Goal: Task Accomplishment & Management: Manage account settings

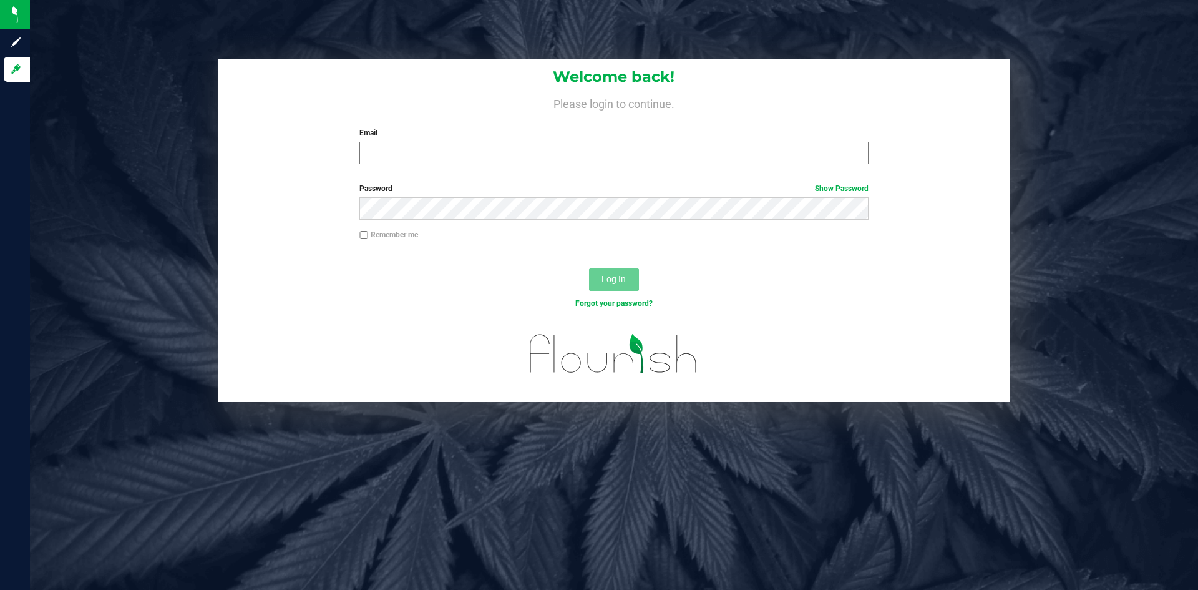
type input "[PERSON_NAME][EMAIL_ADDRESS][PERSON_NAME][DOMAIN_NAME]"
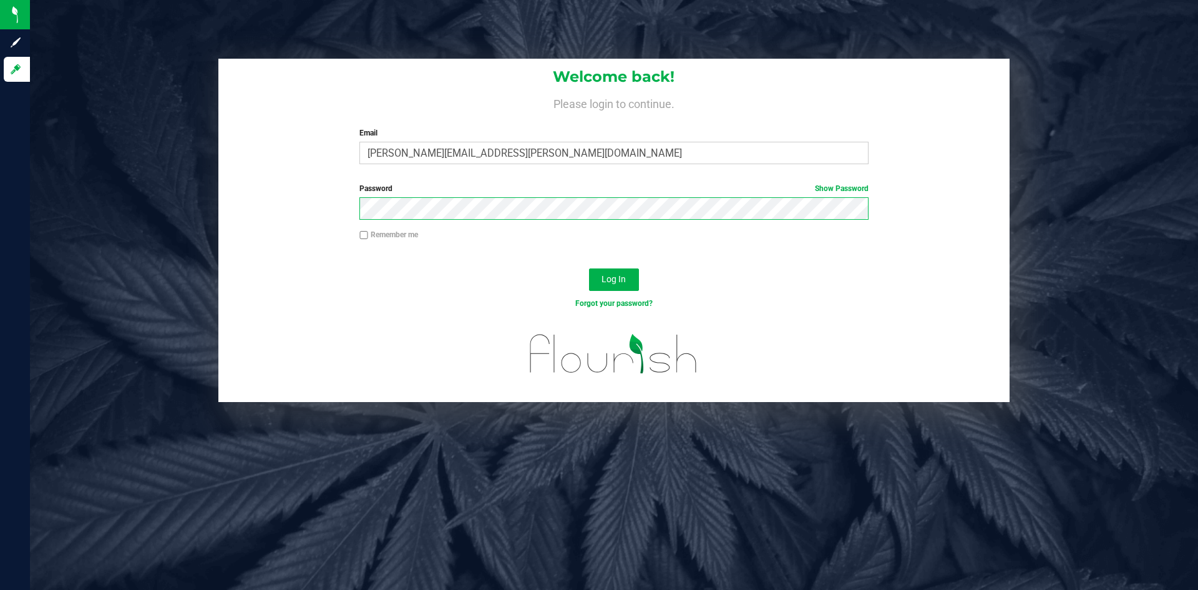
click at [589, 268] on button "Log In" at bounding box center [614, 279] width 50 height 22
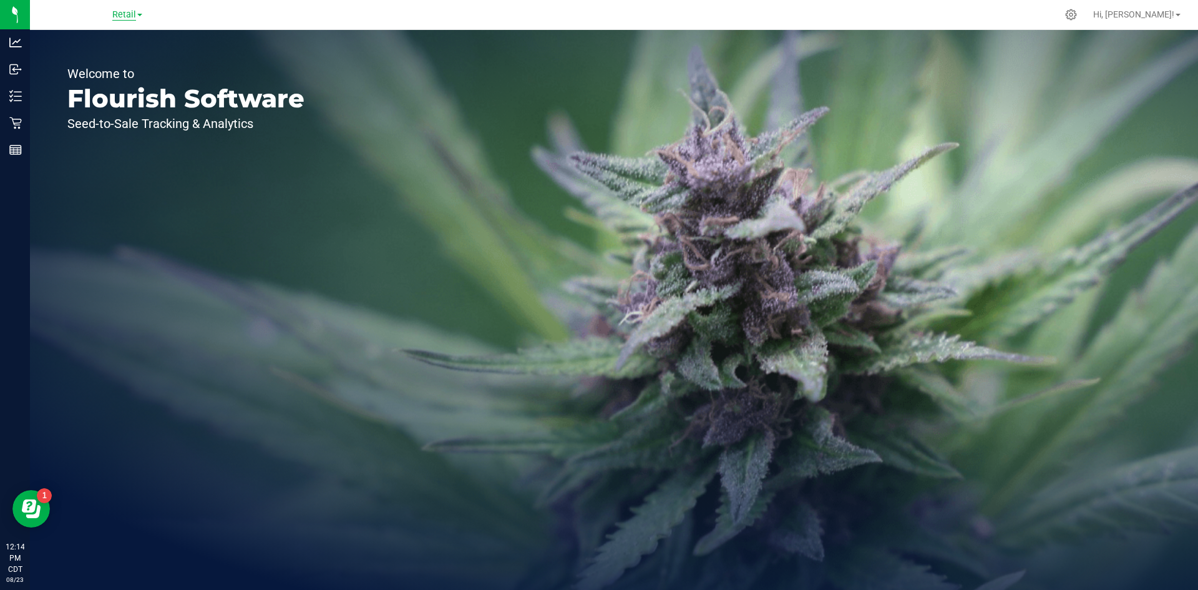
drag, startPoint x: 127, startPoint y: 13, endPoint x: 130, endPoint y: 20, distance: 7.8
click at [127, 13] on span "Retail" at bounding box center [124, 14] width 24 height 11
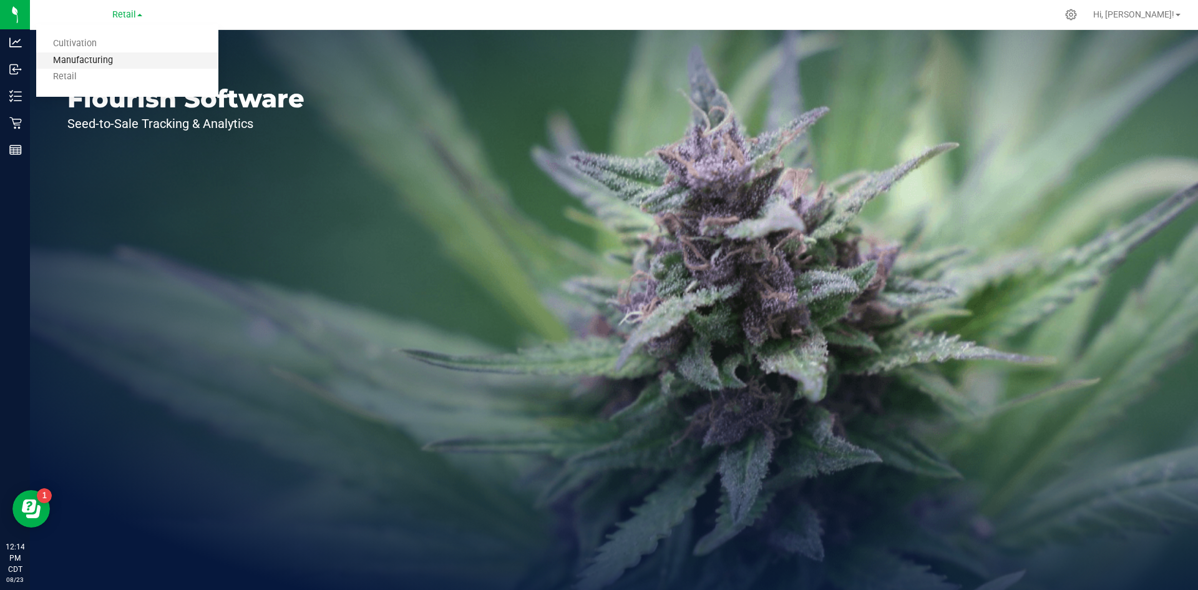
click at [114, 64] on link "Manufacturing" at bounding box center [127, 60] width 182 height 17
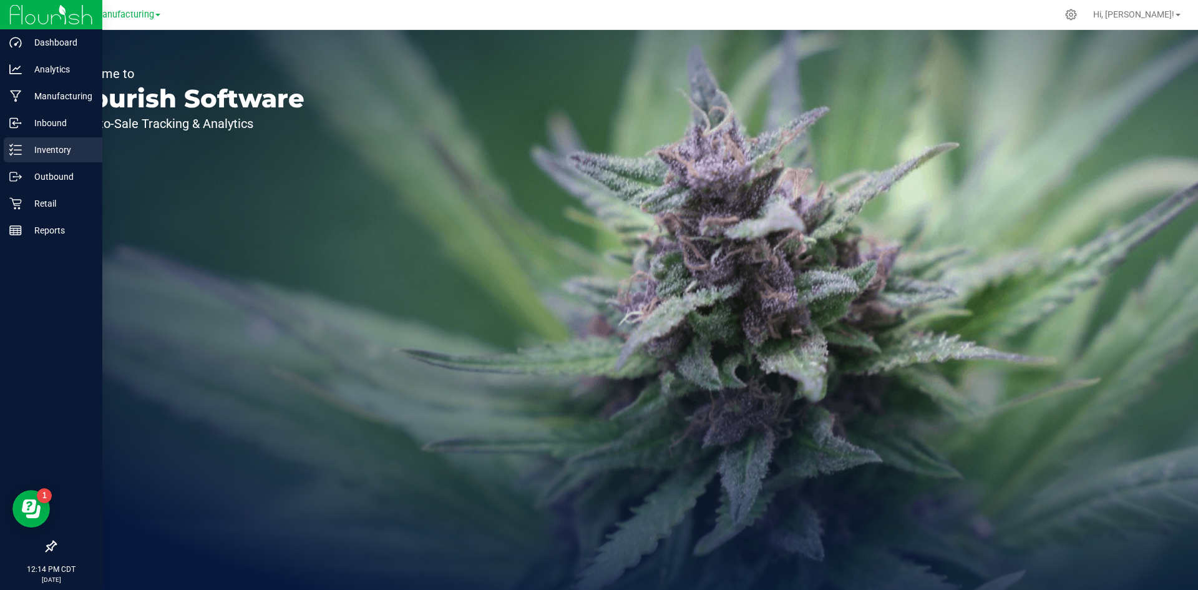
click at [26, 150] on p "Inventory" at bounding box center [59, 149] width 75 height 15
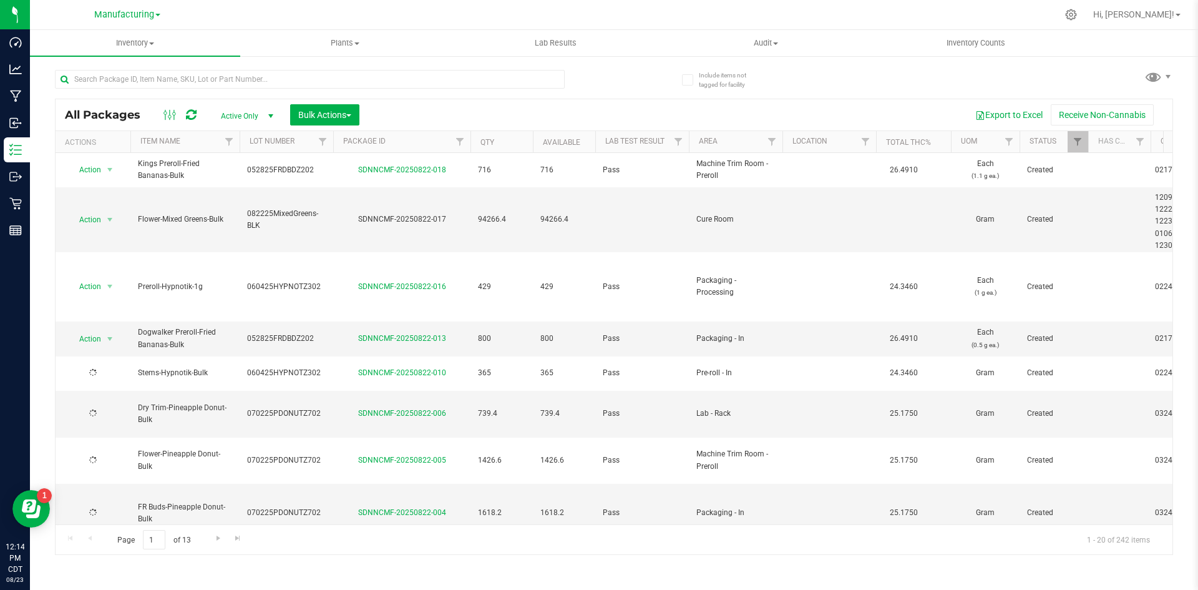
click at [150, 16] on span "Manufacturing" at bounding box center [124, 14] width 60 height 11
click at [134, 81] on link "Retail" at bounding box center [127, 77] width 182 height 17
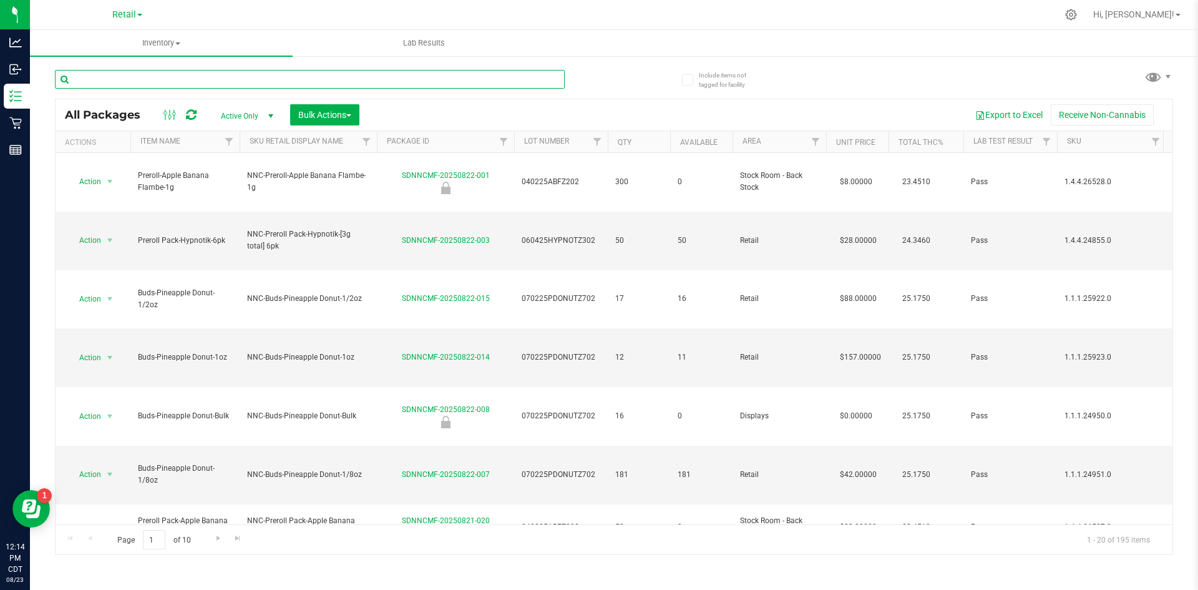
click at [182, 81] on input "text" at bounding box center [310, 79] width 510 height 19
type input "cherry"
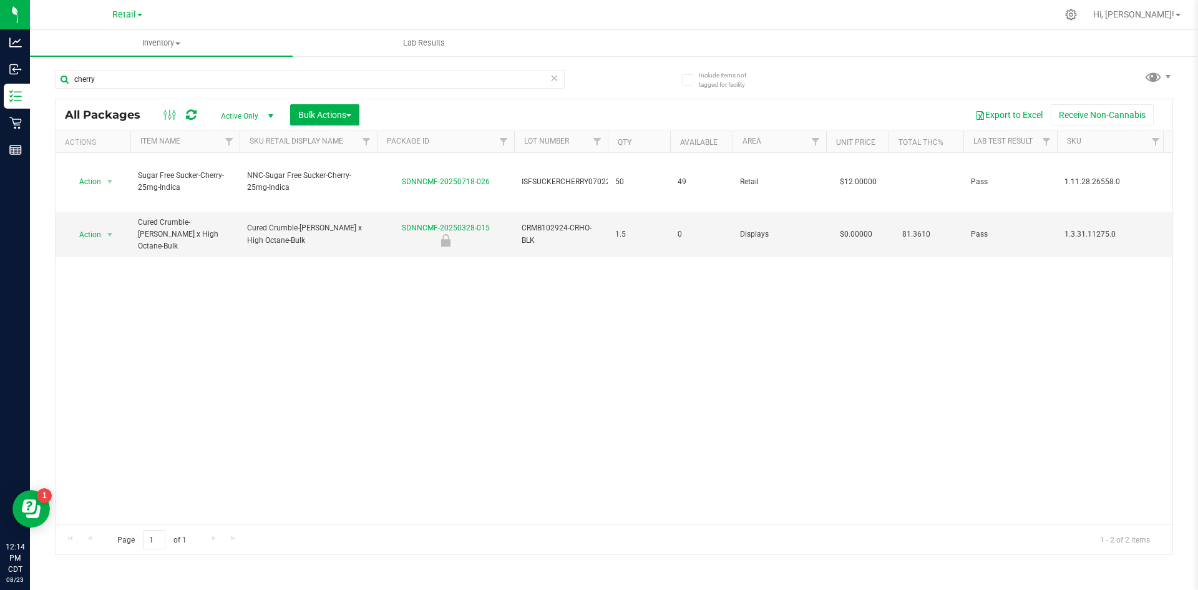
click at [555, 82] on icon at bounding box center [554, 77] width 9 height 15
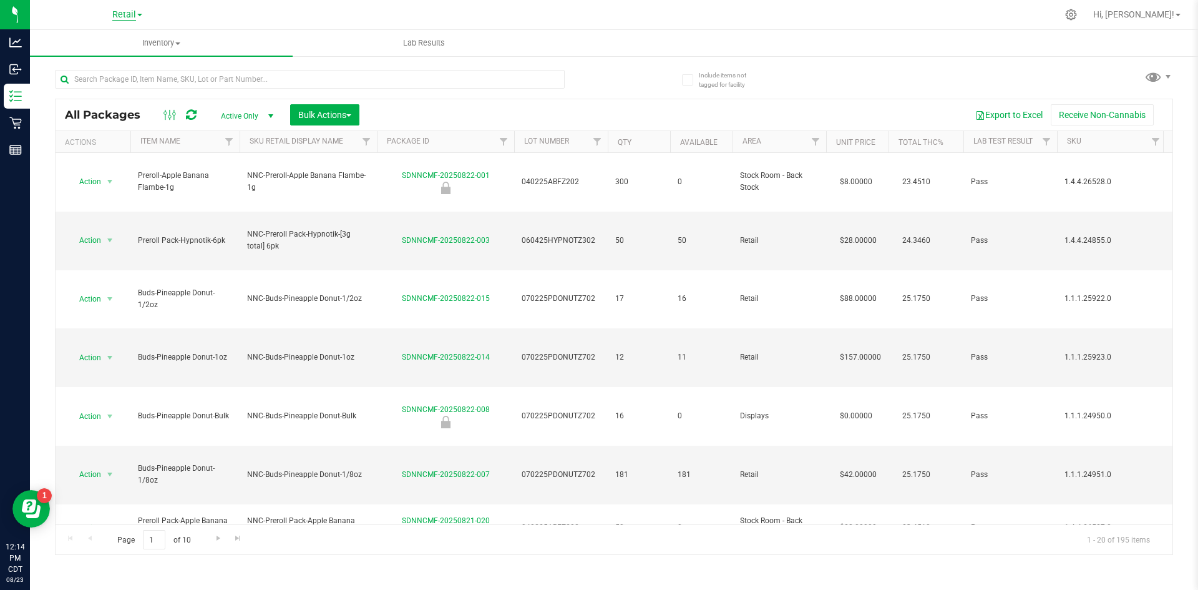
click at [131, 12] on span "Retail" at bounding box center [124, 14] width 24 height 11
click at [128, 59] on link "Manufacturing" at bounding box center [127, 60] width 182 height 17
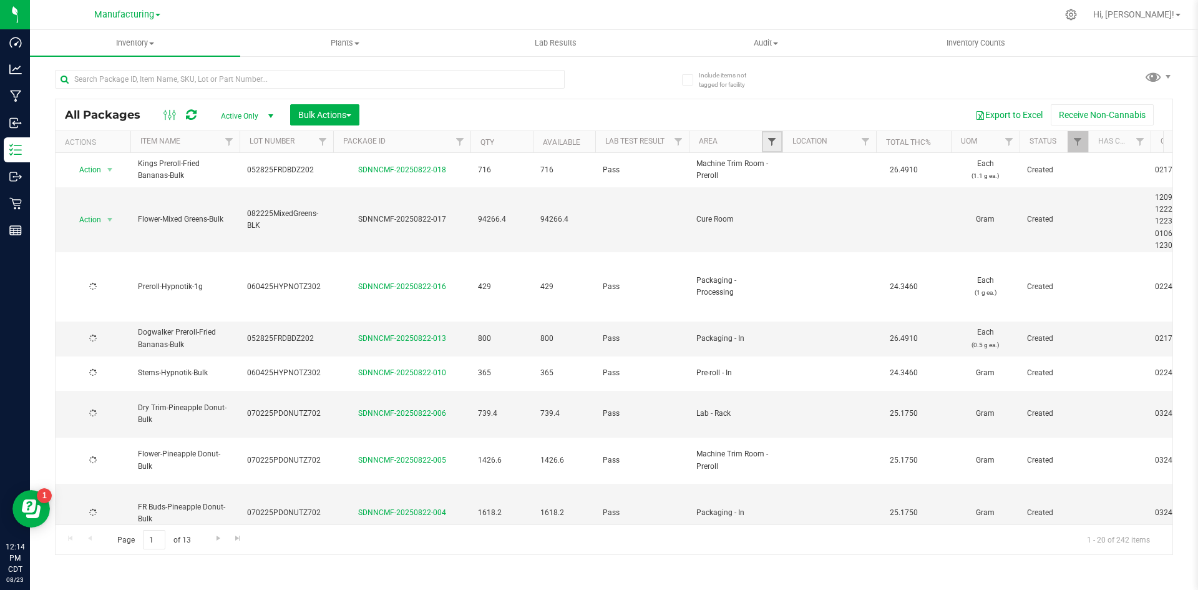
click at [774, 139] on span "Filter" at bounding box center [772, 142] width 10 height 10
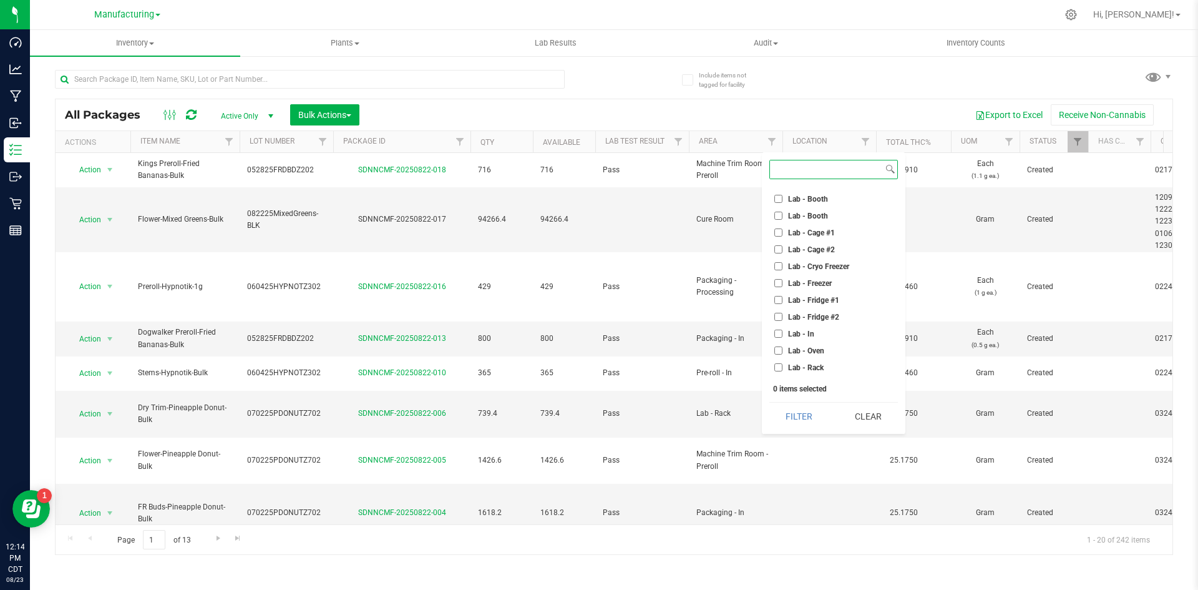
scroll to position [82, 0]
click at [817, 251] on span "Lab - Cage #1" at bounding box center [811, 248] width 47 height 7
click at [783, 251] on input "Lab - Cage #1" at bounding box center [779, 248] width 8 height 8
checkbox input "true"
click at [813, 260] on li "Lab - Cage #2" at bounding box center [834, 264] width 129 height 13
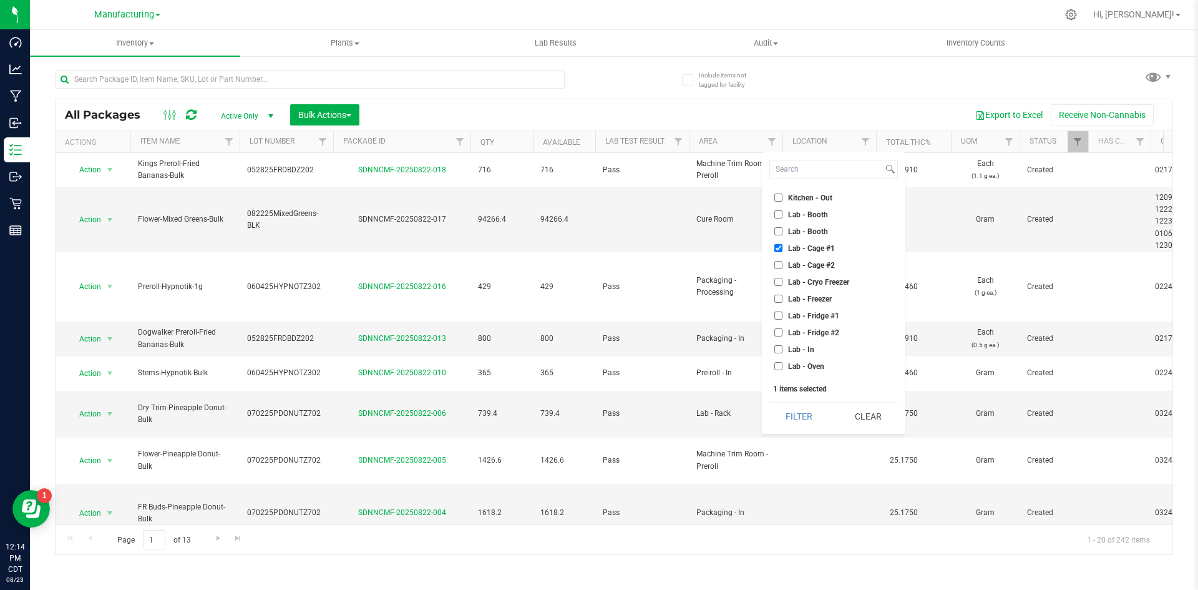
click at [789, 271] on li "Lab - Cage #2" at bounding box center [834, 264] width 129 height 13
click at [788, 268] on span "Lab - Cage #2" at bounding box center [811, 265] width 47 height 7
click at [783, 268] on input "Lab - Cage #2" at bounding box center [779, 265] width 8 height 8
checkbox input "true"
click at [800, 411] on button "Filter" at bounding box center [800, 416] width 60 height 27
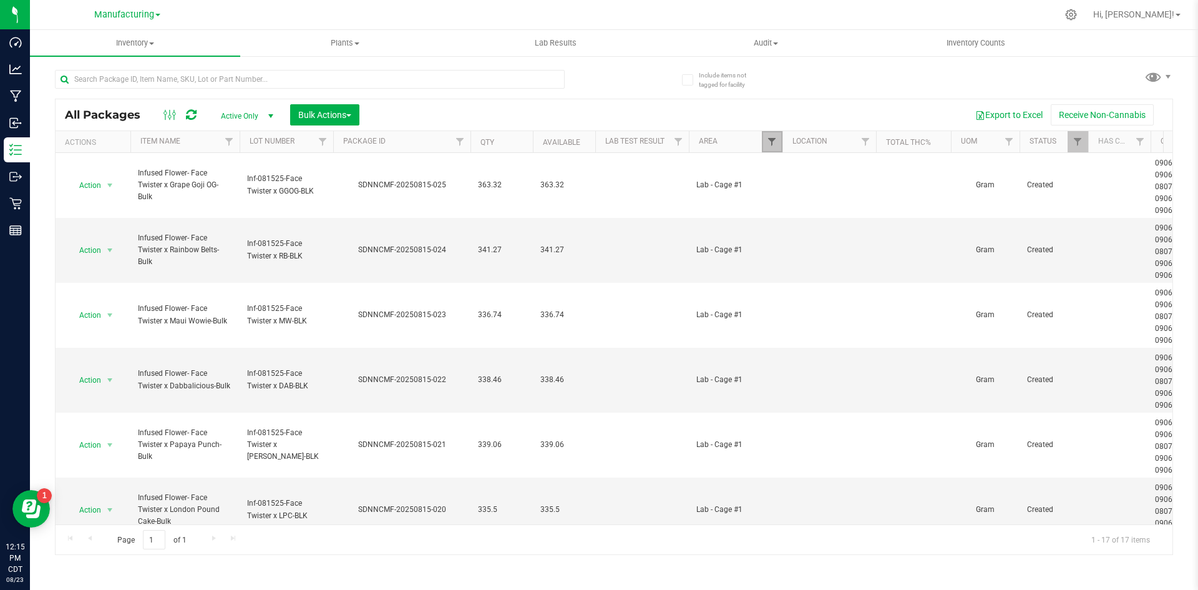
click at [771, 146] on span "Filter" at bounding box center [772, 142] width 10 height 10
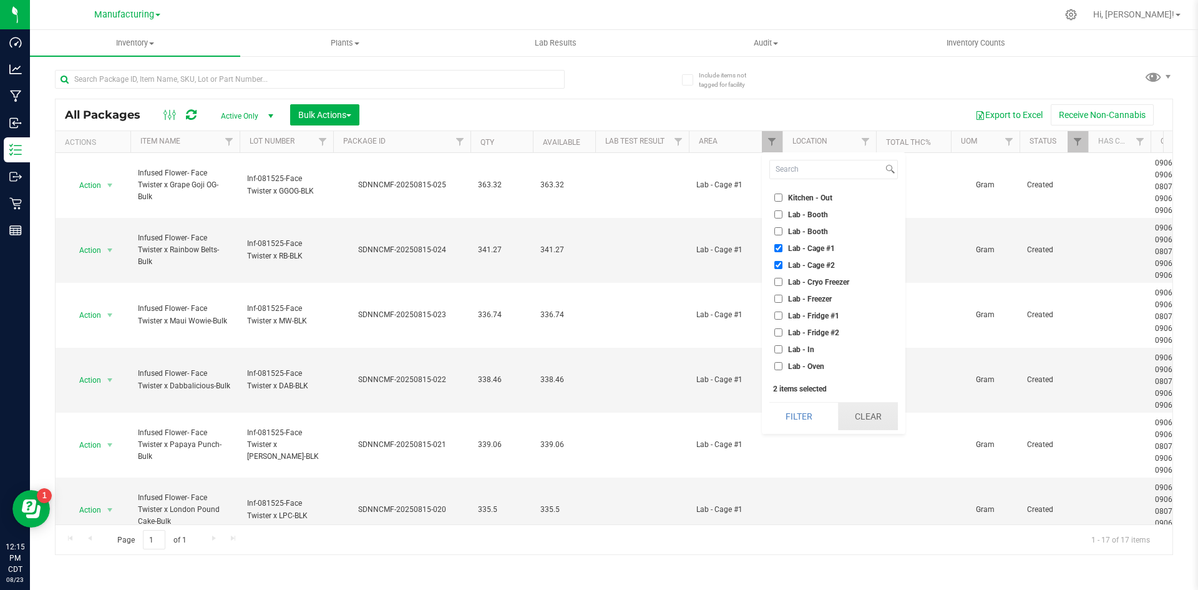
click at [869, 424] on button "Clear" at bounding box center [868, 416] width 60 height 27
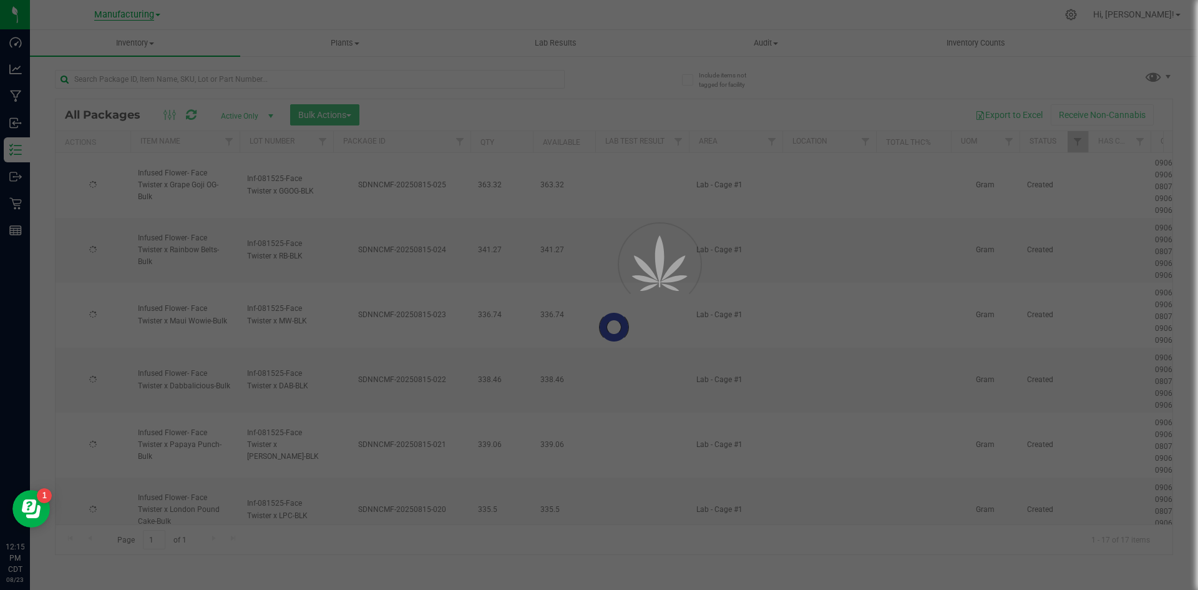
click at [124, 13] on span "Manufacturing" at bounding box center [124, 14] width 60 height 11
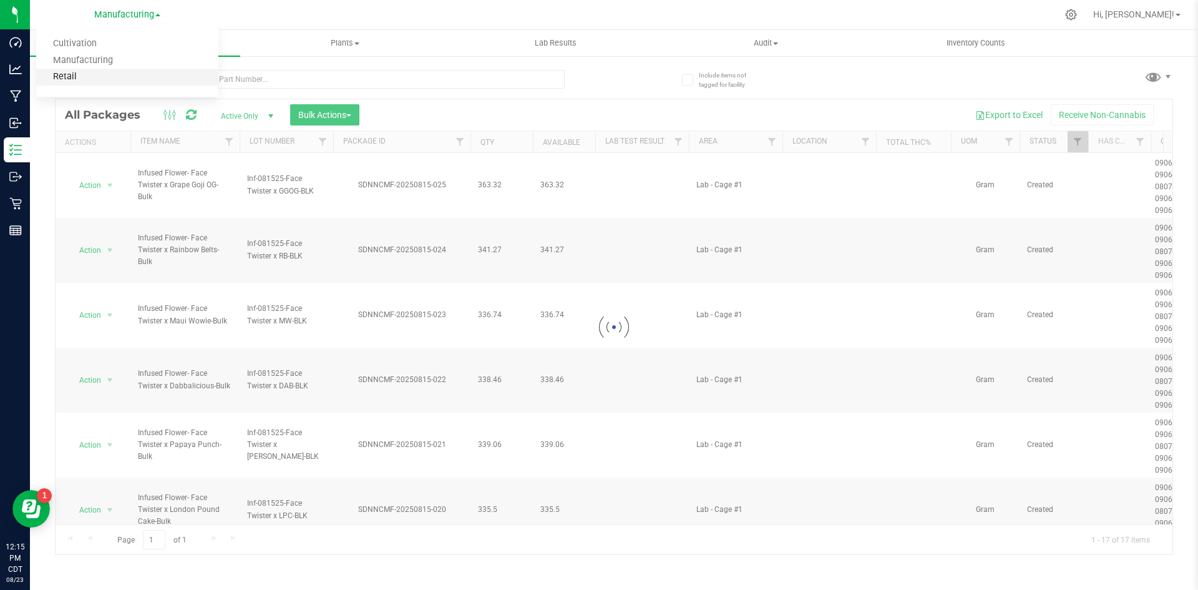
click at [100, 76] on link "Retail" at bounding box center [127, 77] width 182 height 17
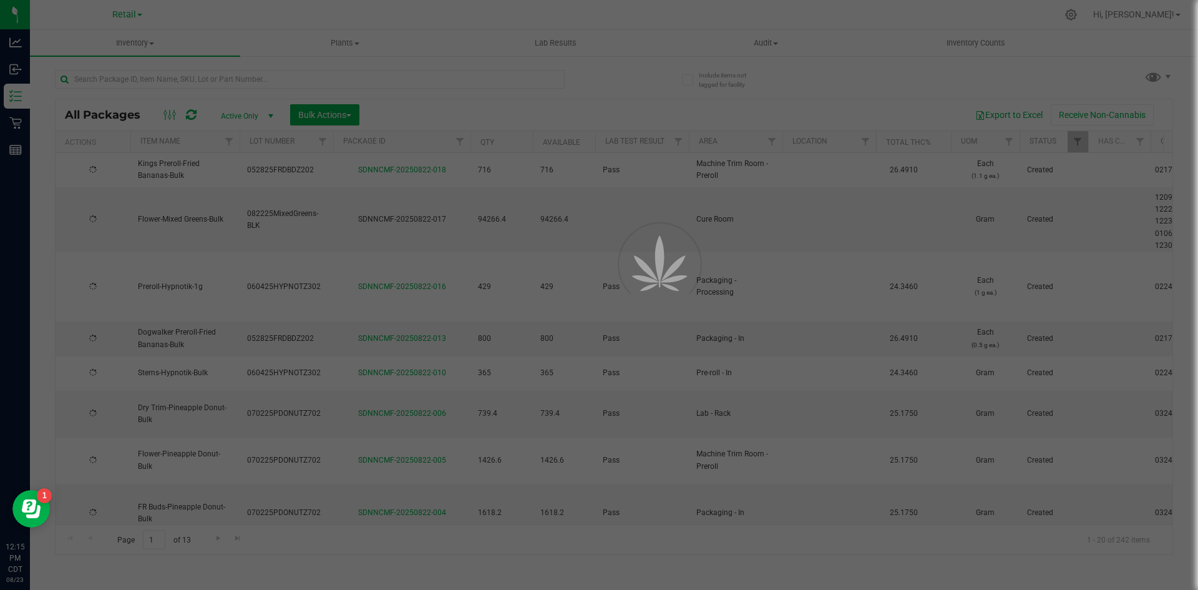
click at [72, 73] on div at bounding box center [599, 295] width 1198 height 590
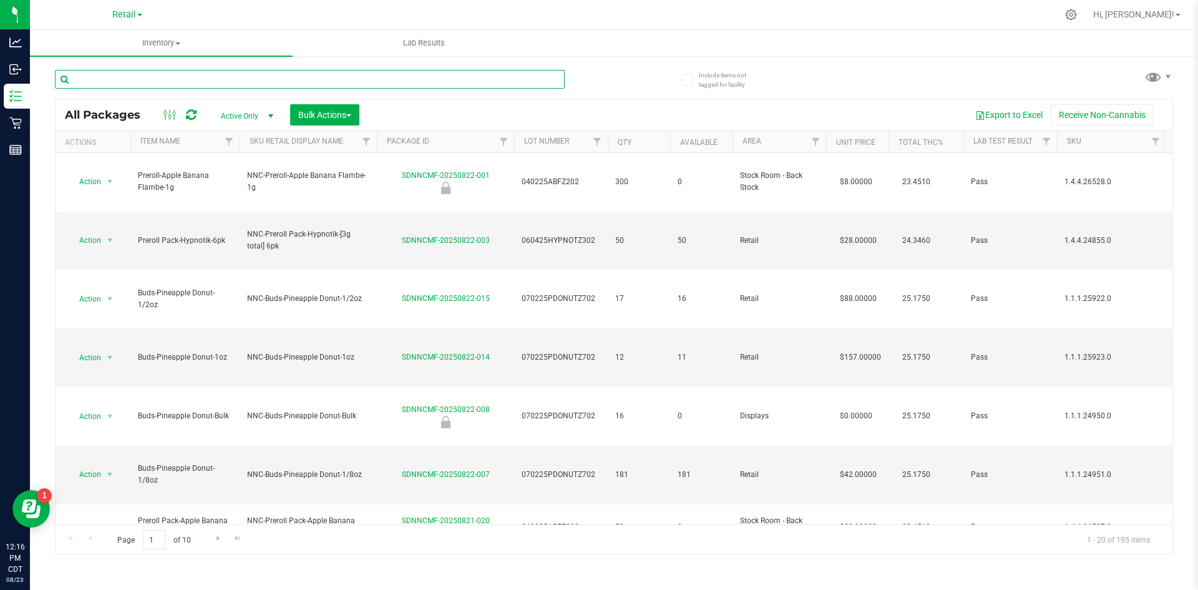
click at [445, 77] on input "text" at bounding box center [310, 79] width 510 height 19
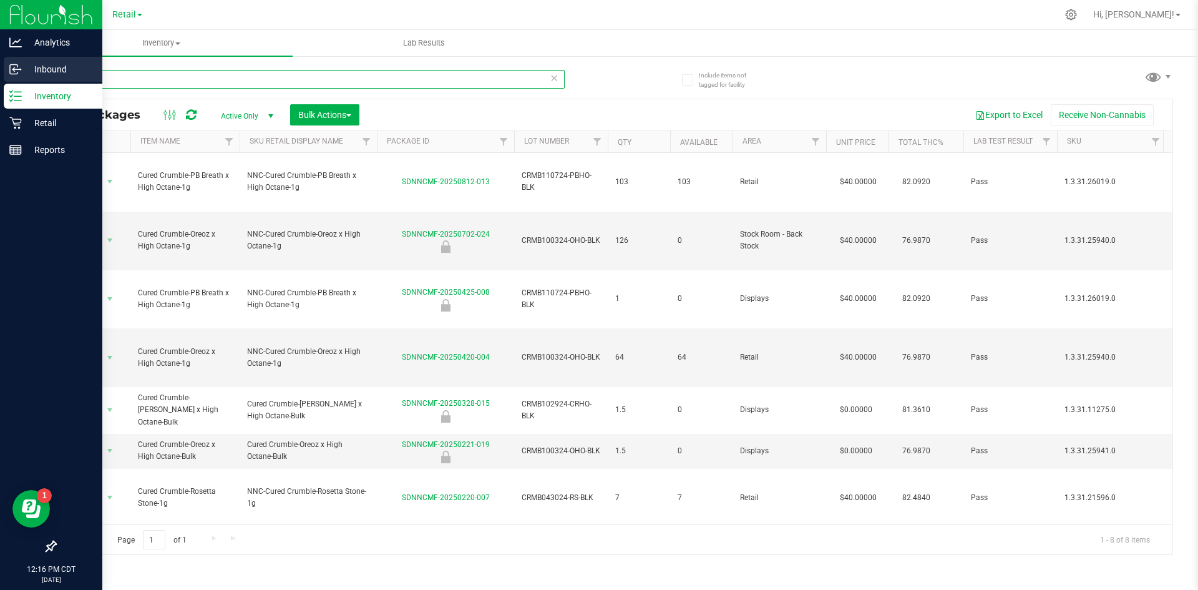
drag, startPoint x: 530, startPoint y: 77, endPoint x: 0, endPoint y: 77, distance: 529.9
click at [0, 79] on div "Analytics Inbound Inventory Retail Reports 12:16 PM CDT 08/23/2025 08/23 Retail…" at bounding box center [599, 295] width 1198 height 590
type input "batter"
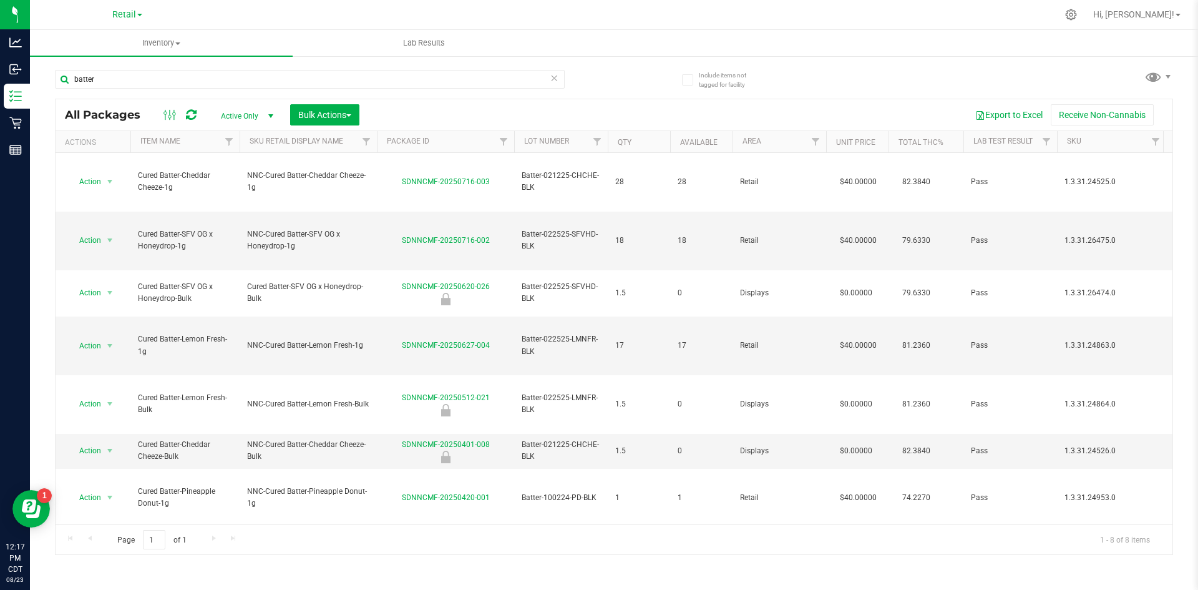
click at [551, 81] on icon at bounding box center [554, 77] width 9 height 15
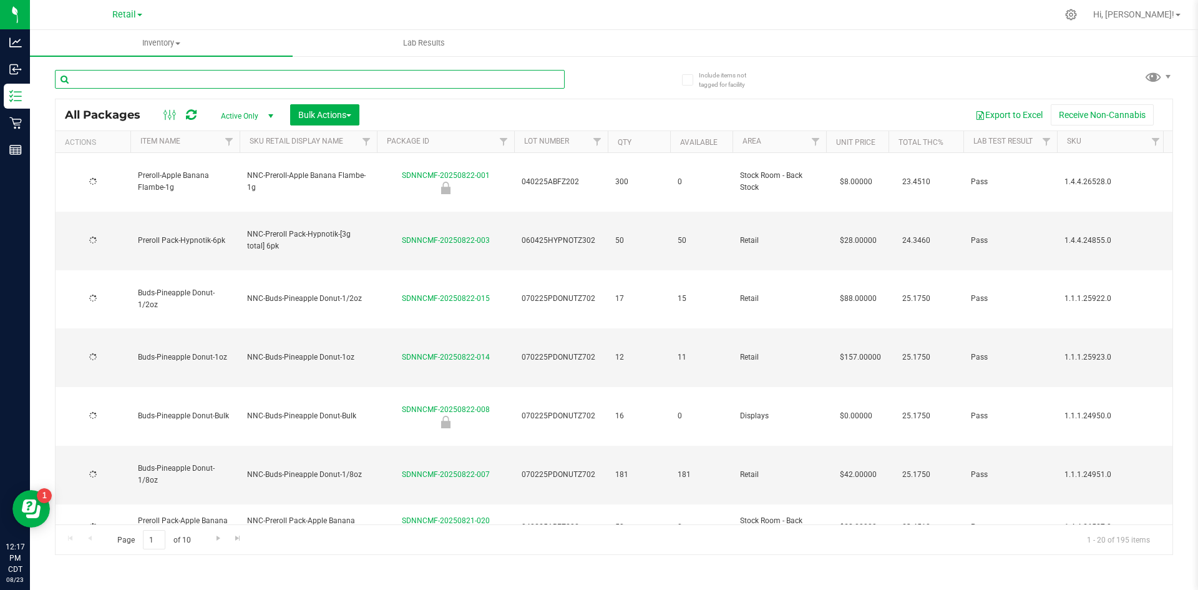
click at [481, 78] on input "text" at bounding box center [310, 79] width 510 height 19
type input "sugar"
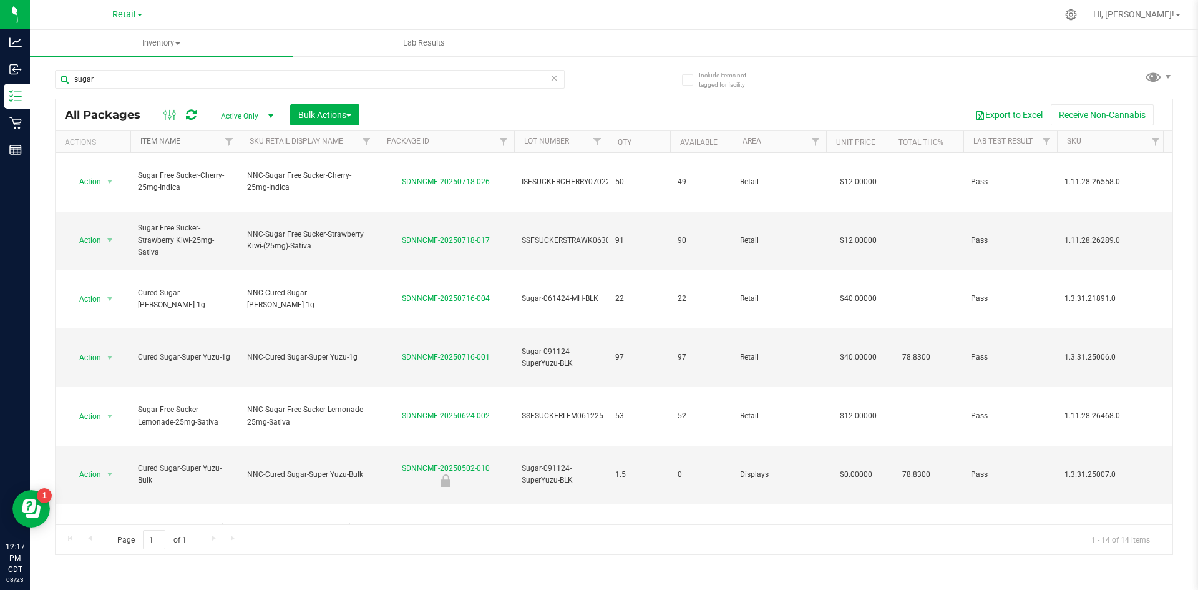
click at [166, 140] on link "Item Name" at bounding box center [160, 141] width 40 height 9
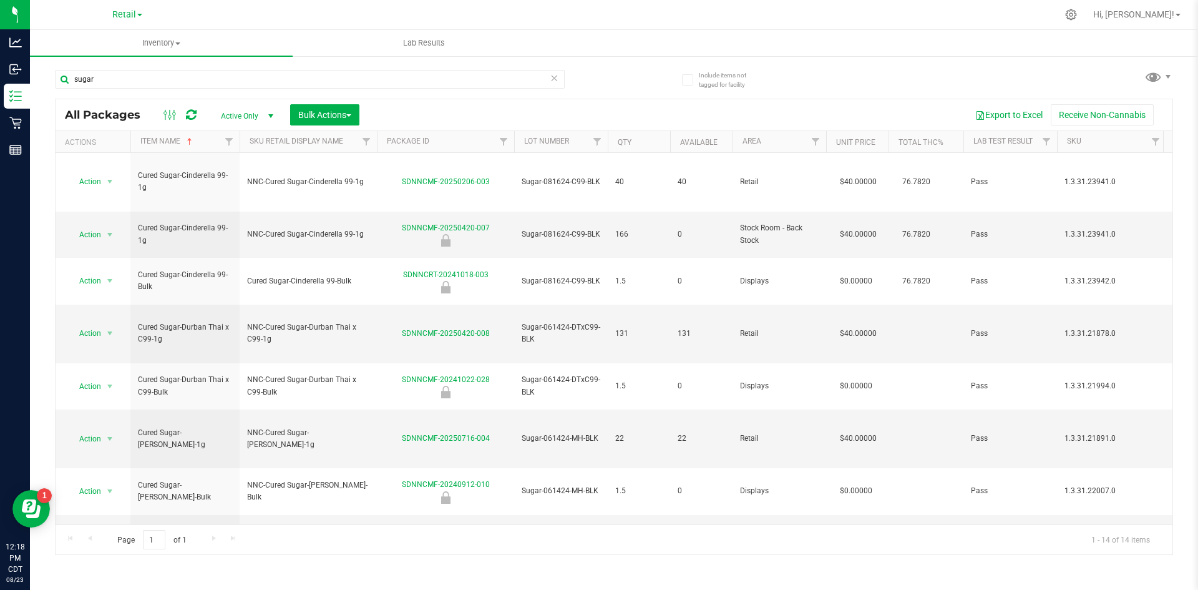
click at [554, 77] on icon at bounding box center [554, 77] width 9 height 15
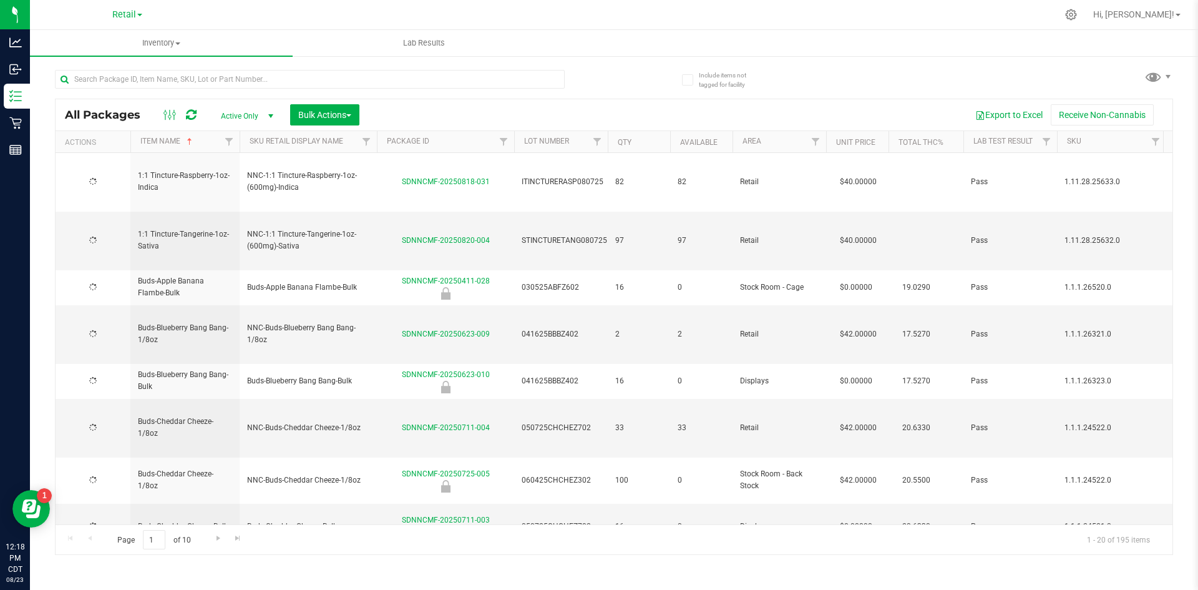
click at [139, 19] on link "Retail" at bounding box center [127, 14] width 30 height 12
click at [139, 62] on link "Manufacturing" at bounding box center [127, 60] width 182 height 17
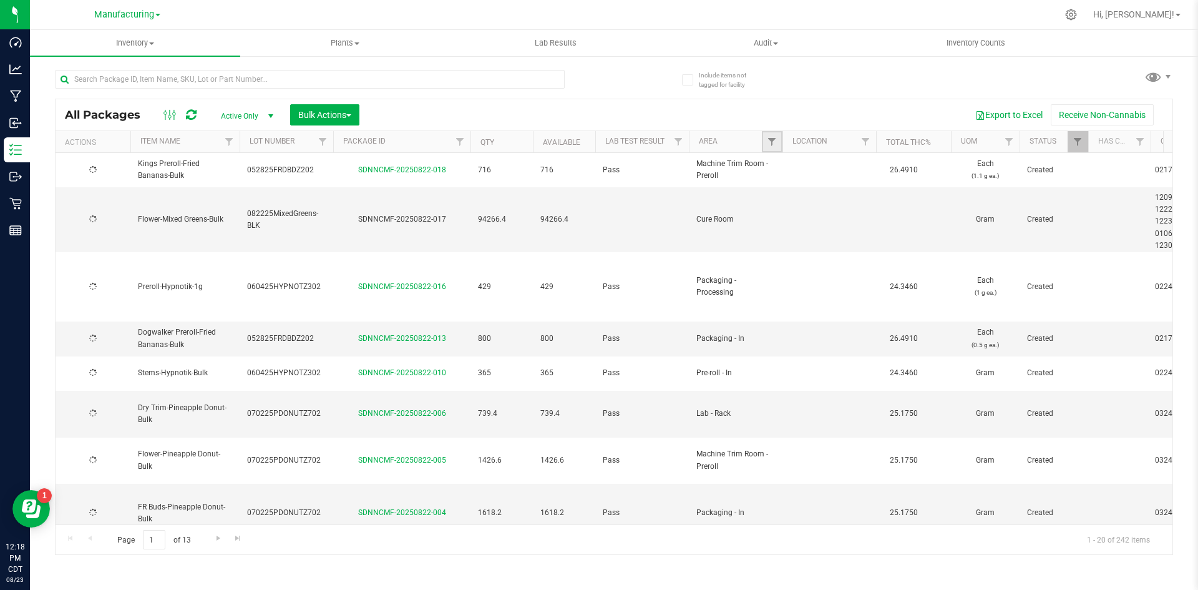
click at [765, 139] on link "Filter" at bounding box center [772, 141] width 21 height 21
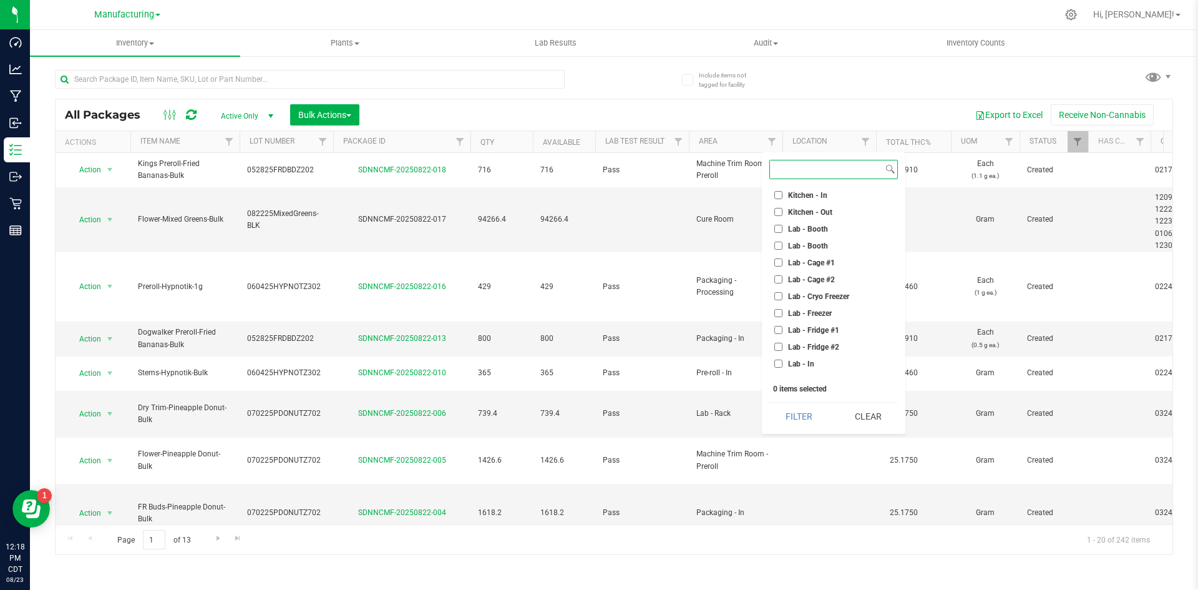
scroll to position [62, 0]
click at [800, 262] on li "Lab - Cage #1" at bounding box center [834, 267] width 129 height 13
click at [778, 270] on input "Lab - Cage #1" at bounding box center [779, 267] width 8 height 8
checkbox input "true"
click at [778, 285] on input "Lab - Cage #2" at bounding box center [779, 284] width 8 height 8
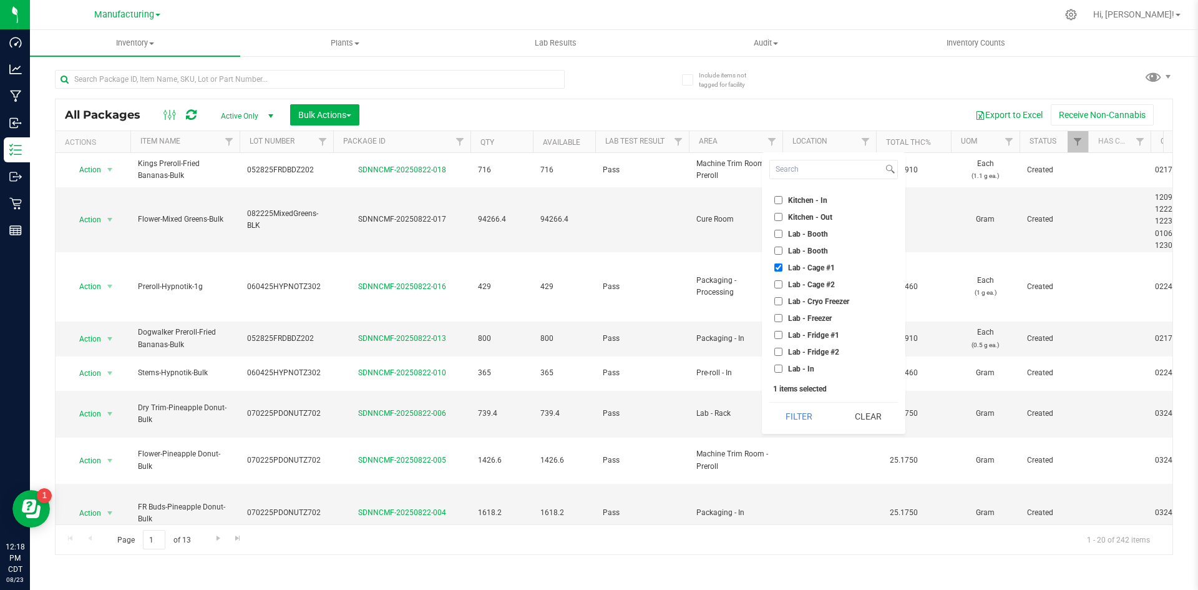
checkbox input "true"
click at [815, 417] on button "Filter" at bounding box center [800, 416] width 60 height 27
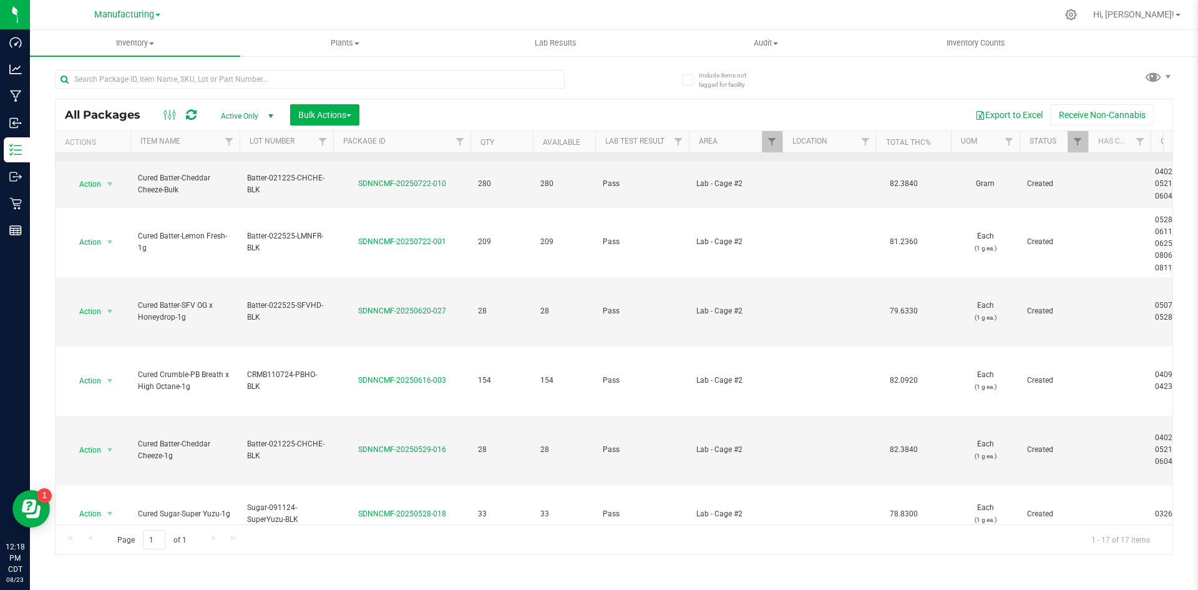
scroll to position [562, 0]
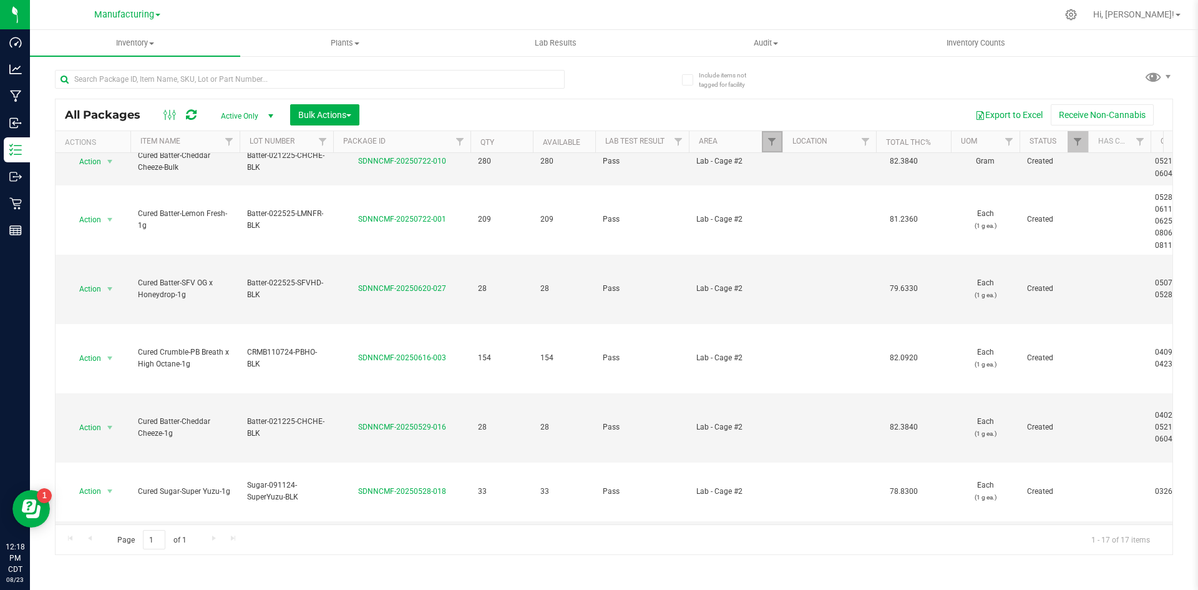
drag, startPoint x: 766, startPoint y: 144, endPoint x: 771, endPoint y: 157, distance: 14.0
click at [766, 144] on link "Filter" at bounding box center [772, 141] width 21 height 21
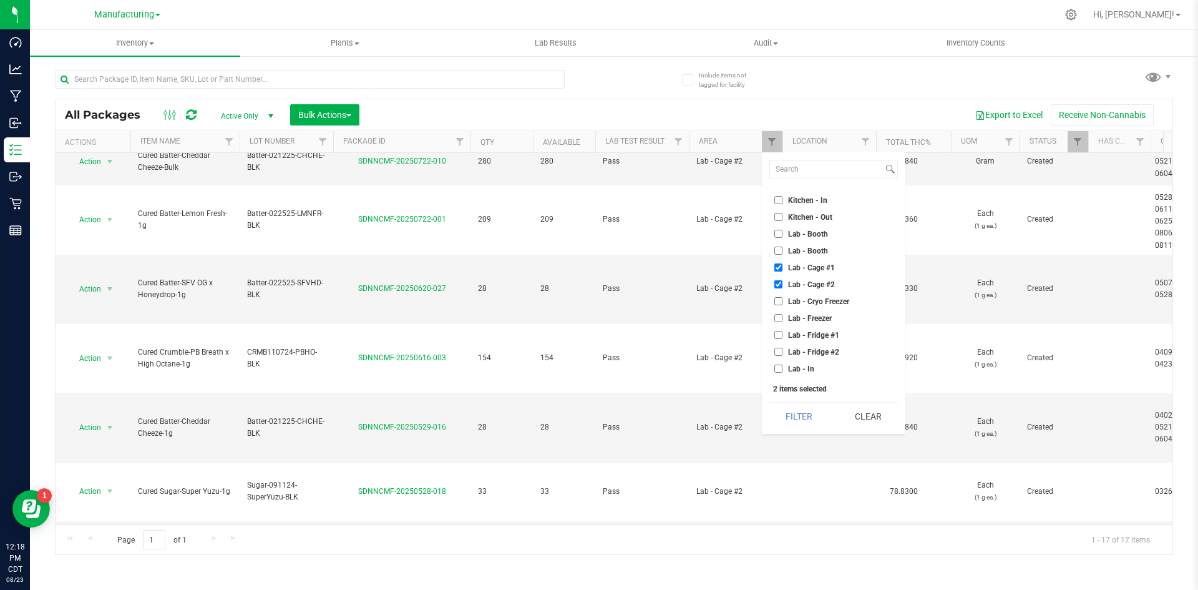
click at [867, 406] on button "Clear" at bounding box center [868, 416] width 60 height 27
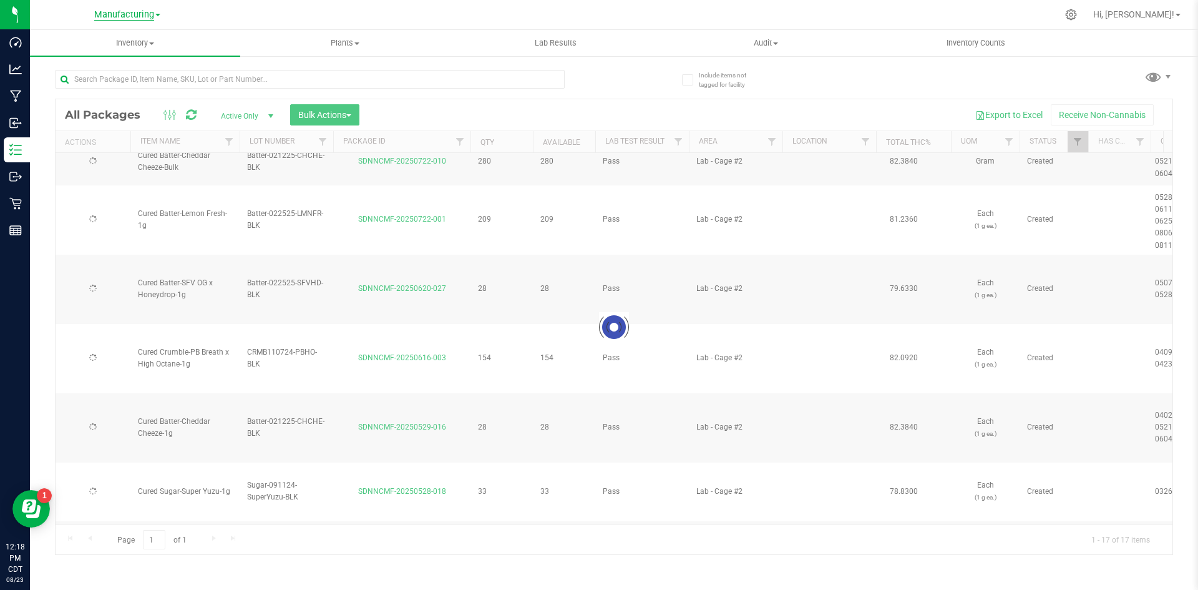
click at [122, 14] on span "Manufacturing" at bounding box center [124, 14] width 60 height 11
click at [105, 72] on link "Retail" at bounding box center [127, 77] width 182 height 17
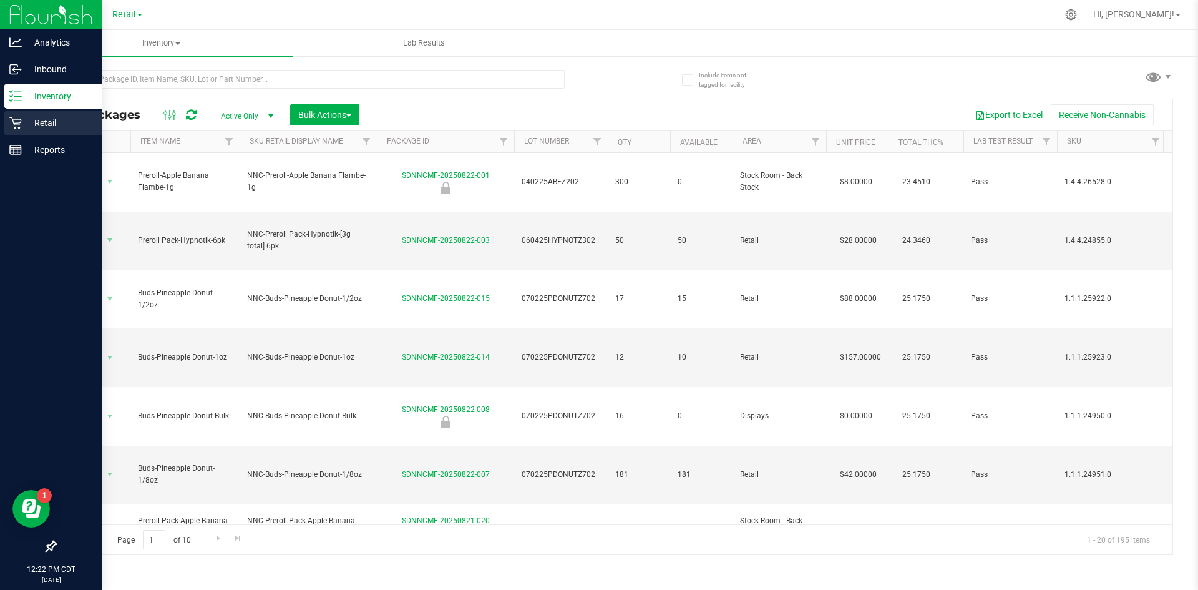
click at [20, 121] on icon at bounding box center [15, 123] width 12 height 12
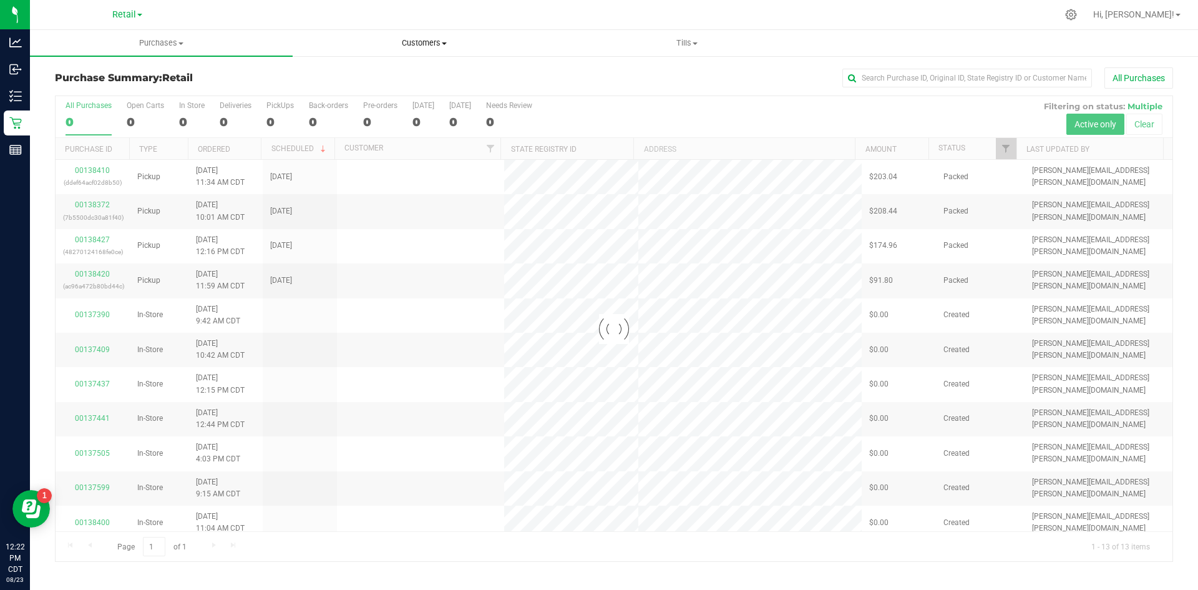
click at [426, 41] on span "Customers" at bounding box center [424, 42] width 262 height 11
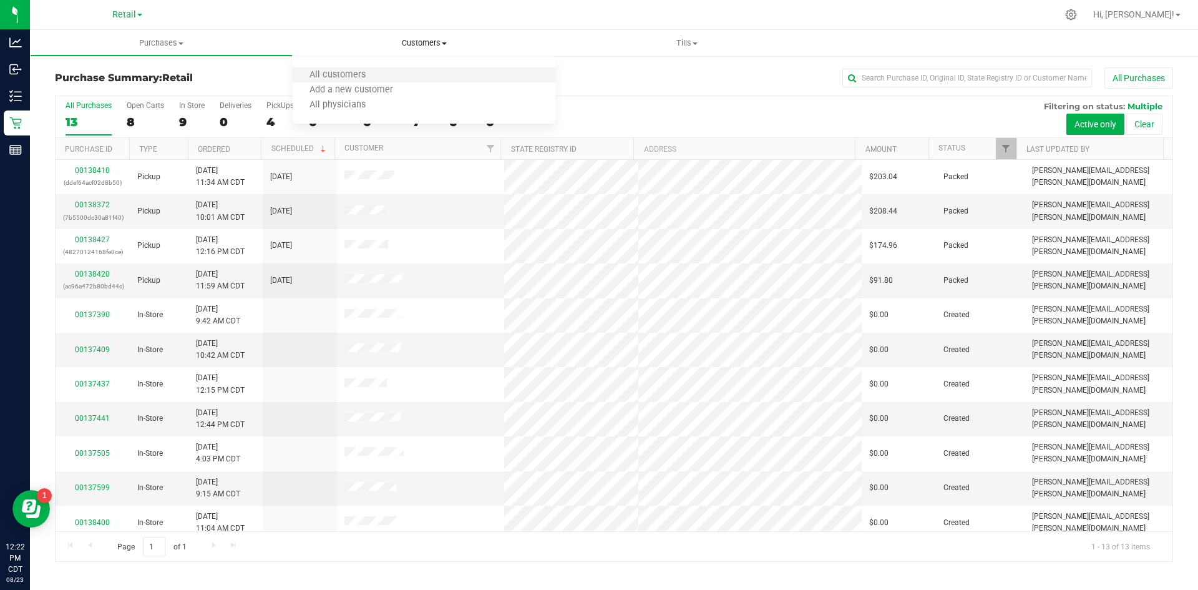
click at [410, 76] on li "All customers" at bounding box center [424, 75] width 263 height 15
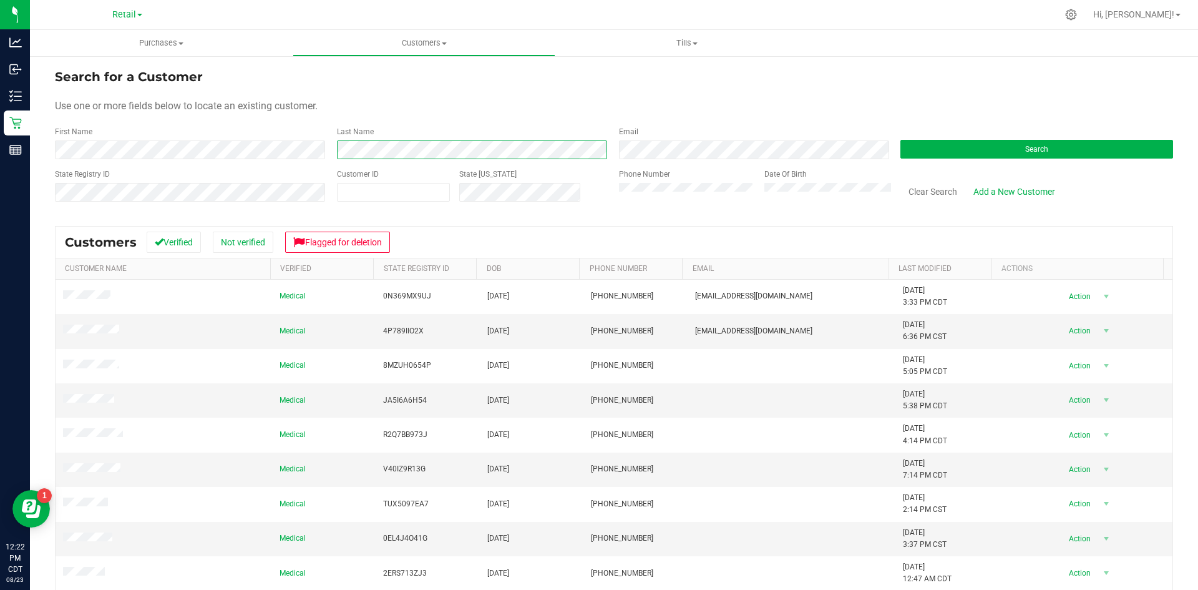
click at [270, 142] on div "First Name Last Name Email Search" at bounding box center [614, 142] width 1118 height 33
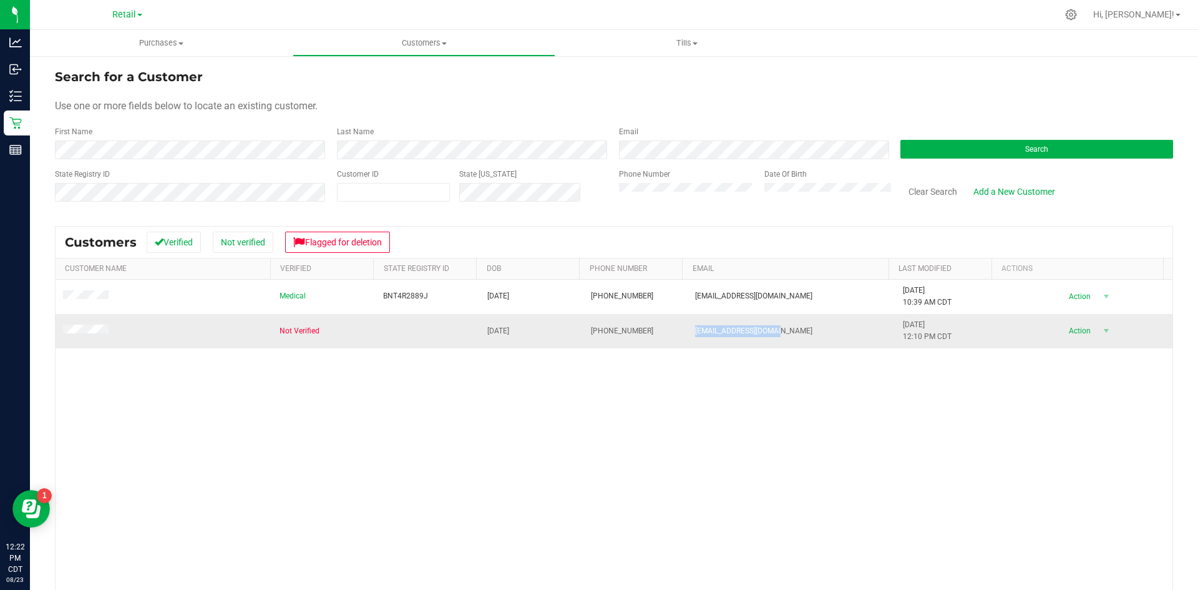
drag, startPoint x: 801, startPoint y: 329, endPoint x: 679, endPoint y: 336, distance: 122.5
click at [688, 336] on td "sardismafia@yahoo.com" at bounding box center [792, 331] width 208 height 34
click at [758, 387] on div "Medical BNT4R2889J 09/27/1963 (605) 743-0504 sardismofia@yahoo.com 8/2/2025 10:…" at bounding box center [614, 465] width 1117 height 371
drag, startPoint x: 779, startPoint y: 328, endPoint x: 670, endPoint y: 325, distance: 109.3
click at [670, 330] on tr "Not Verified 09/27/1963 (605) 743-0504 sardismafia@yahoo.com 8/23/2025 12:10 PM…" at bounding box center [614, 331] width 1117 height 34
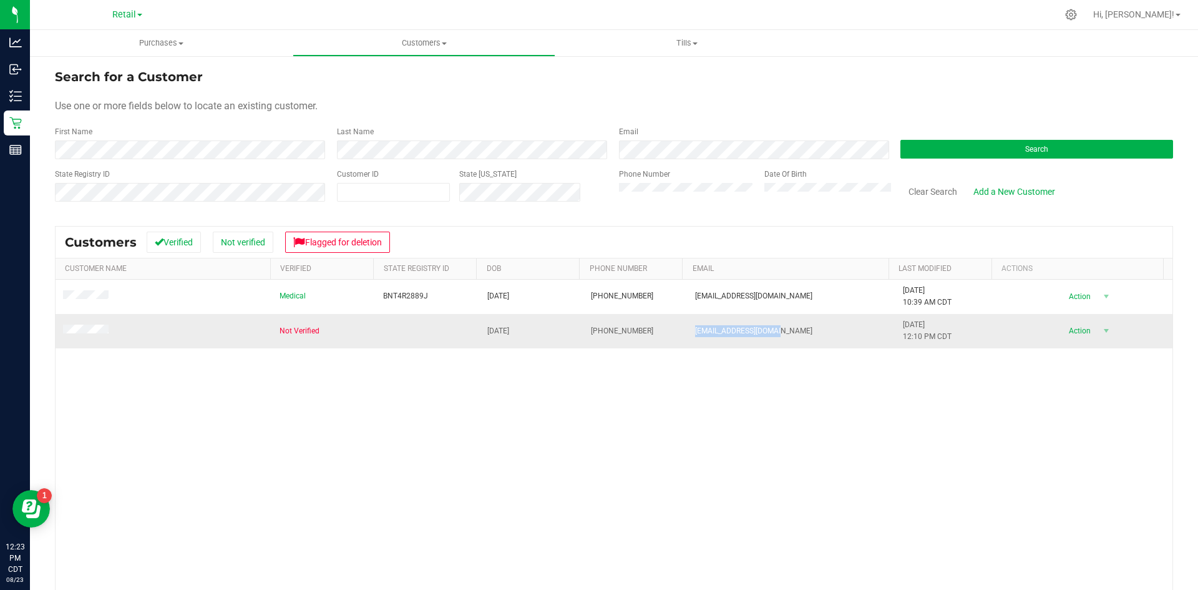
copy tr "sardismafia@yahoo.com"
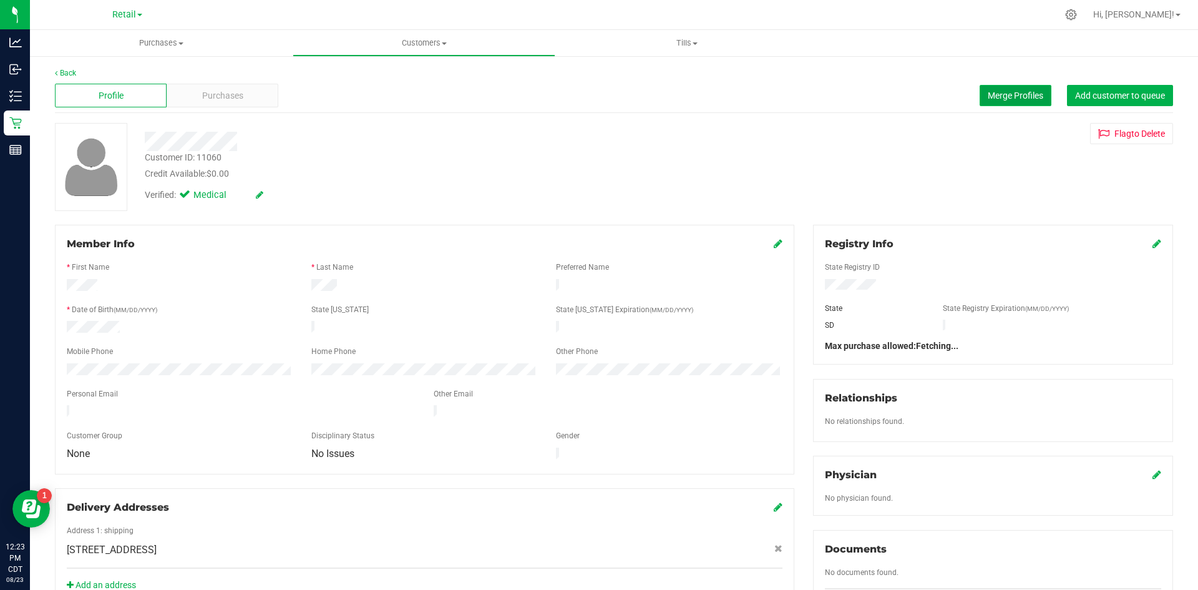
click at [988, 95] on span "Merge Profiles" at bounding box center [1016, 96] width 56 height 10
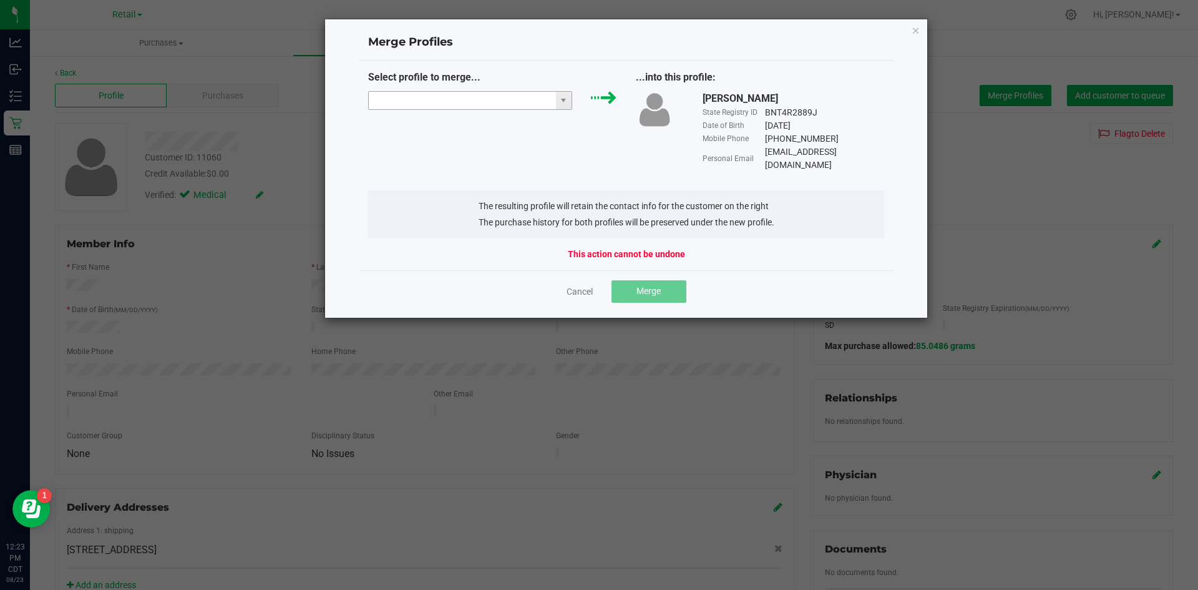
click at [484, 95] on input "NO DATA FOUND" at bounding box center [462, 100] width 187 height 17
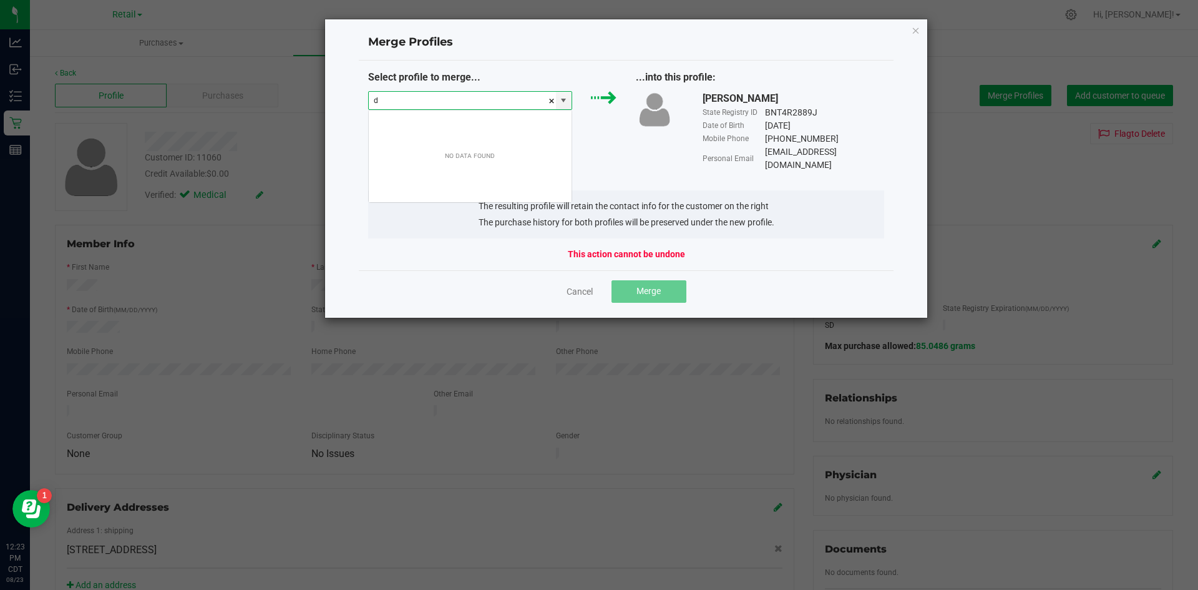
scroll to position [19, 205]
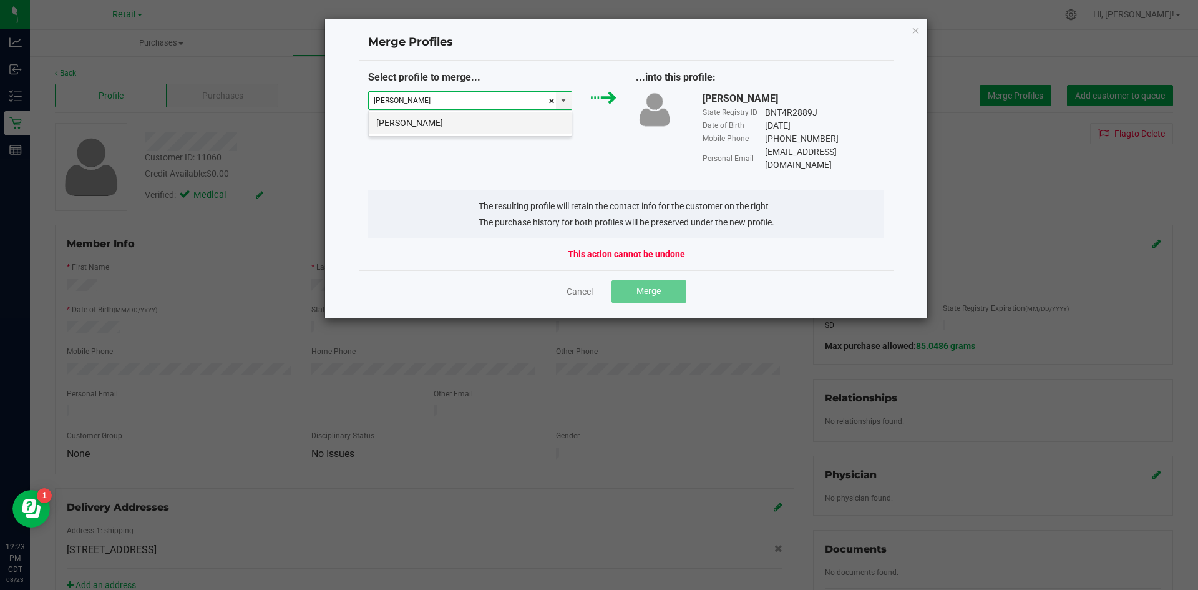
click at [492, 122] on li "Dennis Olsen" at bounding box center [470, 122] width 203 height 21
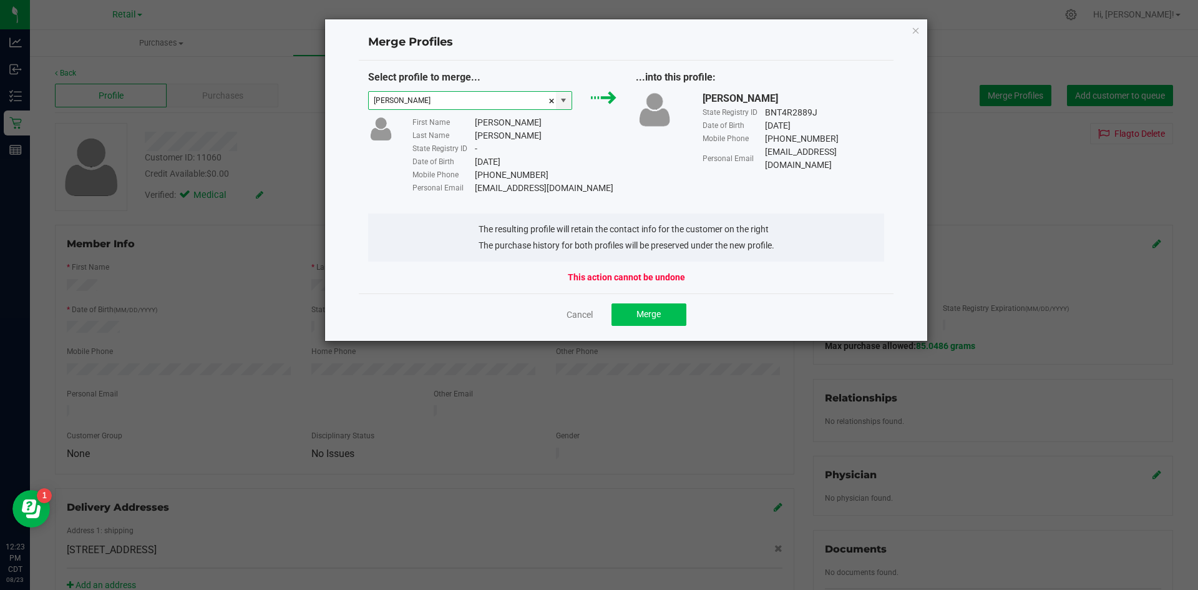
type input "Dennis Olsen"
click at [650, 310] on span "Merge" at bounding box center [649, 314] width 24 height 10
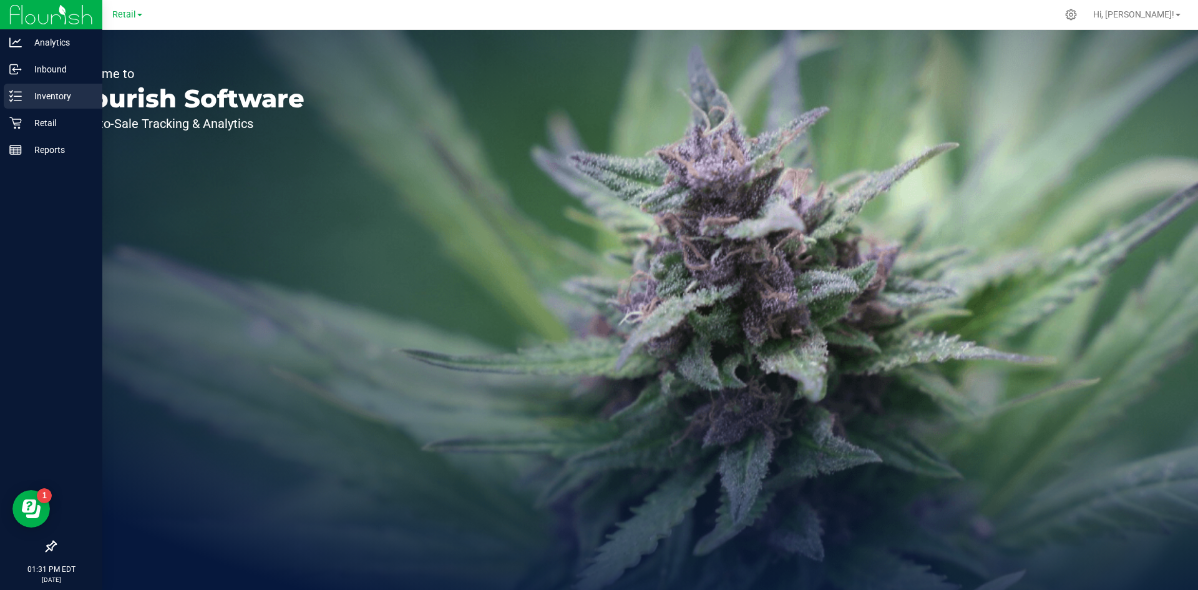
click at [14, 96] on icon at bounding box center [15, 96] width 12 height 12
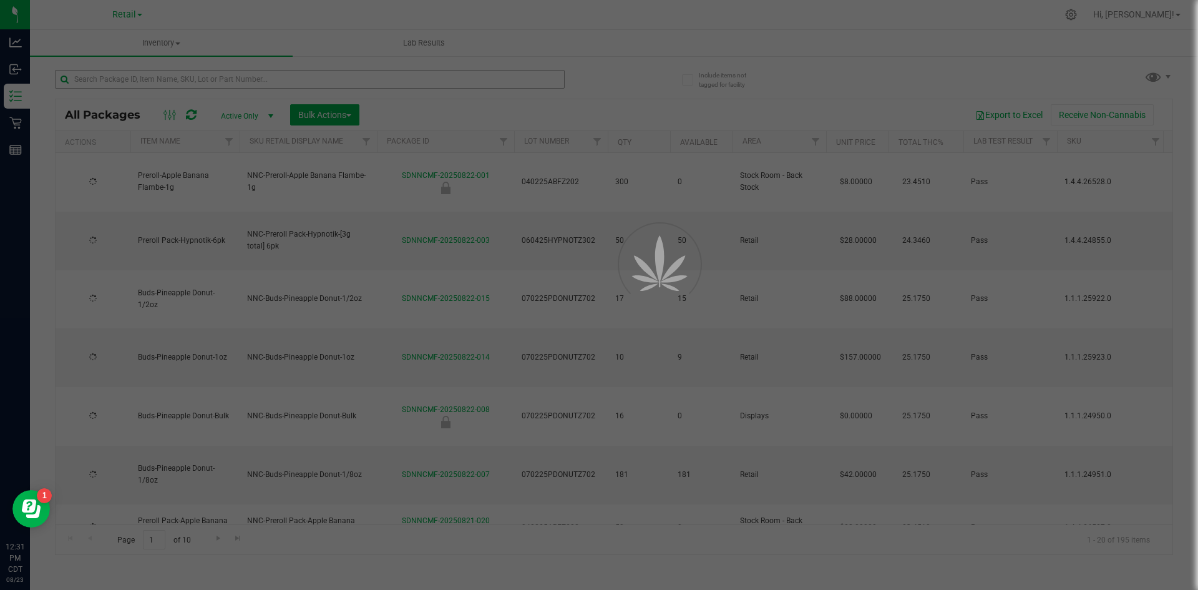
click at [240, 79] on div at bounding box center [599, 295] width 1198 height 590
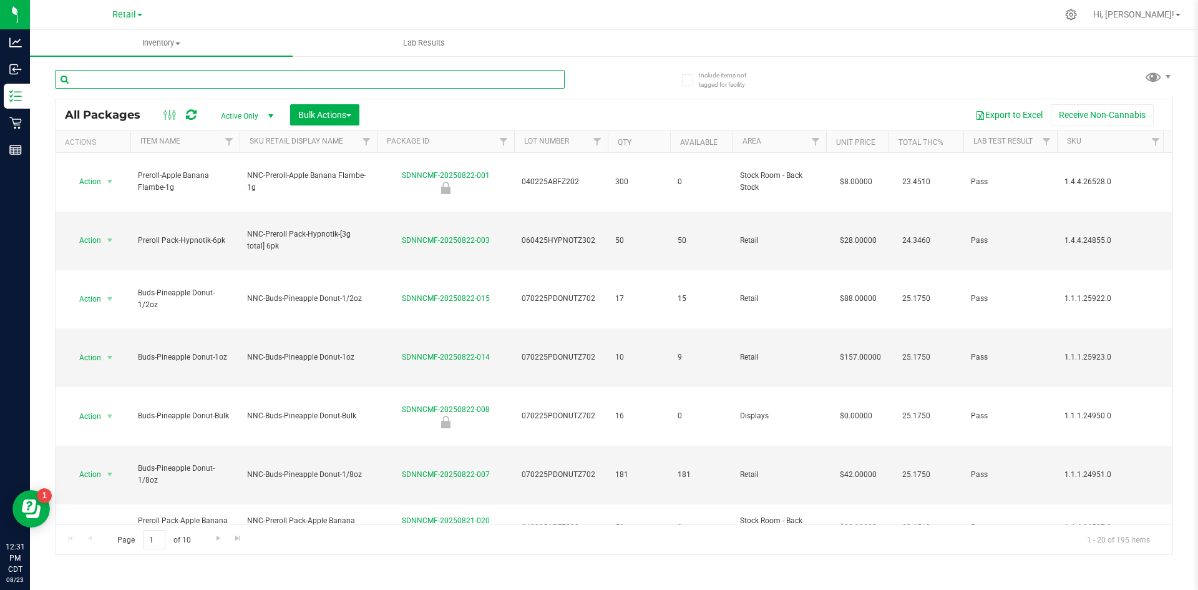
click at [238, 79] on input "text" at bounding box center [310, 79] width 510 height 19
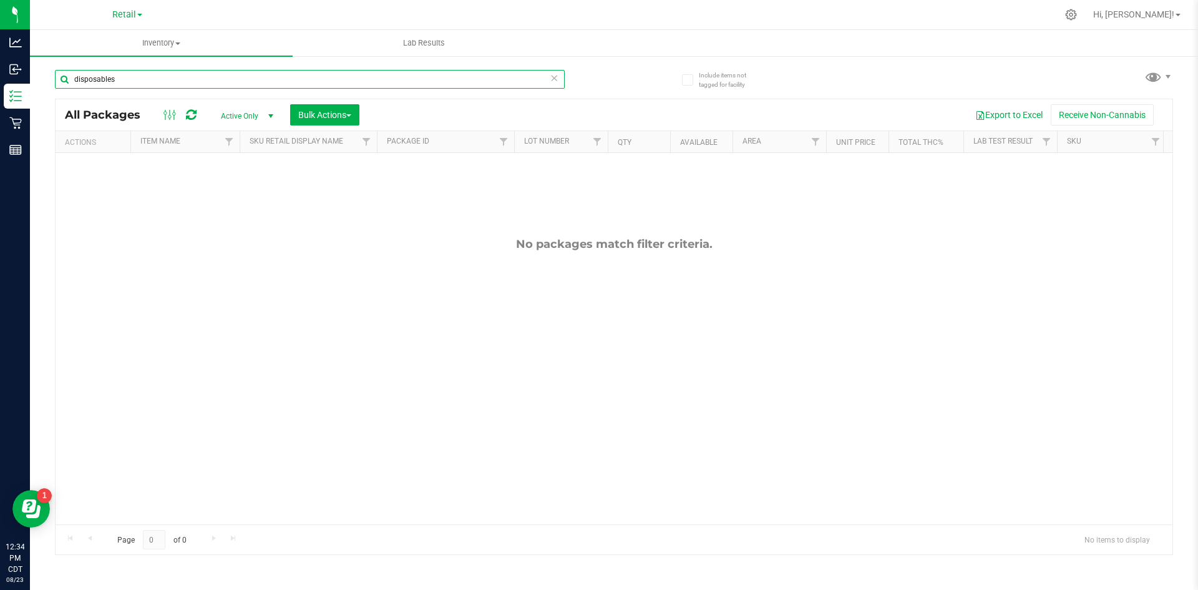
drag, startPoint x: 97, startPoint y: 74, endPoint x: 46, endPoint y: 73, distance: 51.2
click at [46, 73] on div "Include items not tagged for facility disposables All Packages Active Only Acti…" at bounding box center [614, 245] width 1168 height 381
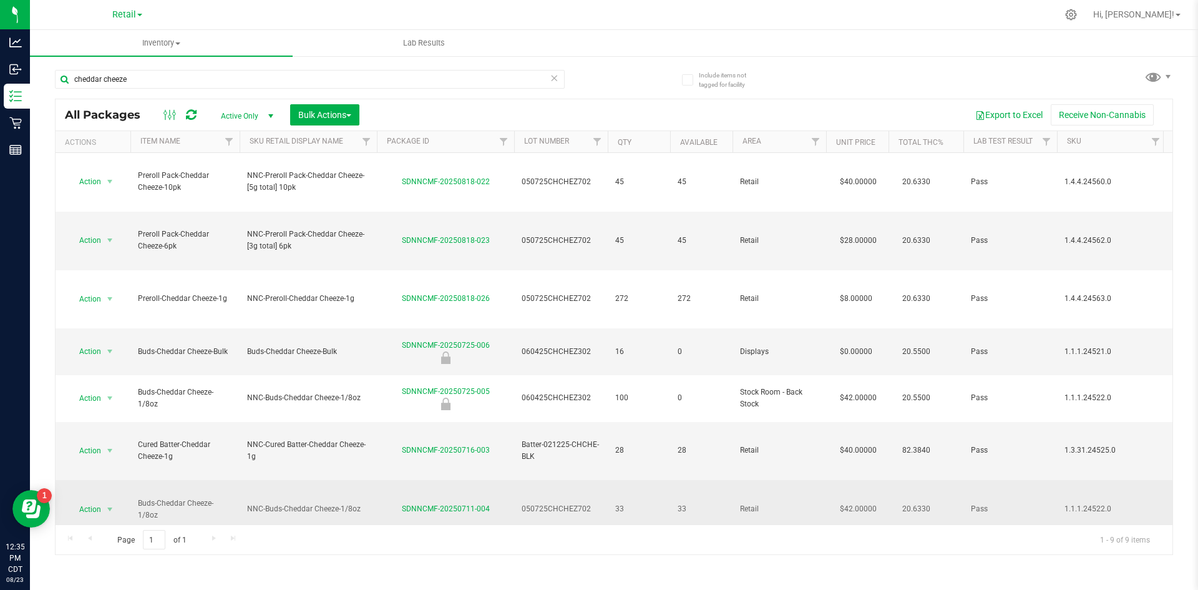
drag, startPoint x: 592, startPoint y: 372, endPoint x: 527, endPoint y: 370, distance: 64.9
click at [519, 480] on td "050725CHCHEZ702" at bounding box center [561, 509] width 94 height 59
copy span "050725CHCHEZ702"
drag, startPoint x: 395, startPoint y: 376, endPoint x: 492, endPoint y: 388, distance: 97.5
click at [492, 480] on td "SDNNCMF-20250711-004" at bounding box center [445, 509] width 137 height 59
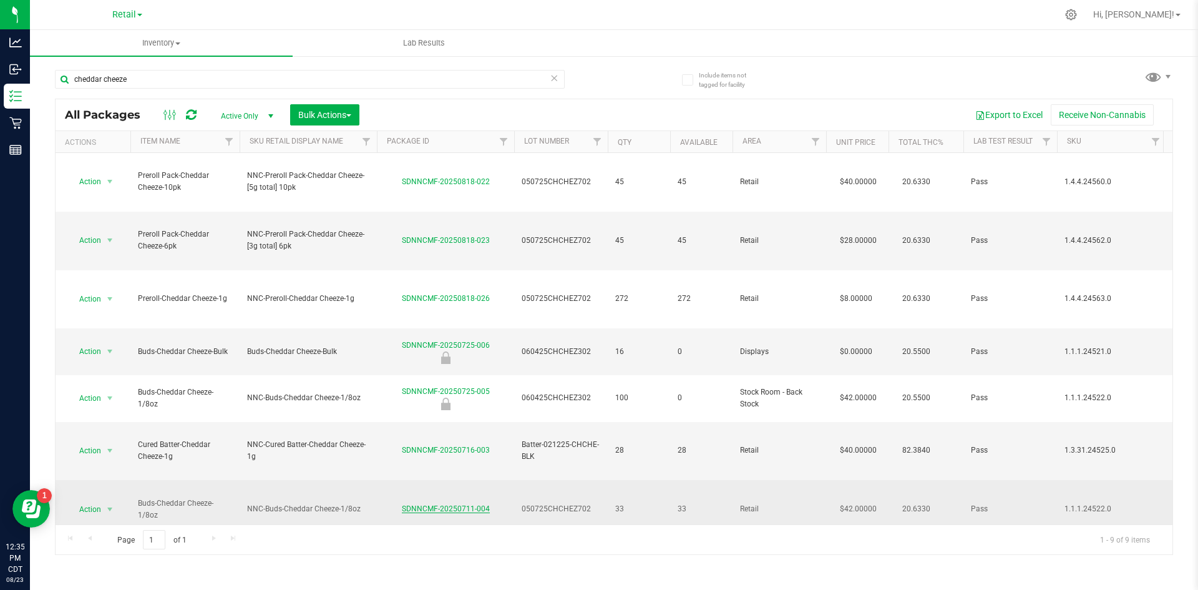
copy link "SDNNCMF-20250711-004"
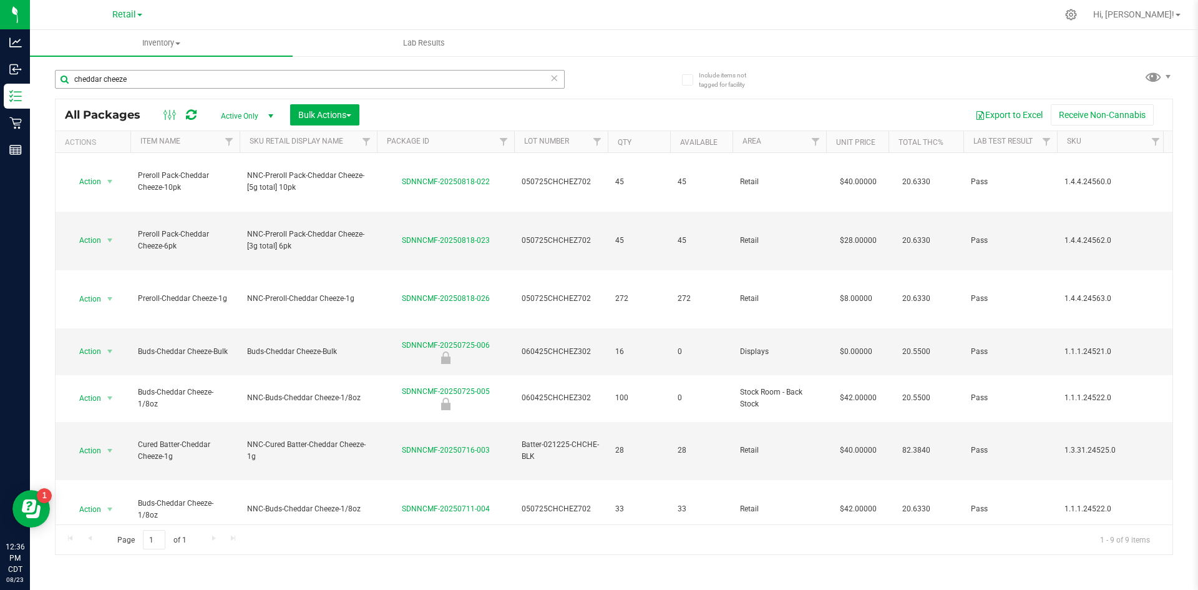
drag, startPoint x: 269, startPoint y: 69, endPoint x: 162, endPoint y: 77, distance: 107.1
click at [162, 77] on div "cheddar cheeze" at bounding box center [334, 79] width 559 height 40
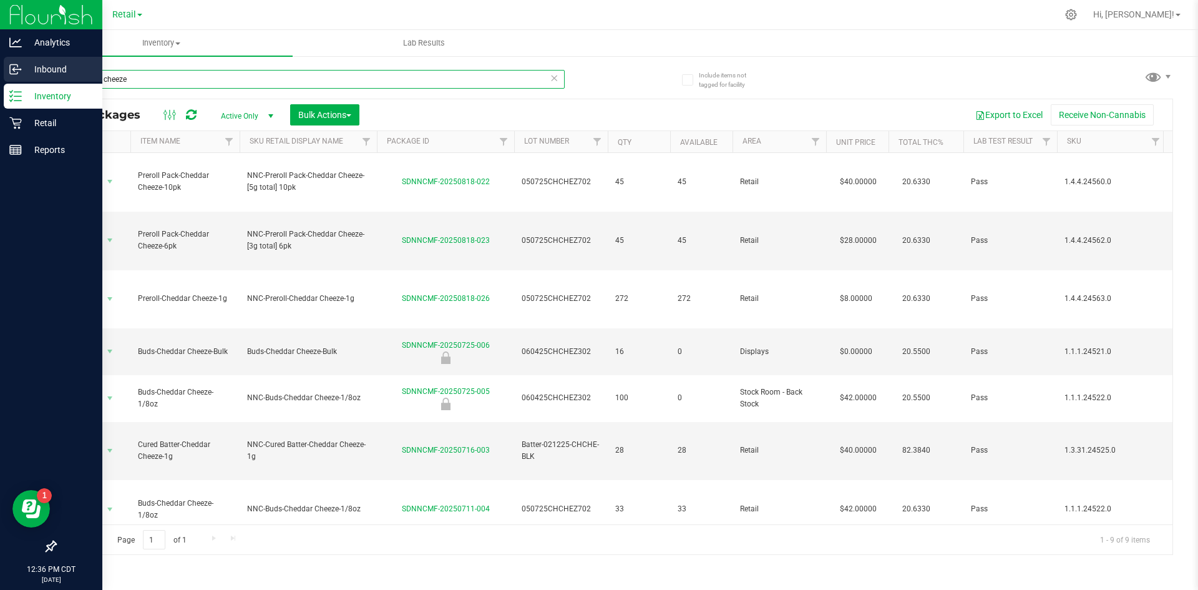
drag, startPoint x: 82, startPoint y: 81, endPoint x: 0, endPoint y: 73, distance: 82.1
click at [0, 74] on div "Analytics Inbound Inventory Retail Reports 12:36 PM CDT [DATE] 08/23 Retail Hi,…" at bounding box center [599, 295] width 1198 height 590
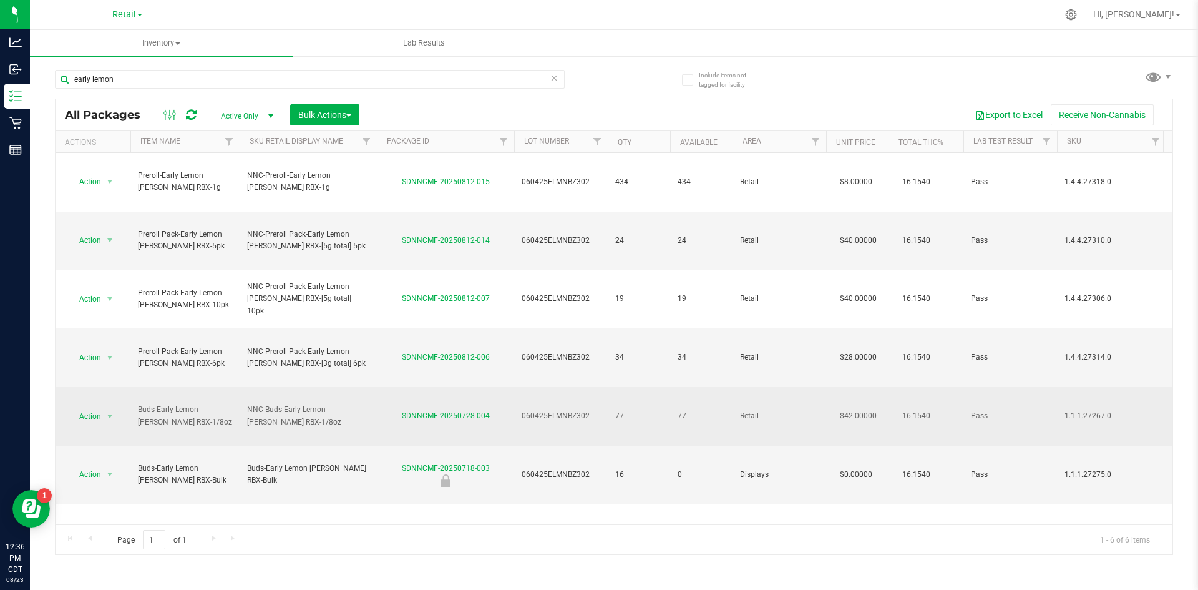
drag, startPoint x: 595, startPoint y: 308, endPoint x: 536, endPoint y: 305, distance: 58.8
click at [519, 387] on td "060425ELMNBZ302" at bounding box center [561, 416] width 94 height 59
copy span "060425ELMNBZ302"
drag, startPoint x: 393, startPoint y: 305, endPoint x: 494, endPoint y: 307, distance: 101.8
click at [494, 410] on div "SDNNCMF-20250728-004" at bounding box center [445, 416] width 141 height 12
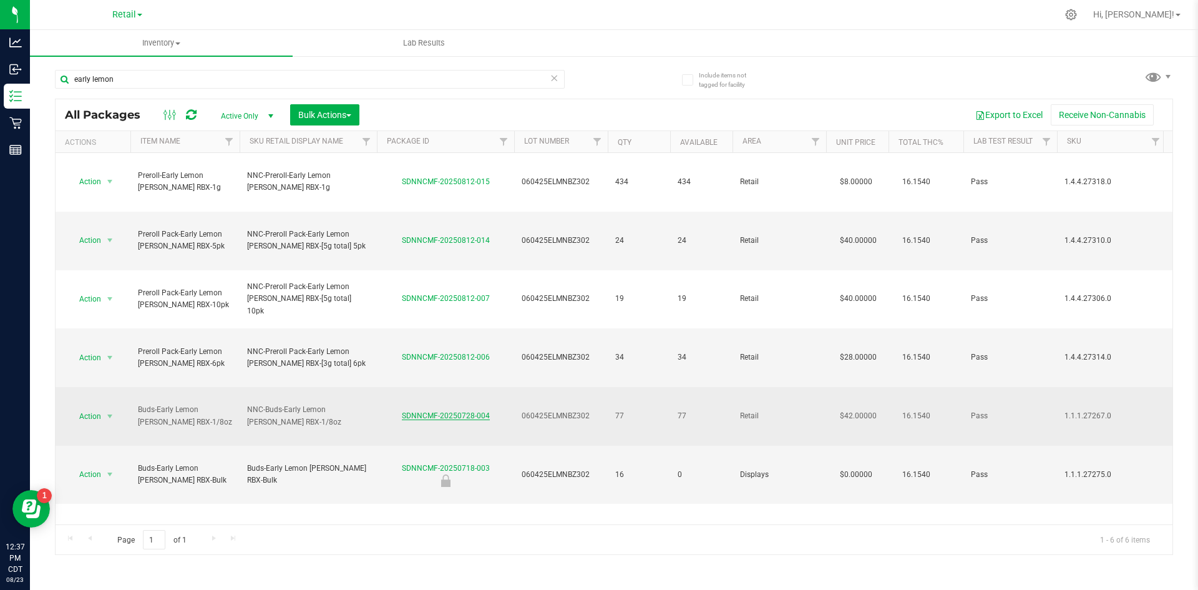
copy link "SDNNCMF-20250728-004"
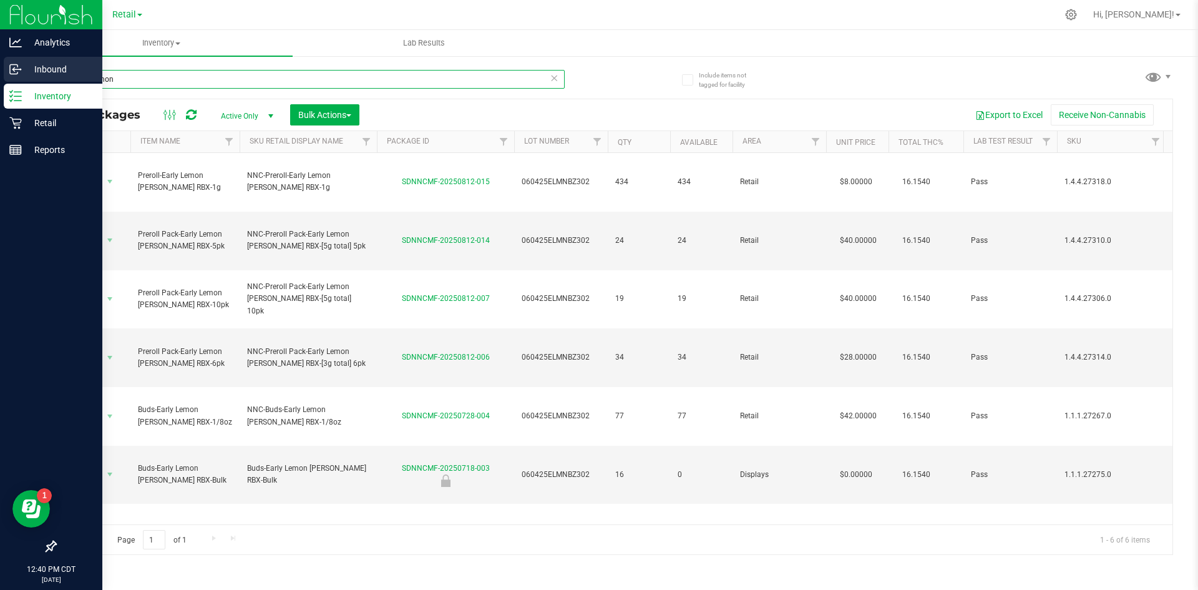
drag, startPoint x: 157, startPoint y: 86, endPoint x: 0, endPoint y: 75, distance: 157.1
click at [0, 75] on div "Analytics Inbound Inventory Retail Reports 12:40 PM CDT [DATE] 08/23 Retail Hi,…" at bounding box center [599, 295] width 1198 height 590
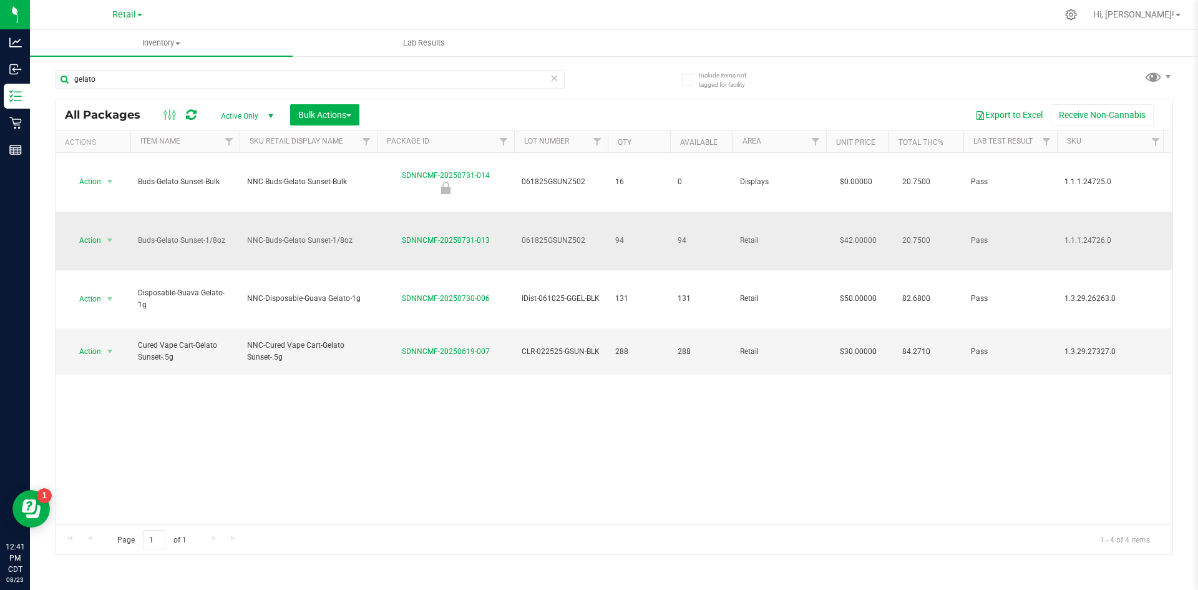
drag, startPoint x: 587, startPoint y: 204, endPoint x: 517, endPoint y: 208, distance: 70.0
click at [517, 212] on td "061825GSUNZ502" at bounding box center [561, 241] width 94 height 59
drag, startPoint x: 476, startPoint y: 205, endPoint x: 413, endPoint y: 207, distance: 63.1
click at [399, 212] on td "SDNNCMF-20250731-013" at bounding box center [445, 241] width 137 height 59
copy link "SDNNCMF-20250731-013"
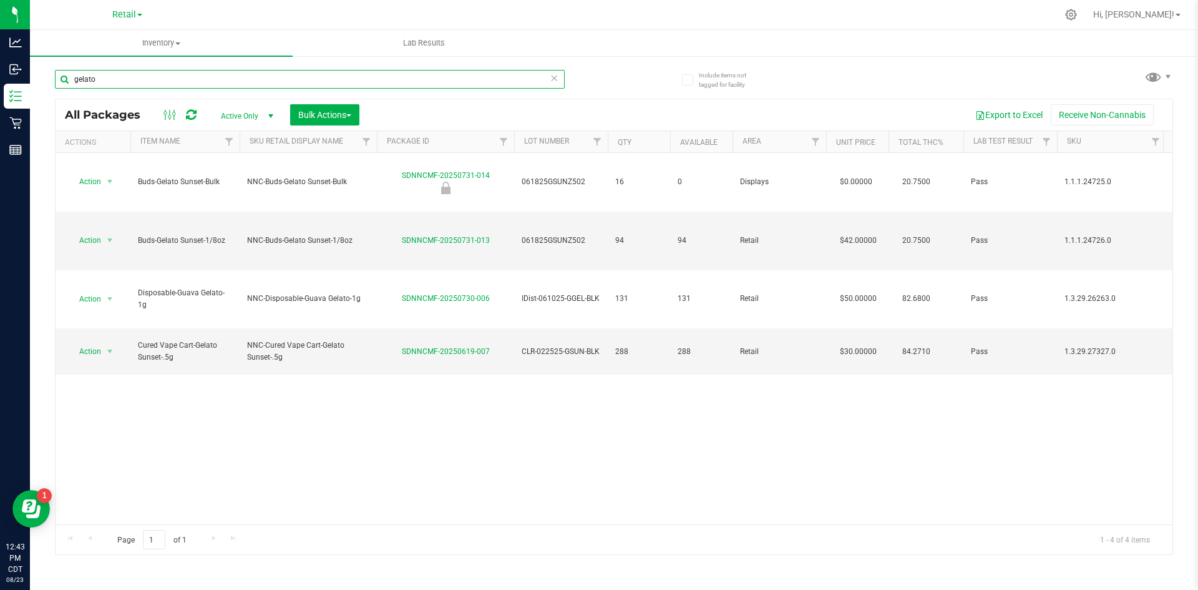
drag, startPoint x: 155, startPoint y: 82, endPoint x: 85, endPoint y: 89, distance: 70.2
click at [89, 89] on div "gelato" at bounding box center [310, 84] width 510 height 29
click at [109, 84] on input "gelato" at bounding box center [310, 79] width 510 height 19
drag, startPoint x: 94, startPoint y: 83, endPoint x: 32, endPoint y: 79, distance: 61.3
click at [31, 82] on div "Include items not tagged for facility gelato All Packages Active Only Active On…" at bounding box center [614, 245] width 1168 height 381
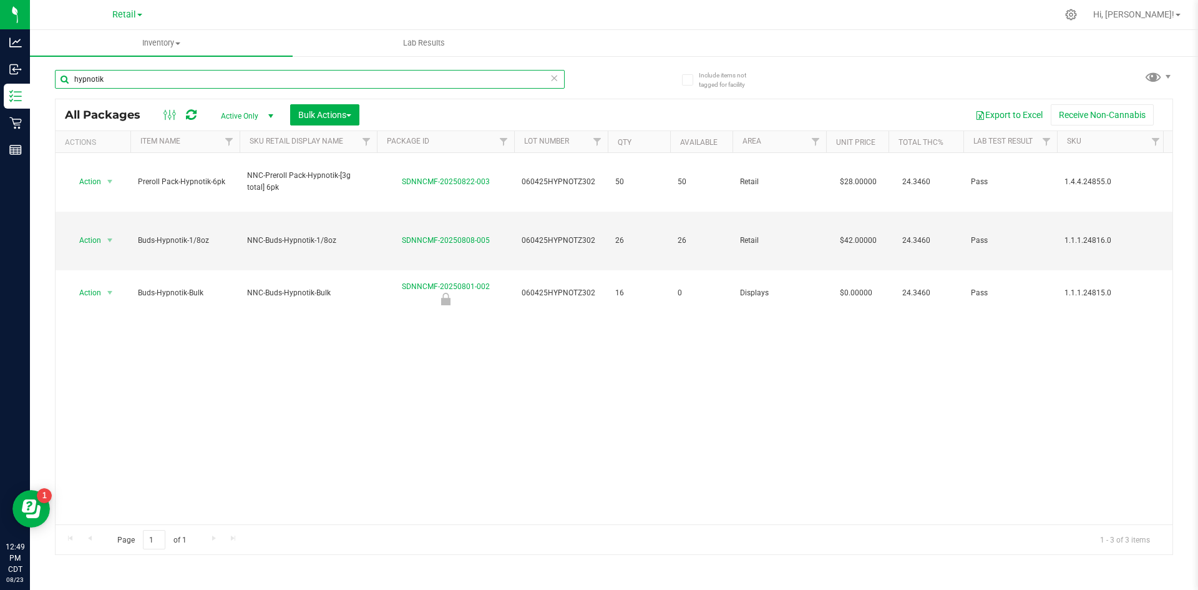
drag, startPoint x: 253, startPoint y: 83, endPoint x: 150, endPoint y: 86, distance: 102.4
click at [110, 87] on input "hypnotik" at bounding box center [310, 79] width 510 height 19
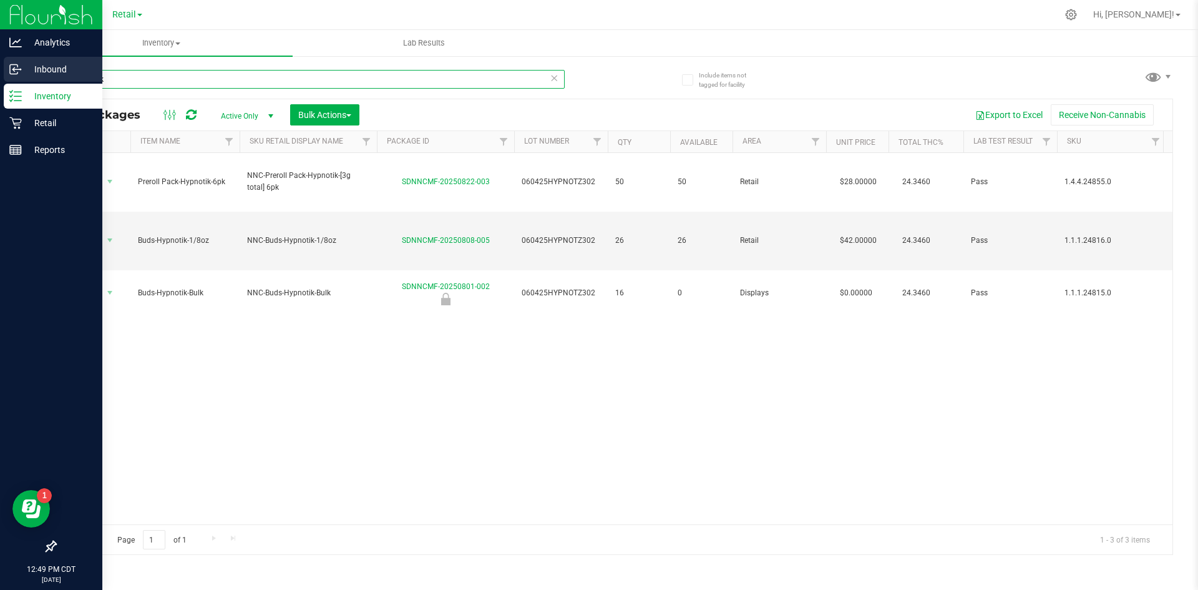
drag, startPoint x: 149, startPoint y: 86, endPoint x: 0, endPoint y: 73, distance: 149.7
click at [0, 72] on div "Analytics Inbound Inventory Retail Reports 12:49 PM CDT [DATE] 08/23 Retail Hi,…" at bounding box center [599, 295] width 1198 height 590
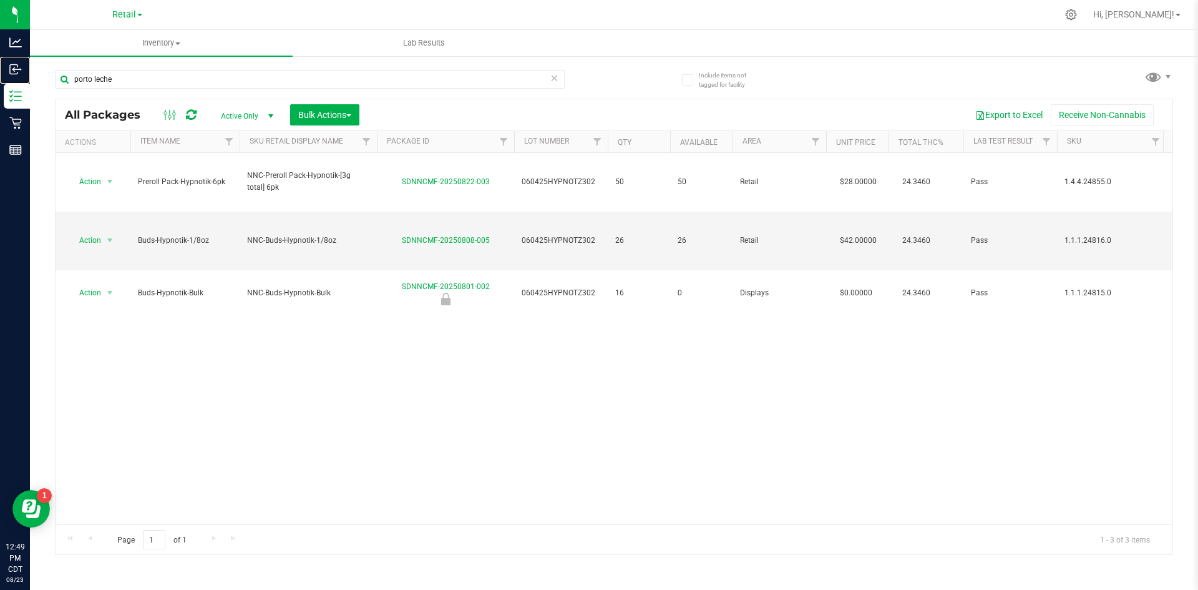
drag, startPoint x: 107, startPoint y: 79, endPoint x: 162, endPoint y: 111, distance: 63.5
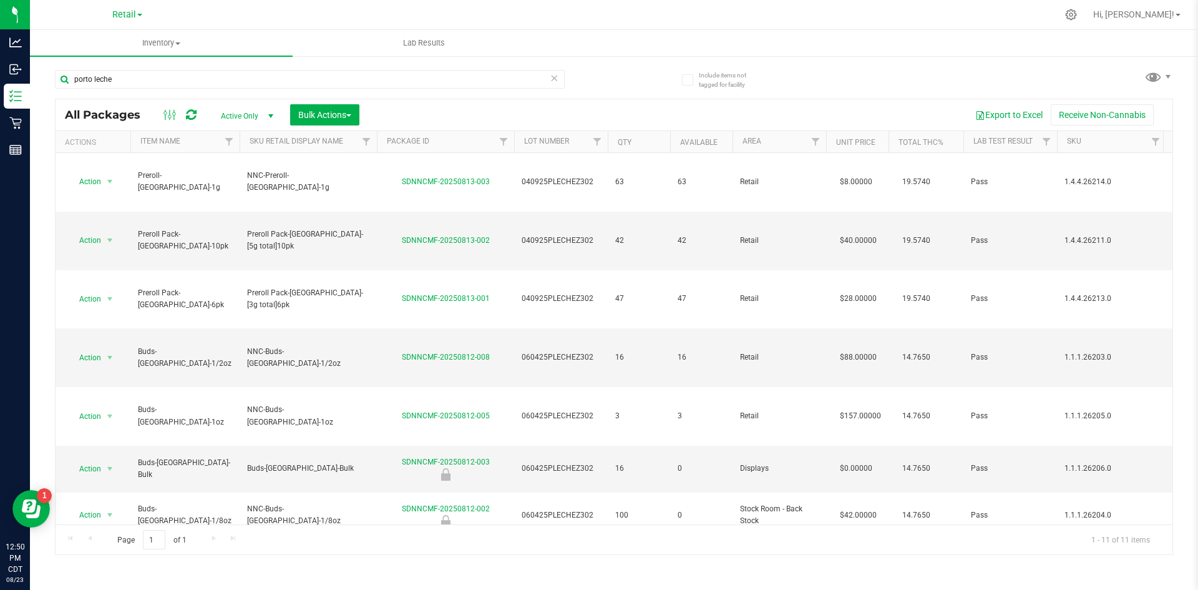
drag, startPoint x: 587, startPoint y: 467, endPoint x: 537, endPoint y: 466, distance: 49.9
copy span "021225PLECHEZ302"
drag, startPoint x: 396, startPoint y: 458, endPoint x: 485, endPoint y: 462, distance: 89.4
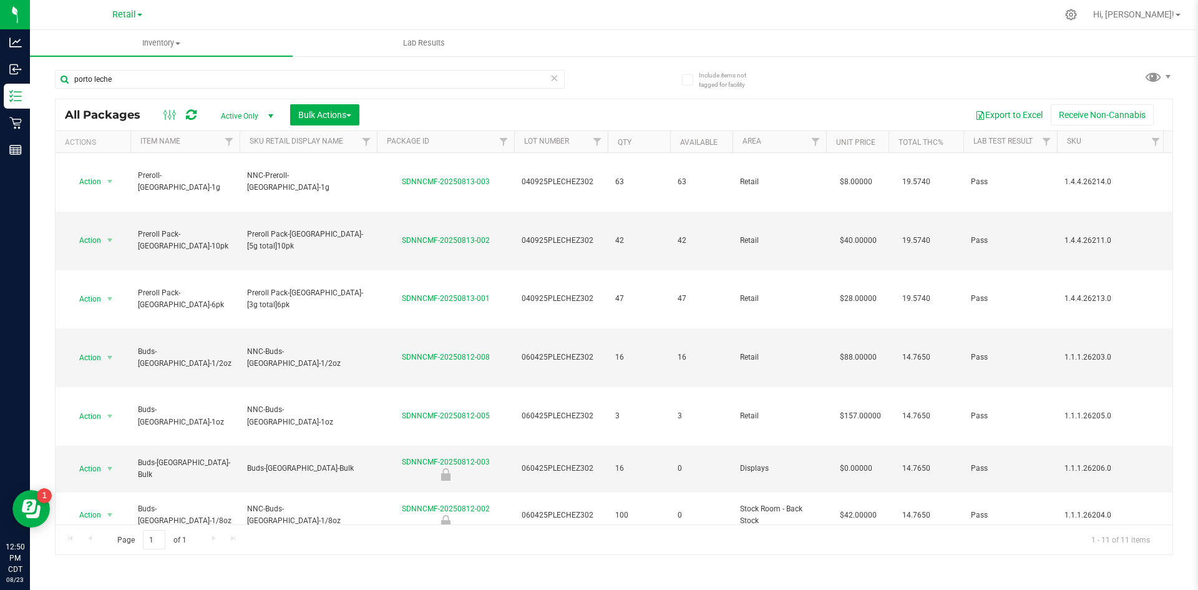
copy link "SDNNCMF-20250403-018"
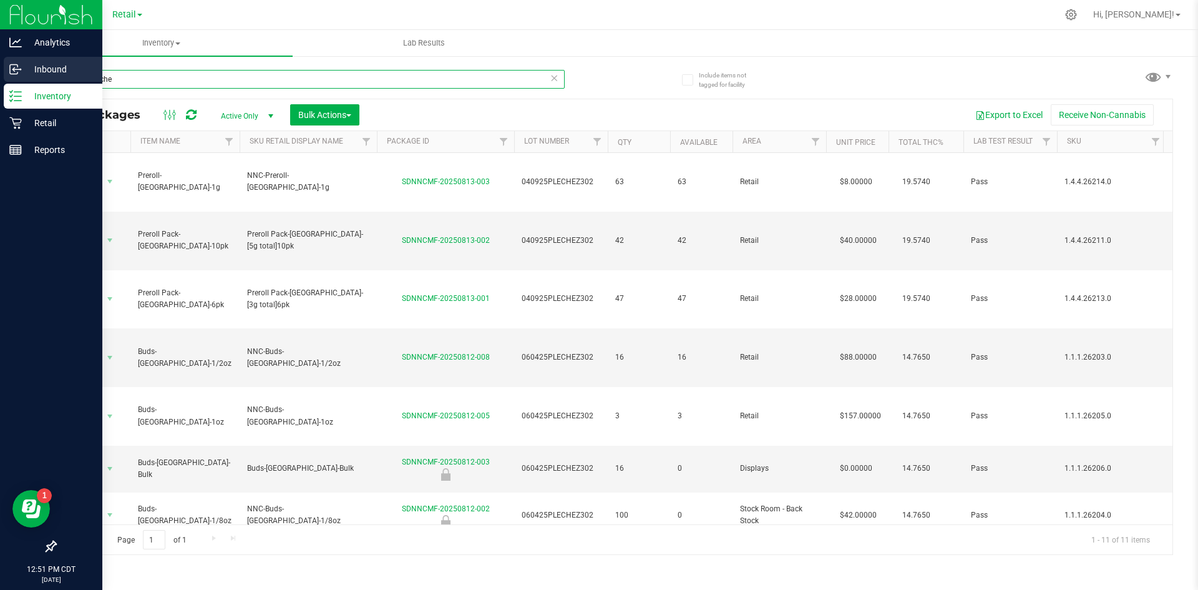
drag, startPoint x: 136, startPoint y: 81, endPoint x: 0, endPoint y: 75, distance: 136.2
click at [0, 76] on div "Analytics Inbound Inventory Retail Reports 12:51 PM CDT [DATE] 08/23 Retail Hi,…" at bounding box center [599, 295] width 1198 height 590
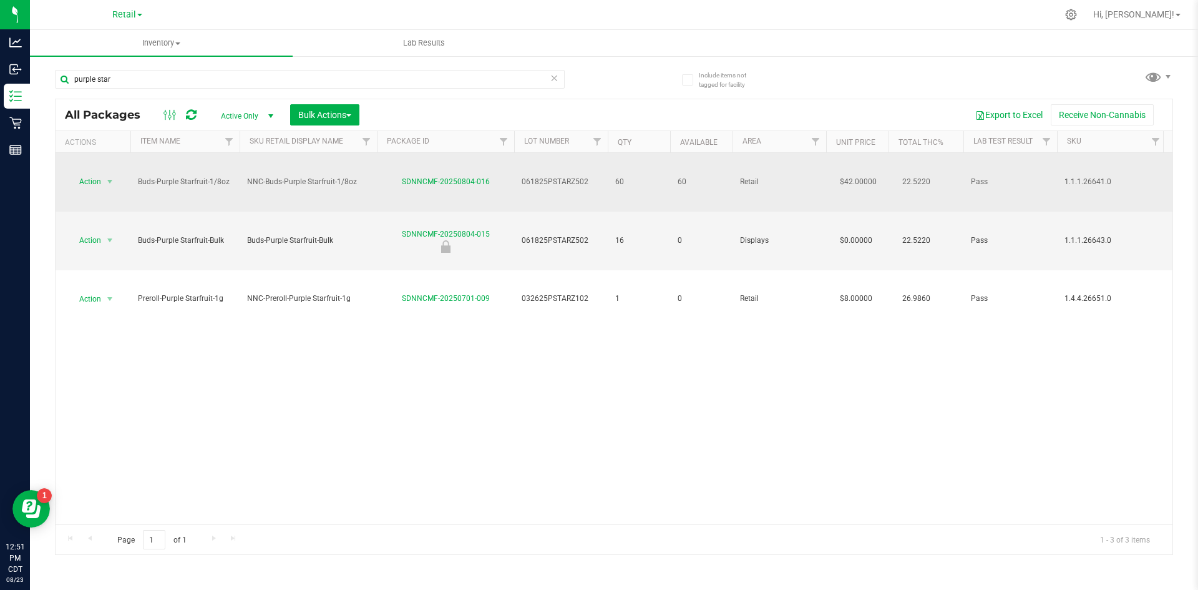
drag, startPoint x: 574, startPoint y: 170, endPoint x: 532, endPoint y: 174, distance: 41.4
click at [532, 174] on td "061825PSTARZ502" at bounding box center [561, 182] width 94 height 59
copy span "061825PSTARZ502"
drag, startPoint x: 499, startPoint y: 167, endPoint x: 413, endPoint y: 164, distance: 86.2
click at [396, 176] on div "SDNNCMF-20250804-016" at bounding box center [445, 182] width 141 height 12
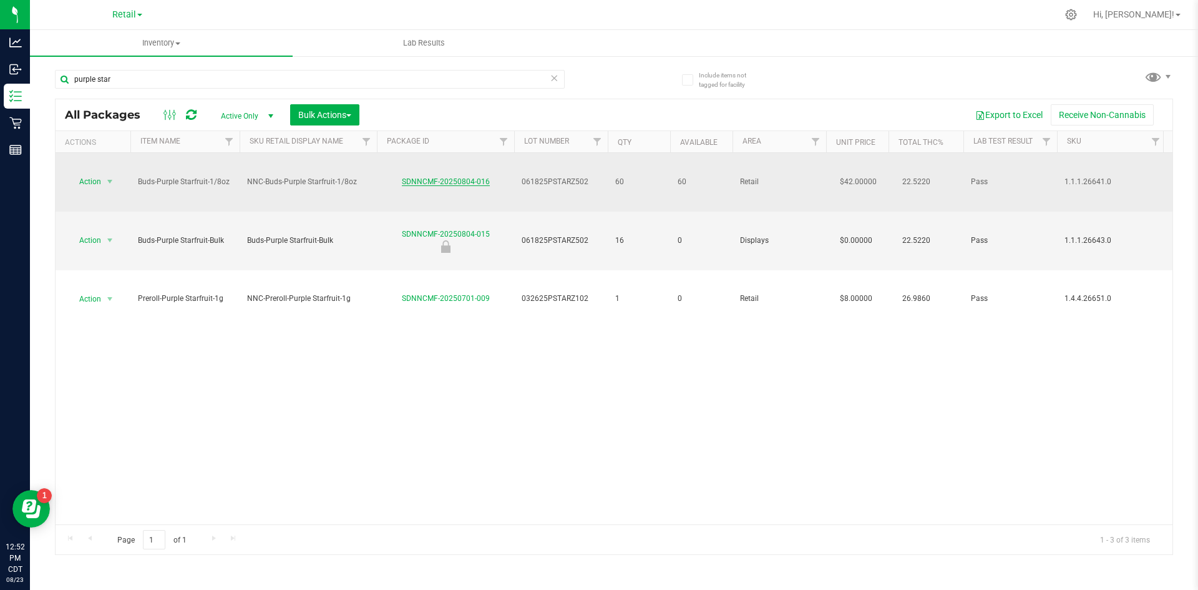
copy link "SDNNCMF-20250804-016"
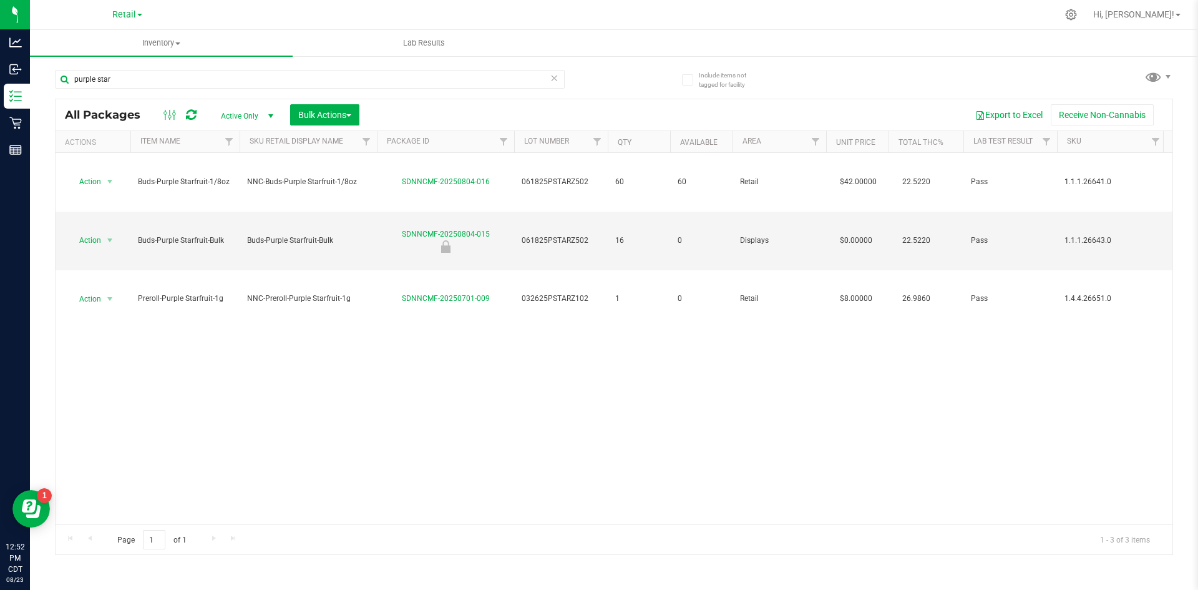
click at [800, 360] on div "Action Action Create package Edit attributes Global inventory Locate package Lo…" at bounding box center [614, 338] width 1117 height 371
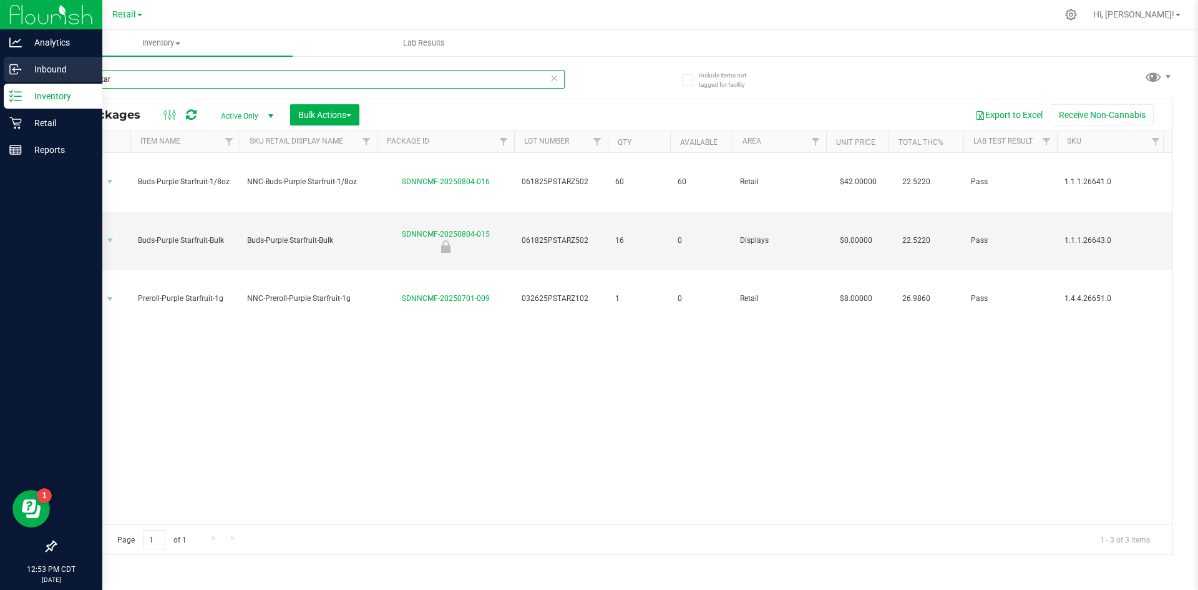
drag, startPoint x: 185, startPoint y: 79, endPoint x: 11, endPoint y: 71, distance: 174.3
click at [7, 78] on div "Analytics Inbound Inventory Retail Reports 12:53 PM CDT [DATE] 08/23 Retail Hi,…" at bounding box center [599, 295] width 1198 height 590
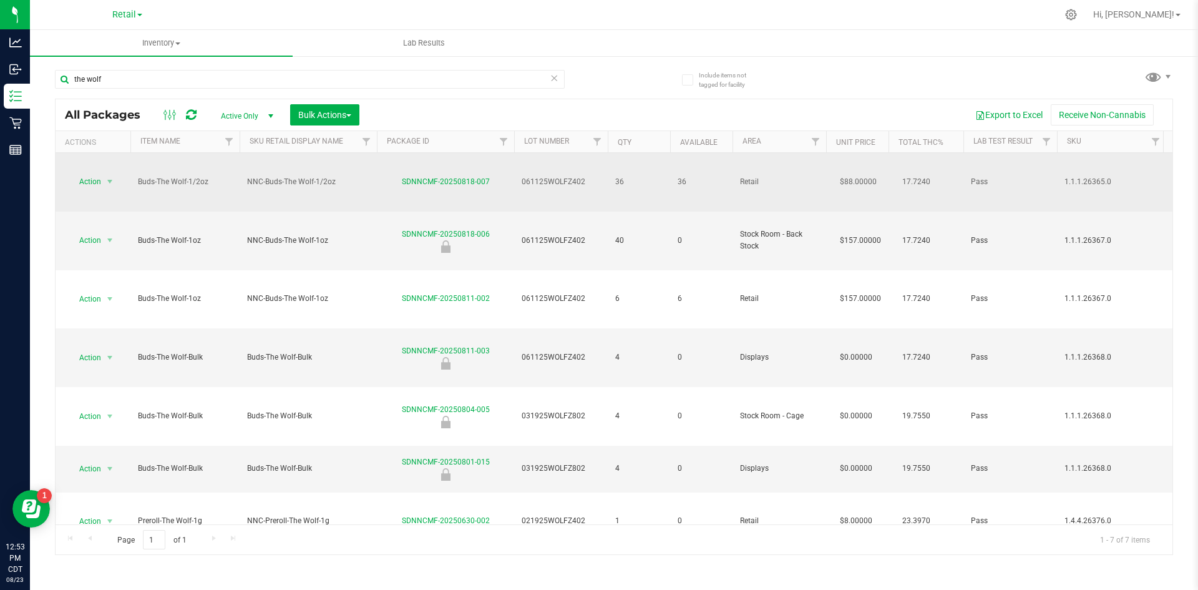
drag, startPoint x: 585, startPoint y: 165, endPoint x: 533, endPoint y: 165, distance: 52.4
click at [520, 168] on td "061125WOLFZ402" at bounding box center [561, 182] width 94 height 59
copy span "061125WOLFZ402"
drag, startPoint x: 387, startPoint y: 165, endPoint x: 492, endPoint y: 160, distance: 105.0
click at [493, 160] on td "SDNNCMF-20250818-007" at bounding box center [445, 182] width 137 height 59
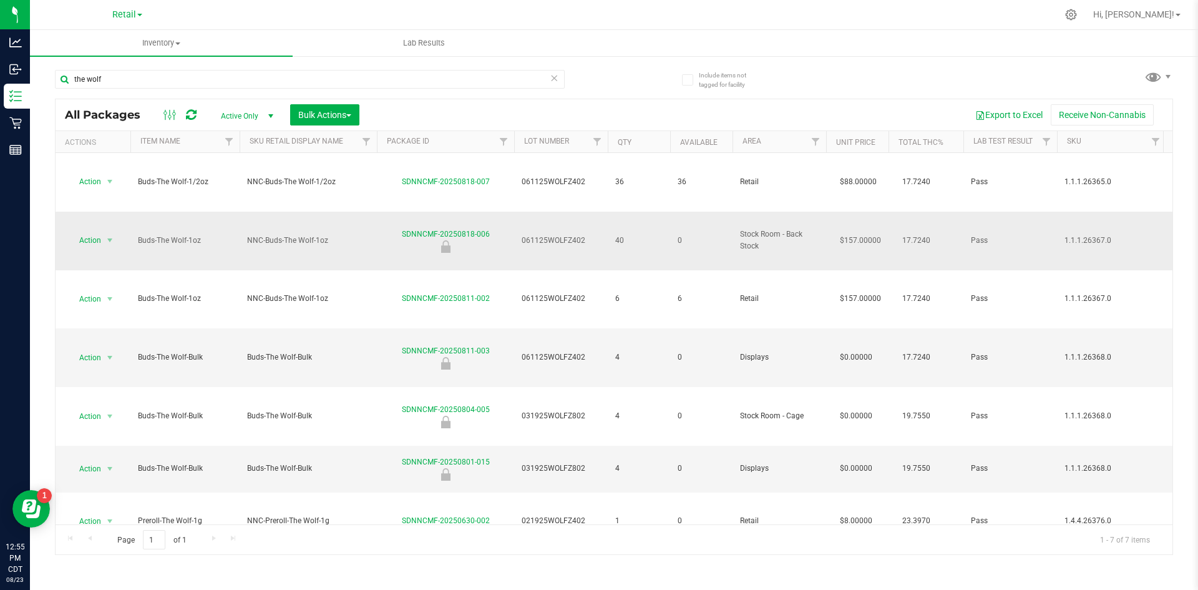
drag, startPoint x: 568, startPoint y: 200, endPoint x: 527, endPoint y: 200, distance: 40.6
click at [516, 212] on td "061125WOLFZ402" at bounding box center [561, 241] width 94 height 59
drag, startPoint x: 483, startPoint y: 188, endPoint x: 418, endPoint y: 192, distance: 65.0
click at [399, 228] on div "SDNNCMF-20250818-006" at bounding box center [445, 240] width 141 height 24
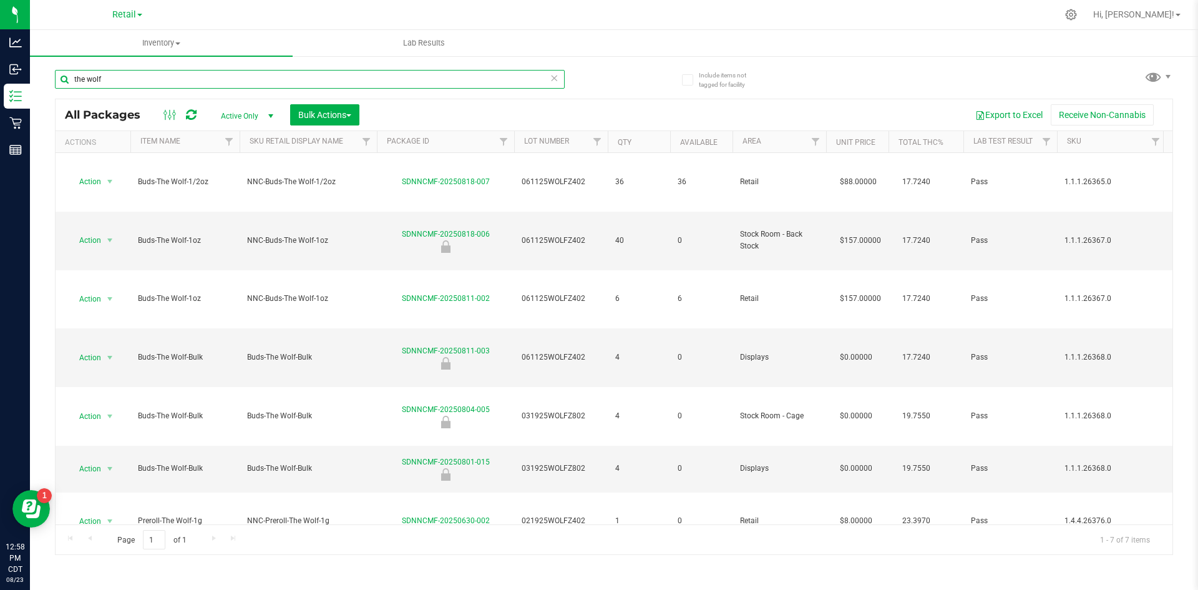
drag, startPoint x: 198, startPoint y: 72, endPoint x: 37, endPoint y: 76, distance: 161.7
click at [37, 76] on div "Include items not tagged for facility the wolf All Packages Active Only Active …" at bounding box center [614, 245] width 1168 height 381
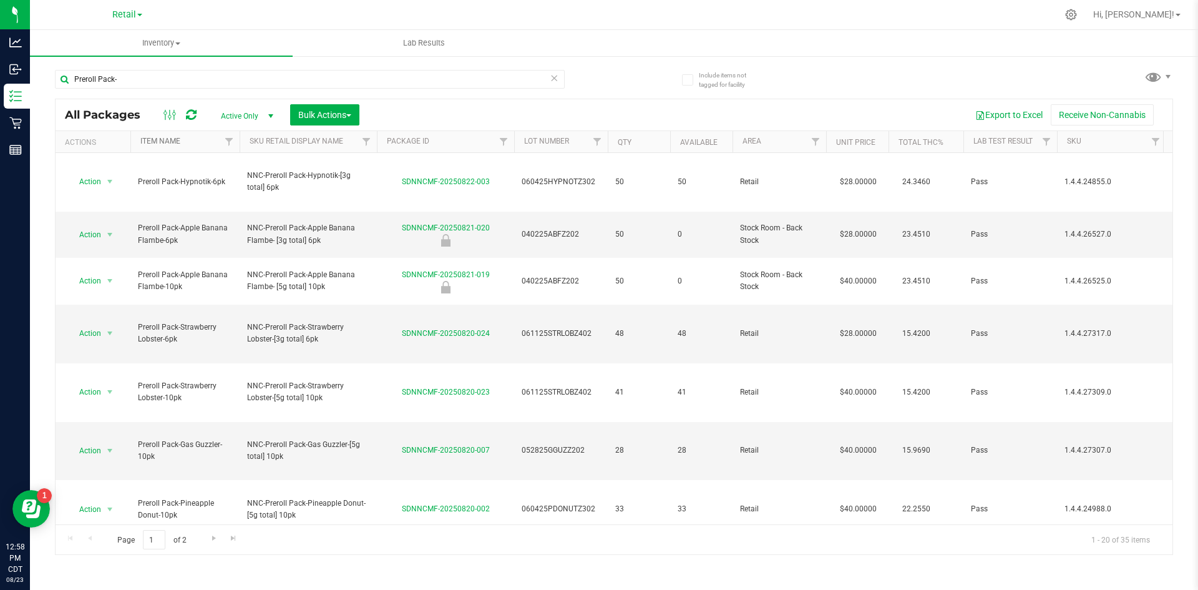
click at [162, 139] on link "Item Name" at bounding box center [160, 141] width 40 height 9
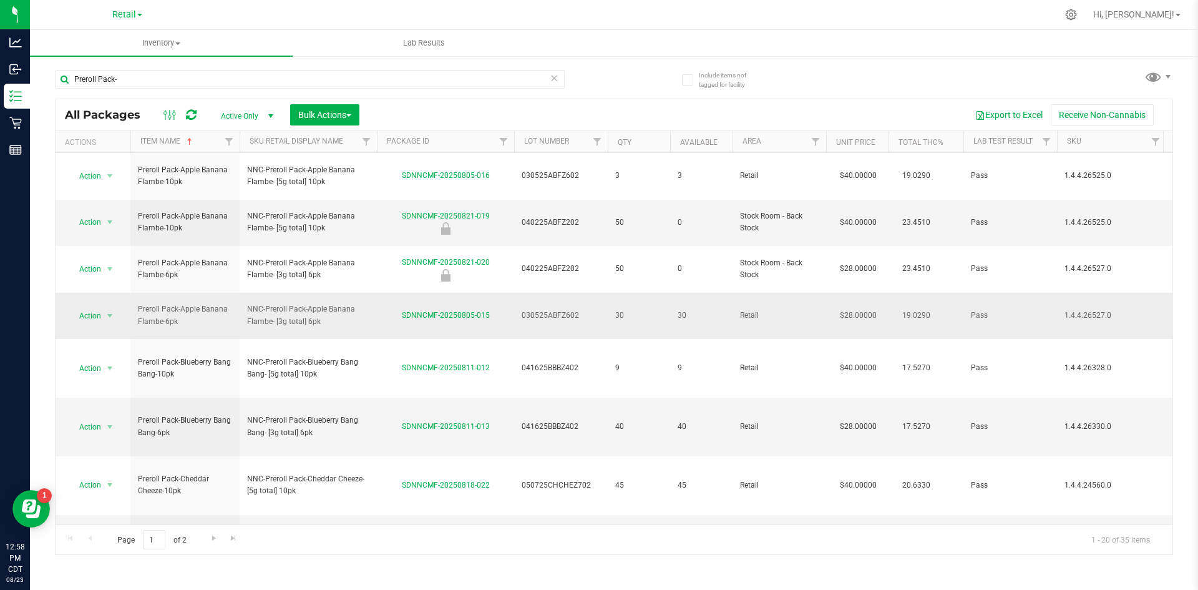
drag, startPoint x: 579, startPoint y: 275, endPoint x: 526, endPoint y: 275, distance: 52.4
click at [519, 293] on td "030525ABFZ602" at bounding box center [561, 316] width 94 height 47
drag, startPoint x: 486, startPoint y: 275, endPoint x: 442, endPoint y: 272, distance: 43.8
click at [405, 293] on td "SDNNCMF-20250805-015" at bounding box center [445, 316] width 137 height 47
drag, startPoint x: 375, startPoint y: 276, endPoint x: 498, endPoint y: 275, distance: 123.0
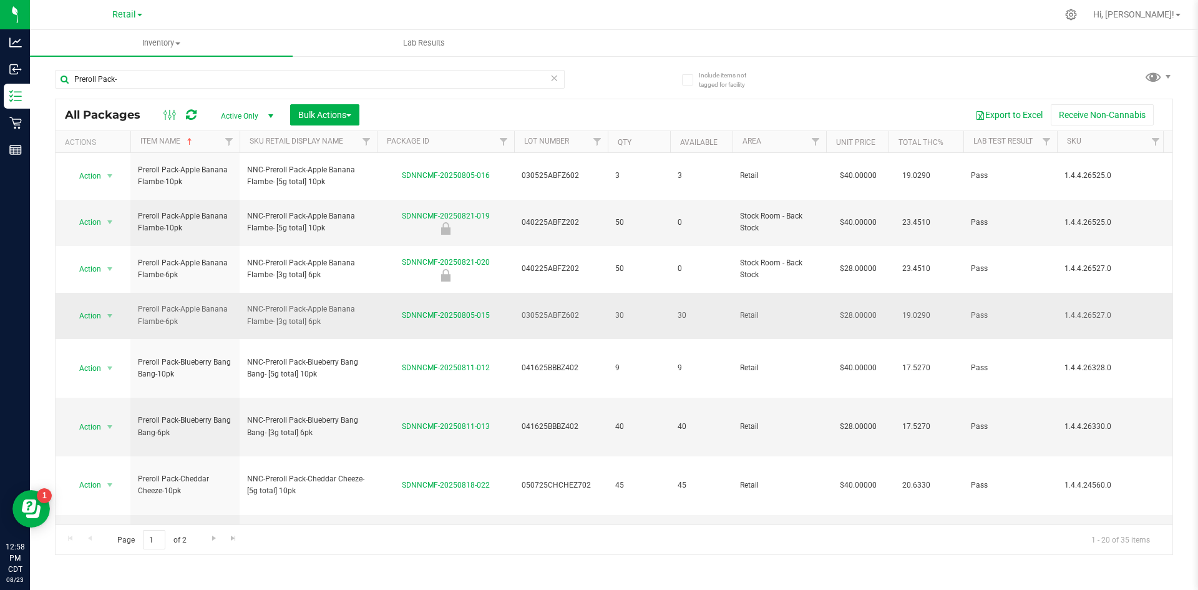
click at [499, 293] on tr "Action Action Create package Edit attributes Global inventory Locate package Lo…" at bounding box center [1004, 316] width 1897 height 47
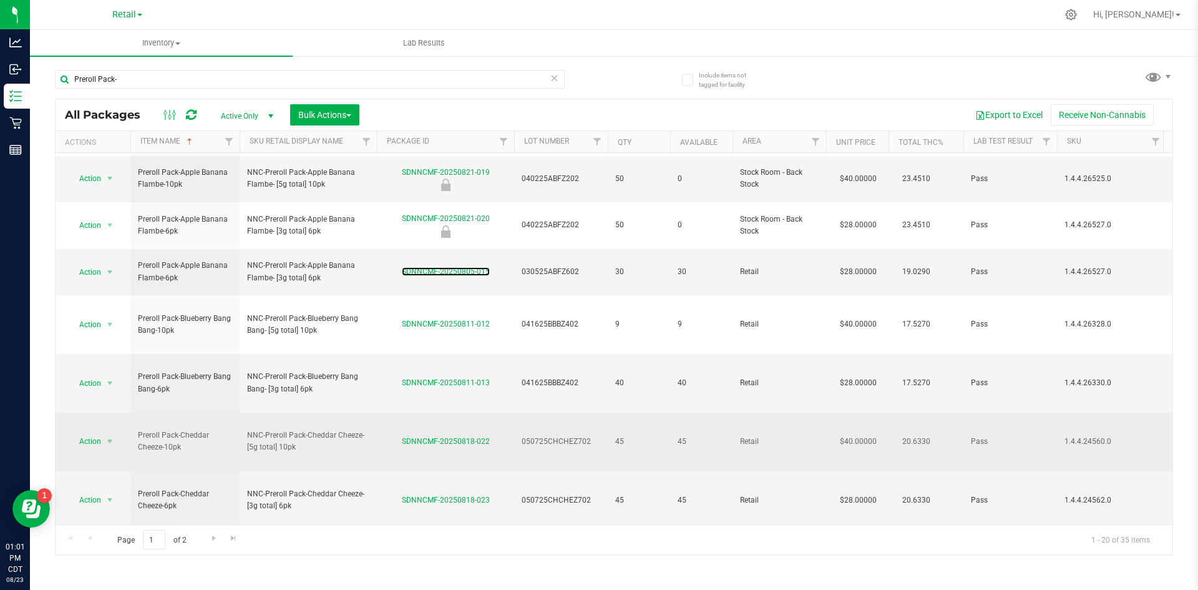
scroll to position [62, 0]
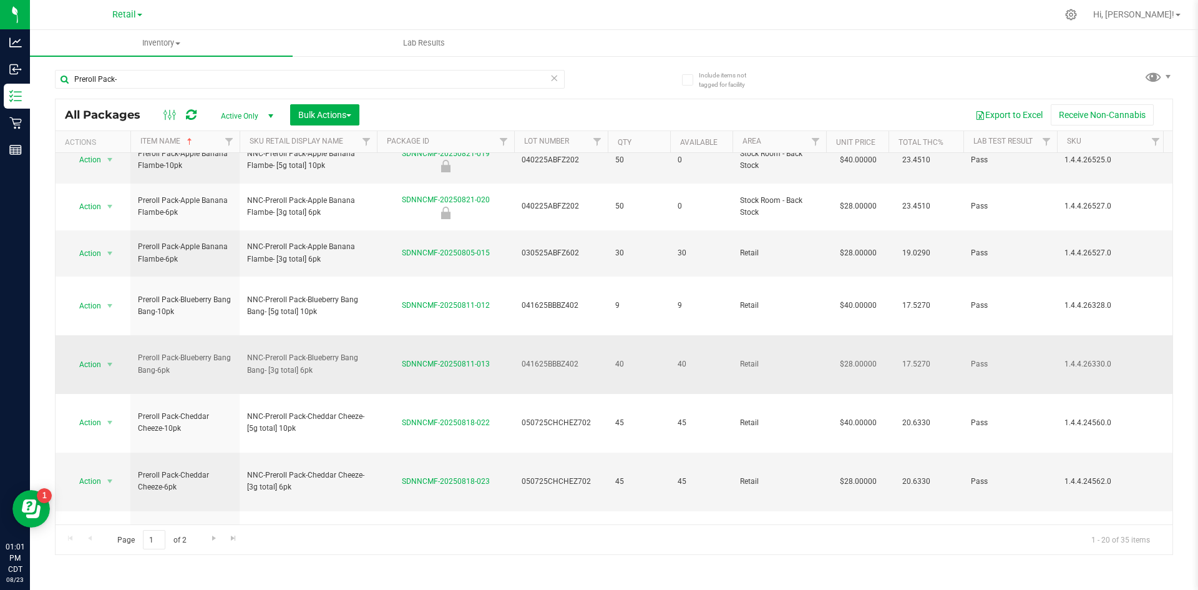
drag, startPoint x: 582, startPoint y: 286, endPoint x: 537, endPoint y: 283, distance: 45.0
click at [525, 358] on span "041625BBBZ402" at bounding box center [561, 364] width 79 height 12
drag, startPoint x: 552, startPoint y: 283, endPoint x: 588, endPoint y: 288, distance: 36.5
click at [588, 335] on tr "Action Action Create package Edit attributes Global inventory Locate package Lo…" at bounding box center [1004, 364] width 1897 height 59
drag, startPoint x: 390, startPoint y: 279, endPoint x: 491, endPoint y: 287, distance: 100.8
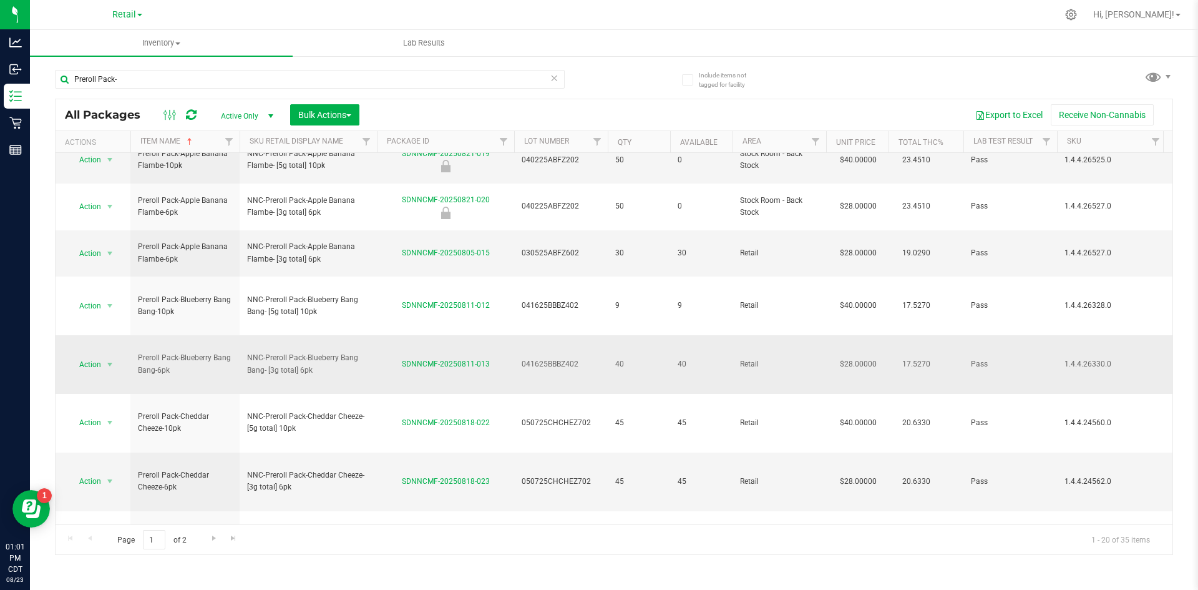
click at [491, 358] on div "SDNNCMF-20250811-013" at bounding box center [445, 364] width 141 height 12
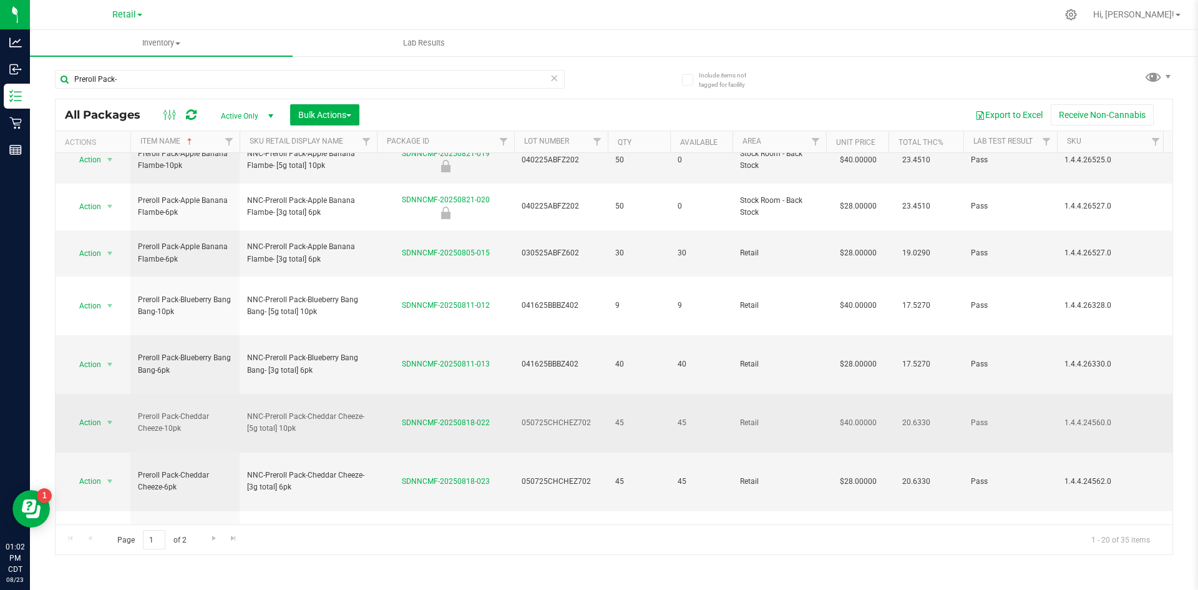
drag, startPoint x: 561, startPoint y: 317, endPoint x: 549, endPoint y: 313, distance: 13.0
click at [514, 394] on td "050725CHCHEZ702" at bounding box center [561, 423] width 94 height 59
drag, startPoint x: 489, startPoint y: 318, endPoint x: 415, endPoint y: 313, distance: 73.8
click at [399, 417] on div "SDNNCMF-20250818-022" at bounding box center [445, 423] width 141 height 12
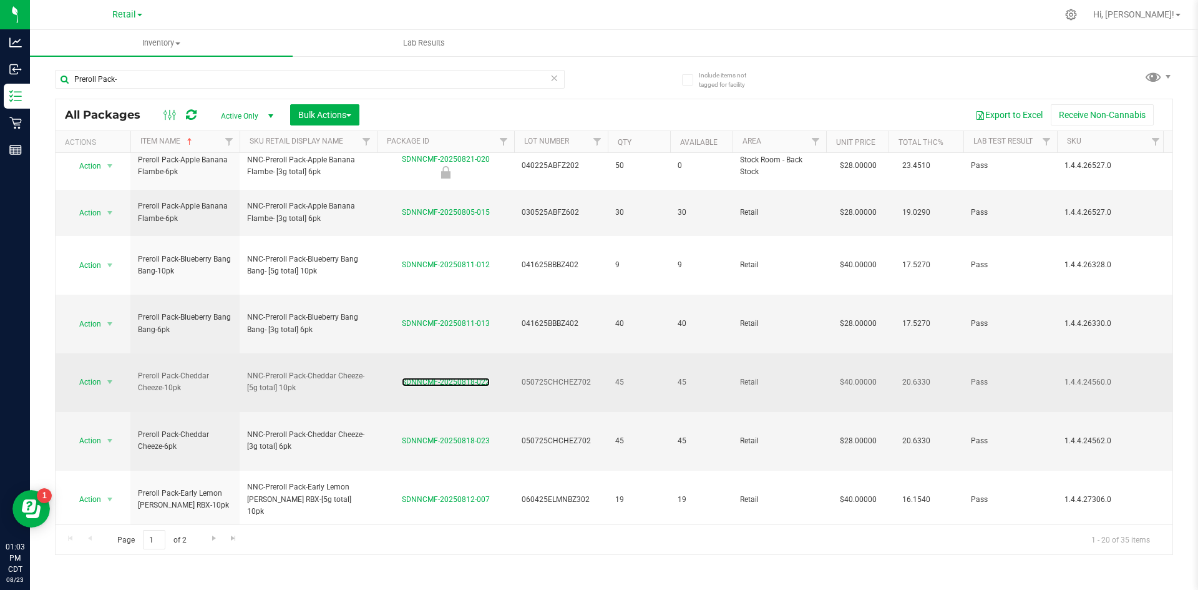
scroll to position [125, 0]
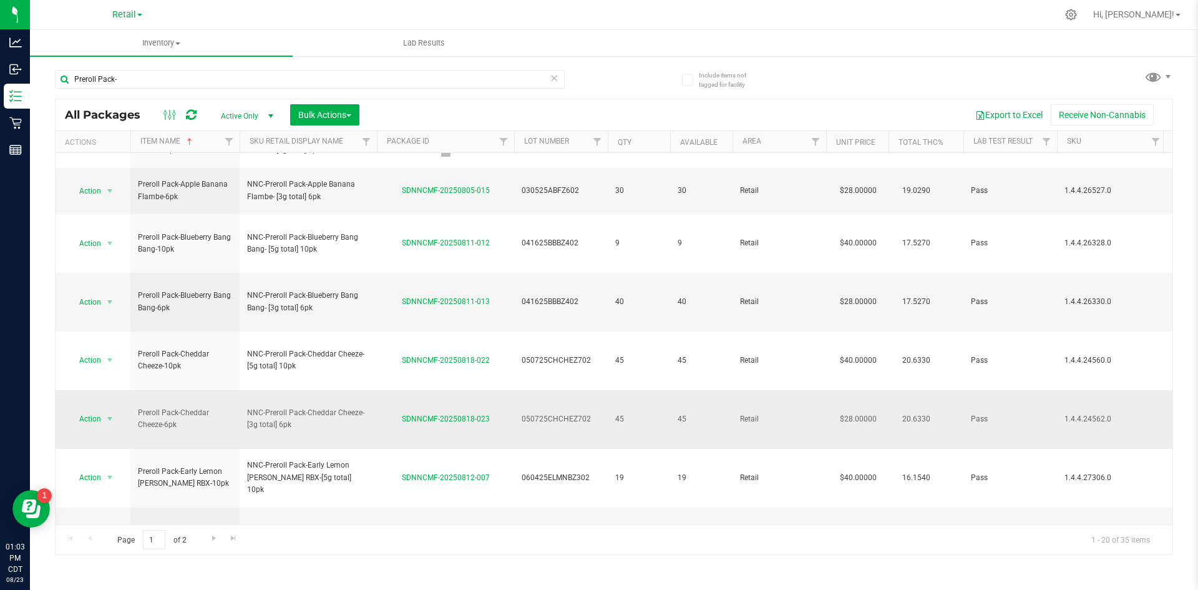
drag, startPoint x: 589, startPoint y: 289, endPoint x: 529, endPoint y: 290, distance: 59.9
click at [520, 390] on td "050725CHCHEZ702" at bounding box center [561, 419] width 94 height 59
drag, startPoint x: 500, startPoint y: 287, endPoint x: 399, endPoint y: 290, distance: 101.1
click at [399, 413] on div "SDNNCMF-20250818-023" at bounding box center [445, 419] width 141 height 12
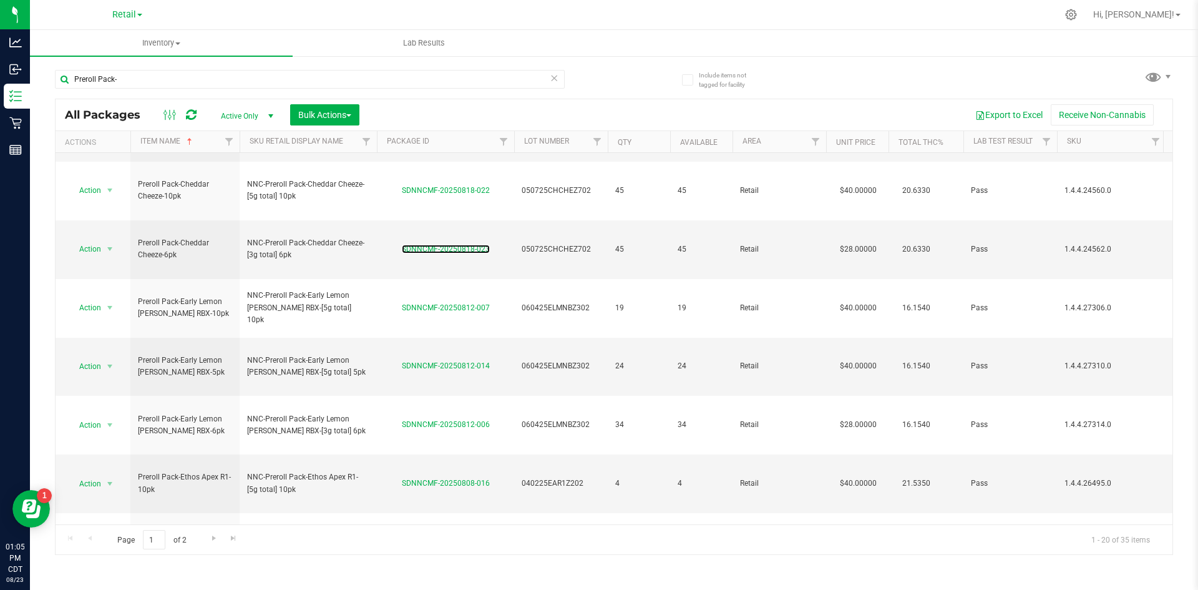
scroll to position [312, 0]
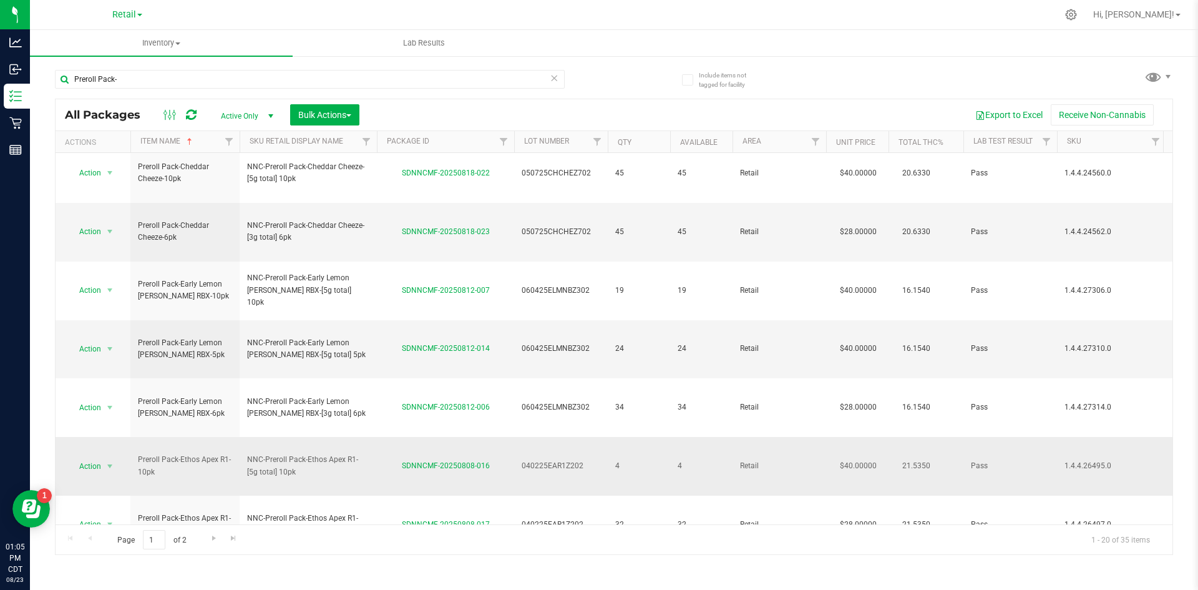
drag, startPoint x: 584, startPoint y: 242, endPoint x: 519, endPoint y: 242, distance: 65.5
click at [519, 437] on td "040225EAR1Z202" at bounding box center [561, 466] width 94 height 59
drag, startPoint x: 487, startPoint y: 235, endPoint x: 400, endPoint y: 238, distance: 86.8
click at [398, 437] on td "SDNNCMF-20250808-016" at bounding box center [445, 466] width 137 height 59
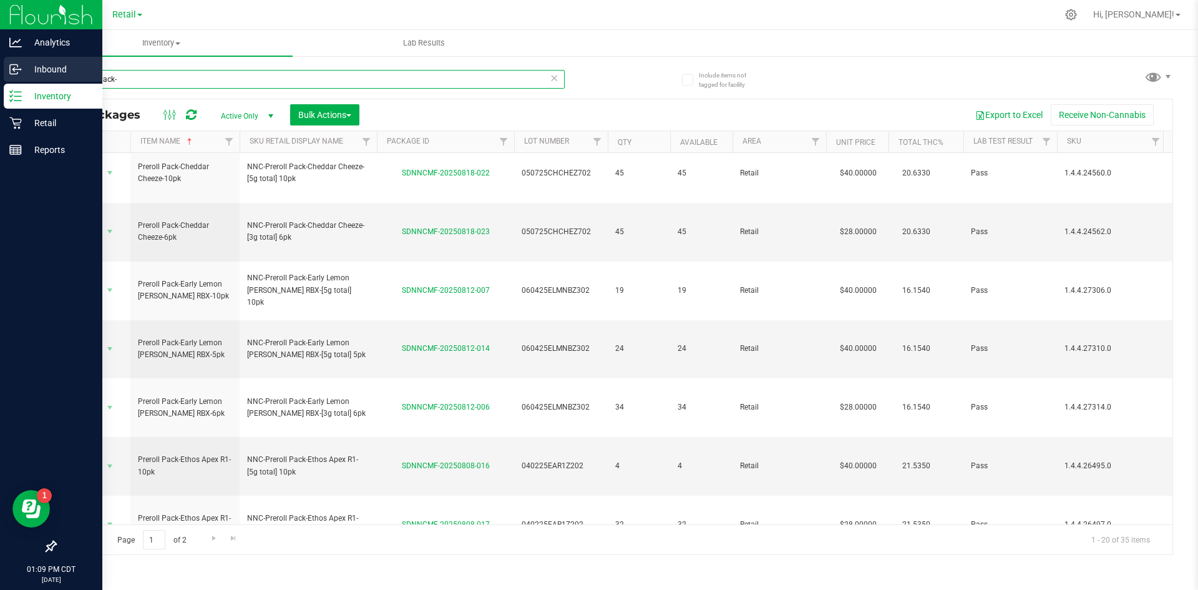
drag, startPoint x: 187, startPoint y: 71, endPoint x: 0, endPoint y: 64, distance: 187.4
click at [0, 66] on div "Analytics Inbound Inventory Retail Reports 01:09 PM CDT [DATE] 08/23 Retail Hi,…" at bounding box center [599, 295] width 1198 height 590
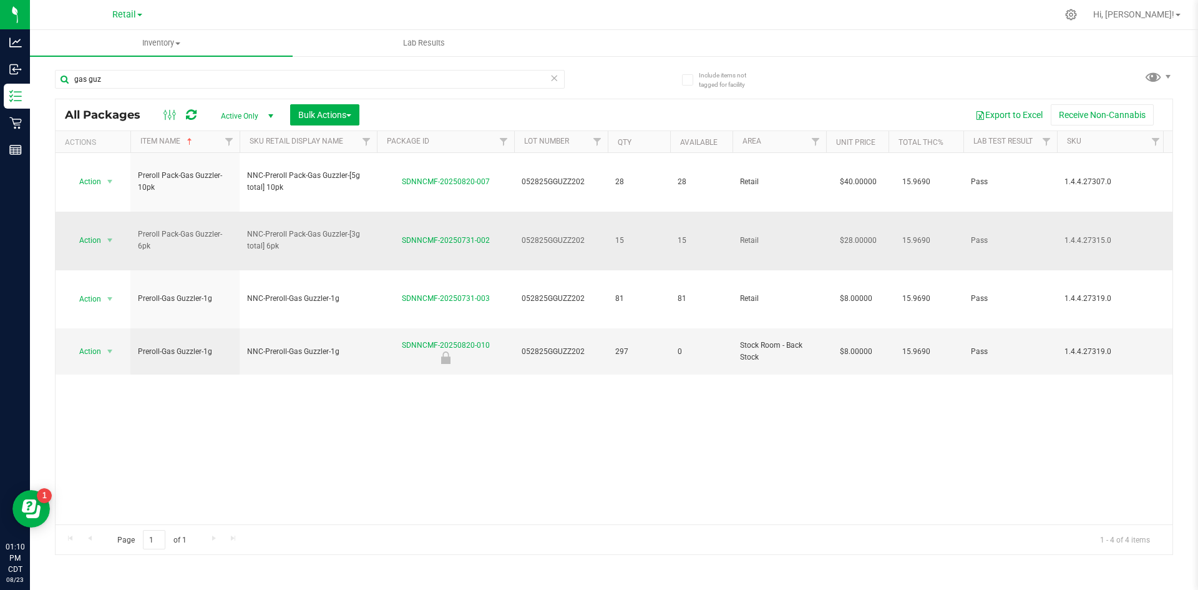
drag, startPoint x: 590, startPoint y: 204, endPoint x: 552, endPoint y: 207, distance: 38.8
click at [524, 235] on span "052825GGUZZ202" at bounding box center [561, 241] width 79 height 12
drag, startPoint x: 490, startPoint y: 207, endPoint x: 421, endPoint y: 208, distance: 69.3
click at [401, 212] on td "SDNNCMF-20250731-002" at bounding box center [445, 241] width 137 height 59
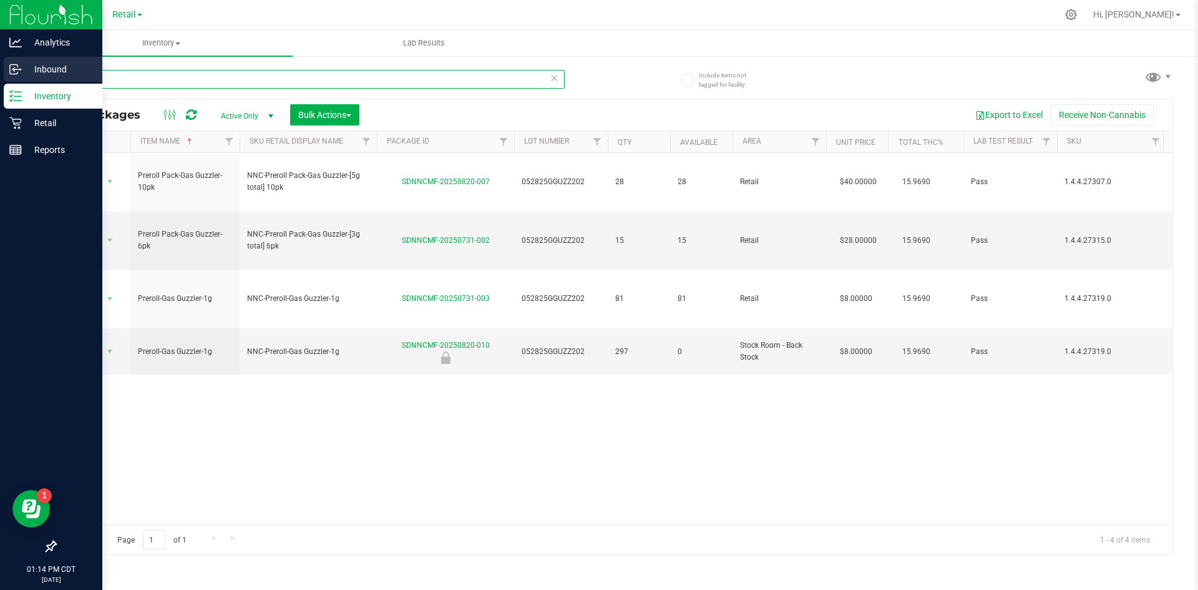
drag, startPoint x: 174, startPoint y: 77, endPoint x: 0, endPoint y: 74, distance: 174.2
click at [0, 74] on div "Analytics Inbound Inventory Retail Reports 01:14 PM CDT [DATE] 08/23 Retail Hi,…" at bounding box center [599, 295] width 1198 height 590
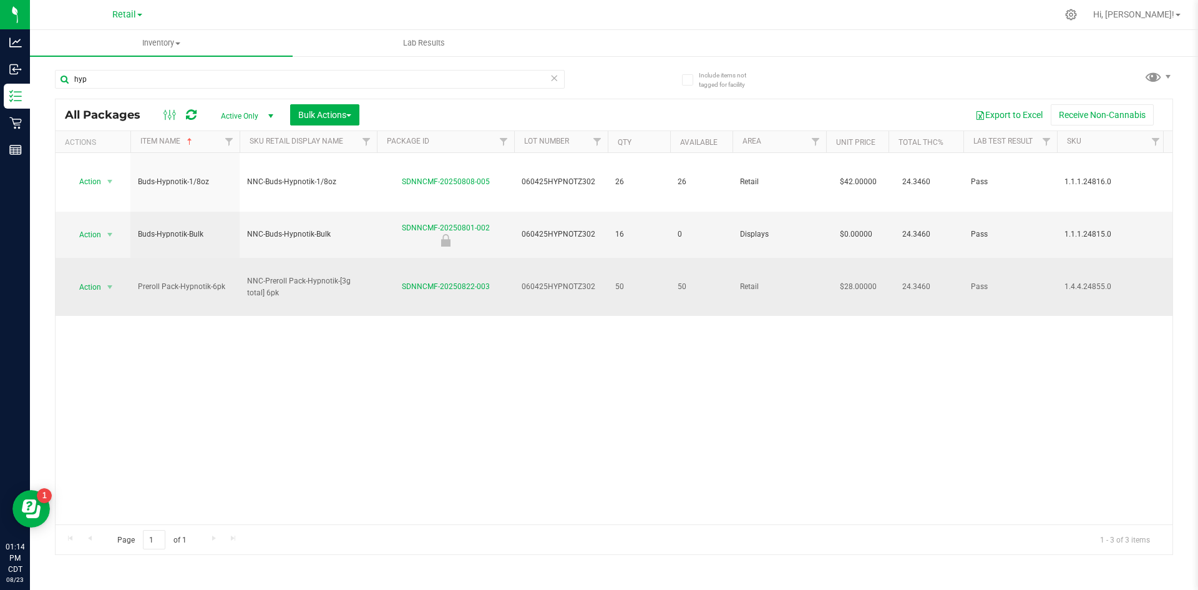
drag, startPoint x: 570, startPoint y: 234, endPoint x: 513, endPoint y: 227, distance: 57.9
click at [513, 258] on tr "Action Action Create package Edit attributes Global inventory Locate package Lo…" at bounding box center [1004, 287] width 1897 height 58
click at [491, 281] on div "SDNNCMF-20250822-003" at bounding box center [445, 287] width 141 height 12
drag, startPoint x: 392, startPoint y: 230, endPoint x: 498, endPoint y: 239, distance: 106.5
click at [498, 281] on div "SDNNCMF-20250822-003" at bounding box center [445, 287] width 141 height 12
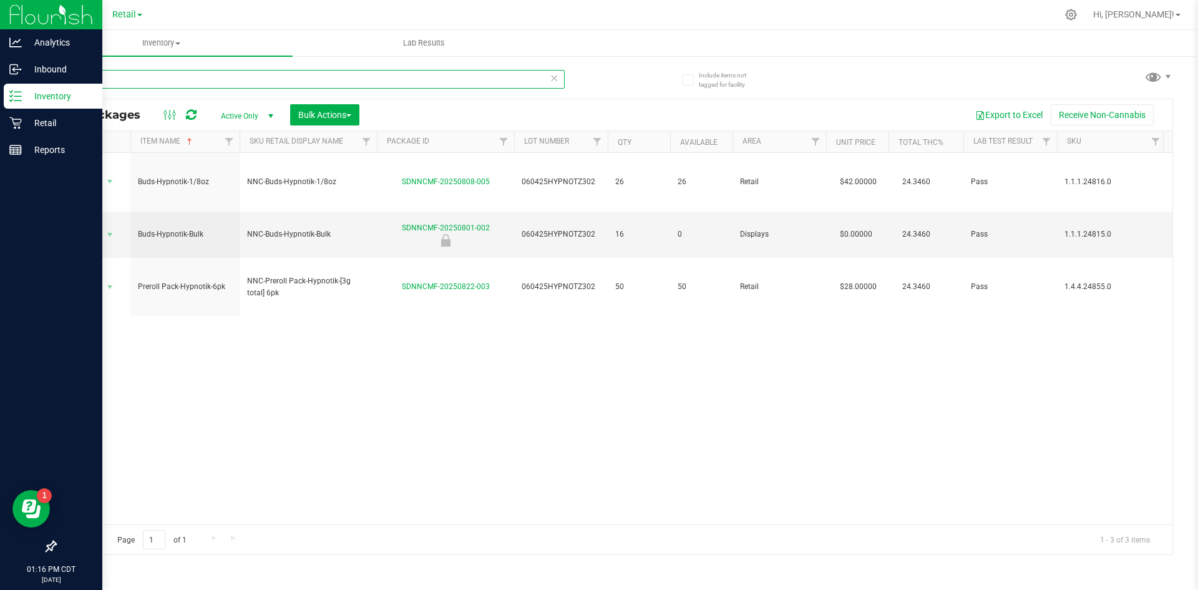
drag, startPoint x: 190, startPoint y: 84, endPoint x: 2, endPoint y: 102, distance: 188.7
click at [2, 102] on div "Analytics Inbound Inventory Retail Reports 01:16 PM CDT [DATE] 08/23 Retail Hi,…" at bounding box center [599, 295] width 1198 height 590
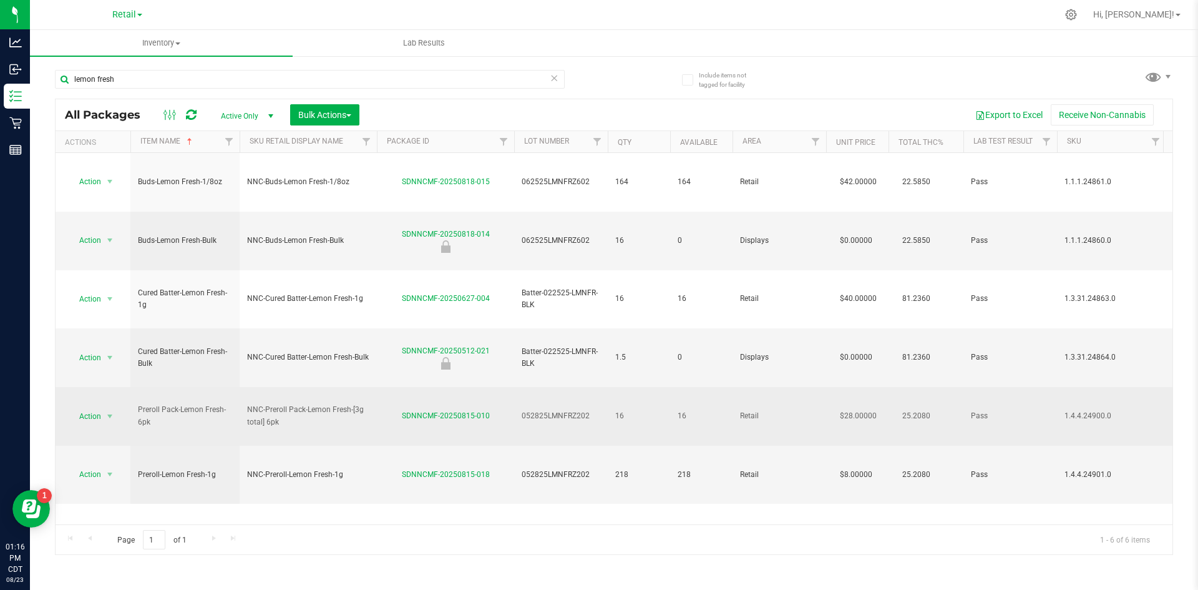
drag, startPoint x: 586, startPoint y: 301, endPoint x: 536, endPoint y: 299, distance: 50.6
click at [520, 387] on td "052825LMNFRZ202" at bounding box center [561, 416] width 94 height 59
drag, startPoint x: 494, startPoint y: 296, endPoint x: 392, endPoint y: 300, distance: 101.8
click at [392, 387] on td "SDNNCMF-20250815-010" at bounding box center [445, 416] width 137 height 59
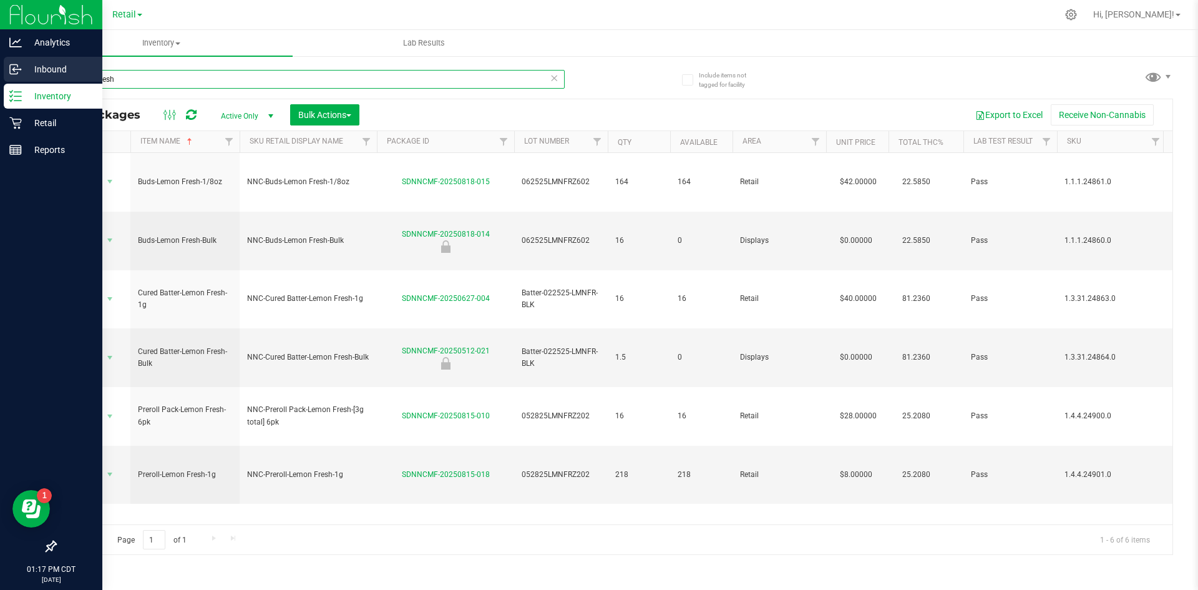
drag, startPoint x: 101, startPoint y: 76, endPoint x: 0, endPoint y: 75, distance: 101.1
click at [0, 75] on div "Analytics Inbound Inventory Retail Reports 01:17 PM CDT [DATE] 08/23 Retail Hi,…" at bounding box center [599, 295] width 1198 height 590
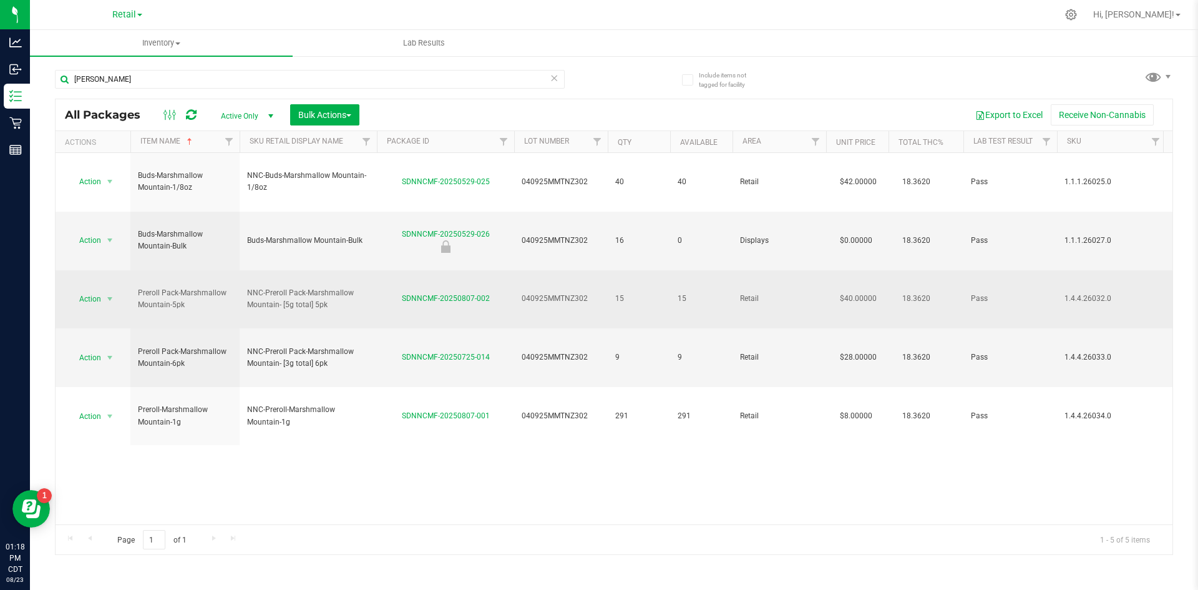
drag, startPoint x: 589, startPoint y: 233, endPoint x: 526, endPoint y: 240, distance: 64.0
click at [508, 270] on tr "Action Action Create package Edit attributes Global inventory Locate package Lo…" at bounding box center [1004, 299] width 1897 height 59
click at [489, 293] on div "SDNNCMF-20250807-002" at bounding box center [445, 299] width 141 height 12
drag, startPoint x: 394, startPoint y: 234, endPoint x: 500, endPoint y: 246, distance: 106.8
click at [500, 270] on td "SDNNCMF-20250807-002" at bounding box center [445, 299] width 137 height 59
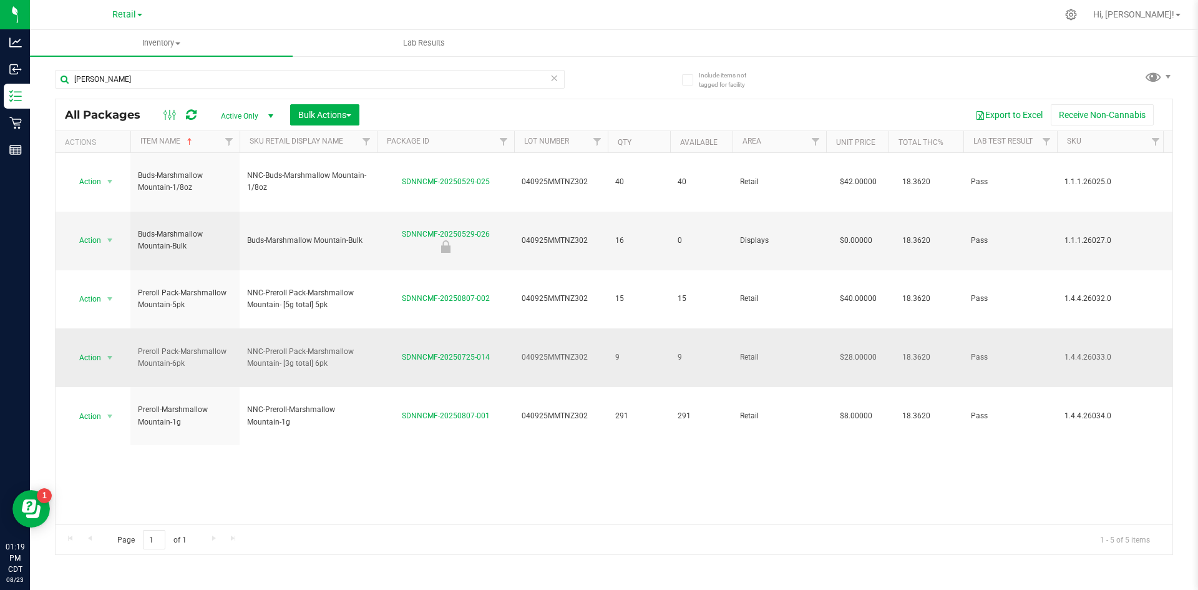
drag, startPoint x: 591, startPoint y: 275, endPoint x: 522, endPoint y: 277, distance: 68.7
click at [522, 351] on span "040925MMTNZ302" at bounding box center [561, 357] width 79 height 12
drag, startPoint x: 496, startPoint y: 273, endPoint x: 400, endPoint y: 268, distance: 96.3
click at [400, 351] on div "SDNNCMF-20250725-014" at bounding box center [445, 357] width 141 height 12
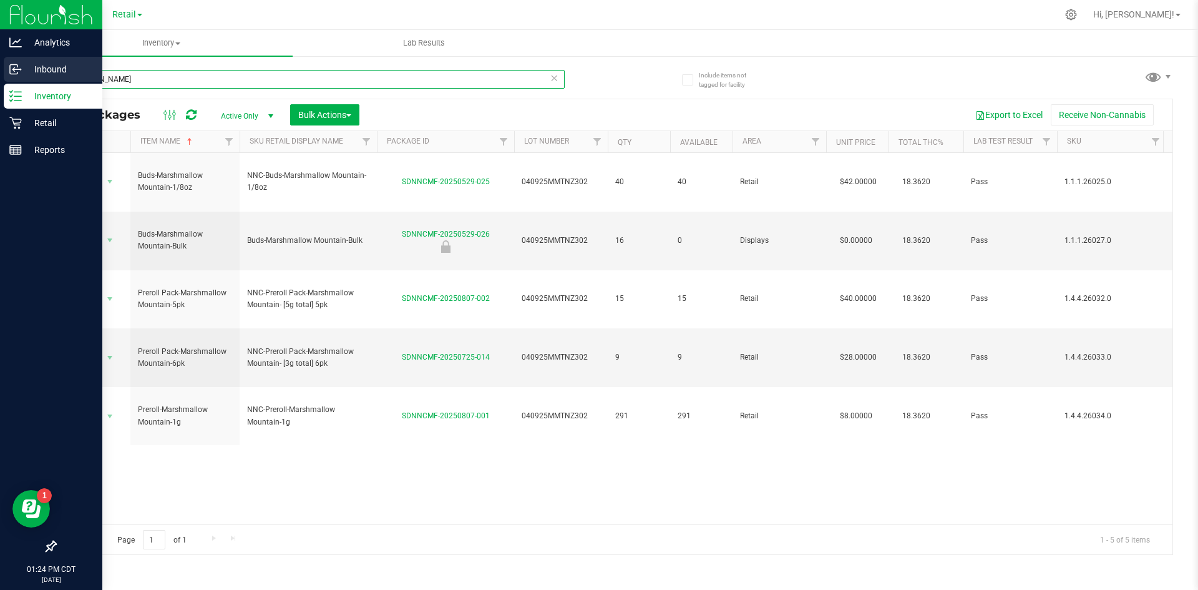
drag, startPoint x: 168, startPoint y: 82, endPoint x: 0, endPoint y: 73, distance: 168.2
click at [0, 76] on div "Analytics Inbound Inventory Retail Reports 01:24 PM CDT [DATE] 08/23 Retail Hi,…" at bounding box center [599, 295] width 1198 height 590
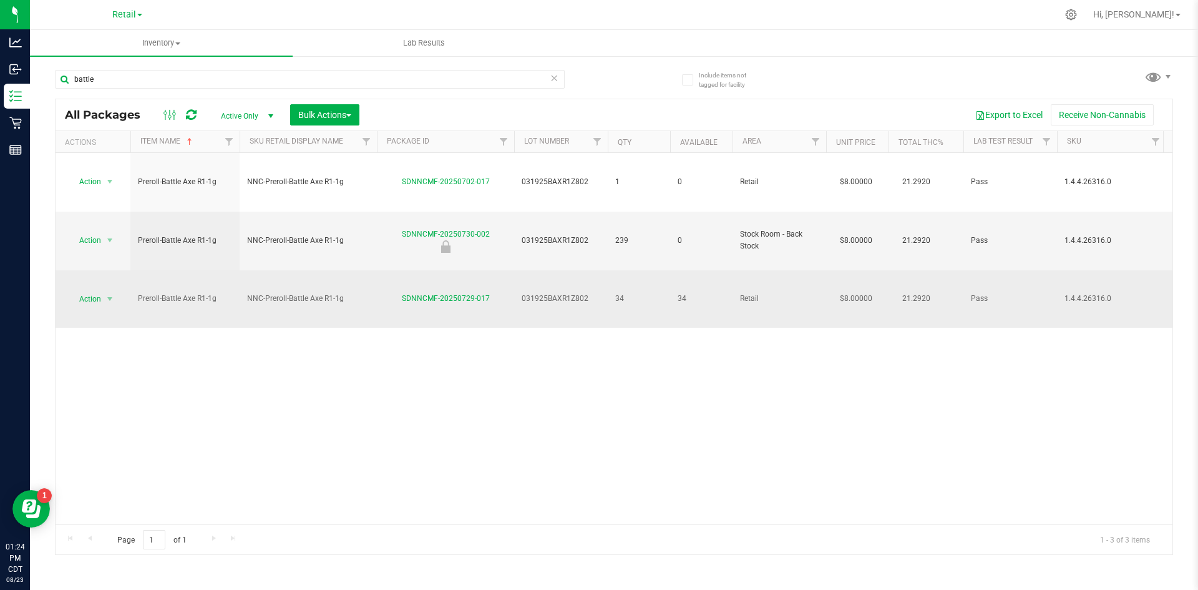
drag, startPoint x: 597, startPoint y: 228, endPoint x: 537, endPoint y: 230, distance: 59.9
click at [521, 270] on td "031925BAXR1Z802" at bounding box center [561, 299] width 94 height 58
drag, startPoint x: 394, startPoint y: 233, endPoint x: 491, endPoint y: 238, distance: 96.9
click at [491, 270] on td "SDNNCMF-20250729-017" at bounding box center [445, 299] width 137 height 58
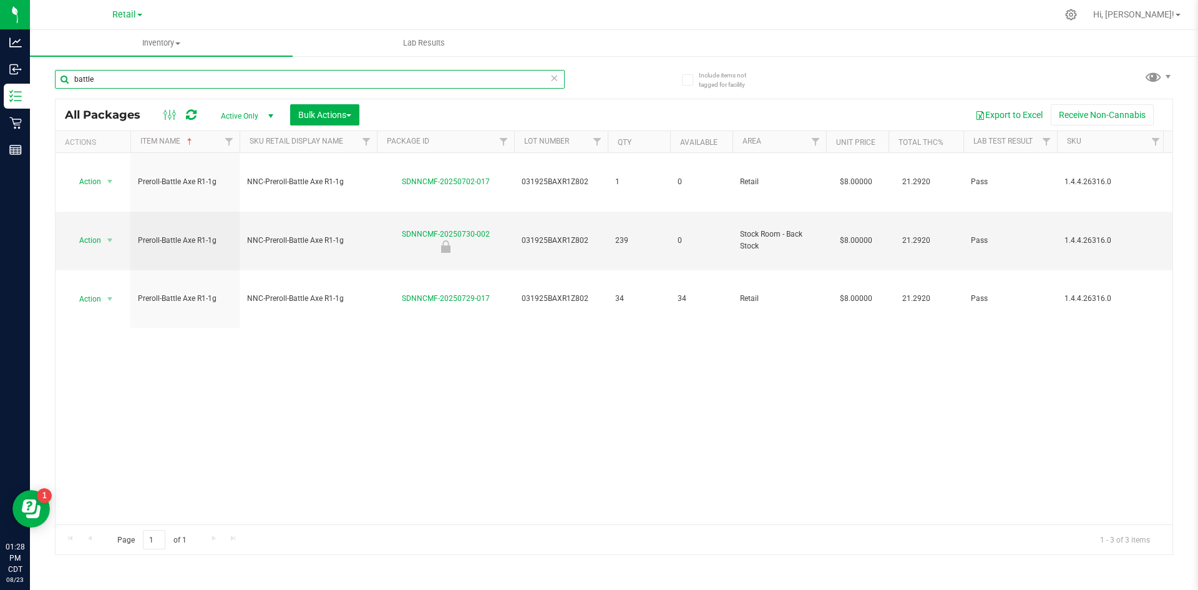
drag, startPoint x: 225, startPoint y: 84, endPoint x: 73, endPoint y: 82, distance: 151.7
click at [72, 87] on input "battle" at bounding box center [310, 79] width 510 height 19
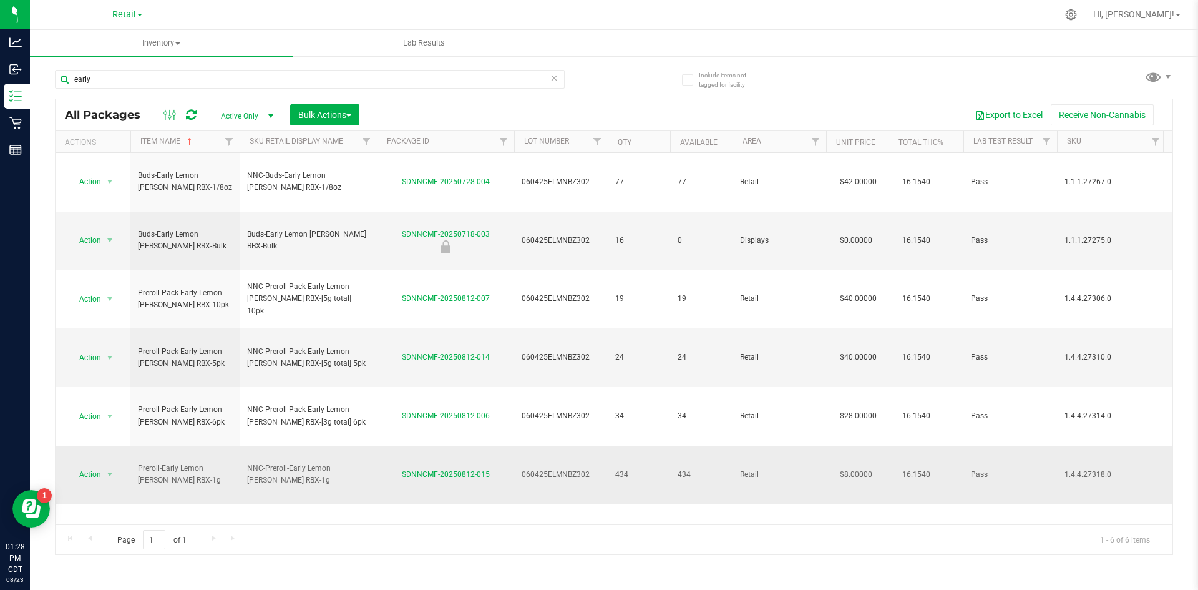
drag, startPoint x: 586, startPoint y: 344, endPoint x: 507, endPoint y: 346, distance: 79.3
click at [507, 446] on tr "Action Action Create package Edit attributes Global inventory Locate package Lo…" at bounding box center [1004, 475] width 1897 height 58
click at [493, 469] on div "SDNNCMF-20250812-015" at bounding box center [445, 475] width 141 height 12
click at [495, 469] on div "SDNNCMF-20250812-015" at bounding box center [445, 475] width 141 height 12
drag, startPoint x: 395, startPoint y: 343, endPoint x: 491, endPoint y: 345, distance: 95.5
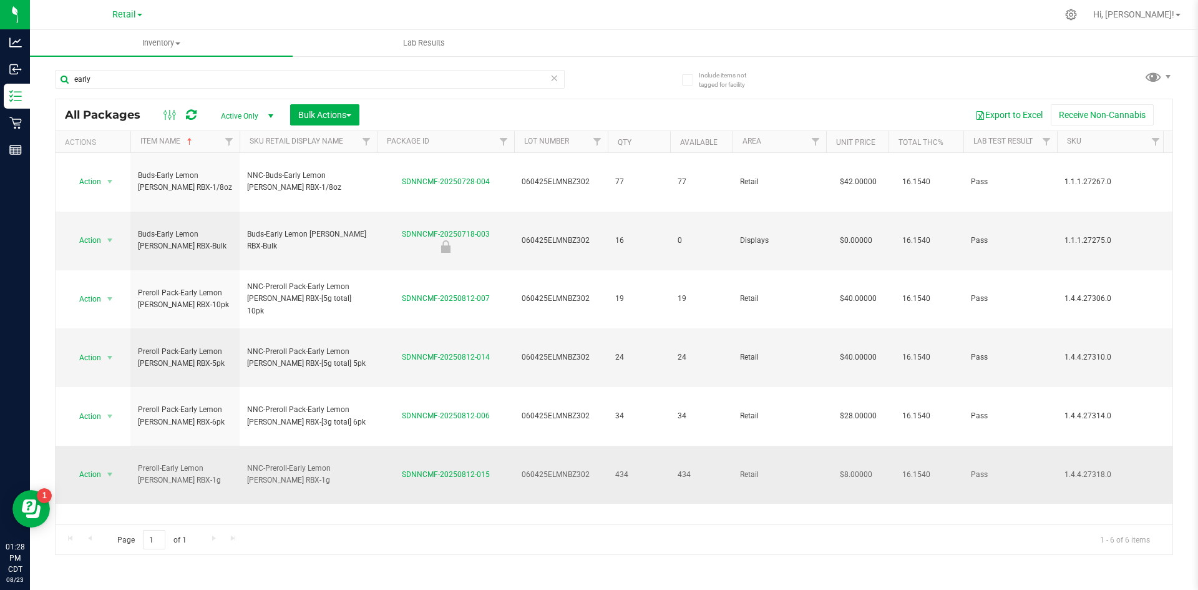
click at [497, 469] on div "SDNNCMF-20250812-015" at bounding box center [445, 475] width 141 height 12
click at [139, 69] on div "early" at bounding box center [334, 79] width 559 height 40
click at [137, 69] on div "early" at bounding box center [334, 79] width 559 height 40
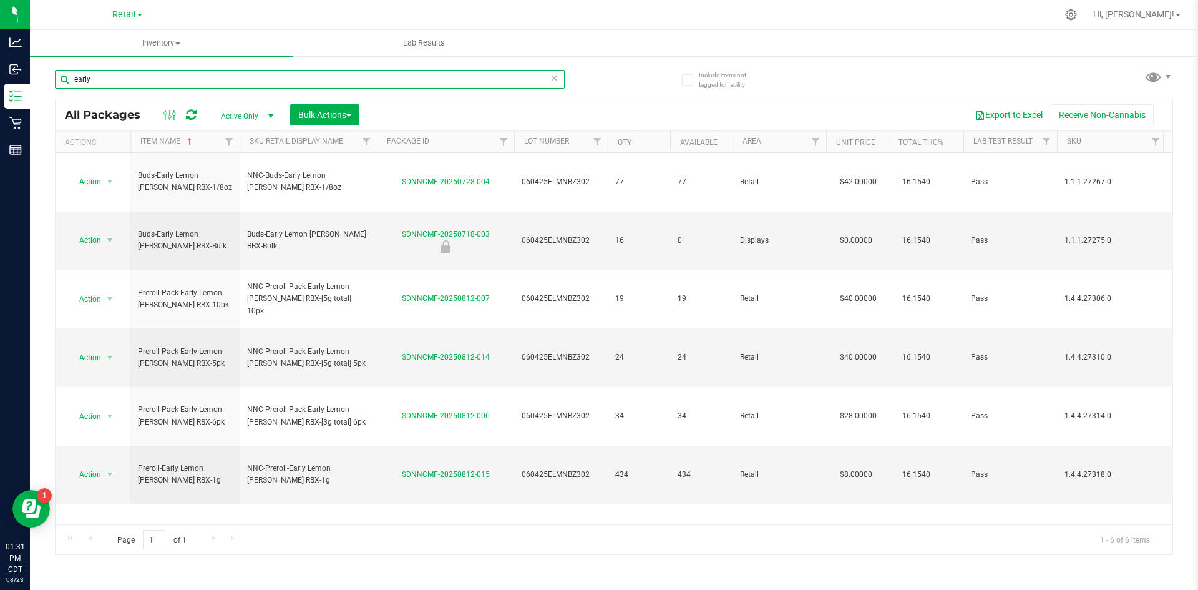
click at [137, 79] on input "early" at bounding box center [310, 79] width 510 height 19
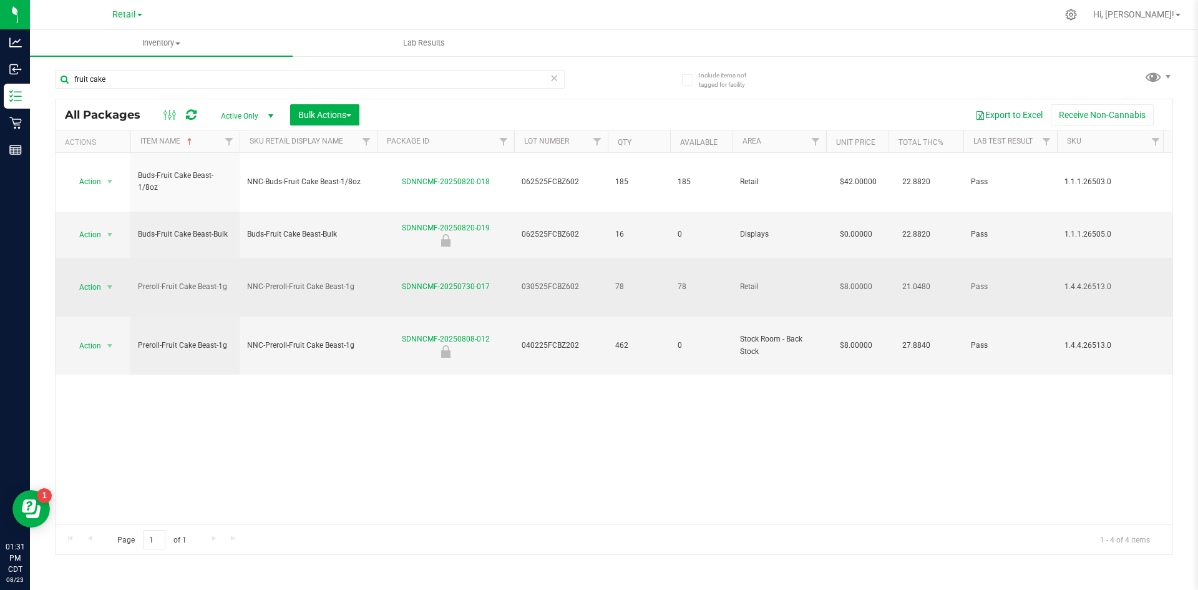
drag, startPoint x: 585, startPoint y: 235, endPoint x: 517, endPoint y: 240, distance: 68.2
click at [517, 258] on td "030525FCBZ602" at bounding box center [561, 287] width 94 height 59
drag, startPoint x: 490, startPoint y: 234, endPoint x: 392, endPoint y: 237, distance: 98.0
click at [394, 281] on div "SDNNCMF-20250730-017" at bounding box center [445, 287] width 141 height 12
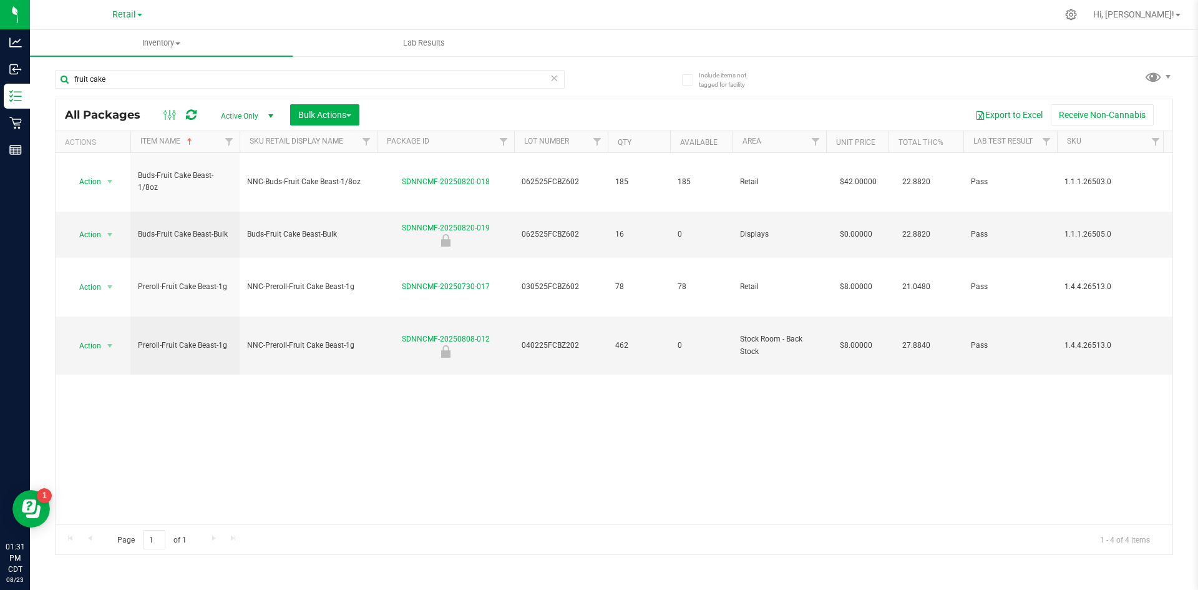
drag, startPoint x: 798, startPoint y: 358, endPoint x: 777, endPoint y: 348, distance: 23.5
click at [798, 358] on div "Action Action Create package Edit attributes Global inventory Locate package Lo…" at bounding box center [614, 338] width 1117 height 371
click at [200, 89] on div "fruit cake" at bounding box center [310, 84] width 510 height 29
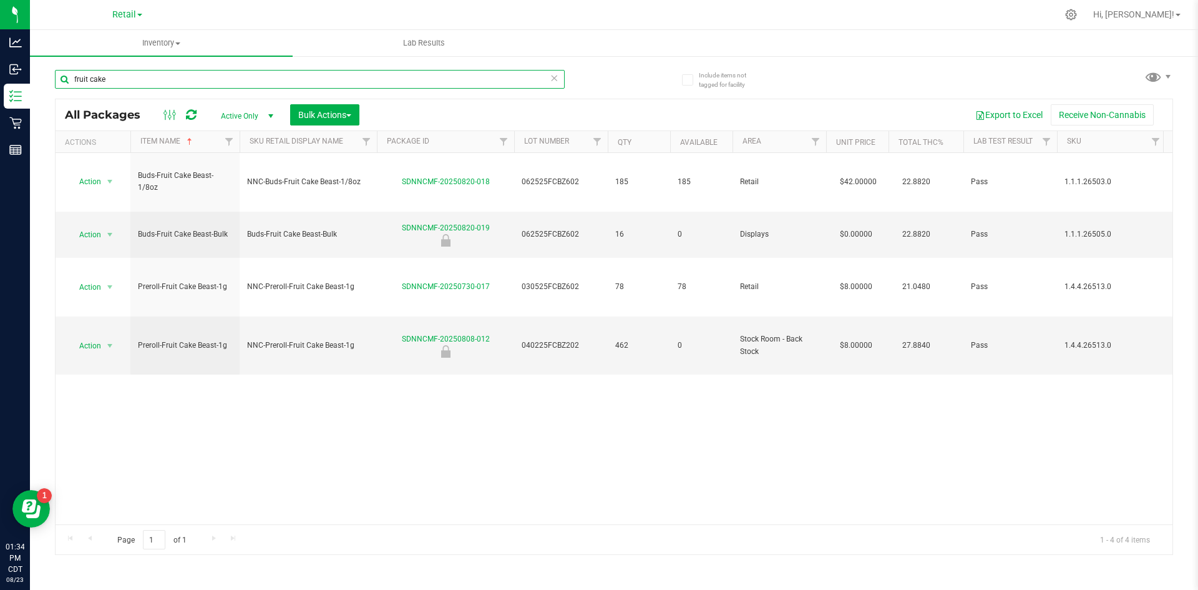
click at [200, 79] on input "fruit cake" at bounding box center [310, 79] width 510 height 19
click at [199, 79] on input "fruit cake" at bounding box center [310, 79] width 510 height 19
click at [198, 80] on input "fruit cake" at bounding box center [310, 79] width 510 height 19
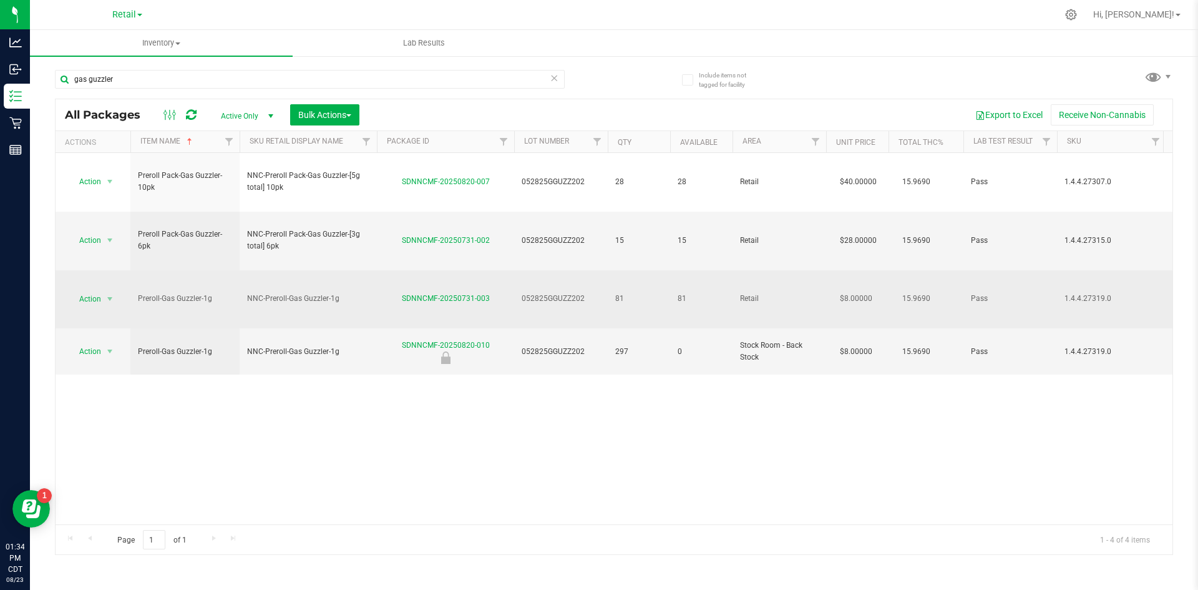
drag, startPoint x: 589, startPoint y: 236, endPoint x: 544, endPoint y: 233, distance: 44.4
click at [501, 270] on tr "Action Action Create package Edit attributes Global inventory Locate package Lo…" at bounding box center [1004, 299] width 1897 height 59
click at [394, 293] on div "SDNNCMF-20250731-003" at bounding box center [445, 299] width 141 height 12
click at [395, 293] on div "SDNNCMF-20250731-003" at bounding box center [445, 299] width 141 height 12
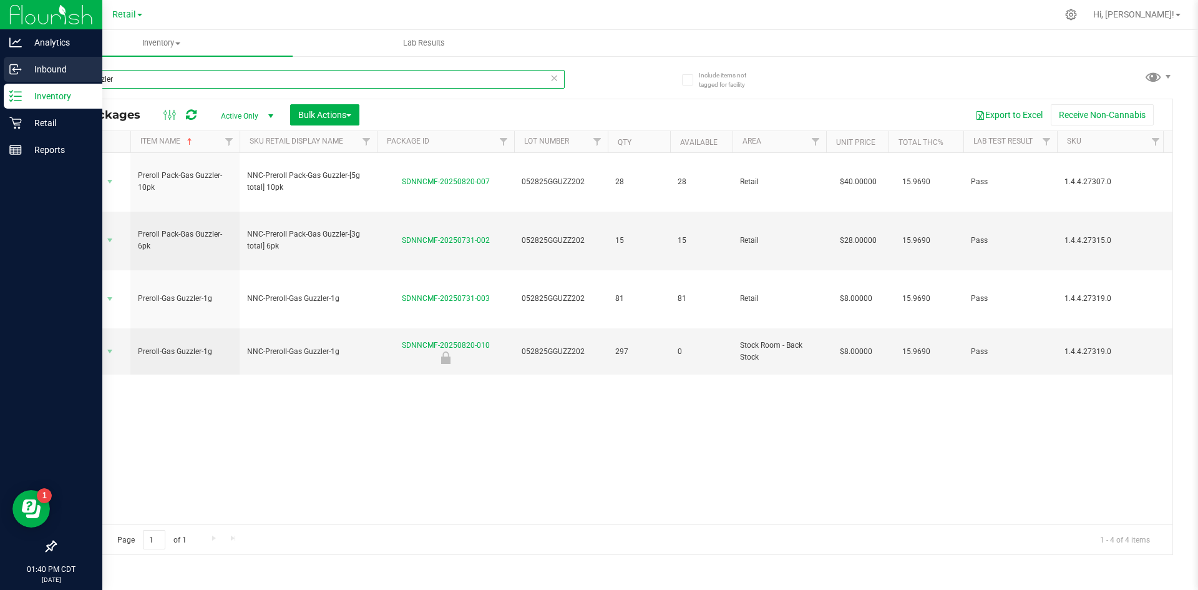
drag, startPoint x: 170, startPoint y: 69, endPoint x: 9, endPoint y: 61, distance: 161.2
click at [10, 64] on div "Analytics Inbound Inventory Retail Reports 01:40 PM CDT [DATE] 08/23 Retail Hi,…" at bounding box center [599, 295] width 1198 height 590
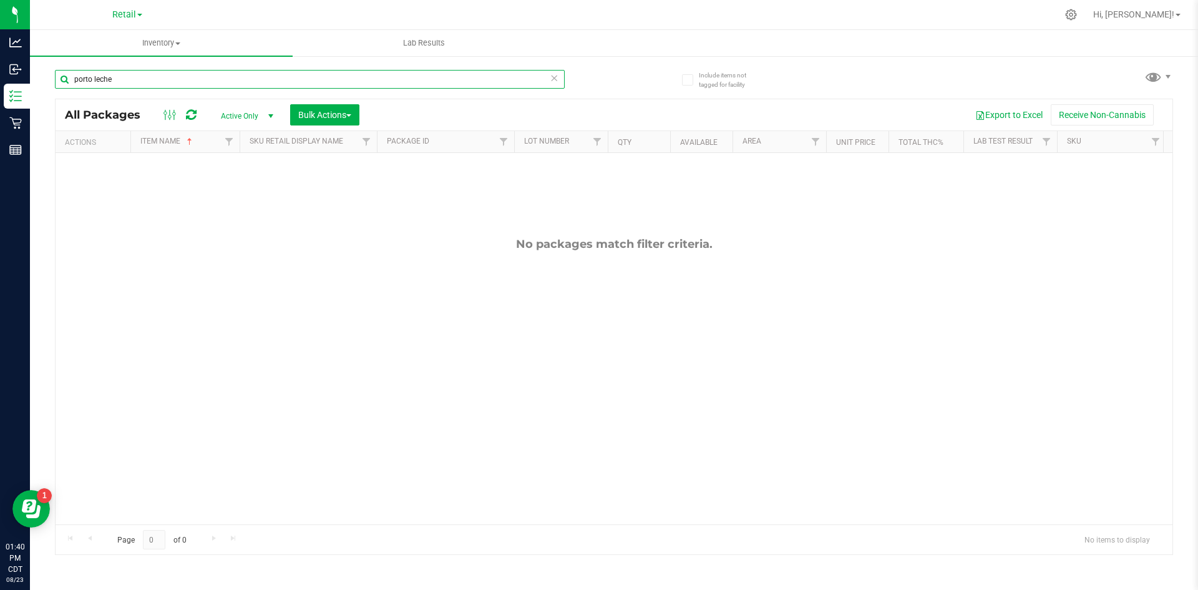
type input "porto leche"
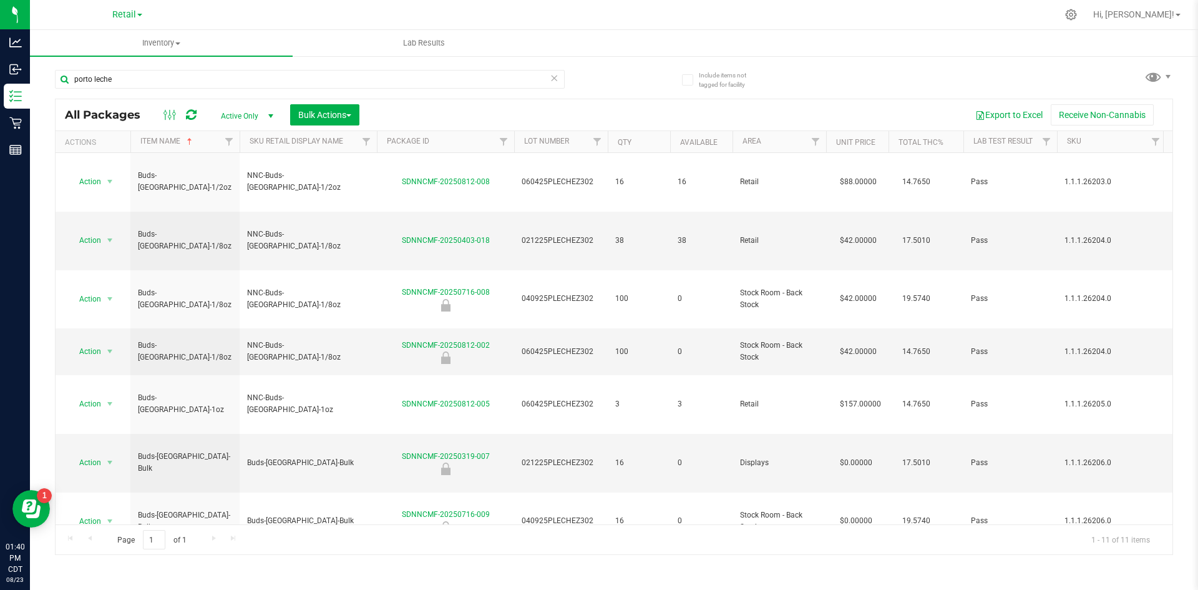
drag, startPoint x: 587, startPoint y: 498, endPoint x: 529, endPoint y: 499, distance: 57.4
drag, startPoint x: 541, startPoint y: 499, endPoint x: 590, endPoint y: 501, distance: 49.9
drag, startPoint x: 390, startPoint y: 495, endPoint x: 461, endPoint y: 496, distance: 70.5
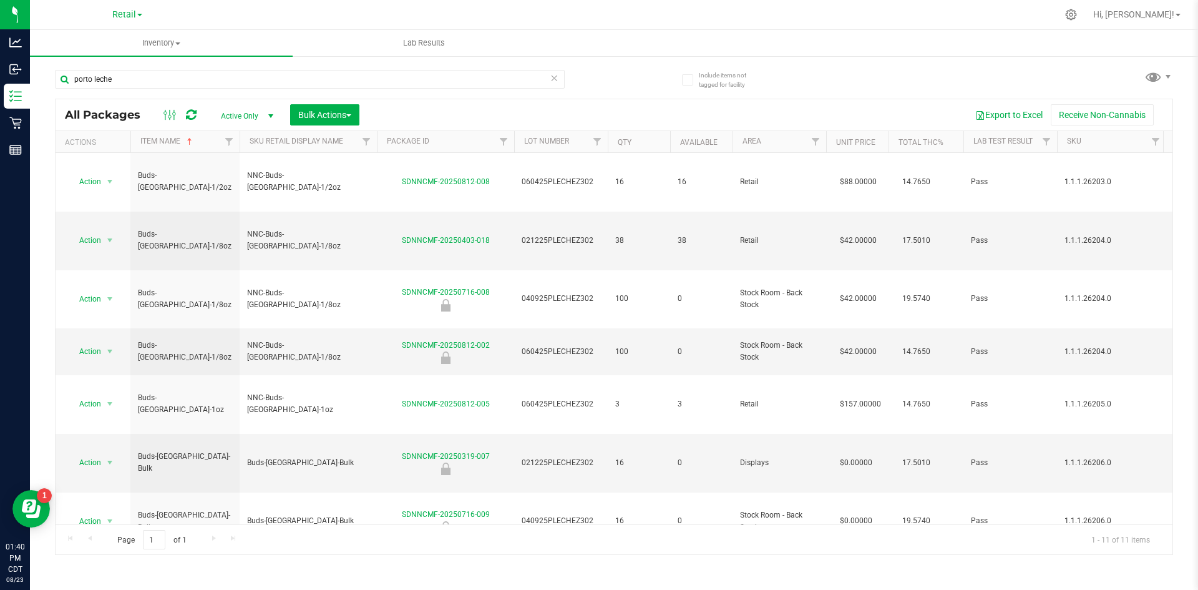
click at [556, 80] on icon at bounding box center [554, 77] width 9 height 15
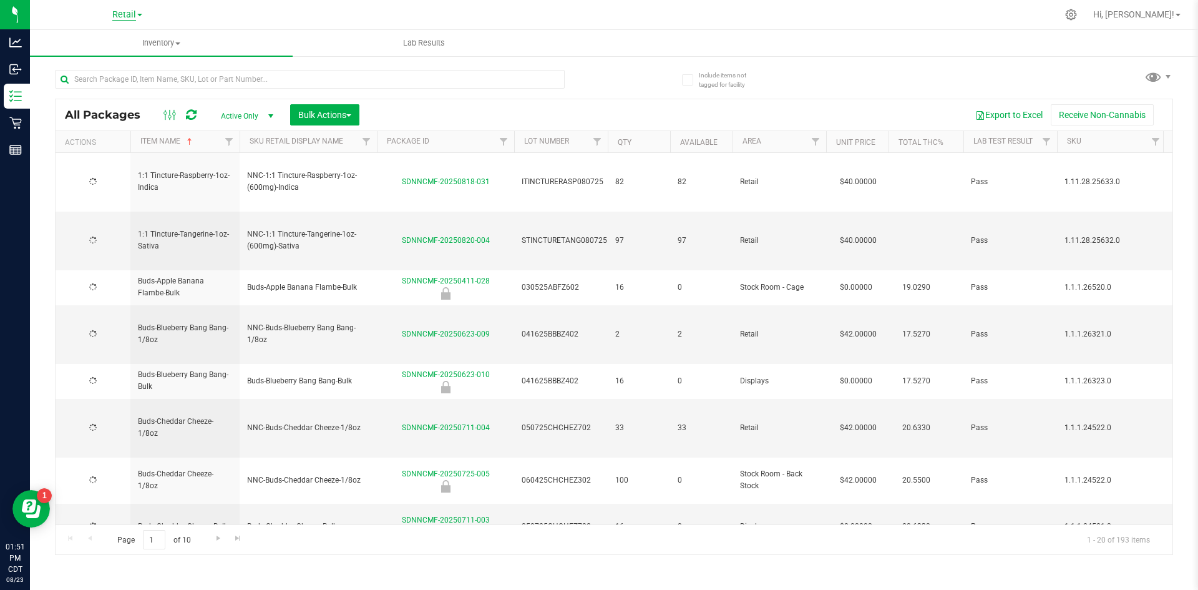
click at [129, 9] on span "Retail" at bounding box center [124, 14] width 24 height 11
click at [300, 59] on div at bounding box center [334, 79] width 559 height 40
drag, startPoint x: 159, startPoint y: 45, endPoint x: 155, endPoint y: 76, distance: 31.4
click at [159, 45] on span "Inventory" at bounding box center [161, 42] width 263 height 11
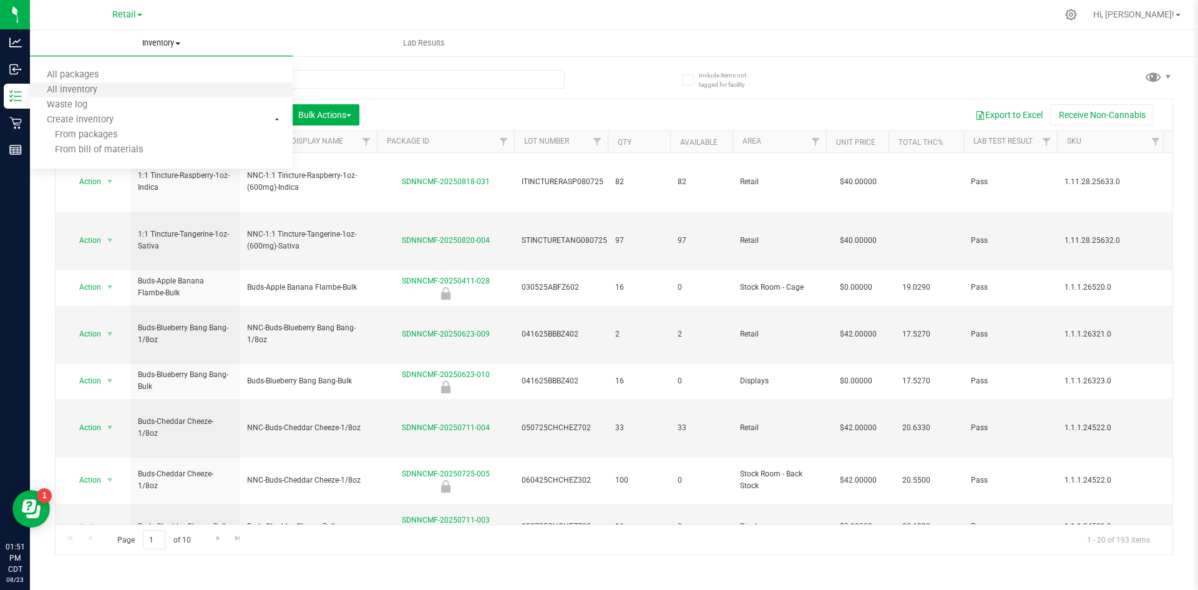
click at [145, 85] on li "All inventory" at bounding box center [161, 90] width 263 height 15
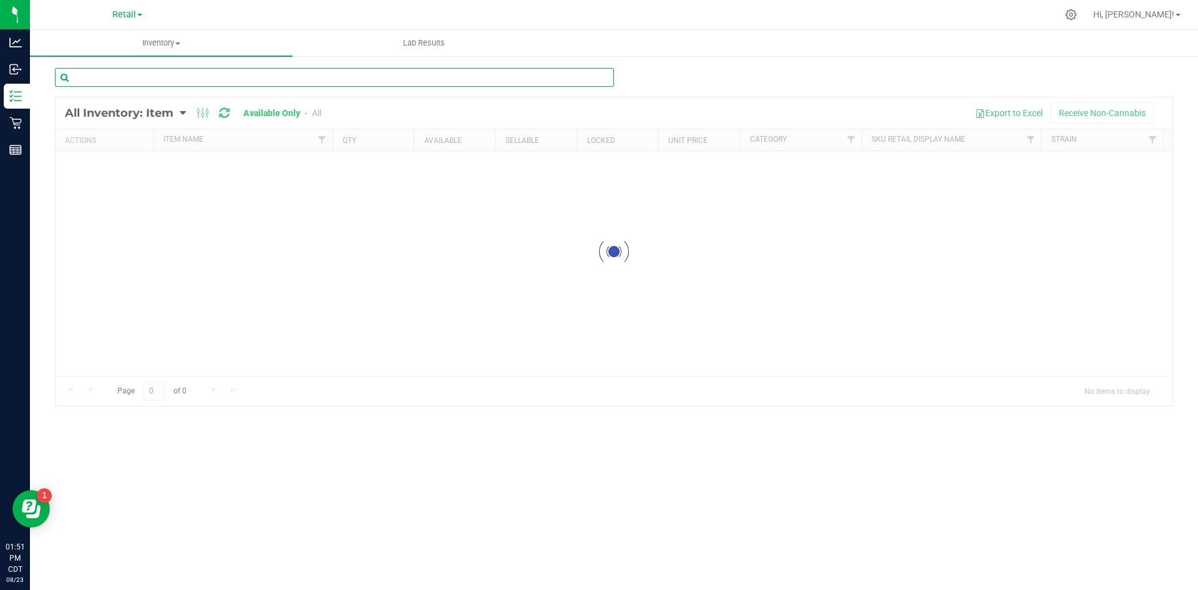
click at [381, 77] on input "text" at bounding box center [334, 77] width 559 height 19
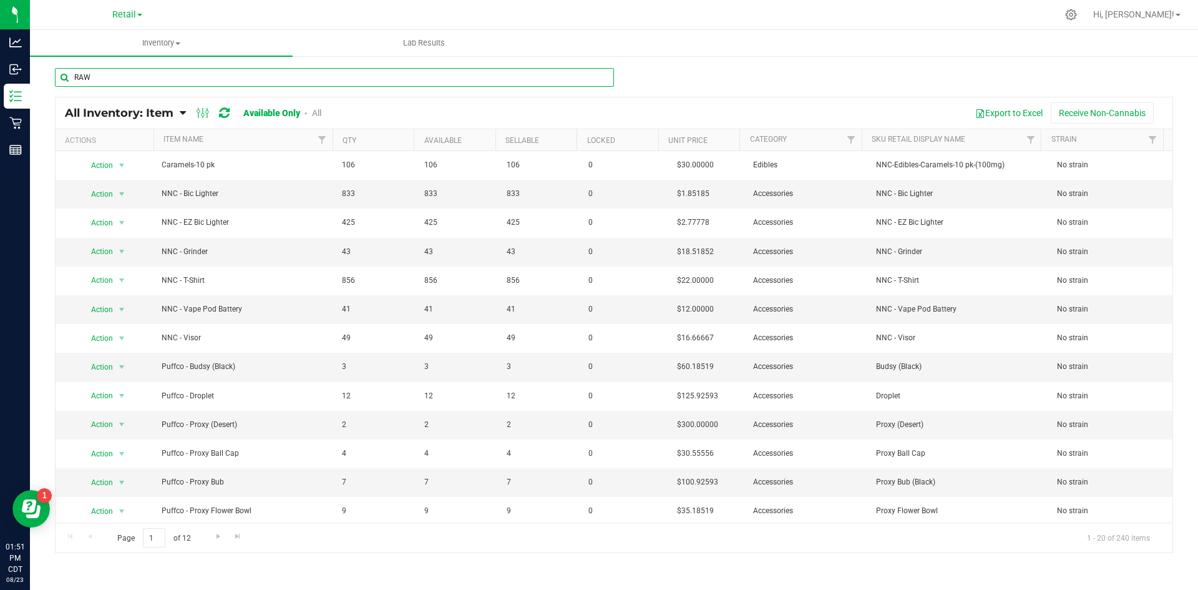
type input "RAW"
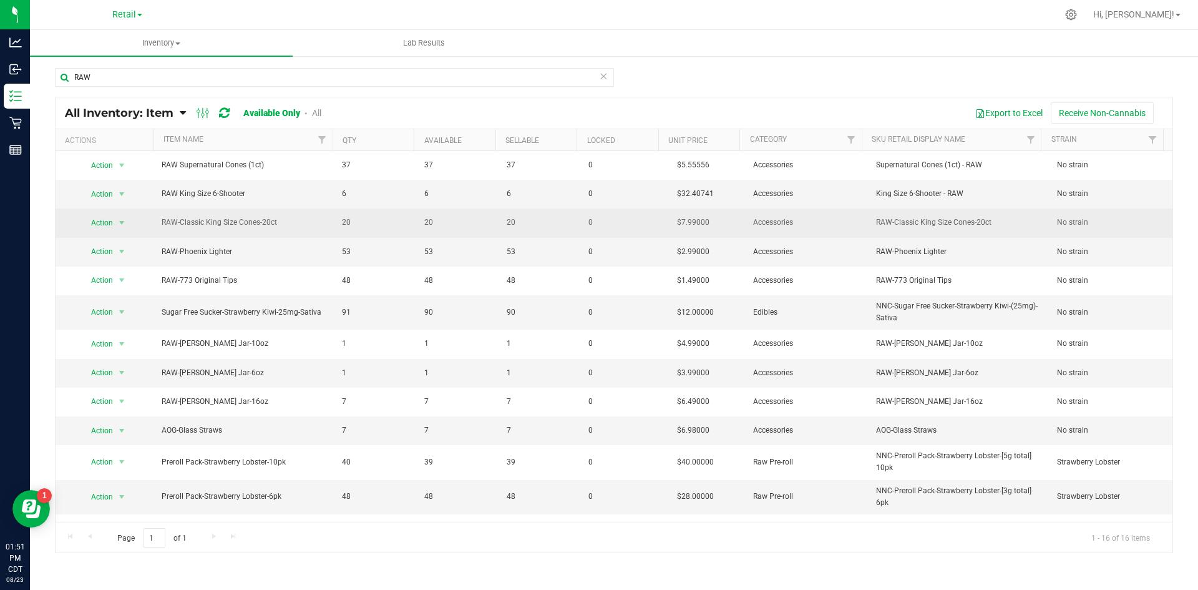
drag, startPoint x: 278, startPoint y: 221, endPoint x: 177, endPoint y: 223, distance: 101.1
click at [155, 227] on td "RAW-Classic King Size Cones-20ct" at bounding box center [244, 222] width 181 height 29
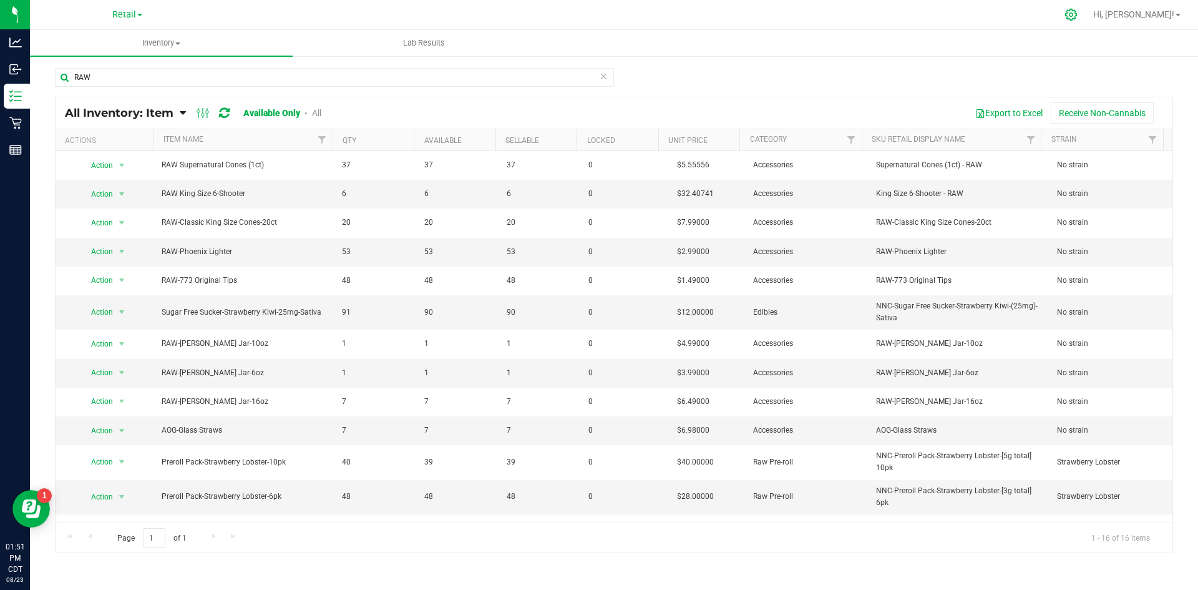
click at [1078, 12] on icon at bounding box center [1071, 14] width 13 height 13
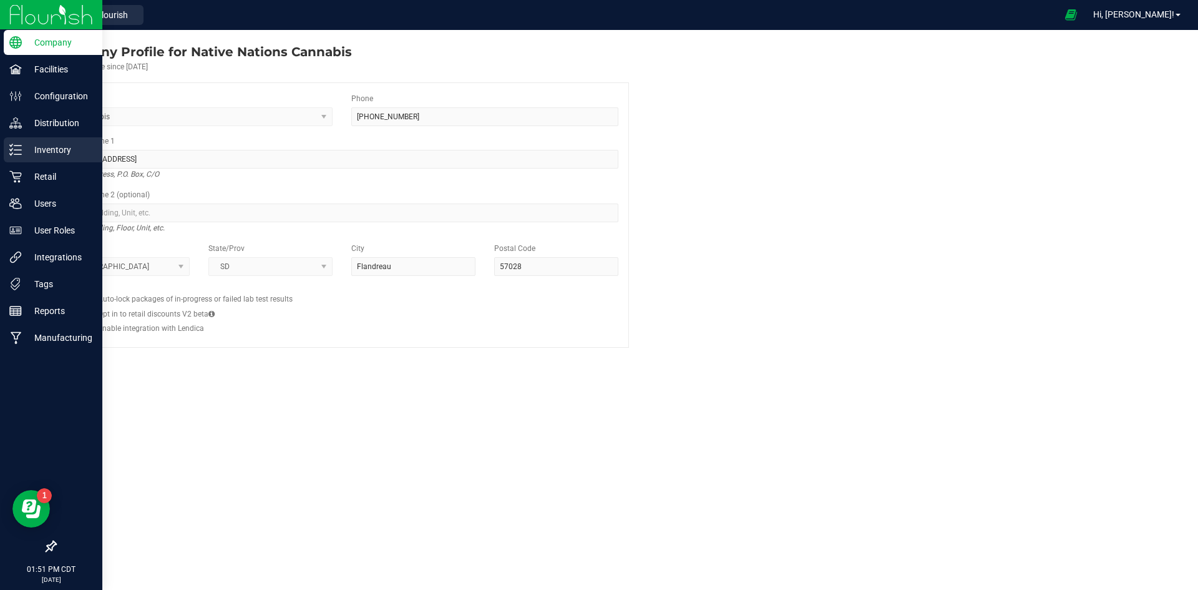
click at [14, 154] on icon at bounding box center [15, 150] width 12 height 12
click at [49, 149] on p "Inventory" at bounding box center [59, 149] width 75 height 15
click at [42, 146] on p "Inventory" at bounding box center [59, 149] width 75 height 15
click at [15, 144] on icon at bounding box center [15, 150] width 12 height 12
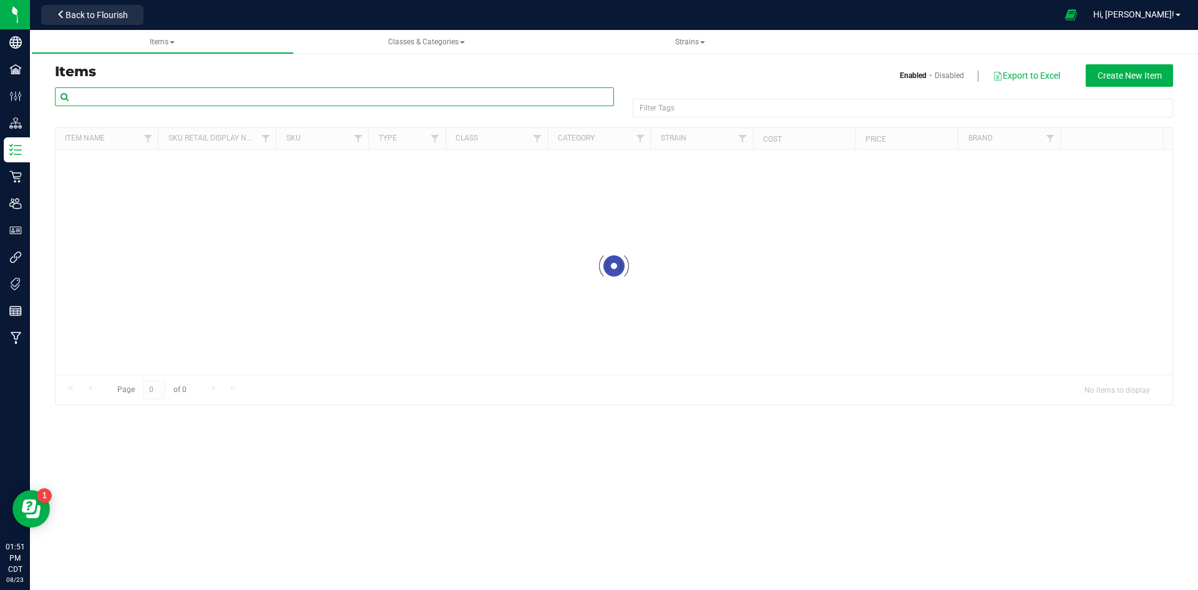
click at [117, 103] on input "text" at bounding box center [334, 96] width 559 height 19
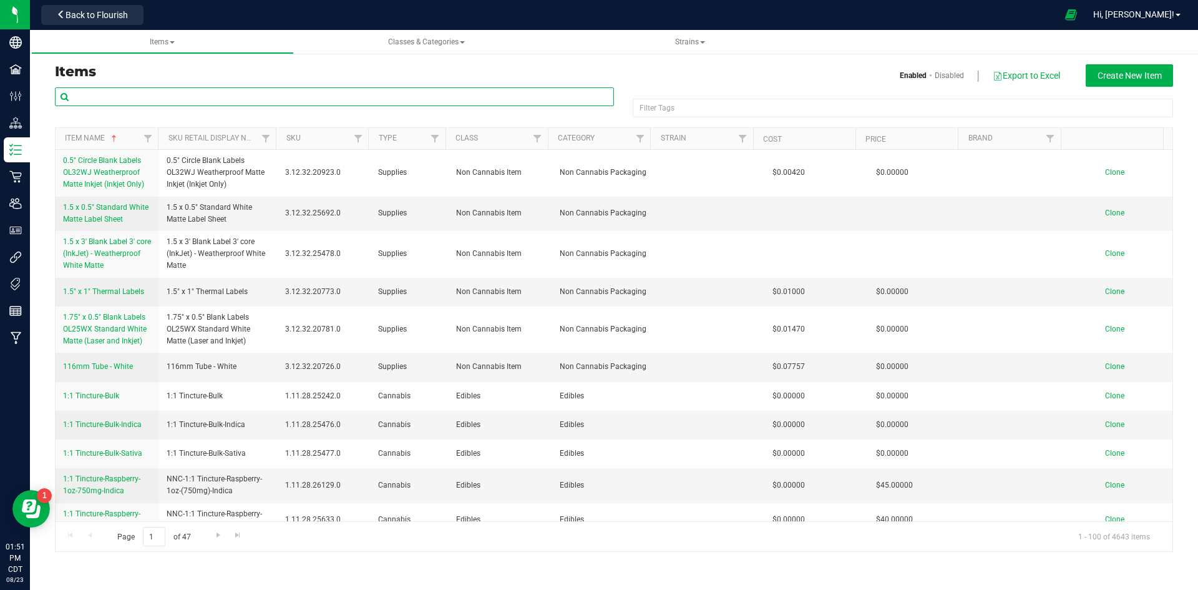
paste input "RAW-Classic King Size Cones-20ct"
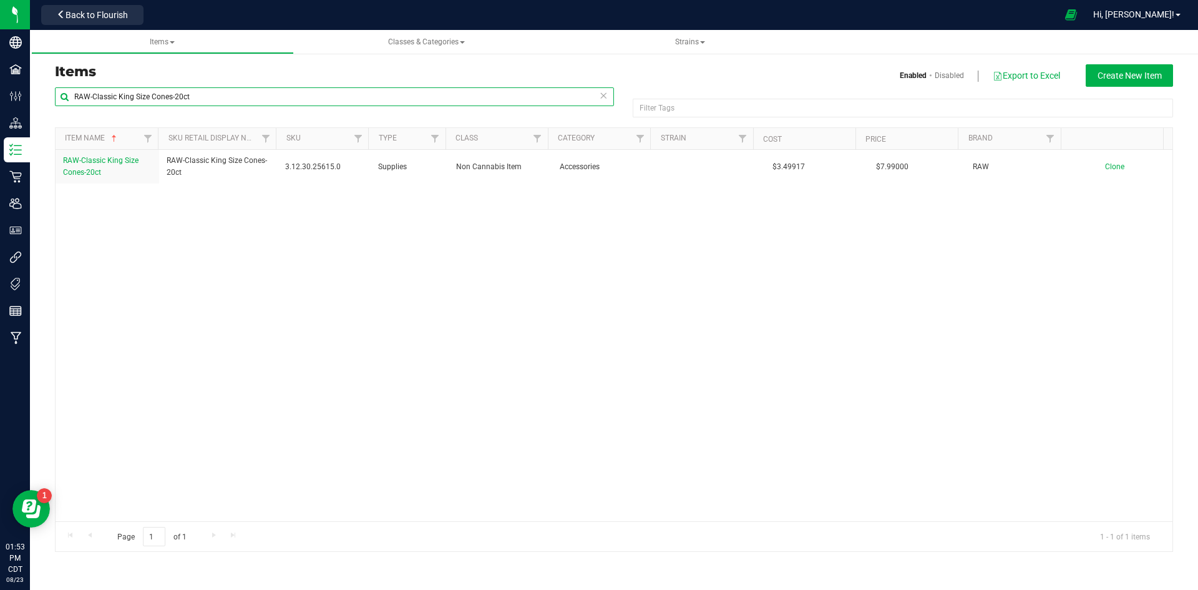
click at [598, 95] on input "RAW-Classic King Size Cones-20ct" at bounding box center [334, 96] width 559 height 19
type input "RAW-Classic King Size Cones-20ct"
click at [602, 91] on icon at bounding box center [603, 94] width 9 height 15
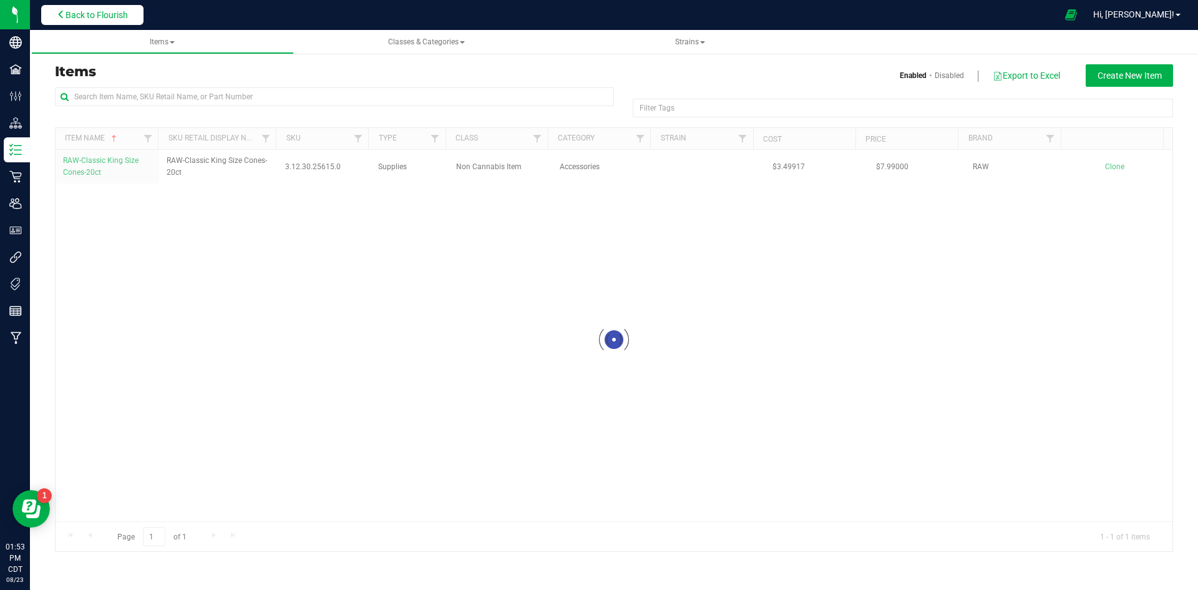
click at [100, 14] on span "Back to Flourish" at bounding box center [97, 15] width 62 height 10
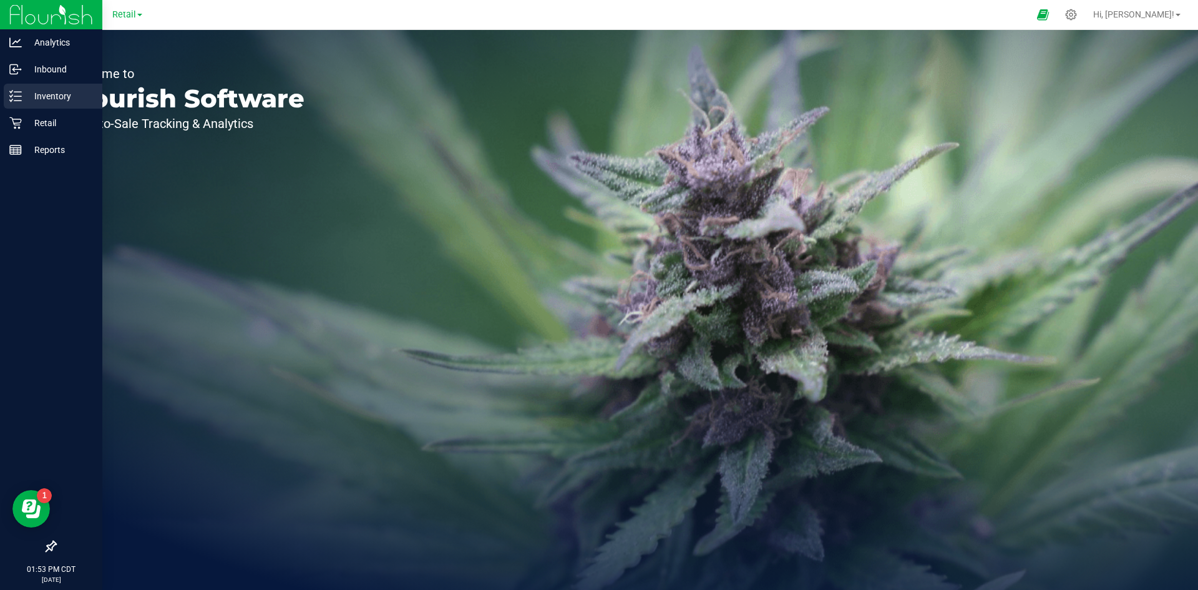
click at [19, 95] on icon at bounding box center [15, 96] width 12 height 12
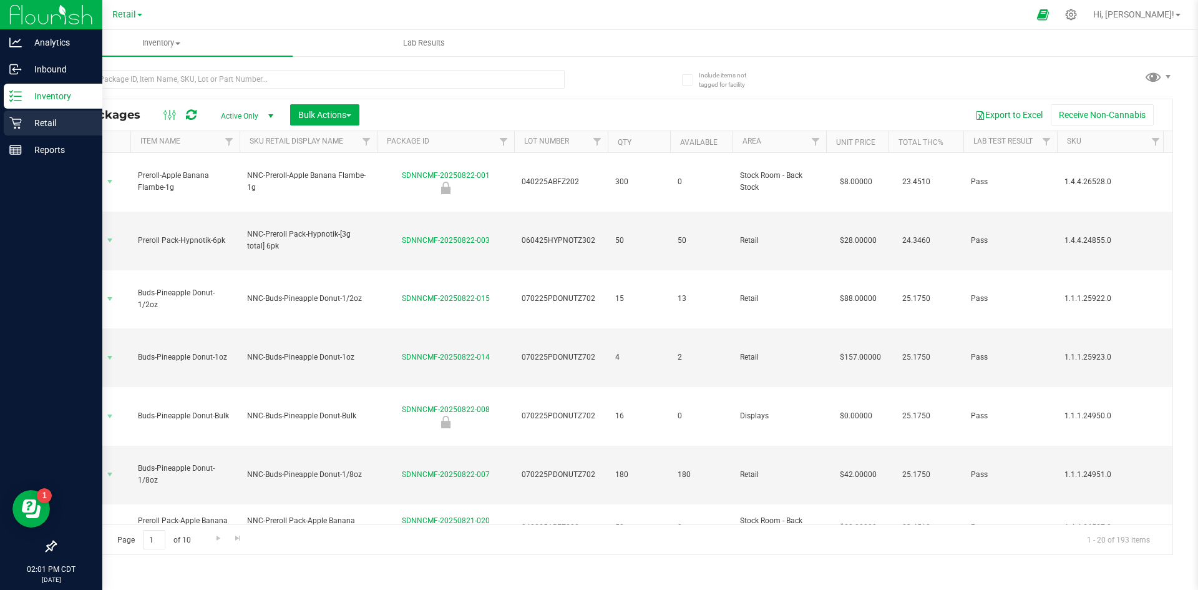
click at [23, 114] on div "Retail" at bounding box center [53, 122] width 99 height 25
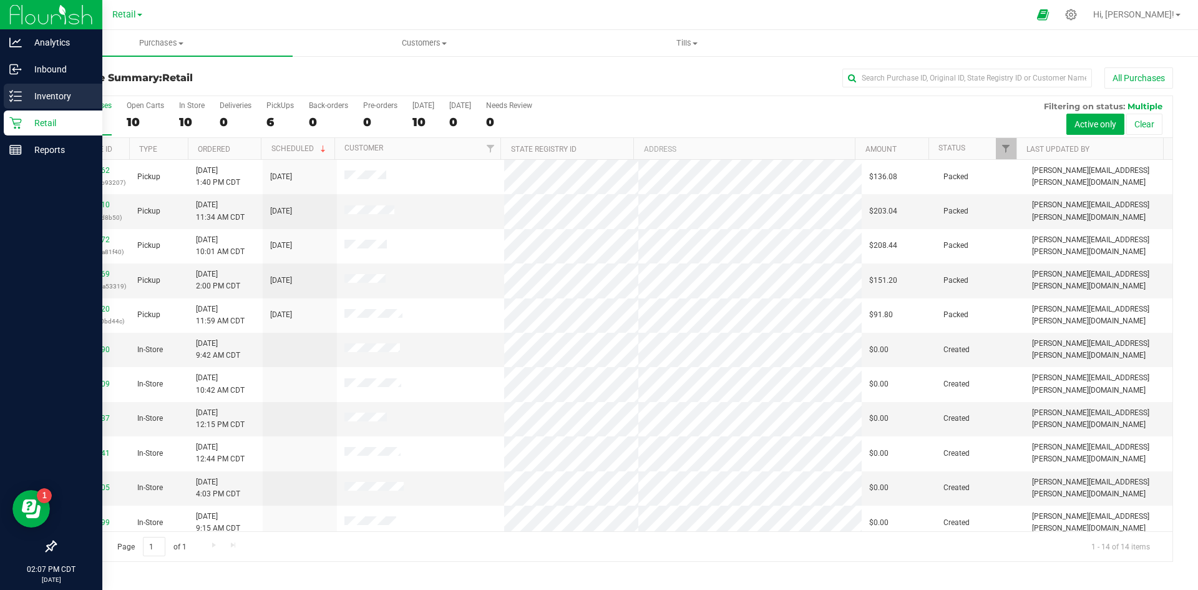
click at [37, 108] on div "Inventory" at bounding box center [53, 96] width 99 height 25
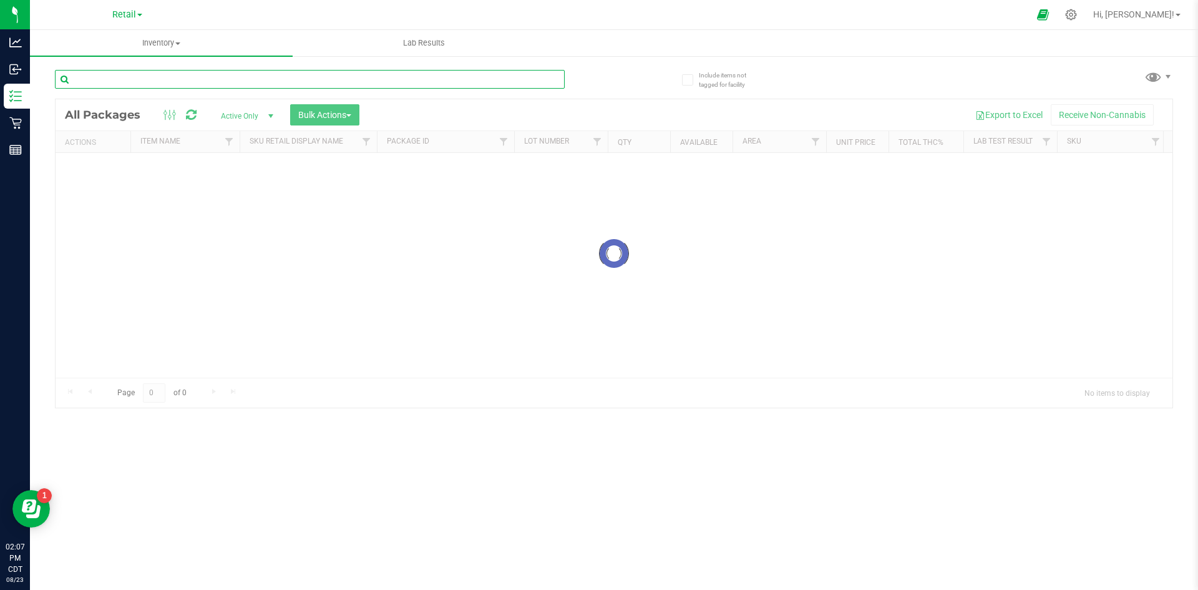
click at [258, 77] on div "Inventory All packages All inventory Waste log Create inventory Lab Results Inc…" at bounding box center [614, 310] width 1168 height 560
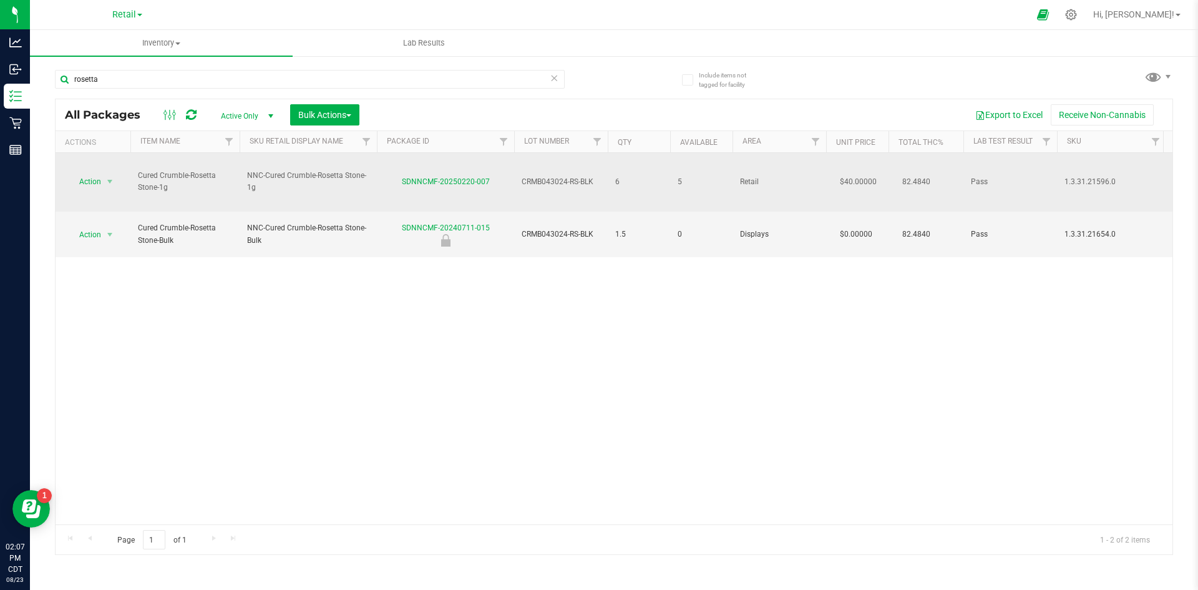
drag, startPoint x: 595, startPoint y: 171, endPoint x: 519, endPoint y: 172, distance: 75.5
click at [519, 172] on td "CRMB043024-RS-BLK" at bounding box center [561, 182] width 94 height 59
drag, startPoint x: 491, startPoint y: 168, endPoint x: 423, endPoint y: 169, distance: 67.4
click at [404, 176] on div "SDNNCMF-20250220-007" at bounding box center [445, 182] width 141 height 12
click at [491, 176] on div "SDNNCMF-20250220-007" at bounding box center [445, 182] width 141 height 12
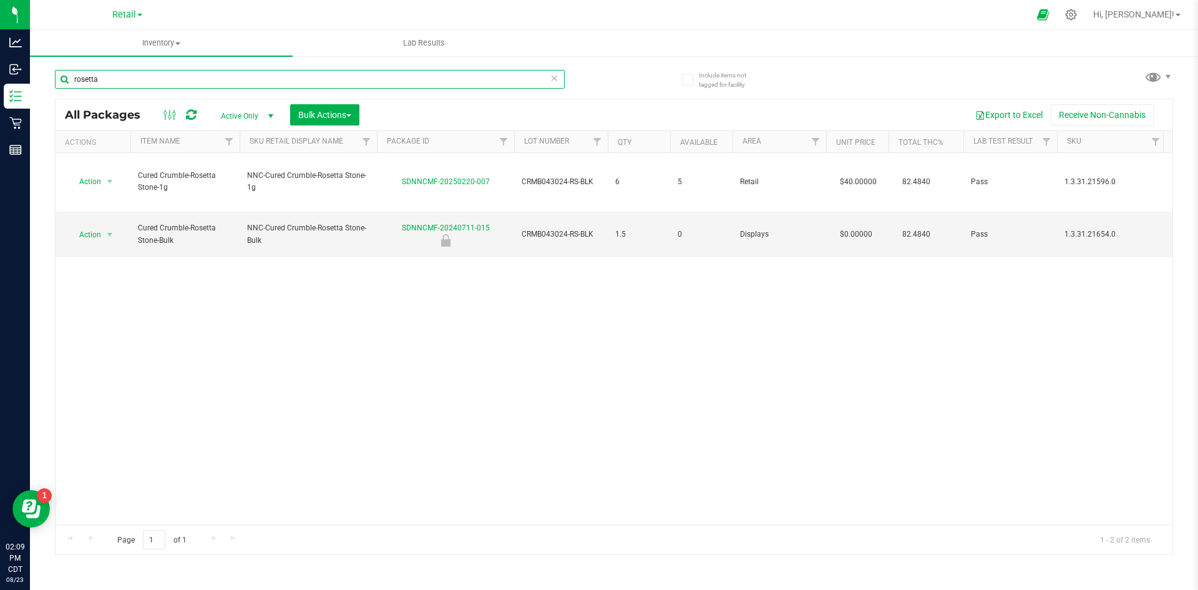
click at [310, 81] on input "rosetta" at bounding box center [310, 79] width 510 height 19
drag, startPoint x: 223, startPoint y: 89, endPoint x: 67, endPoint y: 93, distance: 156.7
click at [68, 92] on div "rosetta" at bounding box center [310, 84] width 510 height 29
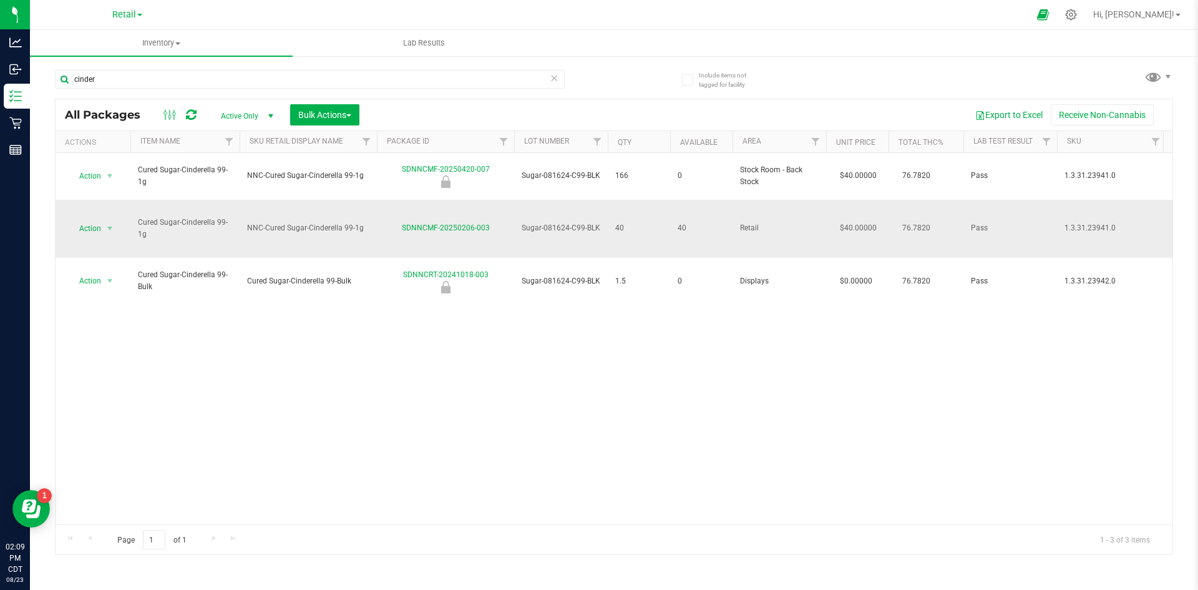
drag, startPoint x: 486, startPoint y: 203, endPoint x: 395, endPoint y: 197, distance: 90.7
click at [391, 222] on div "SDNNCMF-20250206-003" at bounding box center [445, 228] width 141 height 12
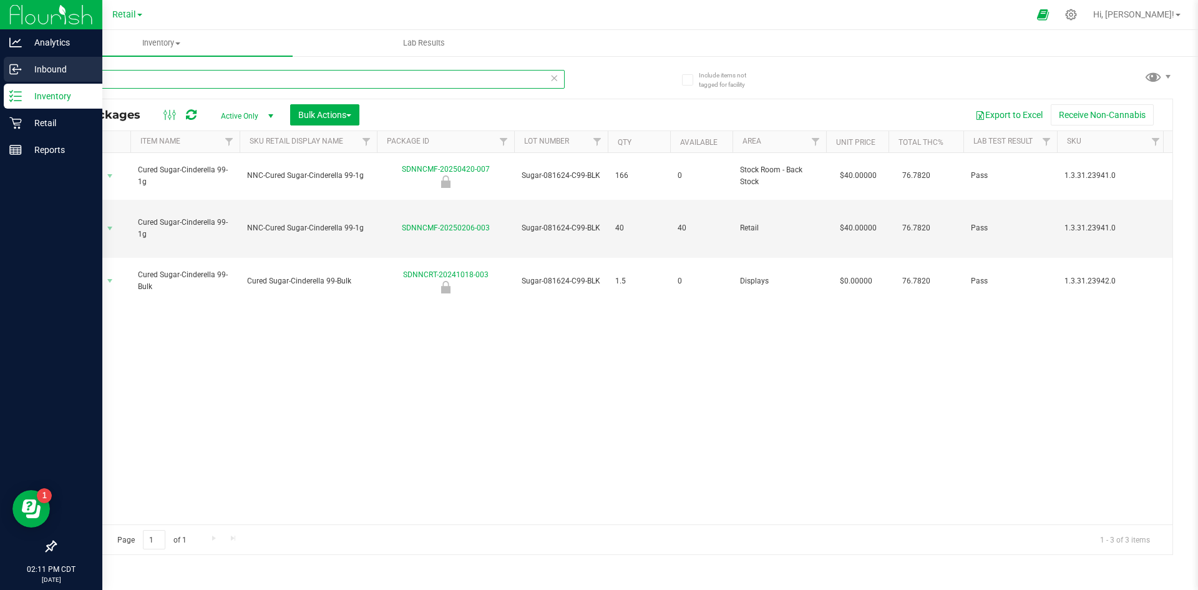
drag, startPoint x: 195, startPoint y: 82, endPoint x: 0, endPoint y: 79, distance: 194.8
click at [0, 79] on div "Analytics Inbound Inventory Retail Reports 02:11 PM CDT [DATE] 08/23 Retail Cul…" at bounding box center [599, 295] width 1198 height 590
type input "s"
type input "princess"
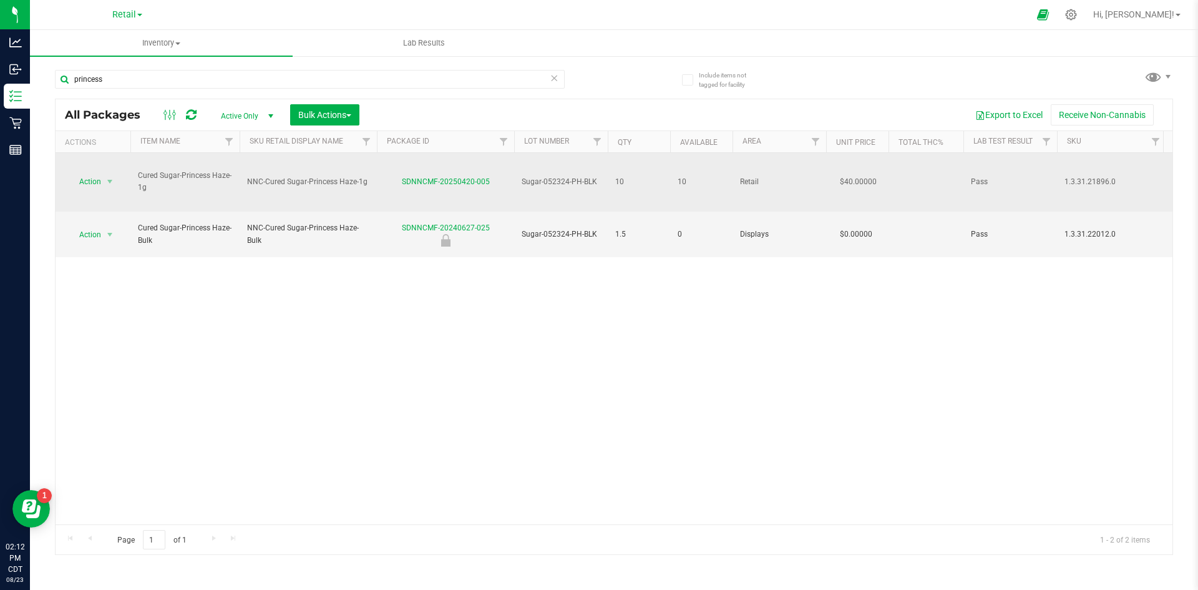
drag, startPoint x: 602, startPoint y: 170, endPoint x: 516, endPoint y: 165, distance: 86.9
click at [501, 169] on tr "Action Action Create package Edit attributes Global inventory Locate package Lo…" at bounding box center [1004, 182] width 1897 height 59
drag, startPoint x: 400, startPoint y: 174, endPoint x: 496, endPoint y: 177, distance: 95.6
click at [496, 177] on td "SDNNCMF-20250420-005" at bounding box center [445, 182] width 137 height 59
drag, startPoint x: 102, startPoint y: 164, endPoint x: 127, endPoint y: 167, distance: 24.5
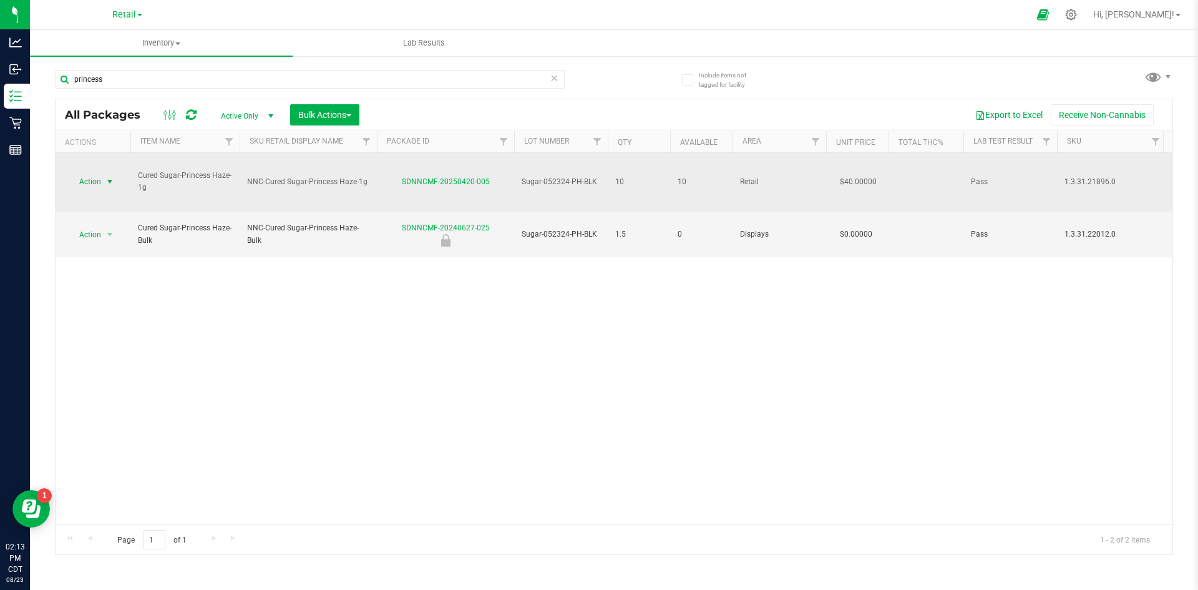
click at [104, 173] on span "select" at bounding box center [110, 181] width 16 height 17
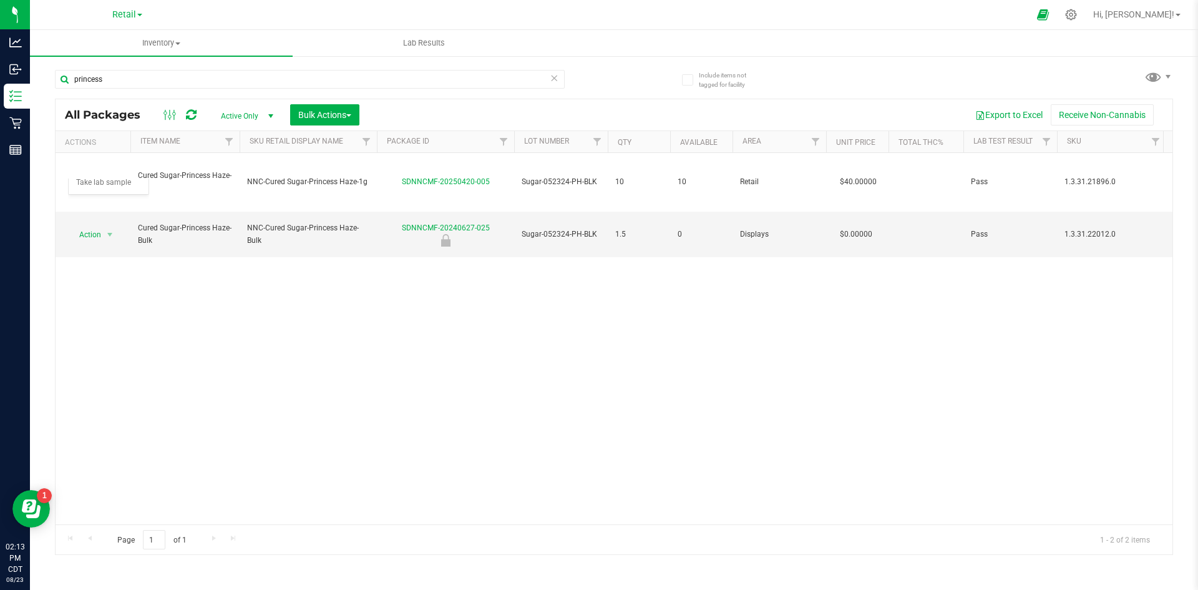
click at [216, 328] on div "Action Action Create package Edit attributes Global inventory Locate package Lo…" at bounding box center [614, 338] width 1117 height 371
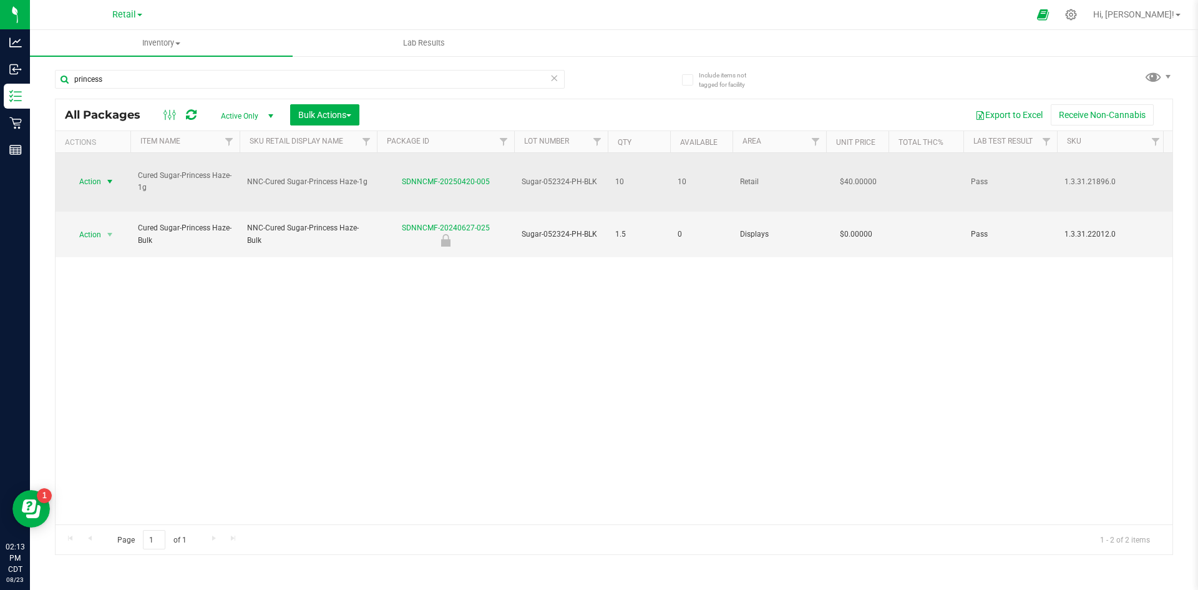
click at [105, 177] on span "select" at bounding box center [110, 182] width 10 height 10
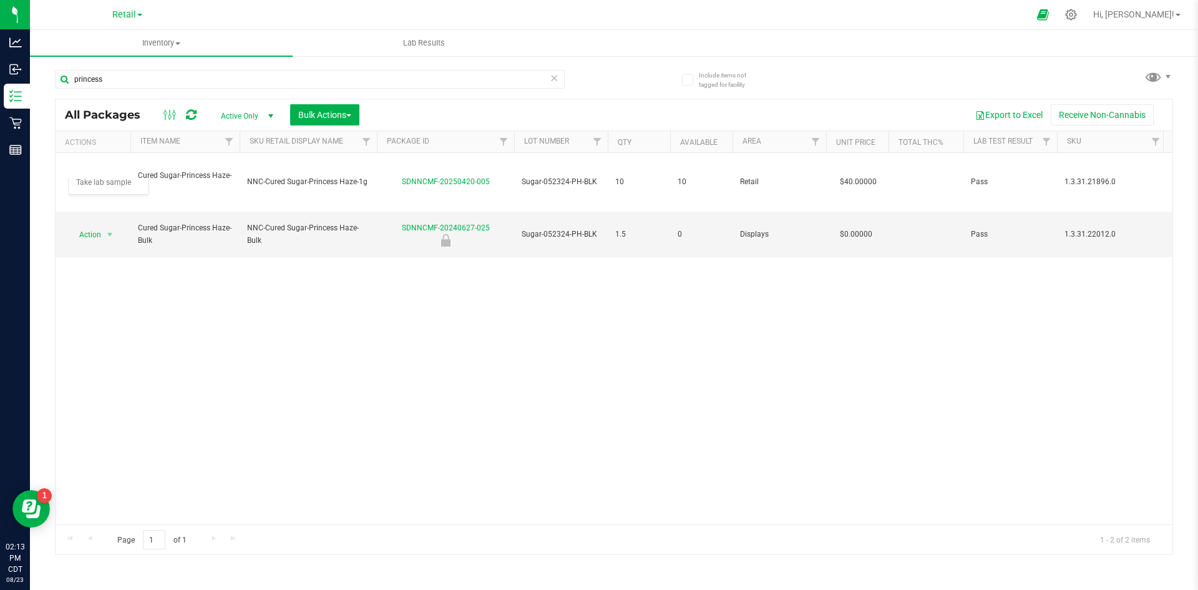
drag, startPoint x: 200, startPoint y: 304, endPoint x: 217, endPoint y: 298, distance: 17.8
click at [200, 304] on div "Action Action Create package Edit attributes Global inventory Locate package Lo…" at bounding box center [614, 338] width 1117 height 371
click at [423, 43] on span "Lab Results" at bounding box center [424, 42] width 76 height 11
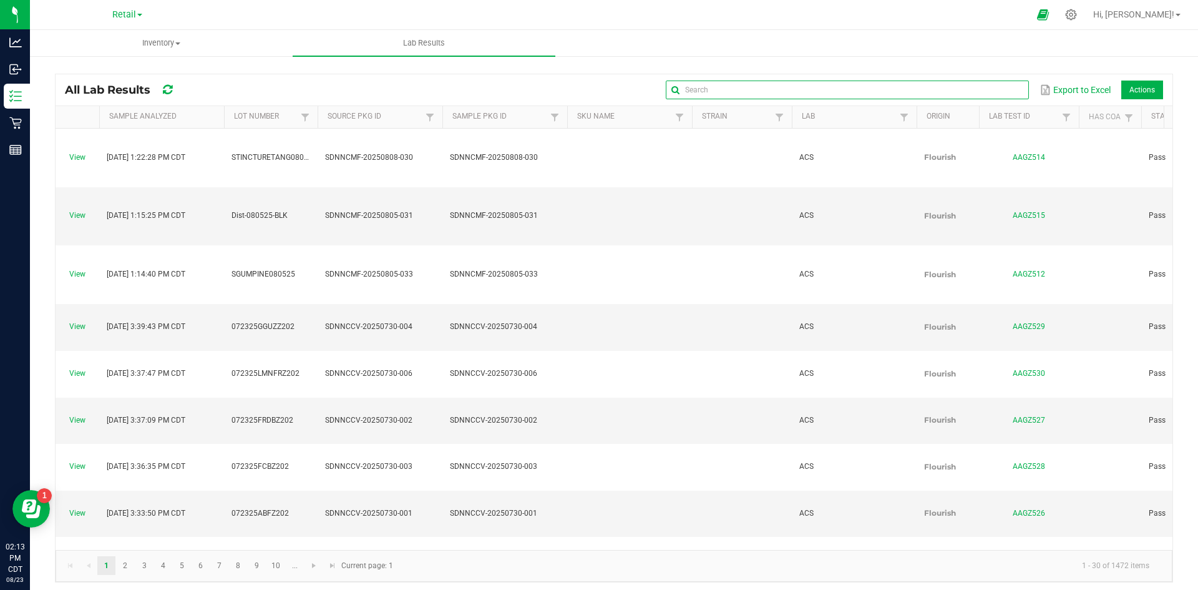
click at [987, 96] on input "text" at bounding box center [847, 90] width 363 height 19
type input "princess [PERSON_NAME]"
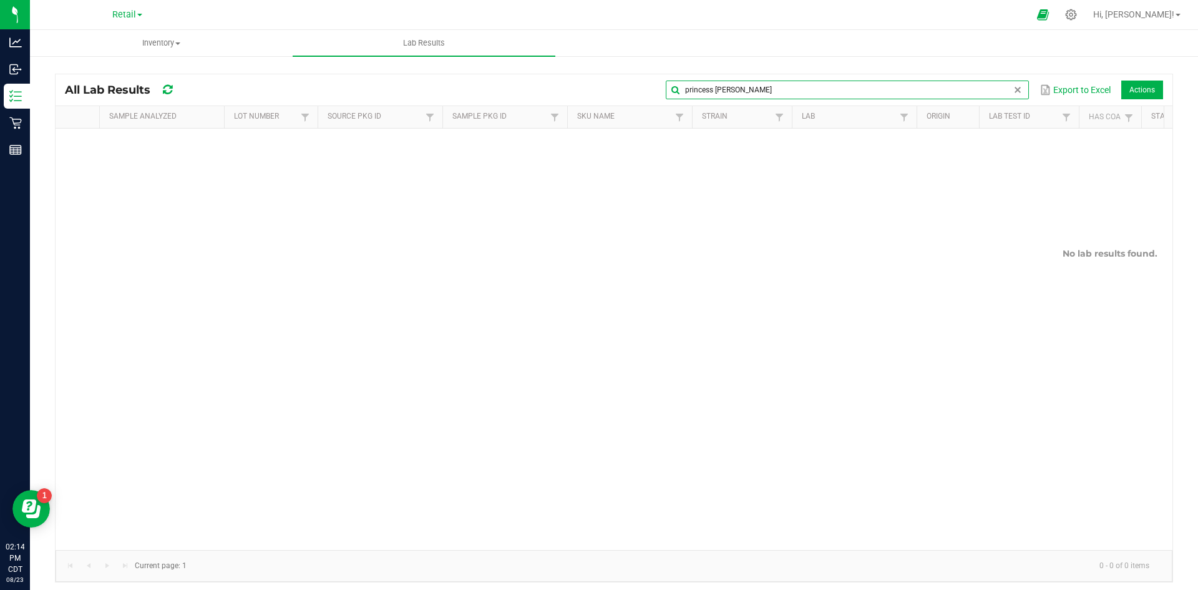
drag, startPoint x: 803, startPoint y: 92, endPoint x: 553, endPoint y: 86, distance: 249.7
click at [565, 92] on div "princess haze Export to Excel Actions" at bounding box center [678, 89] width 969 height 21
type input "052324"
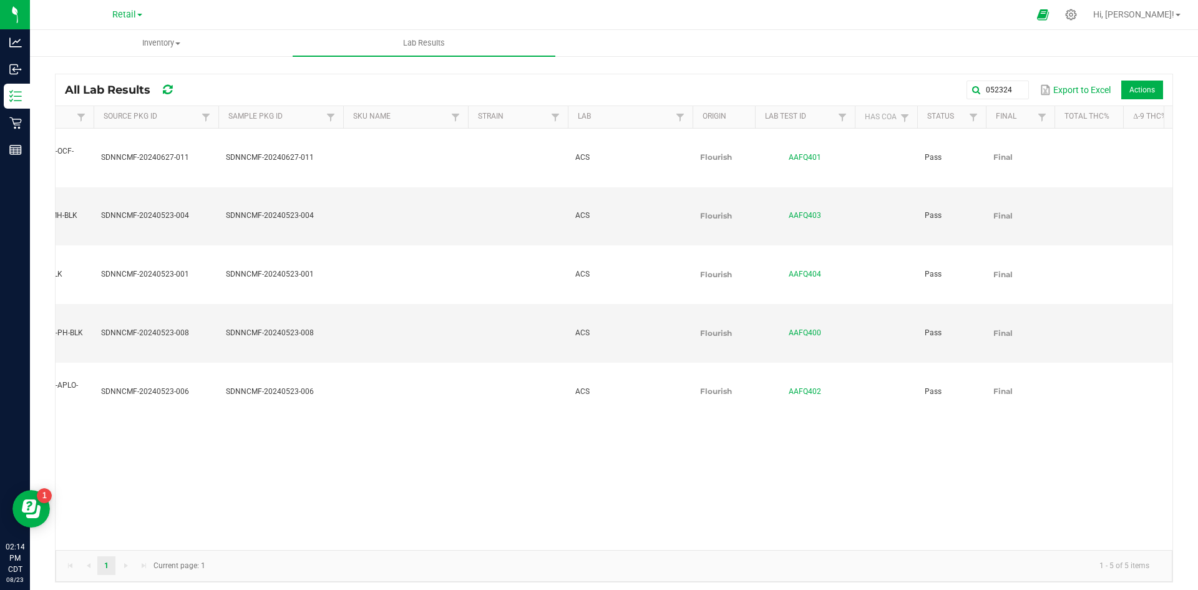
scroll to position [0, 218]
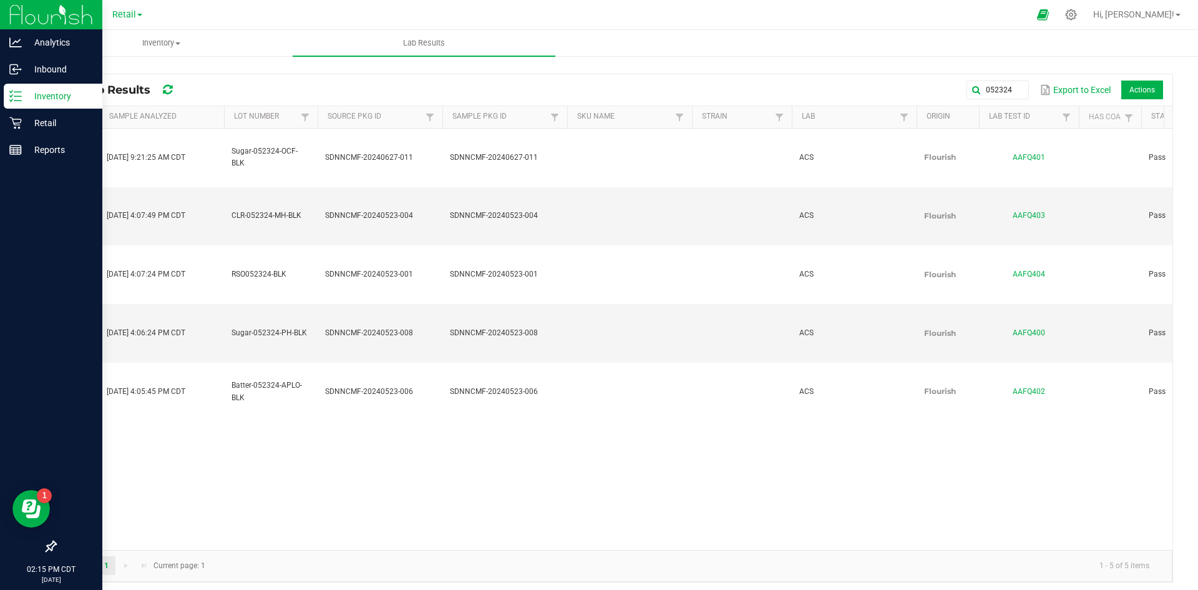
drag, startPoint x: 12, startPoint y: 94, endPoint x: 19, endPoint y: 91, distance: 8.1
click at [14, 92] on icon at bounding box center [15, 96] width 12 height 12
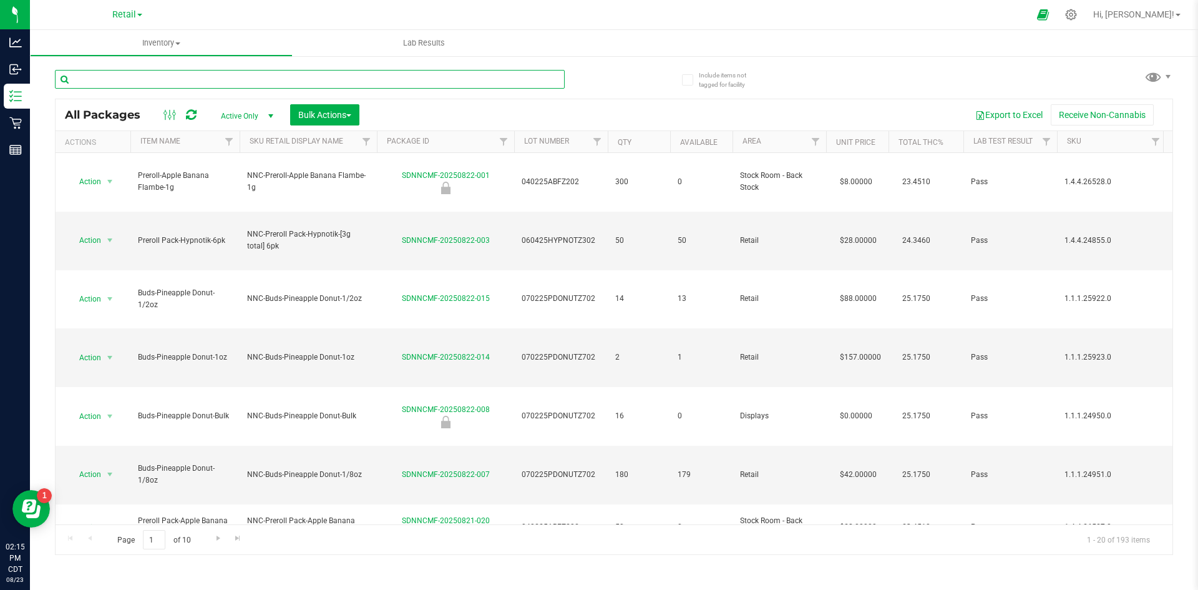
click at [232, 86] on input "text" at bounding box center [310, 79] width 510 height 19
type input "RSO"
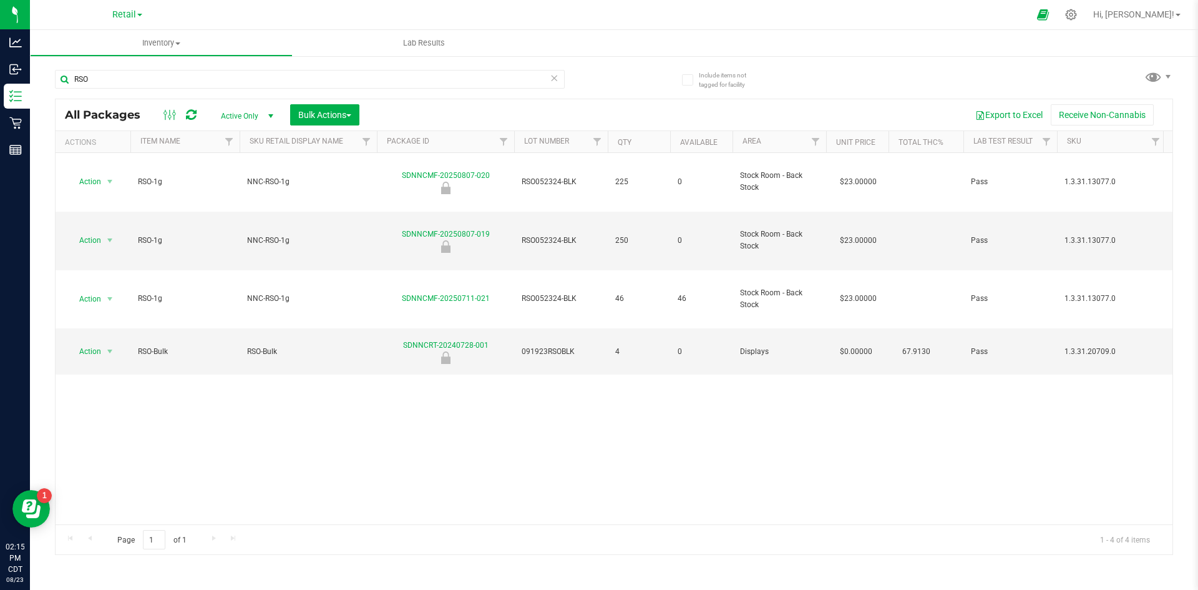
click at [378, 355] on div "Action Action Edit attributes Global inventory Locate package Package audit log…" at bounding box center [614, 338] width 1117 height 371
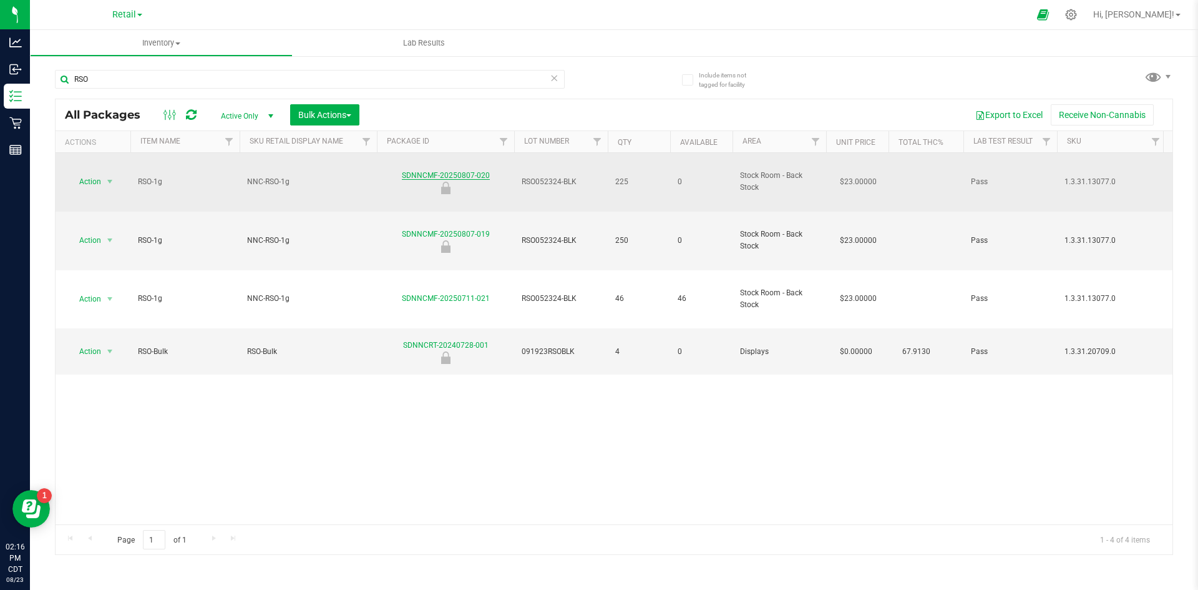
click at [425, 171] on link "SDNNCMF-20250807-020" at bounding box center [446, 175] width 88 height 9
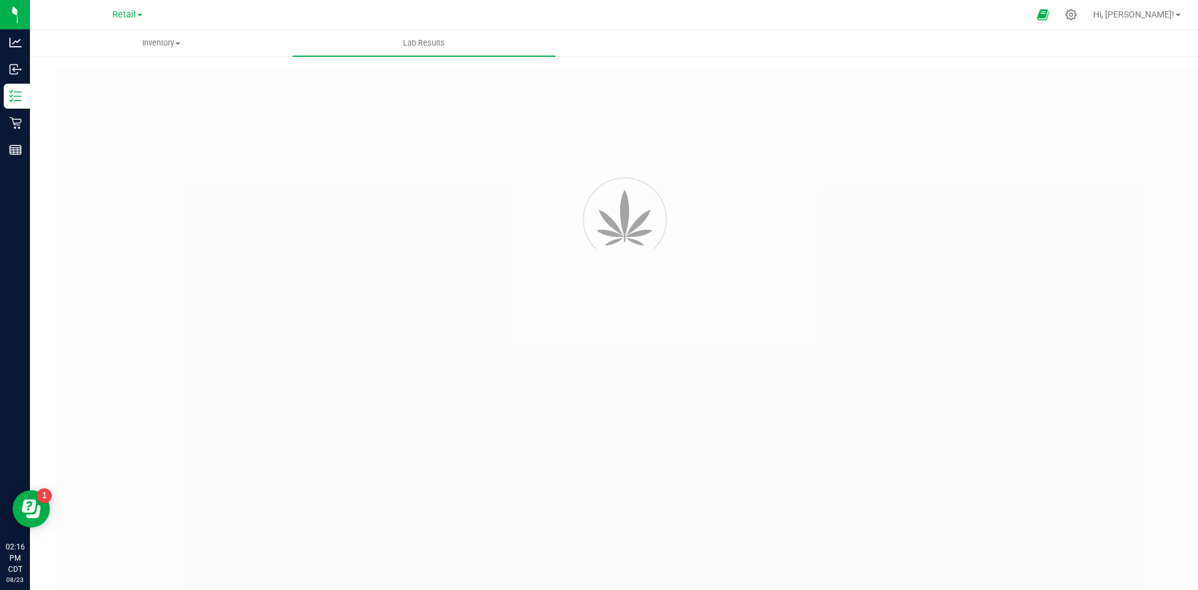
type input "SDNNCMF-20240523-001"
type input "AAFQ404"
type input "SDNNCMF-20240523-001"
type input "[DATE] 4:07 PM"
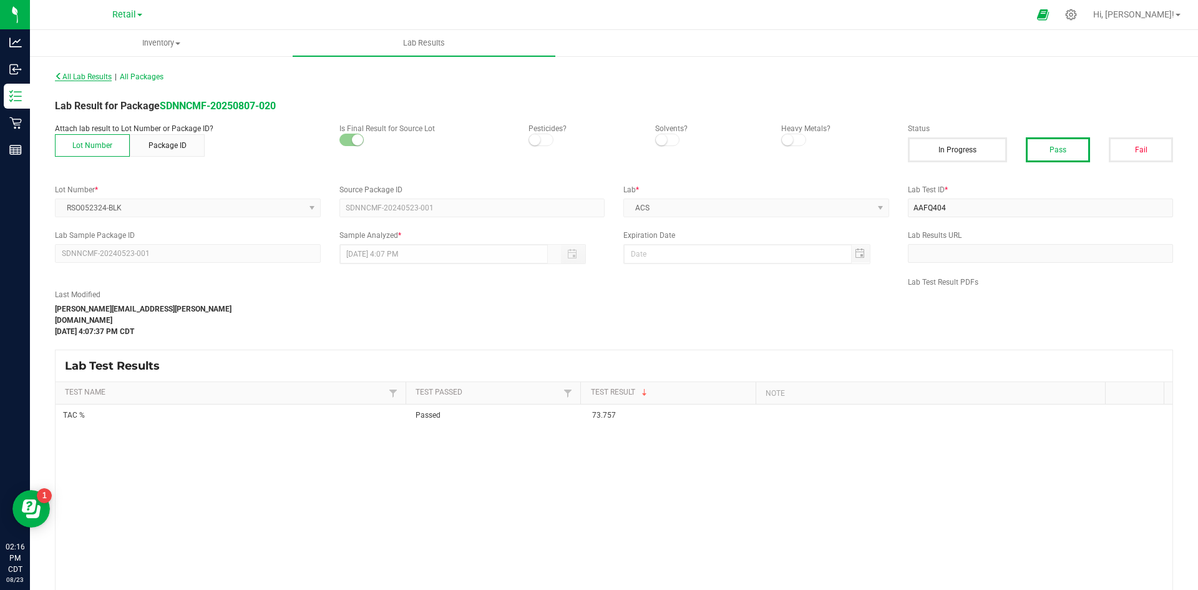
click at [71, 79] on span "All Lab Results" at bounding box center [83, 76] width 57 height 9
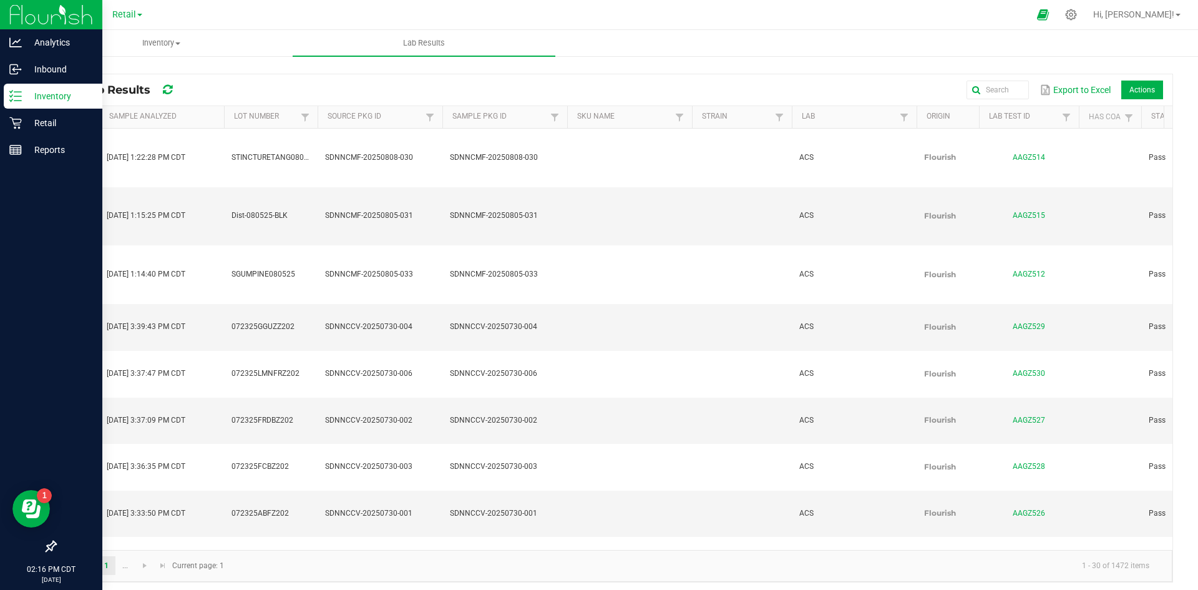
drag, startPoint x: 23, startPoint y: 92, endPoint x: 33, endPoint y: 95, distance: 10.7
click at [24, 92] on p "Inventory" at bounding box center [59, 96] width 75 height 15
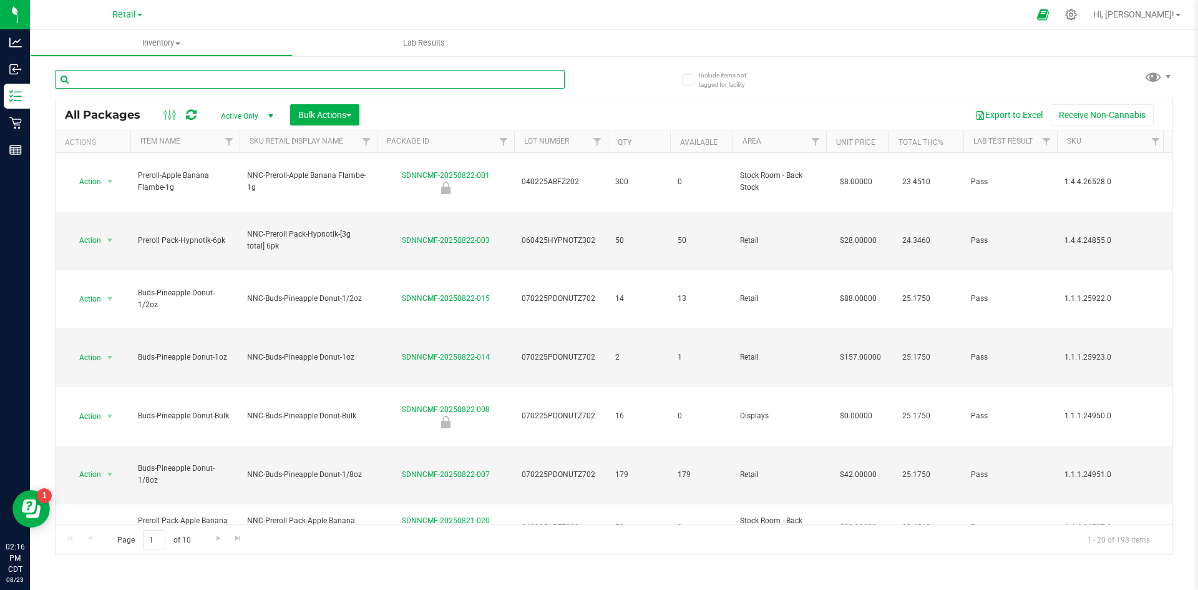
click at [193, 78] on input "text" at bounding box center [310, 79] width 510 height 19
type input "rso"
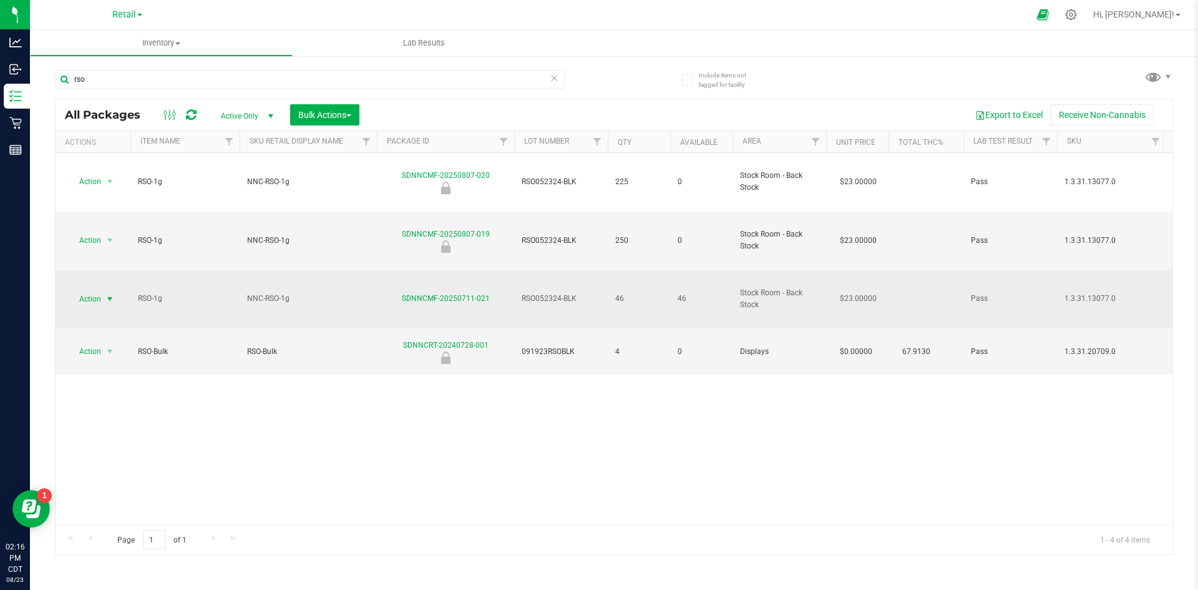
click at [105, 294] on span "select" at bounding box center [110, 299] width 10 height 10
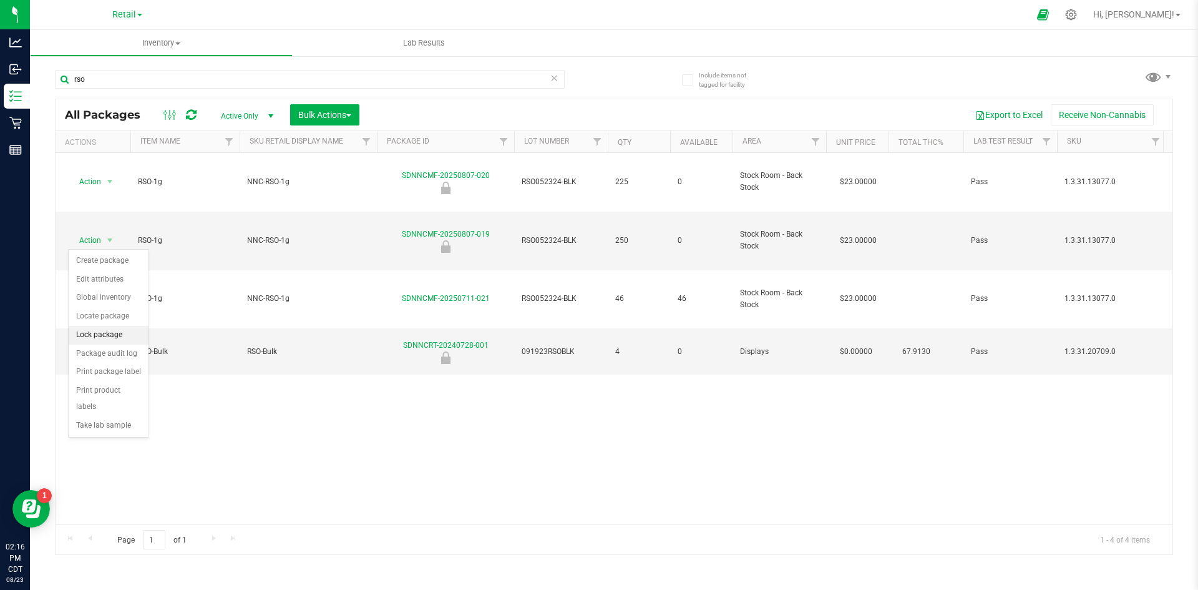
click at [114, 333] on li "Lock package" at bounding box center [109, 335] width 80 height 19
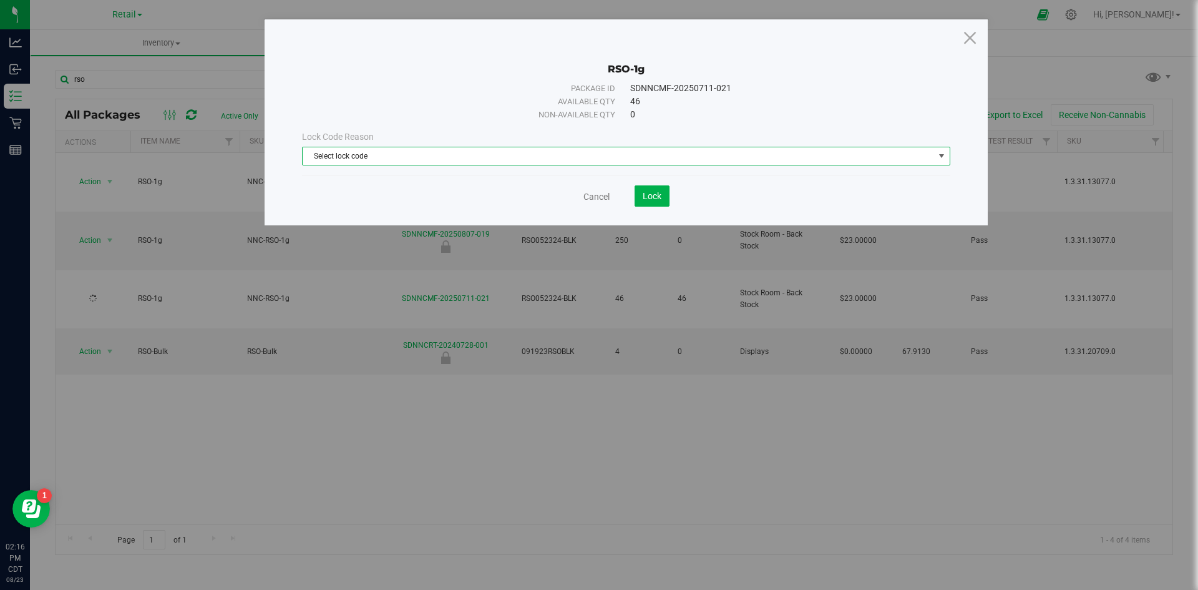
click at [712, 149] on span "Select lock code" at bounding box center [619, 155] width 632 height 17
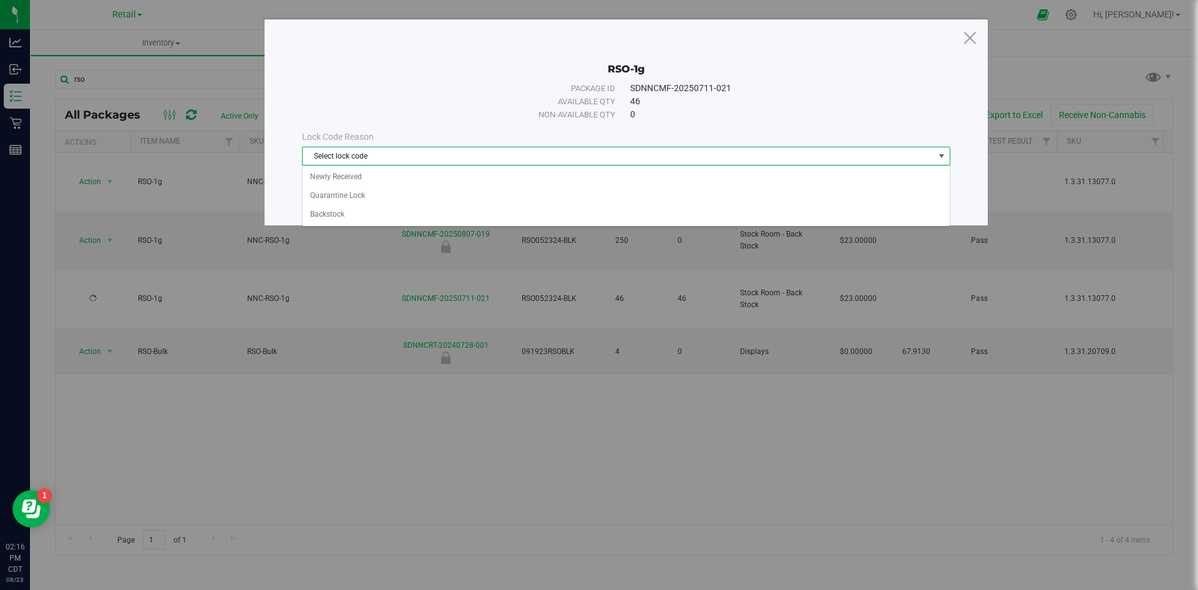
click at [708, 152] on span "Select lock code" at bounding box center [619, 155] width 632 height 17
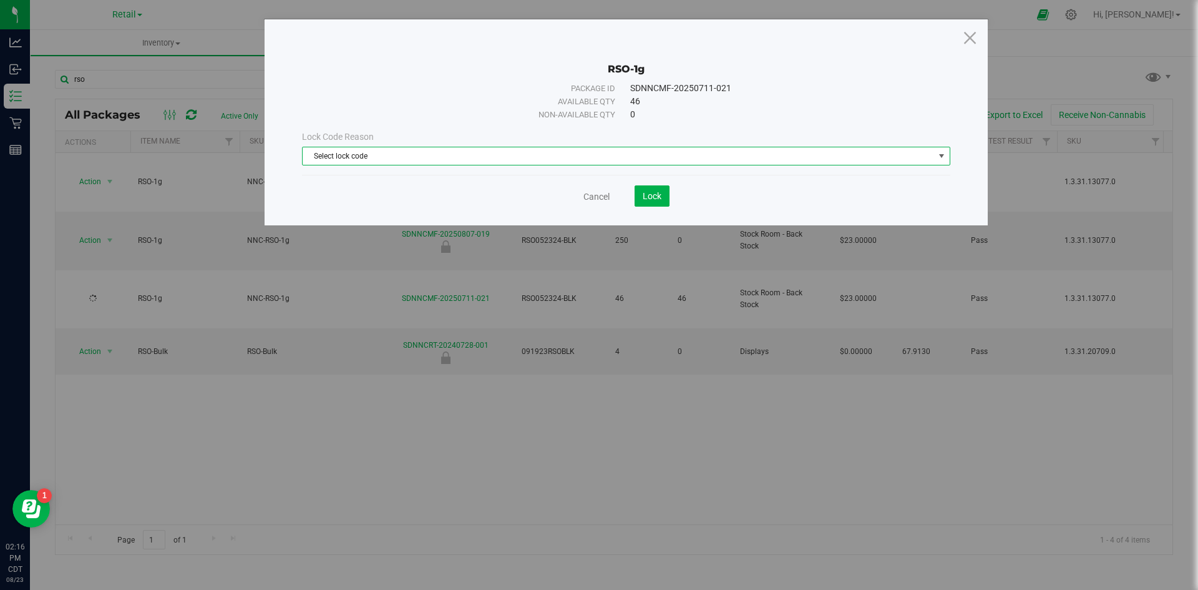
click at [703, 152] on span "Select lock code" at bounding box center [619, 155] width 632 height 17
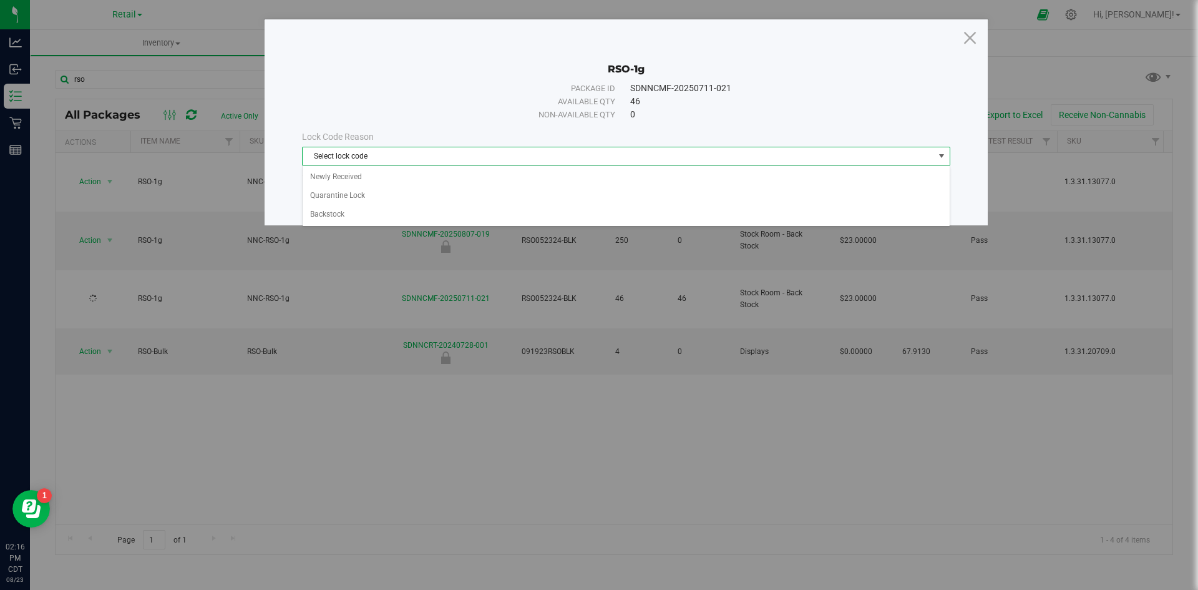
click at [953, 33] on div "RSO-1g Package ID SDNNCMF-20250711-021 Available qty 46 Non-available qty 0 Loc…" at bounding box center [626, 122] width 723 height 206
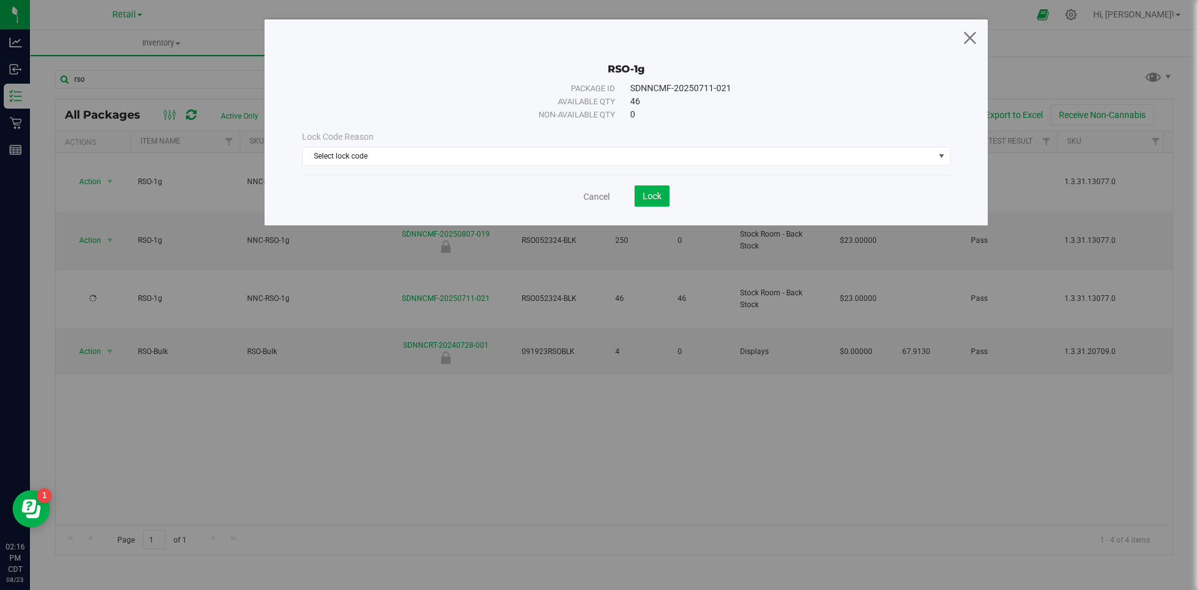
click at [971, 33] on icon at bounding box center [970, 37] width 17 height 30
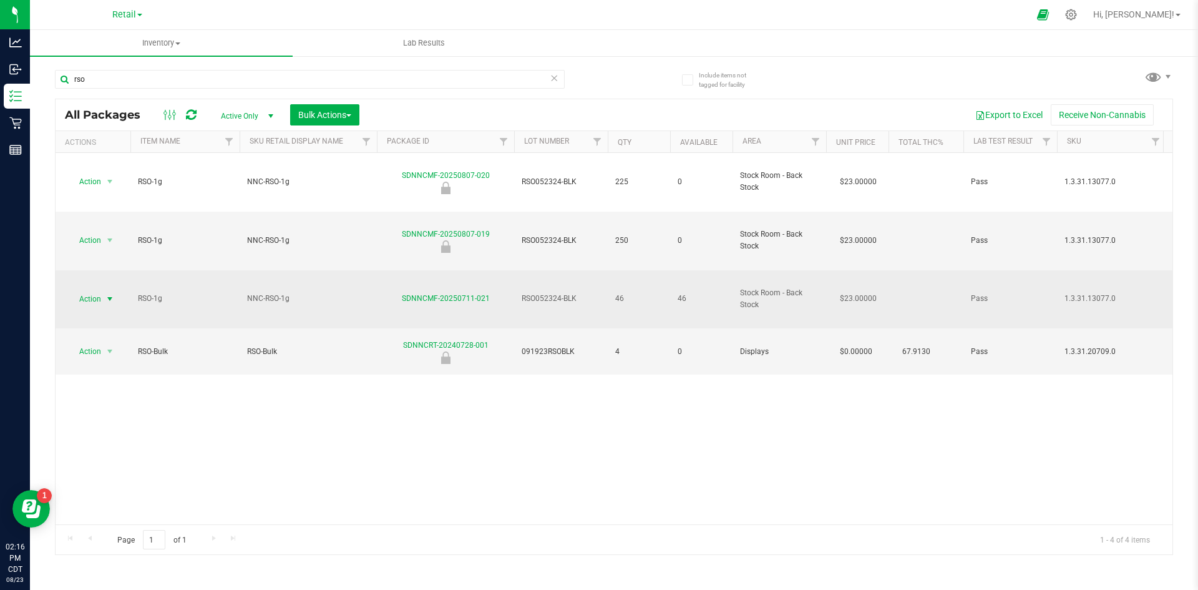
click at [85, 290] on span "Action" at bounding box center [85, 298] width 34 height 17
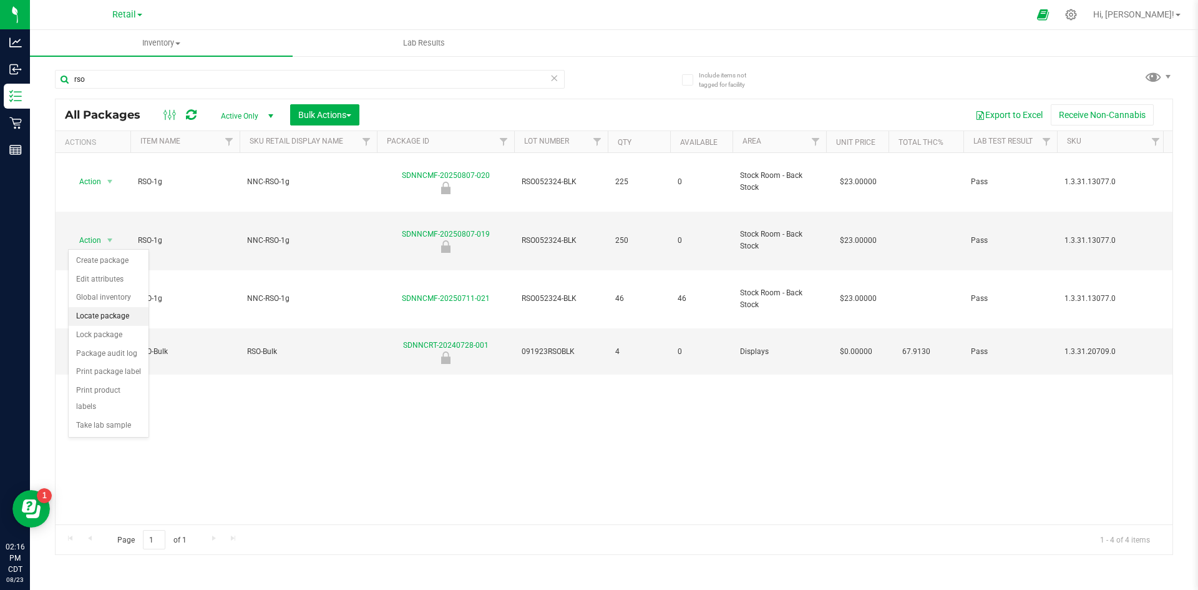
click at [109, 318] on li "Locate package" at bounding box center [109, 316] width 80 height 19
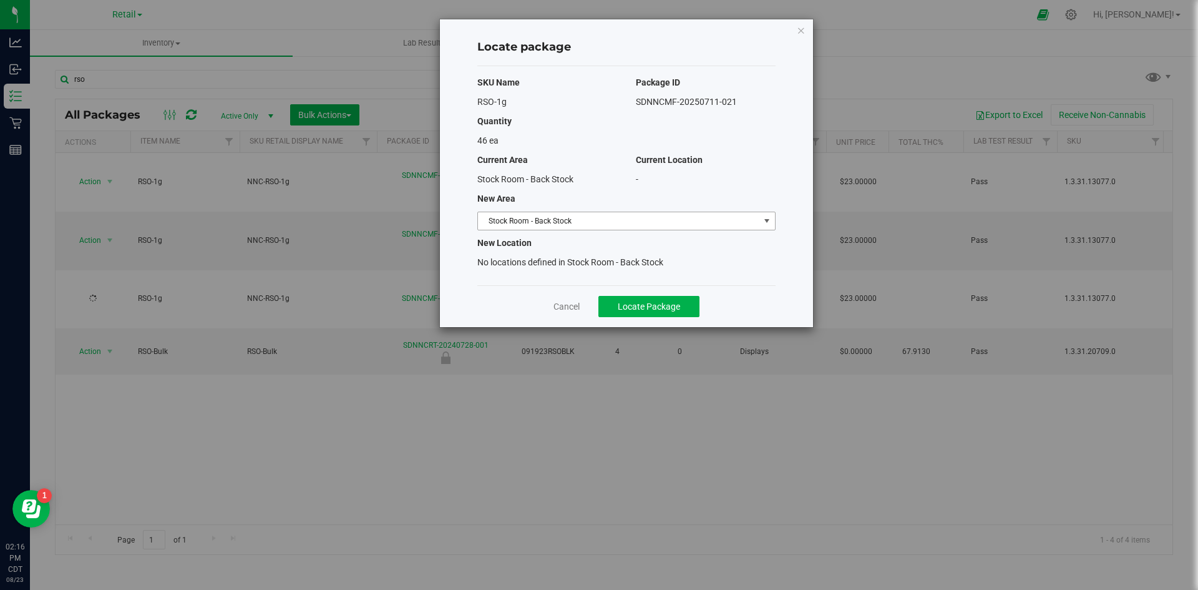
click at [541, 218] on span "Stock Room - Back Stock" at bounding box center [618, 220] width 281 height 17
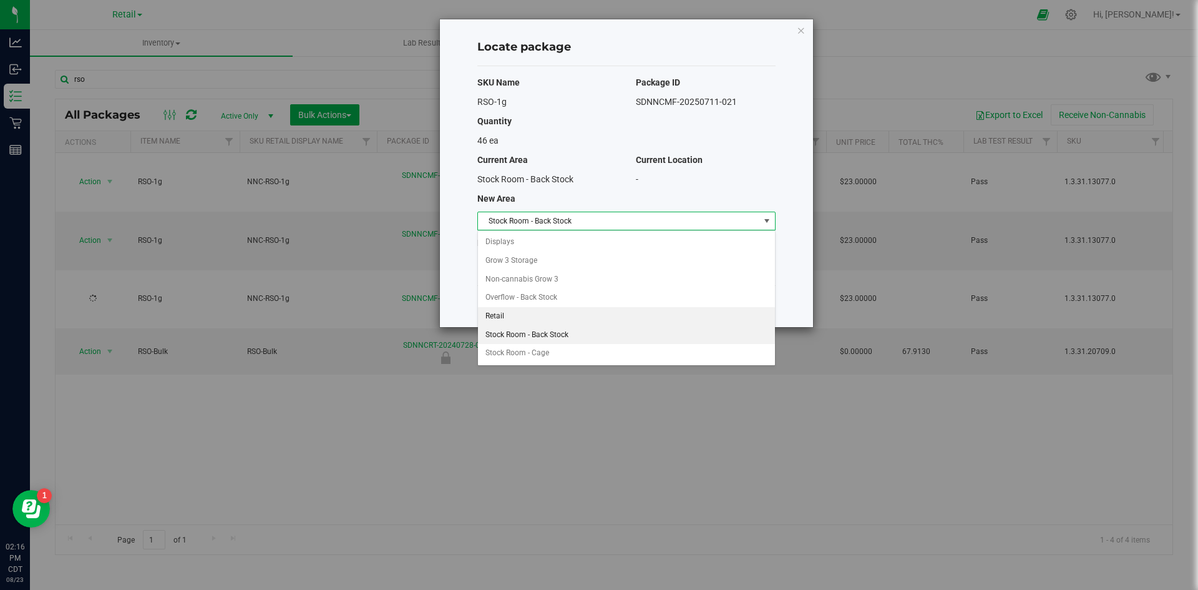
click at [550, 313] on li "Retail" at bounding box center [626, 316] width 297 height 19
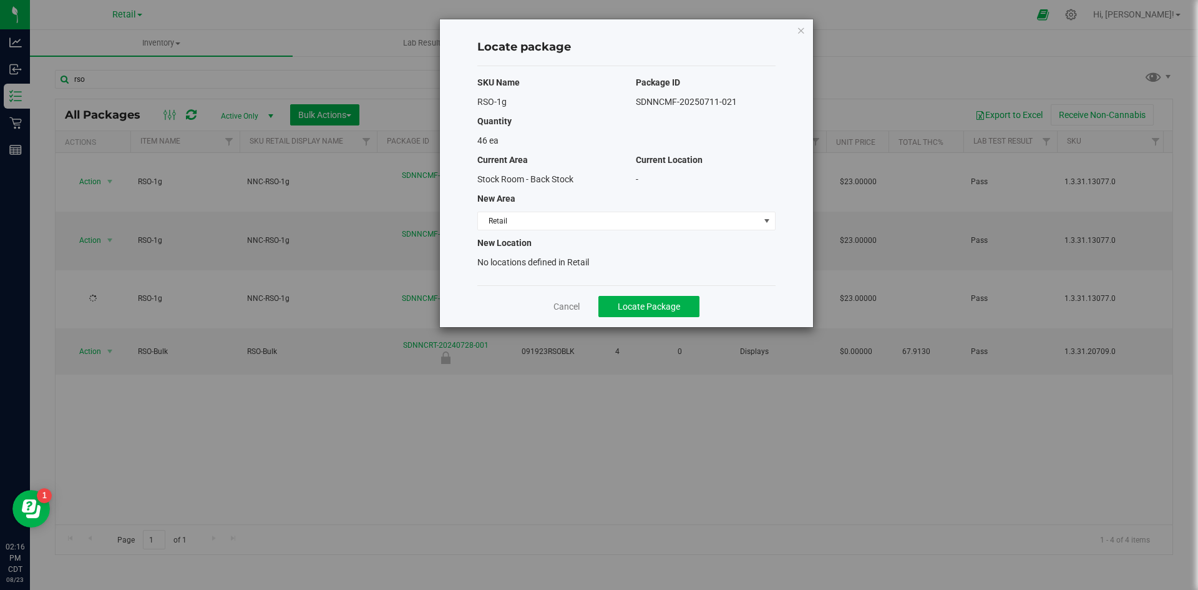
click at [649, 286] on div "Cancel Locate Package" at bounding box center [626, 306] width 298 height 42
drag, startPoint x: 644, startPoint y: 300, endPoint x: 635, endPoint y: 301, distance: 9.4
click at [642, 301] on span "Locate Package" at bounding box center [649, 306] width 62 height 10
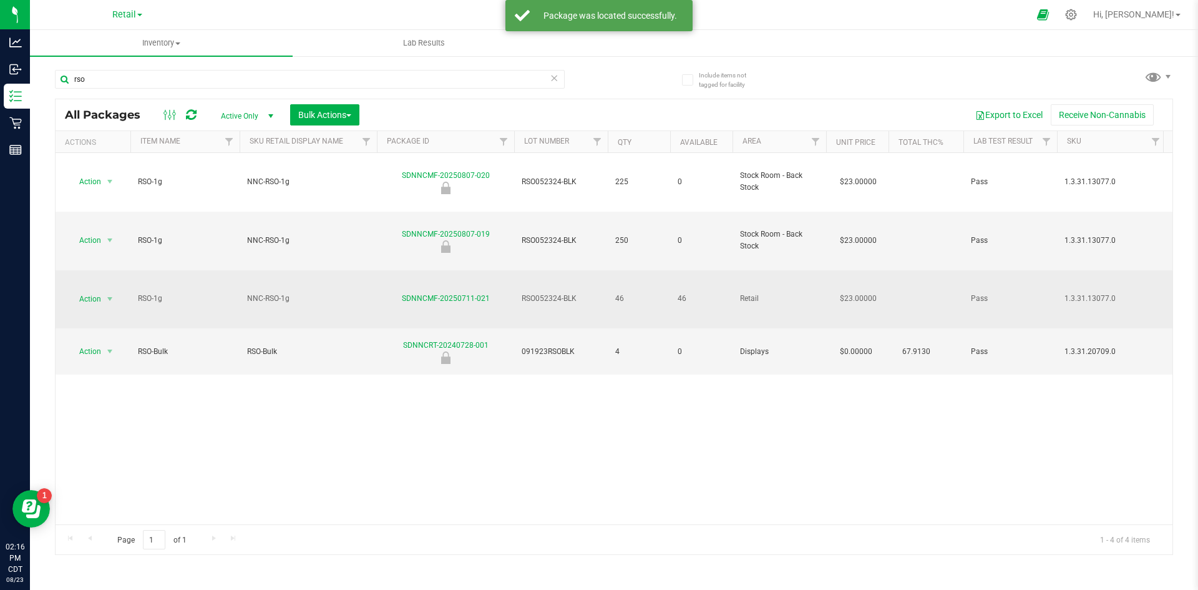
drag, startPoint x: 583, startPoint y: 235, endPoint x: 520, endPoint y: 235, distance: 63.0
click at [520, 270] on td "RSO052324-BLK" at bounding box center [561, 299] width 94 height 59
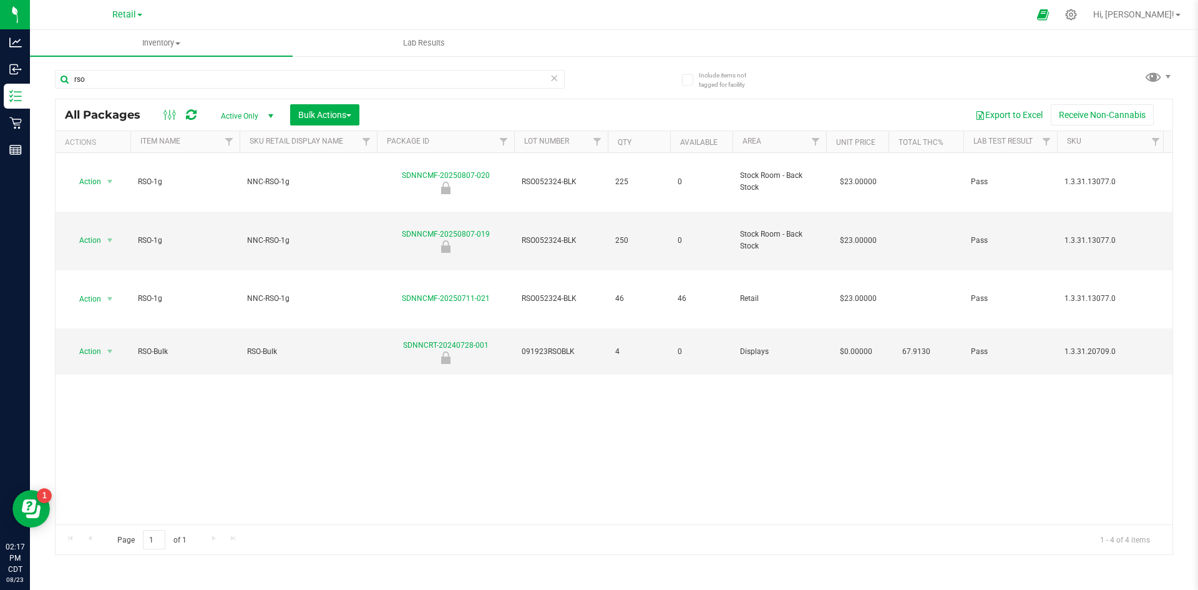
click at [507, 410] on div "Action Action Edit attributes Global inventory Locate package Package audit log…" at bounding box center [614, 338] width 1117 height 371
click at [471, 341] on div "Action Action Edit attributes Global inventory Locate package Package audit log…" at bounding box center [614, 338] width 1117 height 371
click at [542, 370] on div "Action Action Edit attributes Global inventory Locate package Package audit log…" at bounding box center [614, 338] width 1117 height 371
click at [619, 68] on div "rso All Packages Active Only Active Only Lab Samples Locked All Bulk Actions Ad…" at bounding box center [614, 306] width 1118 height 497
click at [585, 71] on div "rso" at bounding box center [334, 79] width 559 height 40
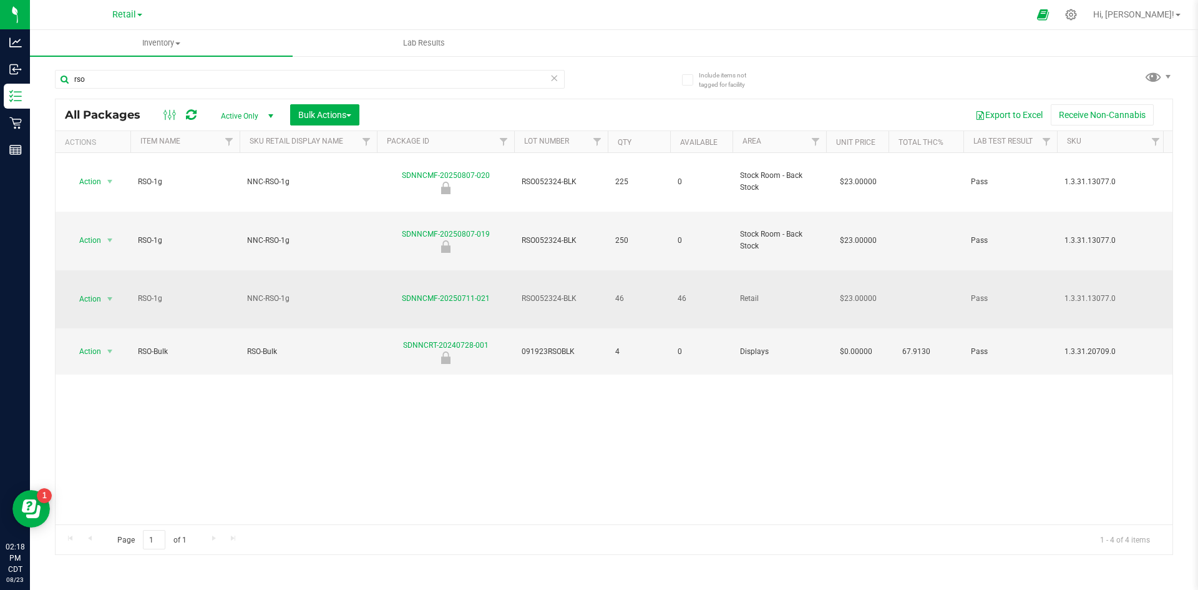
drag, startPoint x: 577, startPoint y: 237, endPoint x: 519, endPoint y: 241, distance: 58.2
click at [519, 270] on td "RSO052324-BLK" at bounding box center [561, 299] width 94 height 59
click at [442, 294] on link "SDNNCMF-20250711-021" at bounding box center [446, 298] width 88 height 9
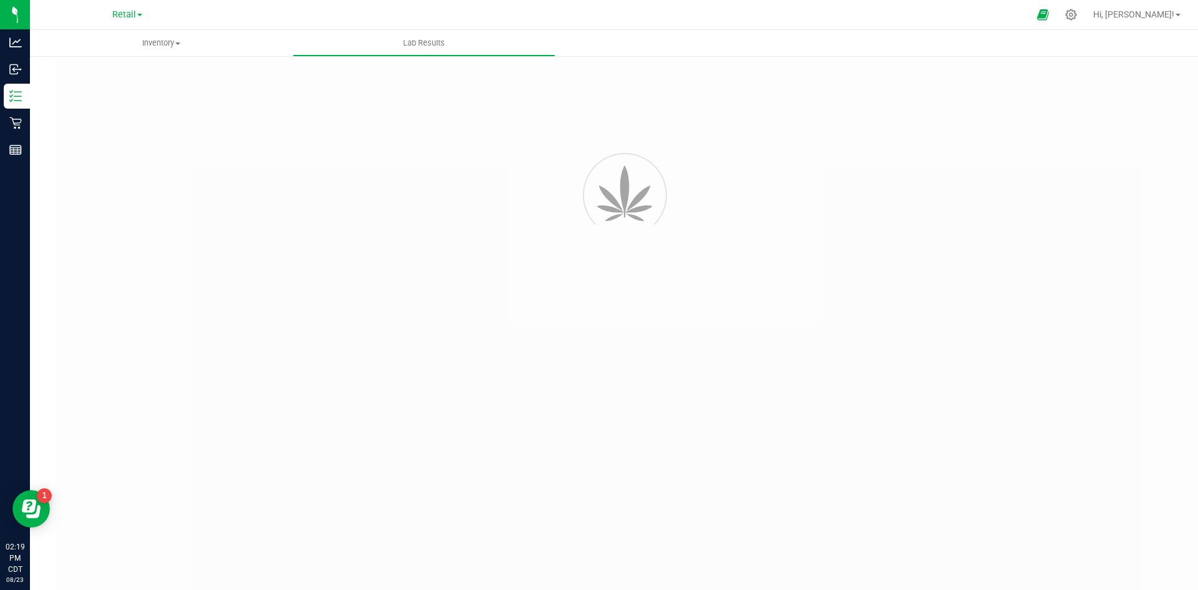
scroll to position [37, 0]
type input "SDNNCMF-20240523-001"
type input "AAFQ404"
type input "SDNNCMF-20240523-001"
type input "[DATE] 4:07 PM"
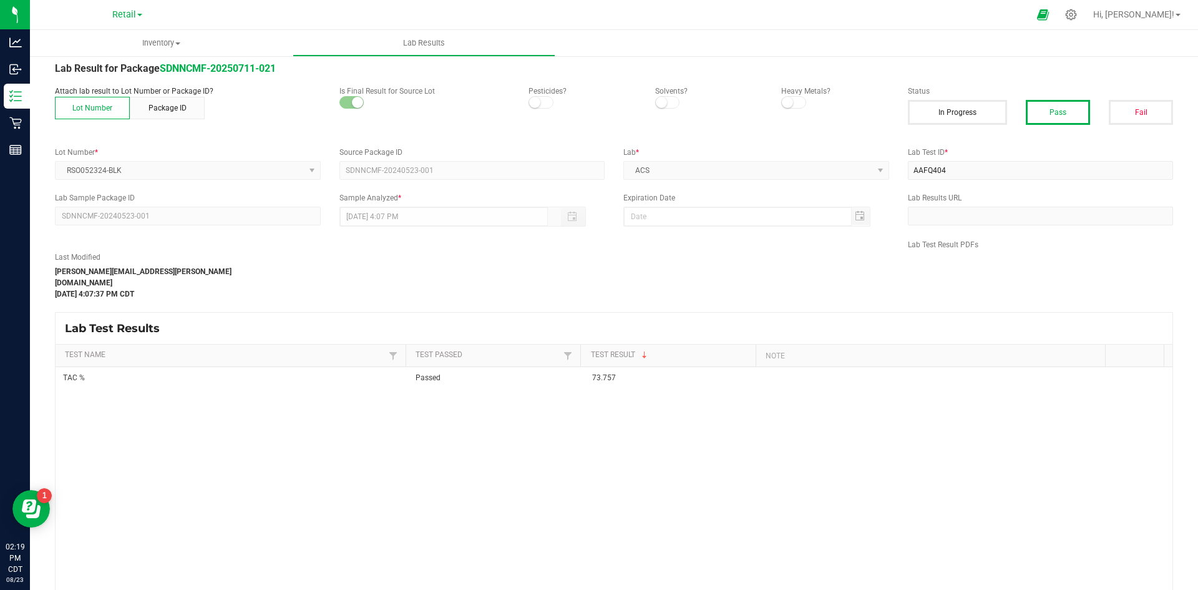
scroll to position [76, 0]
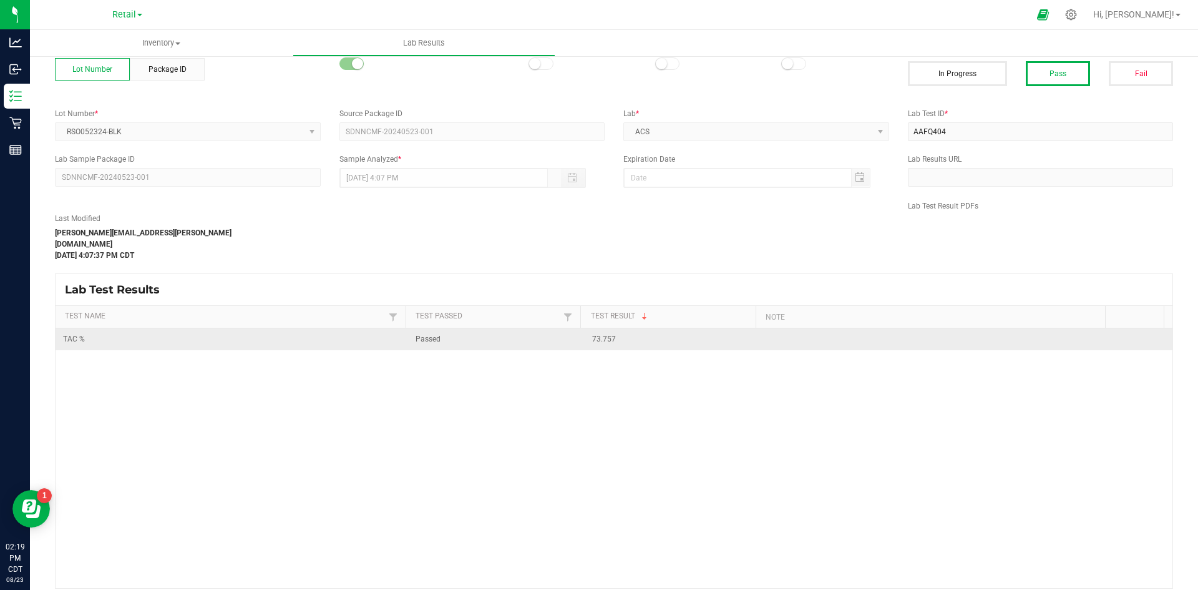
drag, startPoint x: 618, startPoint y: 331, endPoint x: 573, endPoint y: 327, distance: 45.2
click at [557, 328] on tr "TAC % Passed 73.757" at bounding box center [614, 339] width 1117 height 22
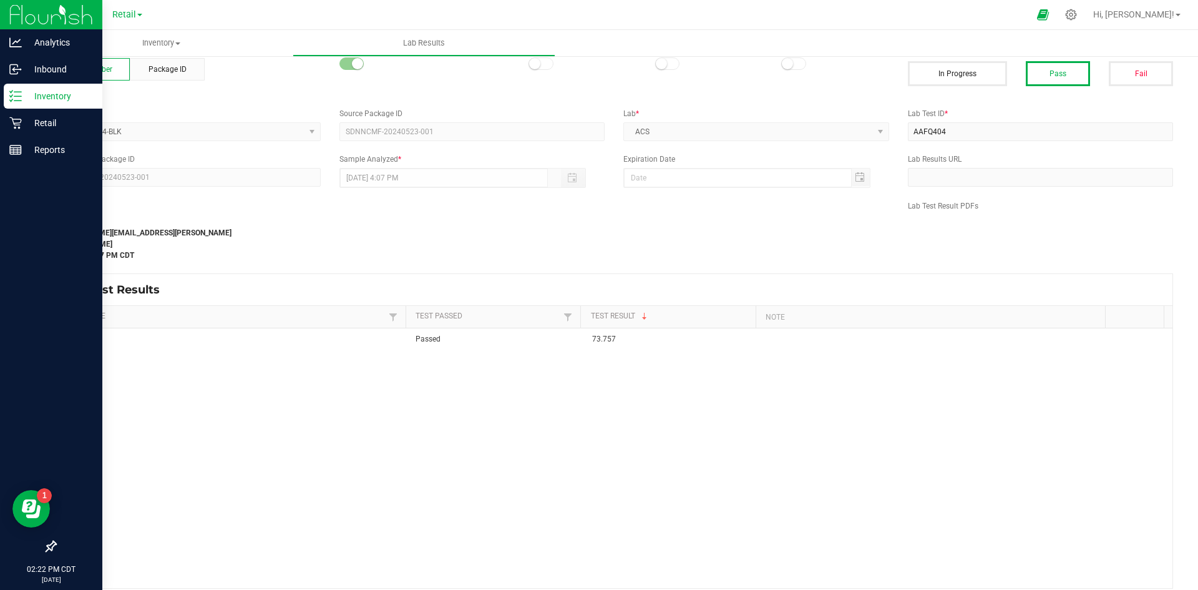
click at [29, 93] on p "Inventory" at bounding box center [59, 96] width 75 height 15
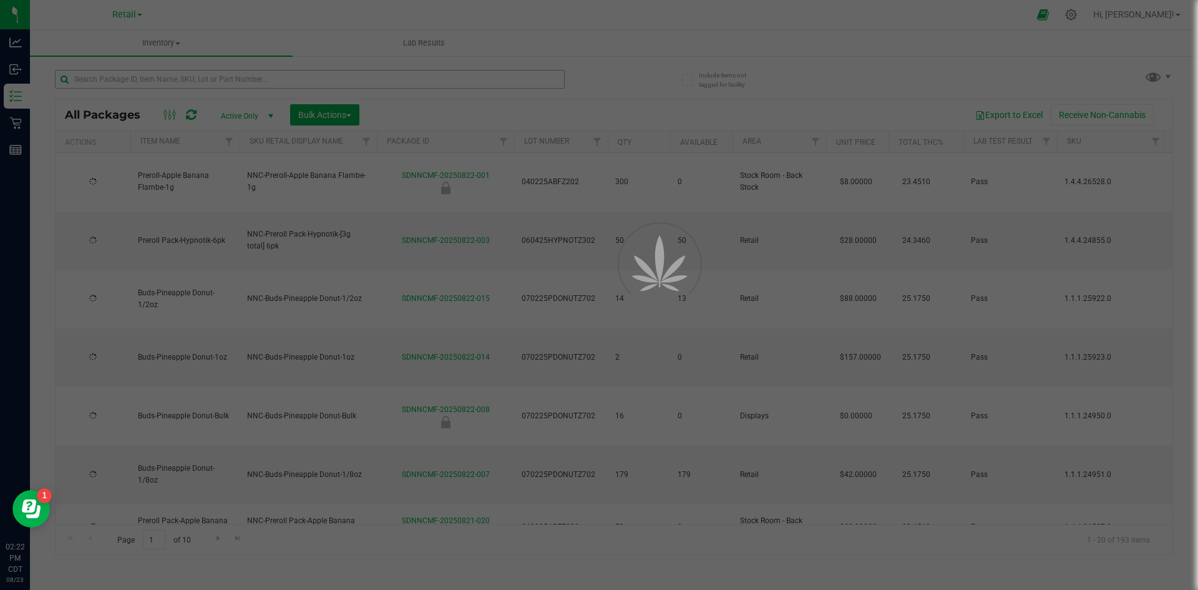
click at [244, 82] on div at bounding box center [599, 295] width 1198 height 590
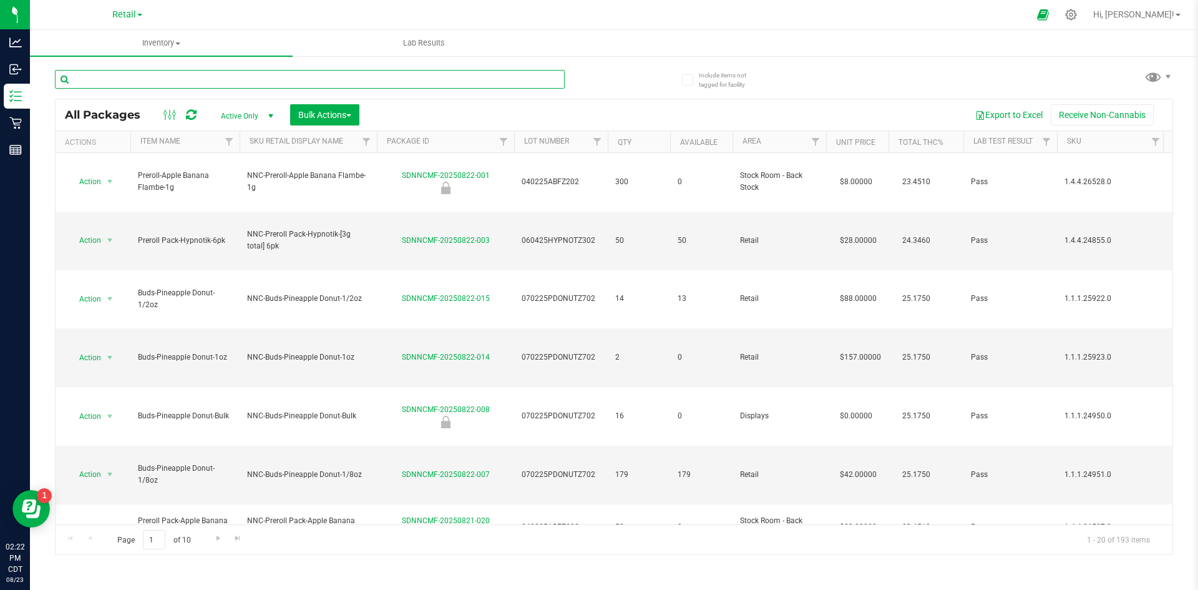
click at [247, 79] on input "text" at bounding box center [310, 79] width 510 height 19
type input "rso"
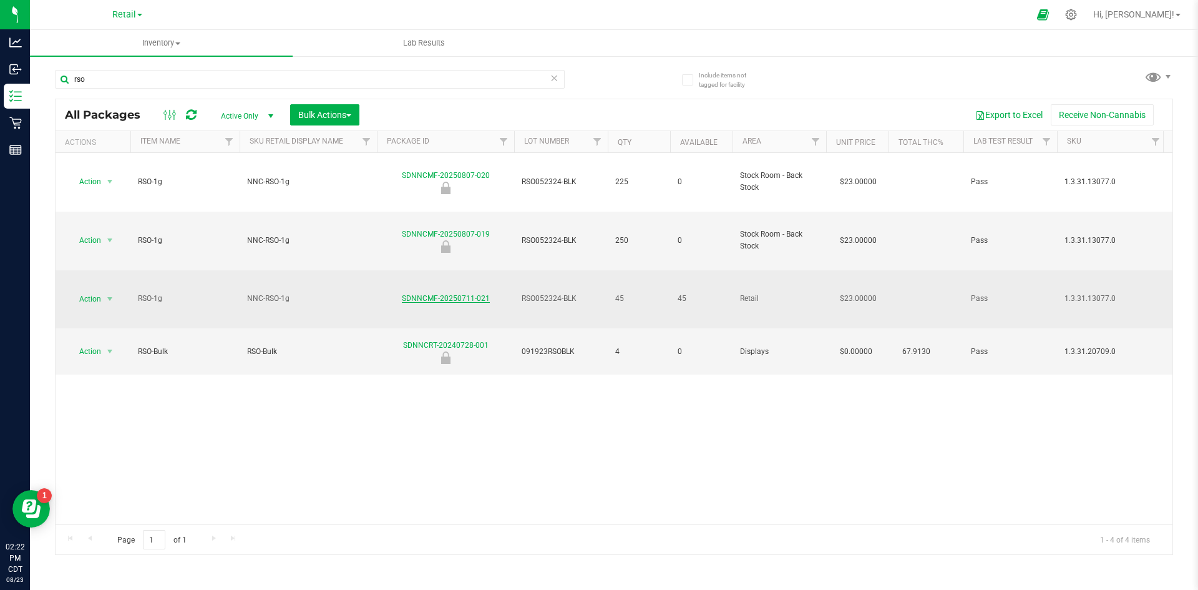
drag, startPoint x: 498, startPoint y: 232, endPoint x: 430, endPoint y: 233, distance: 68.1
click at [400, 270] on td "SDNNCMF-20250711-021" at bounding box center [445, 299] width 137 height 59
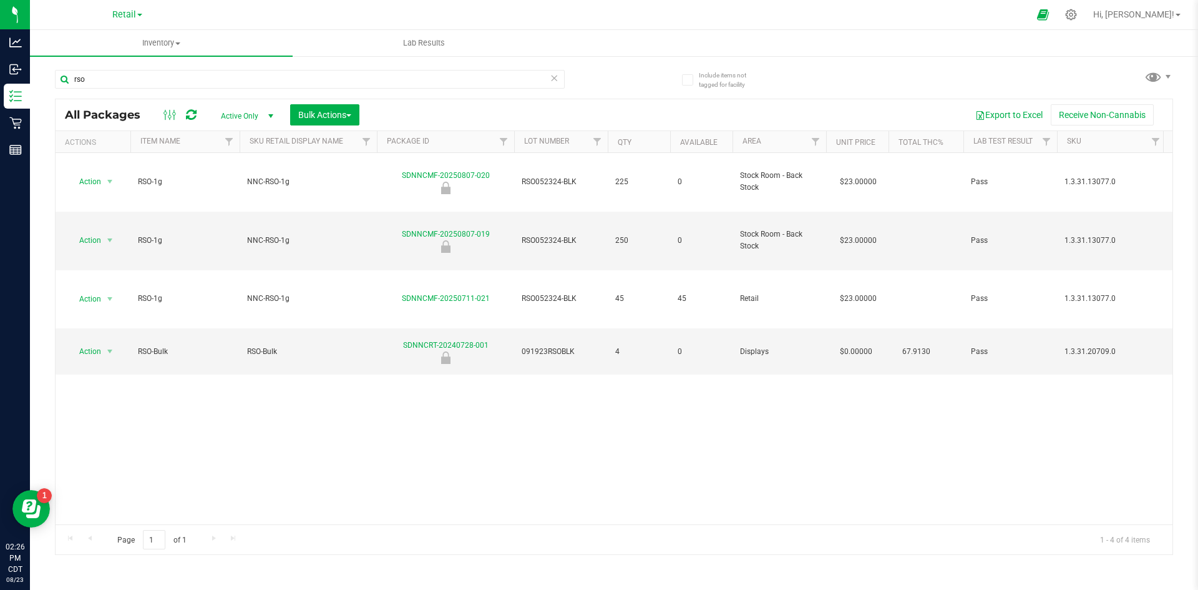
click at [340, 345] on div "Action Action Edit attributes Global inventory Locate package Package audit log…" at bounding box center [614, 338] width 1117 height 371
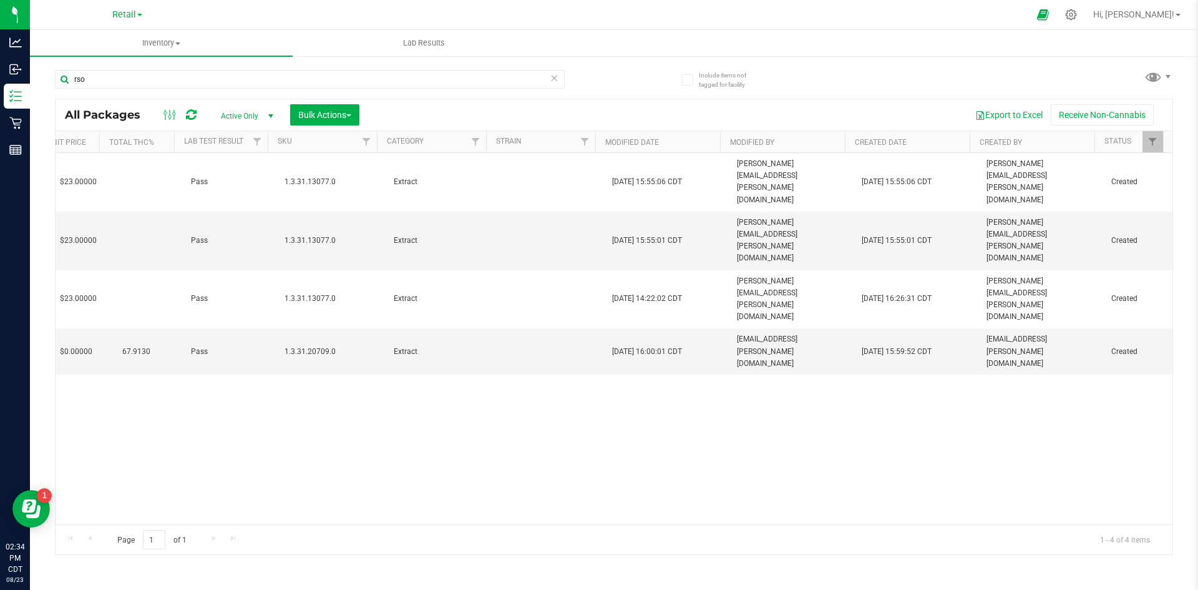
scroll to position [0, 767]
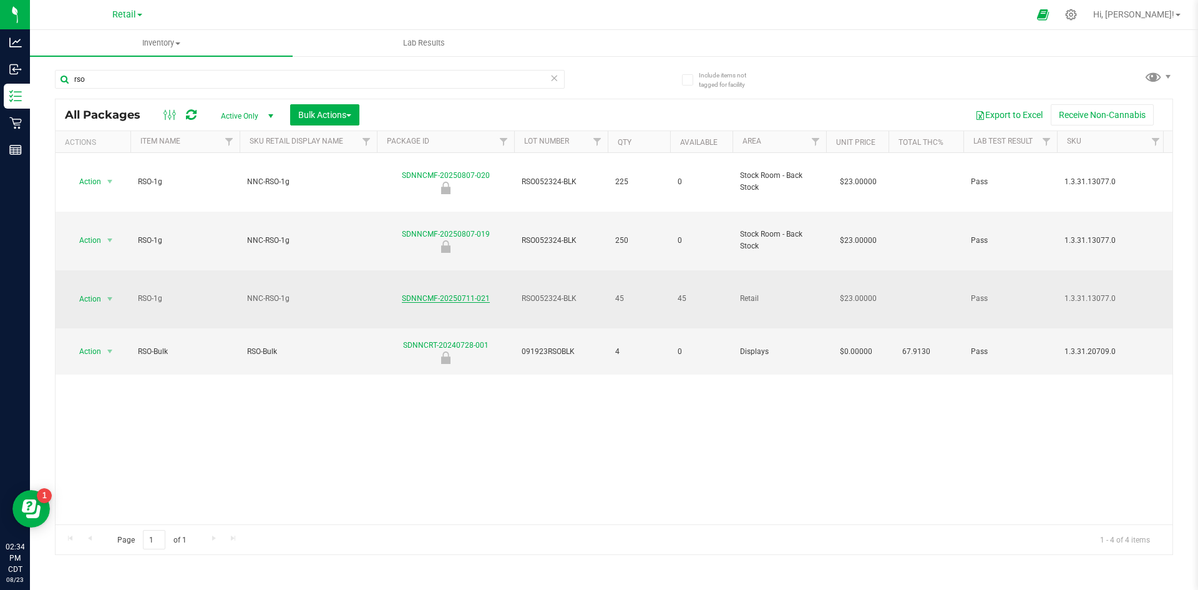
click at [459, 294] on link "SDNNCMF-20250711-021" at bounding box center [446, 298] width 88 height 9
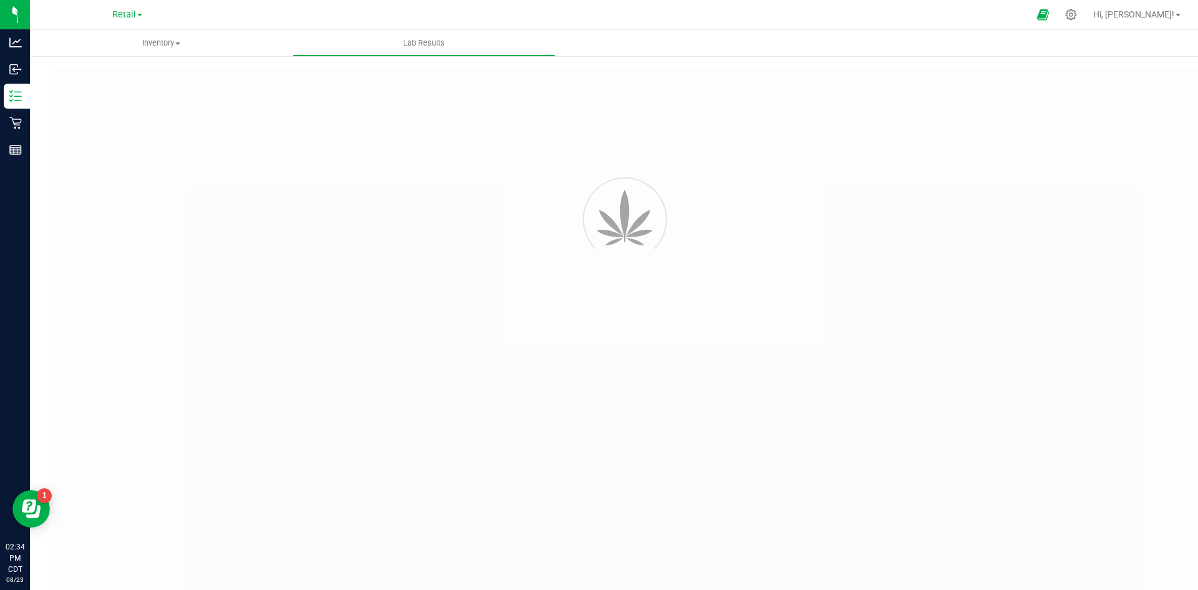
type input "SDNNCMF-20240523-001"
type input "AAFQ404"
type input "SDNNCMF-20240523-001"
type input "[DATE] 4:07 PM"
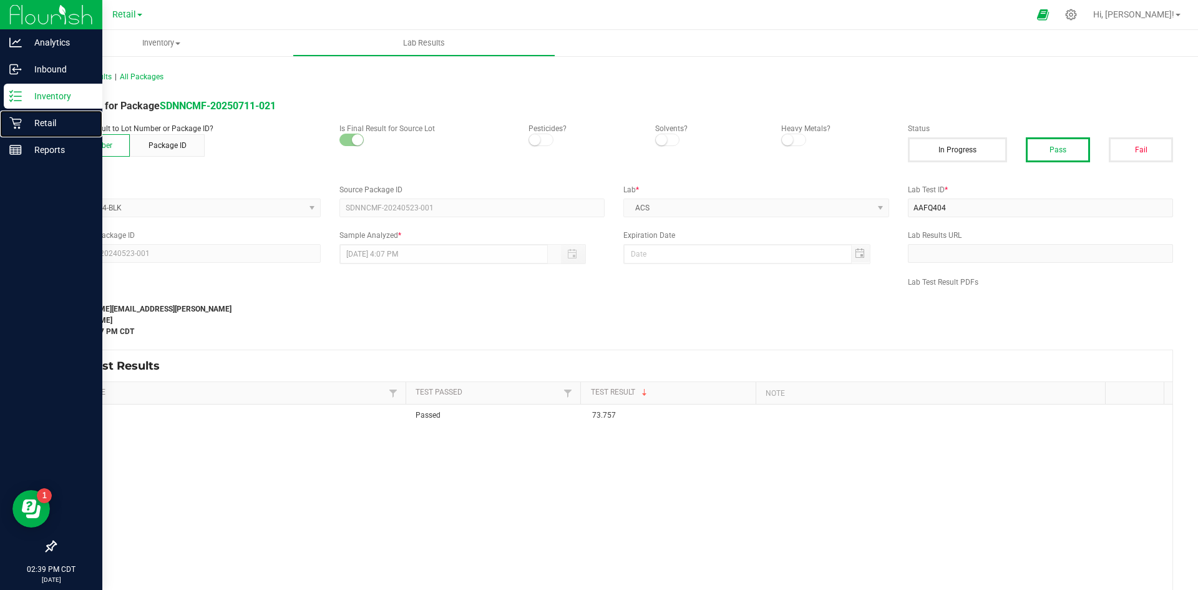
click at [21, 110] on nav "Analytics Inbound Inventory Retail Reports 02:39 PM CDT [DATE] 08/23" at bounding box center [51, 295] width 102 height 590
click at [26, 100] on p "Inventory" at bounding box center [59, 96] width 75 height 15
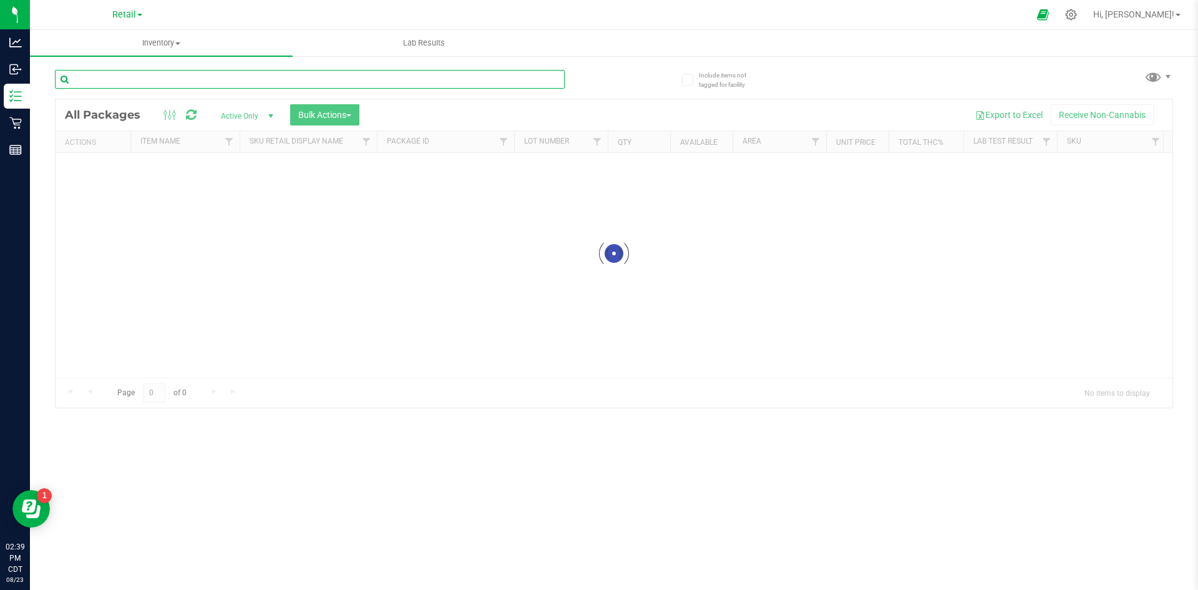
click at [171, 76] on input "text" at bounding box center [310, 79] width 510 height 19
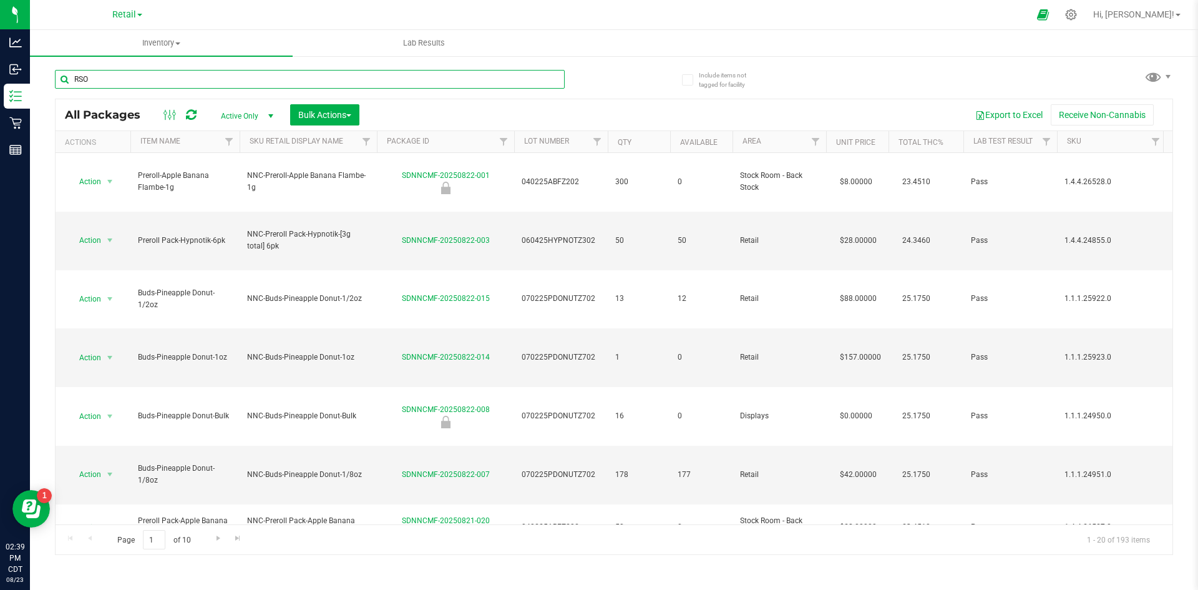
type input "RSO"
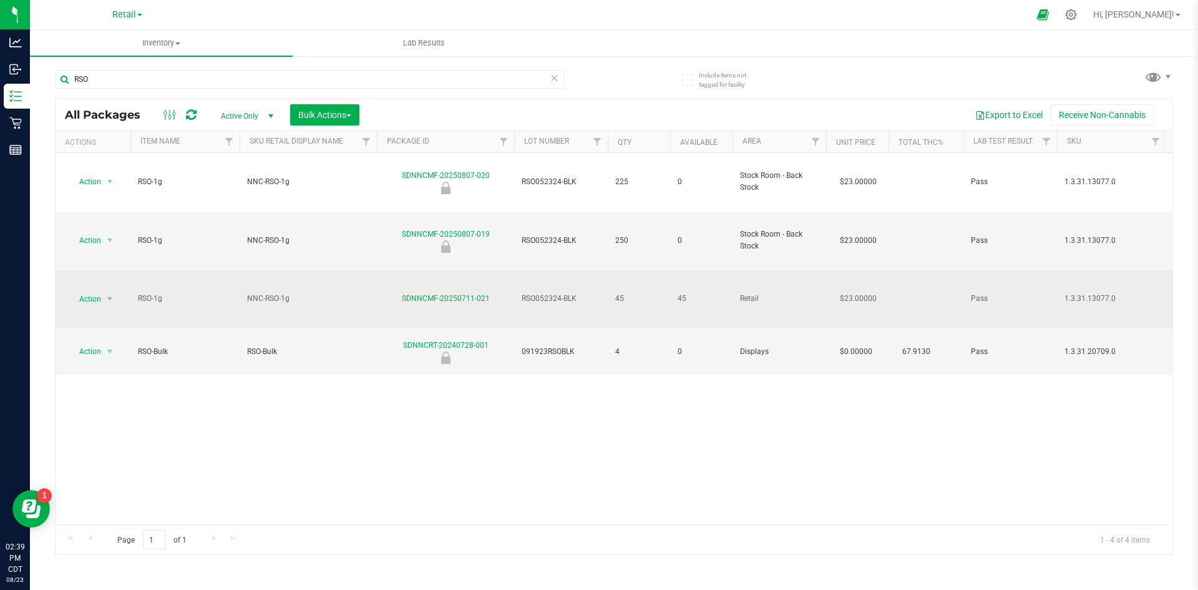
drag, startPoint x: 574, startPoint y: 238, endPoint x: 583, endPoint y: 239, distance: 9.4
click at [549, 293] on span "RSO052324-BLK" at bounding box center [561, 299] width 79 height 12
drag, startPoint x: 587, startPoint y: 239, endPoint x: 536, endPoint y: 236, distance: 51.9
click at [520, 270] on td "RSO052324-BLK" at bounding box center [561, 299] width 94 height 59
drag, startPoint x: 498, startPoint y: 234, endPoint x: 396, endPoint y: 230, distance: 102.5
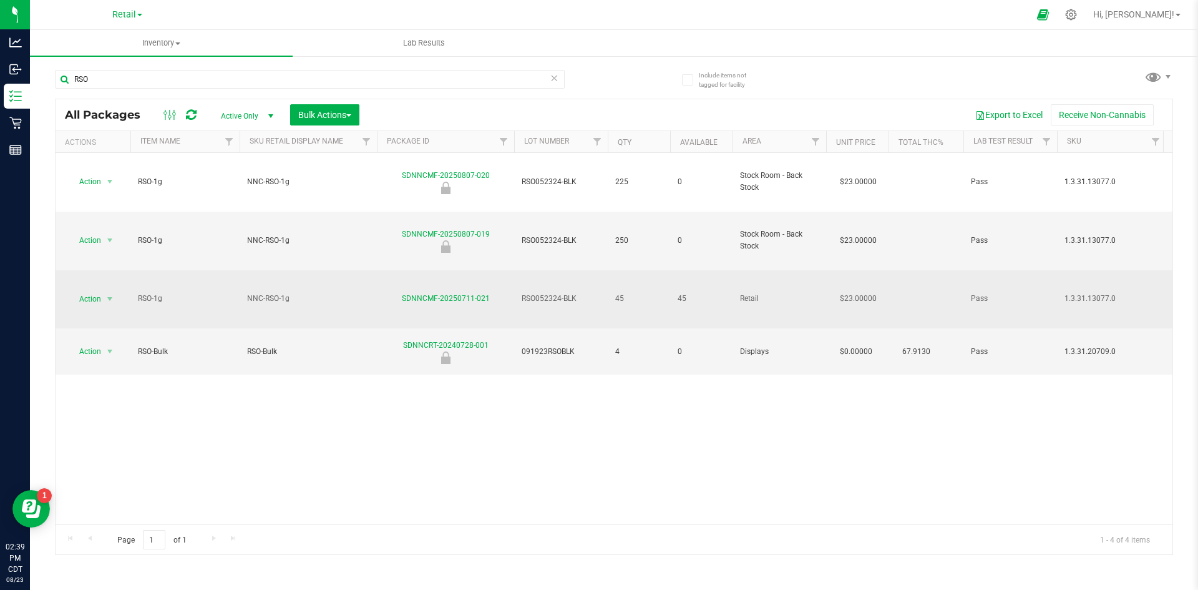
click at [396, 270] on td "SDNNCMF-20250711-021" at bounding box center [445, 299] width 137 height 59
drag, startPoint x: 587, startPoint y: 237, endPoint x: 521, endPoint y: 235, distance: 66.2
click at [516, 270] on td "RSO052324-BLK" at bounding box center [561, 299] width 94 height 59
drag, startPoint x: 496, startPoint y: 238, endPoint x: 427, endPoint y: 240, distance: 68.7
click at [398, 293] on div "SDNNCMF-20250711-021" at bounding box center [445, 299] width 141 height 12
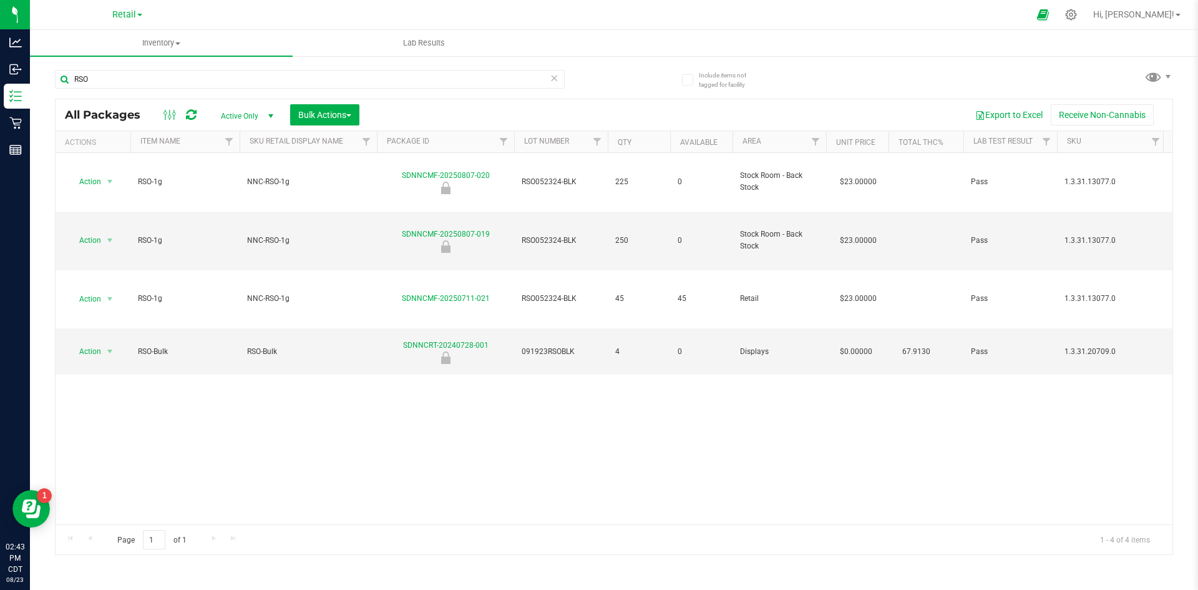
click at [553, 74] on icon at bounding box center [554, 77] width 9 height 15
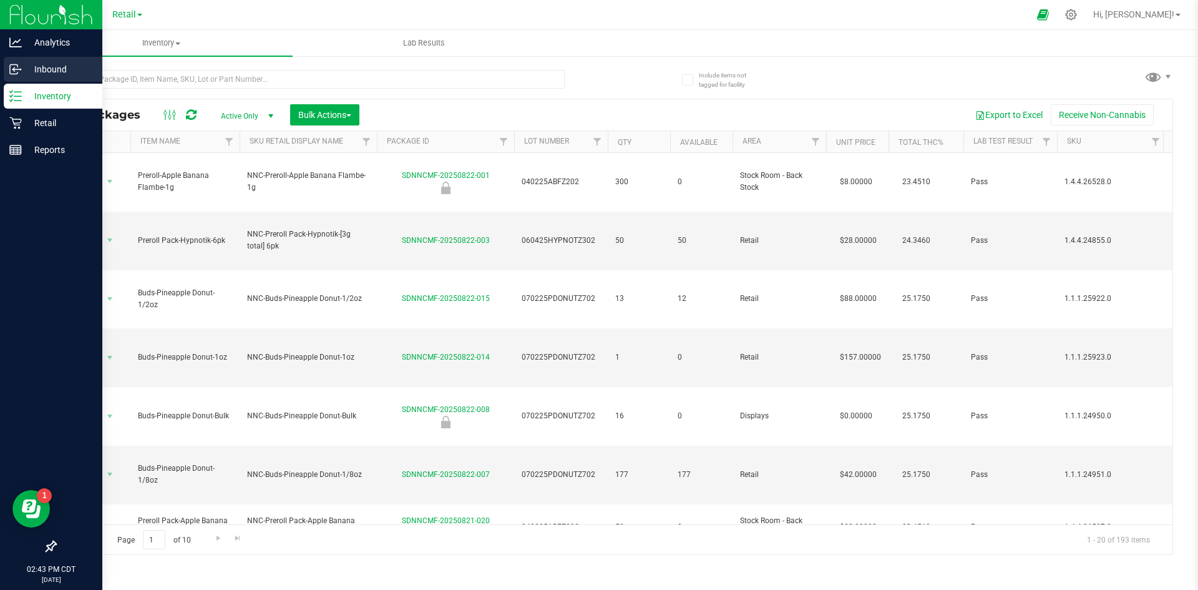
click at [19, 70] on icon at bounding box center [15, 69] width 12 height 12
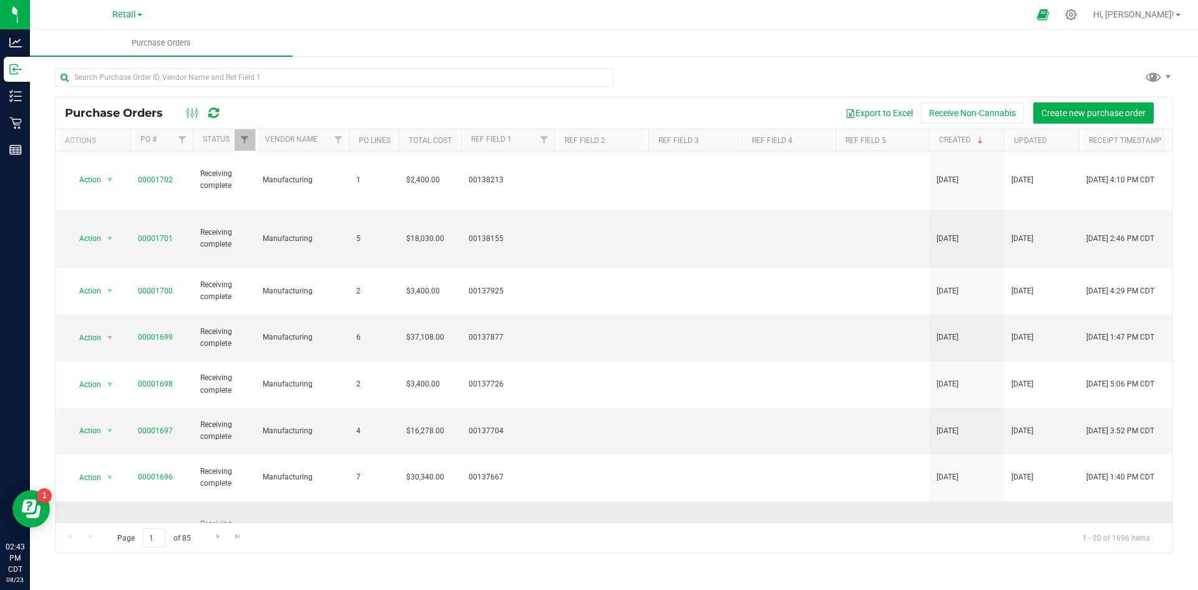
click at [149, 525] on link "00001695" at bounding box center [155, 529] width 35 height 9
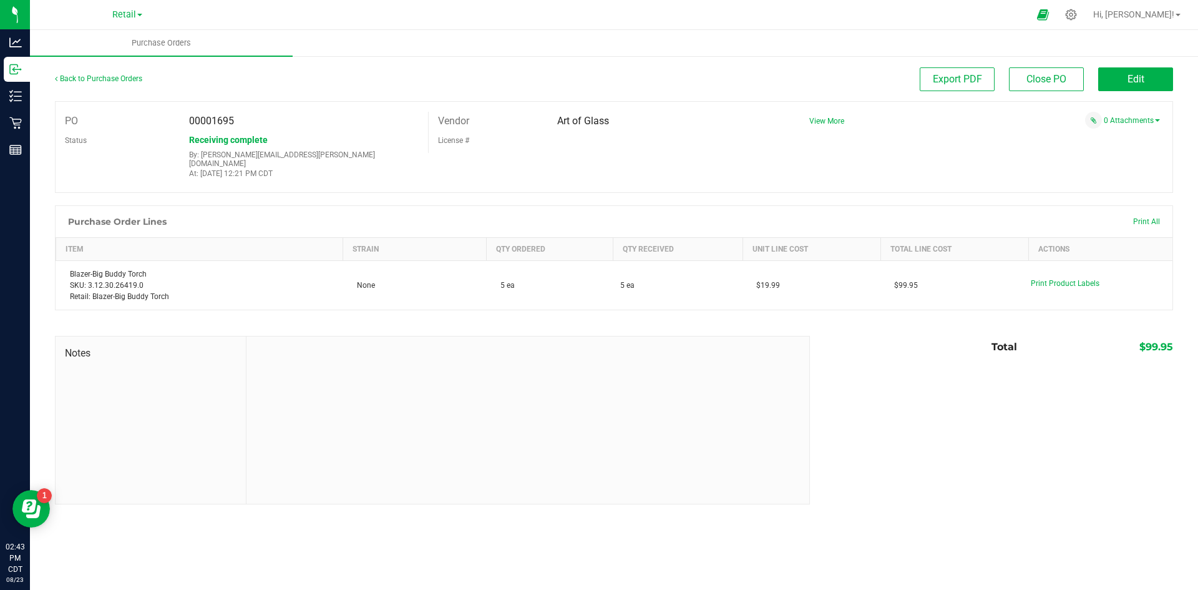
click at [110, 72] on div "Back to Purchase Orders" at bounding box center [195, 78] width 280 height 22
click at [96, 77] on link "Back to Purchase Orders" at bounding box center [98, 78] width 87 height 9
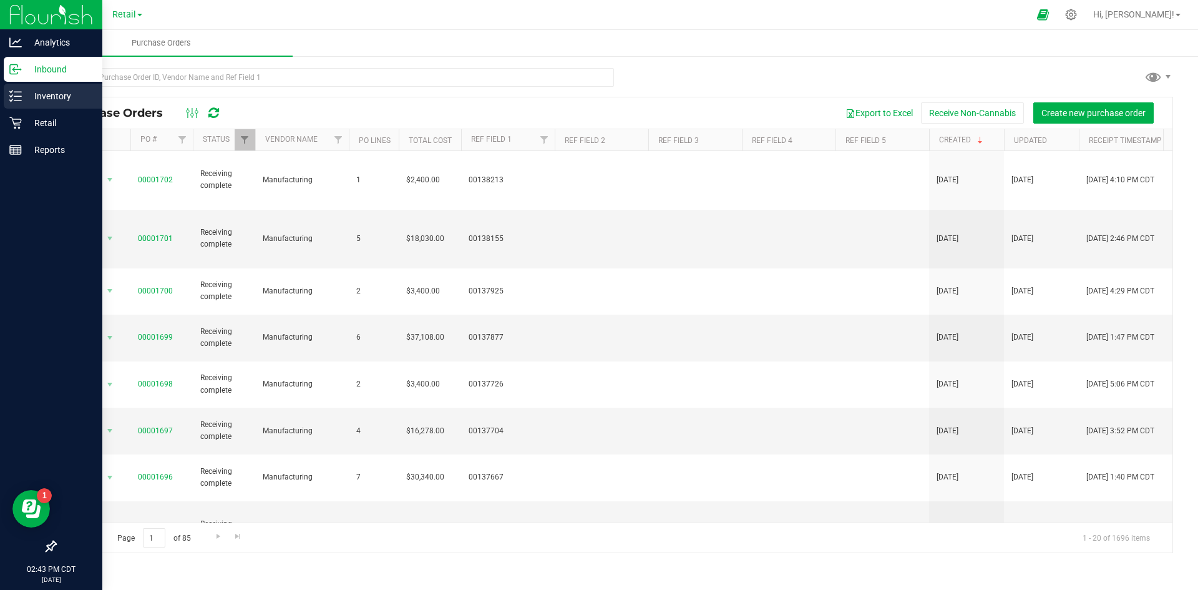
click at [25, 95] on p "Inventory" at bounding box center [59, 96] width 75 height 15
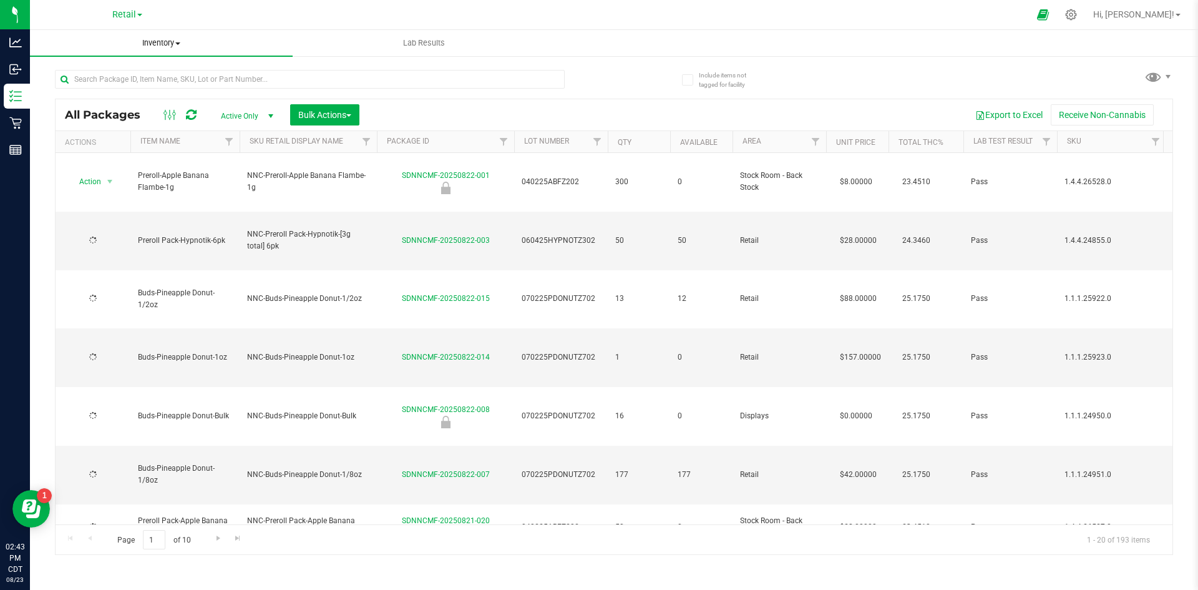
click at [155, 47] on span "Inventory" at bounding box center [161, 42] width 263 height 11
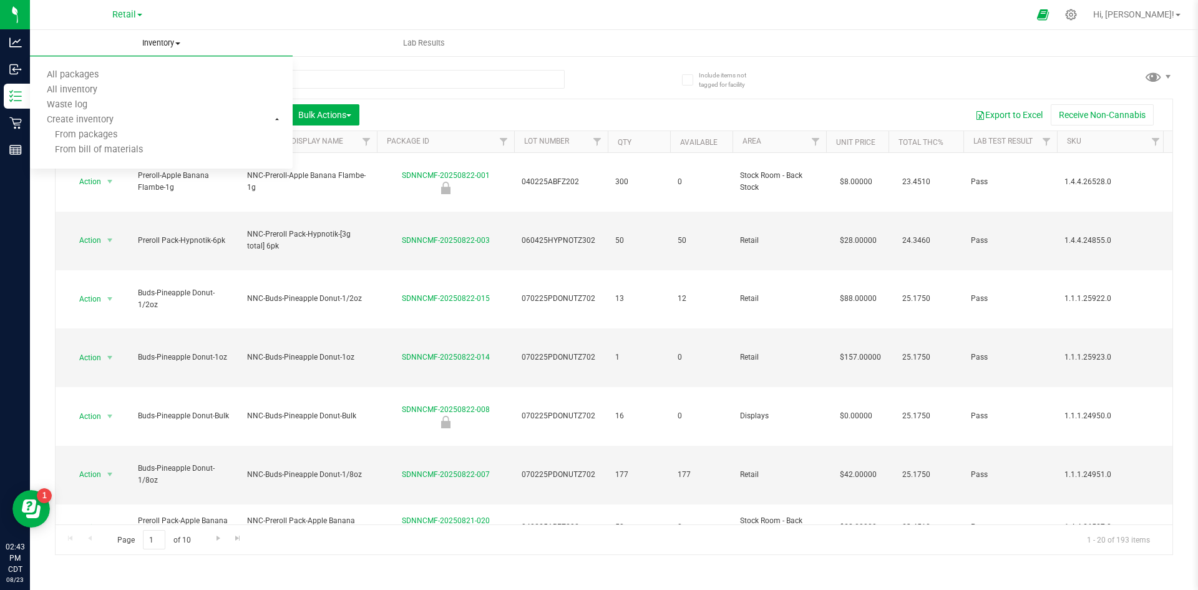
click at [159, 39] on span "Inventory" at bounding box center [161, 42] width 263 height 11
click at [157, 40] on span "Inventory" at bounding box center [161, 42] width 263 height 11
click at [123, 90] on li "All inventory" at bounding box center [161, 90] width 263 height 15
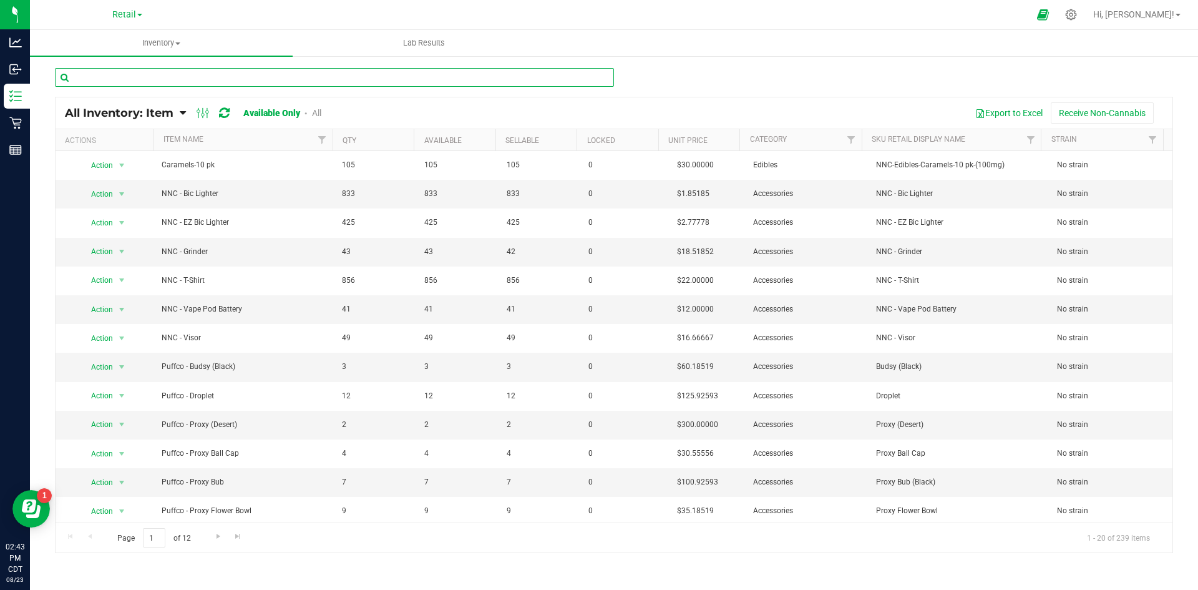
click at [142, 79] on input "text" at bounding box center [334, 77] width 559 height 19
type input "8""
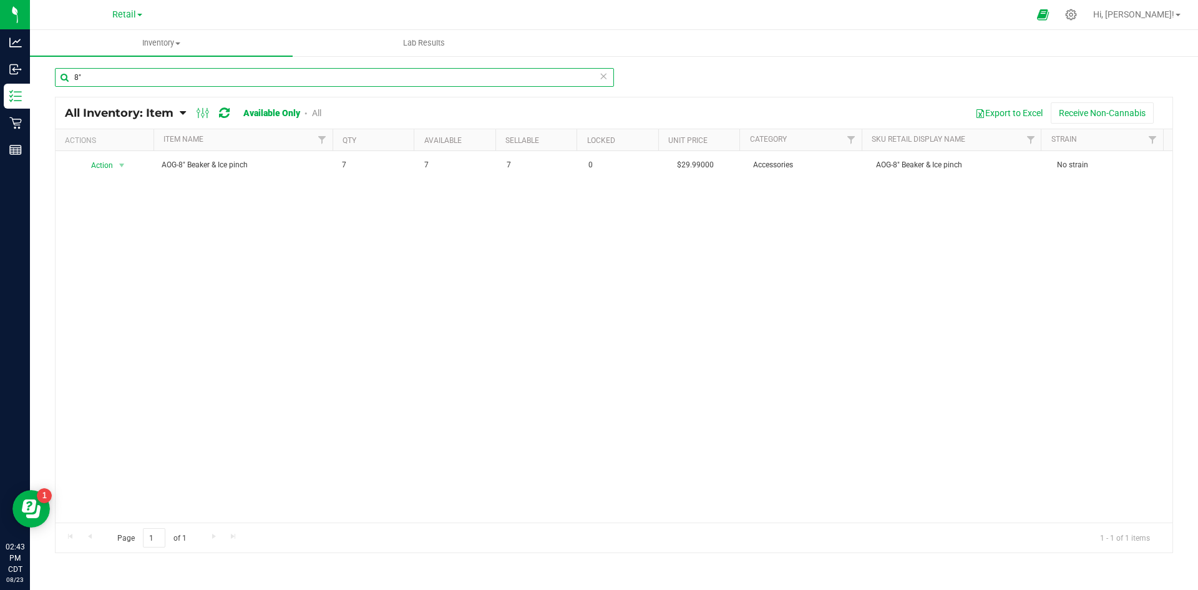
drag, startPoint x: 134, startPoint y: 69, endPoint x: 57, endPoint y: 62, distance: 77.6
click at [57, 62] on div "8" All Inventory: Item Item Summary Item (default) Item by Strain Item by Locat…" at bounding box center [614, 250] width 1168 height 390
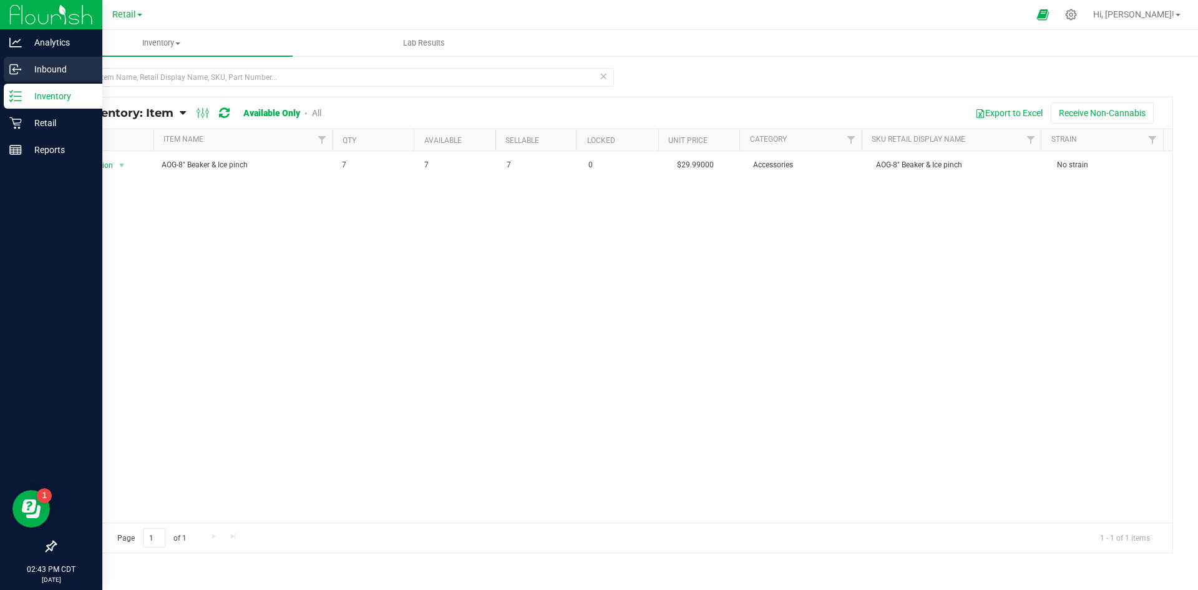
click at [25, 62] on p "Inbound" at bounding box center [59, 69] width 75 height 15
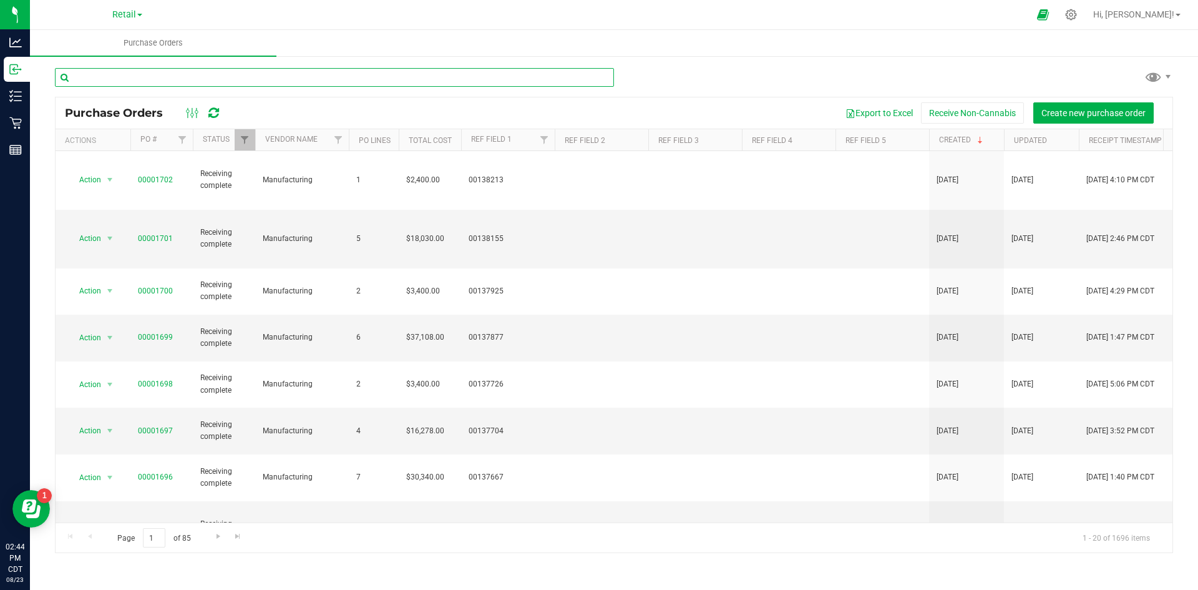
click at [164, 84] on input "text" at bounding box center [334, 77] width 559 height 19
click at [1078, 16] on icon at bounding box center [1071, 14] width 13 height 13
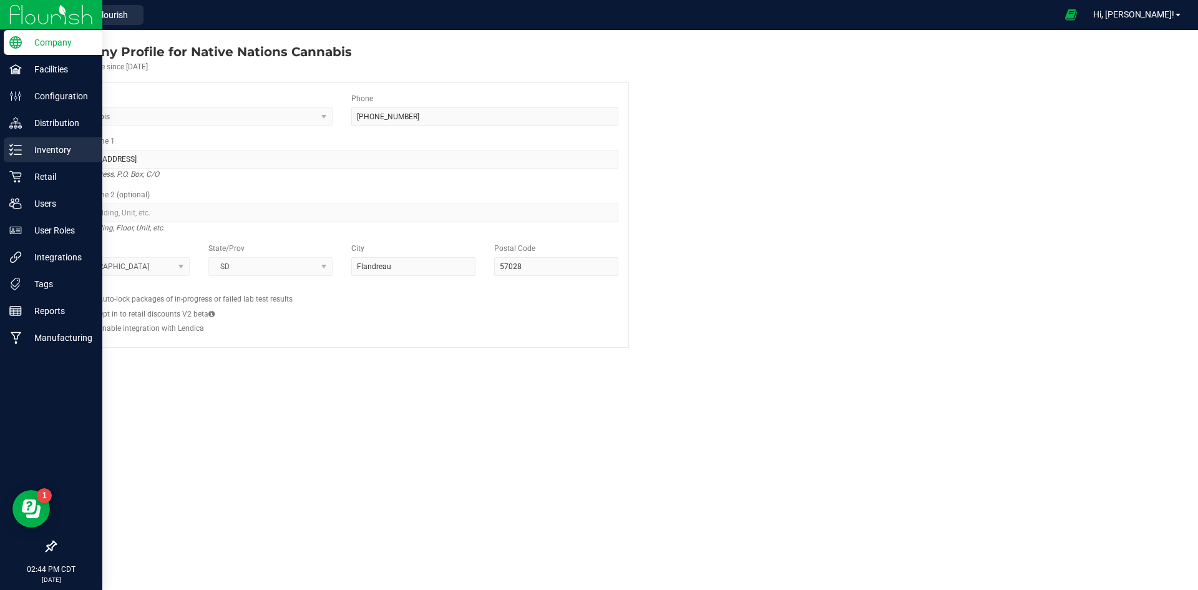
click at [42, 150] on p "Inventory" at bounding box center [59, 149] width 75 height 15
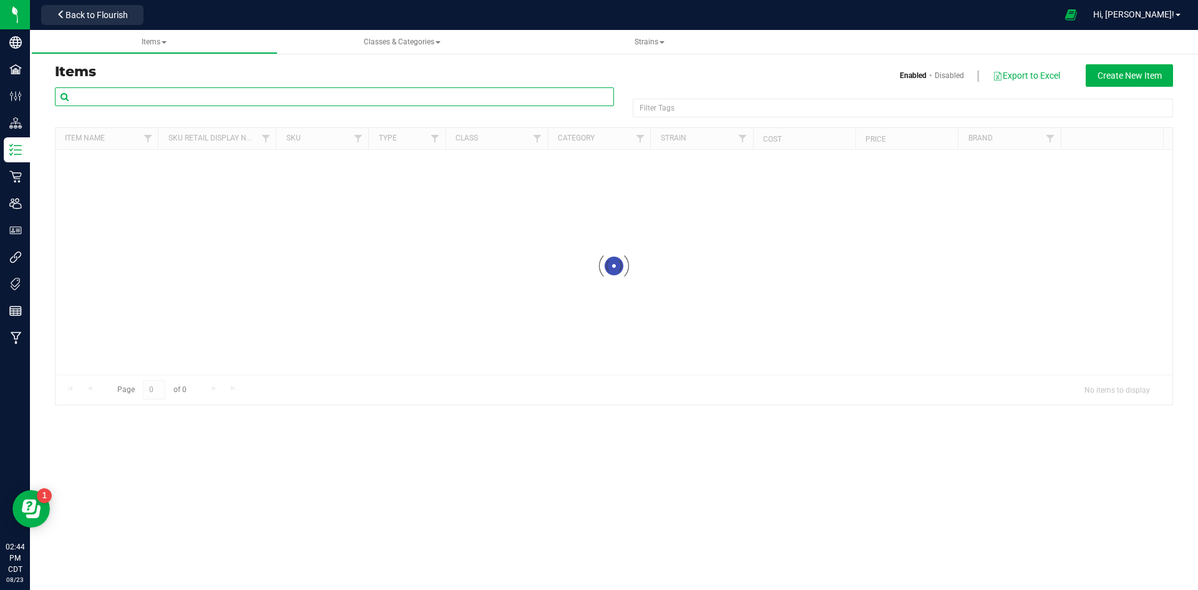
click at [119, 89] on input "text" at bounding box center [334, 96] width 559 height 19
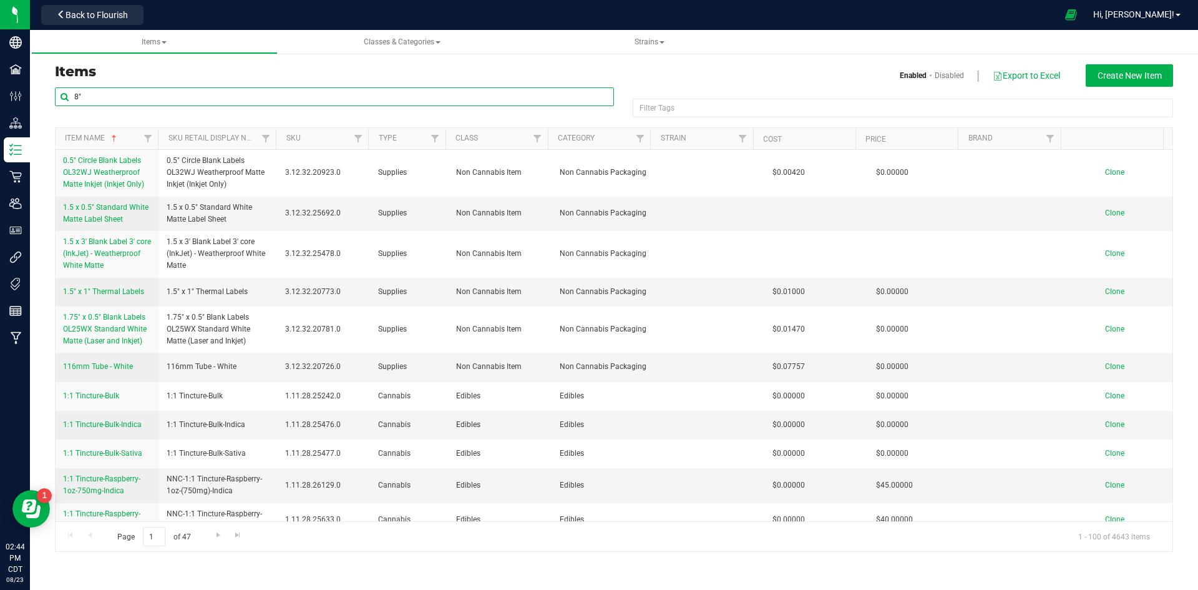
type input "8""
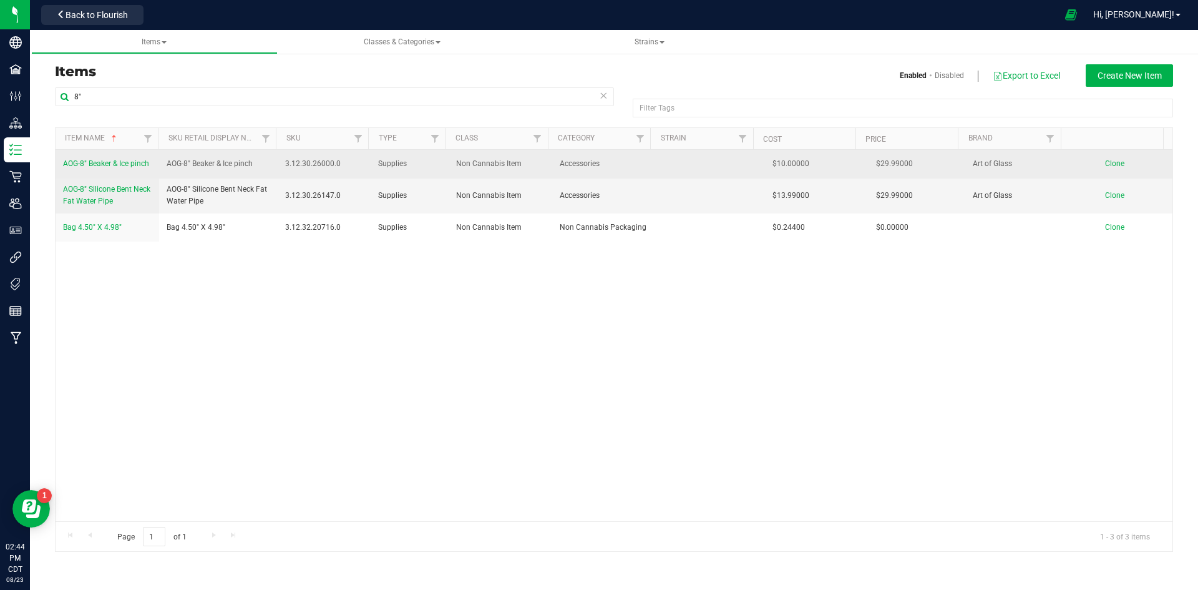
click at [114, 174] on td "AOG-8" Beaker & Ice pinch" at bounding box center [108, 164] width 104 height 29
click at [112, 167] on span "AOG-8" Beaker & Ice pinch" at bounding box center [106, 163] width 86 height 9
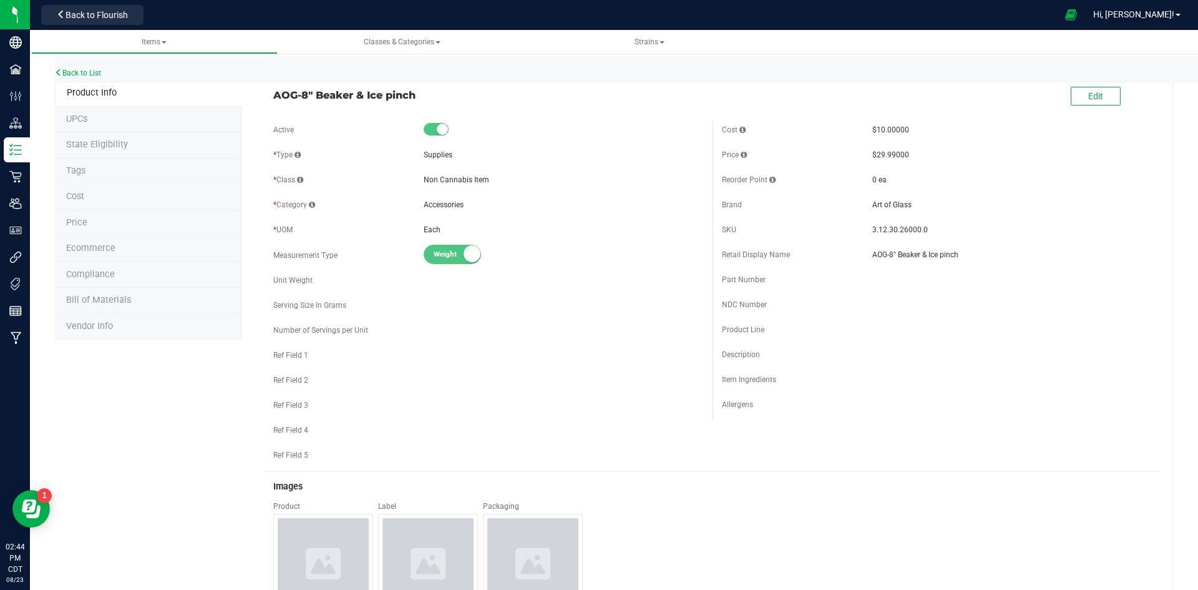
click at [118, 125] on li "UPCs" at bounding box center [148, 120] width 187 height 26
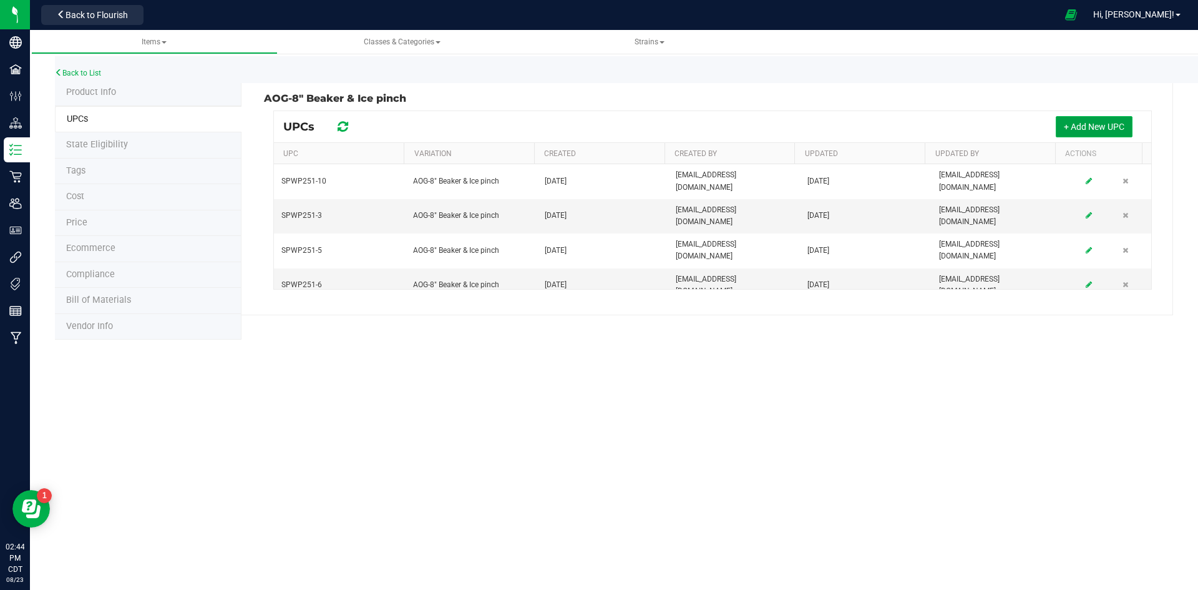
click at [1084, 123] on span "+ Add New UPC" at bounding box center [1094, 127] width 61 height 10
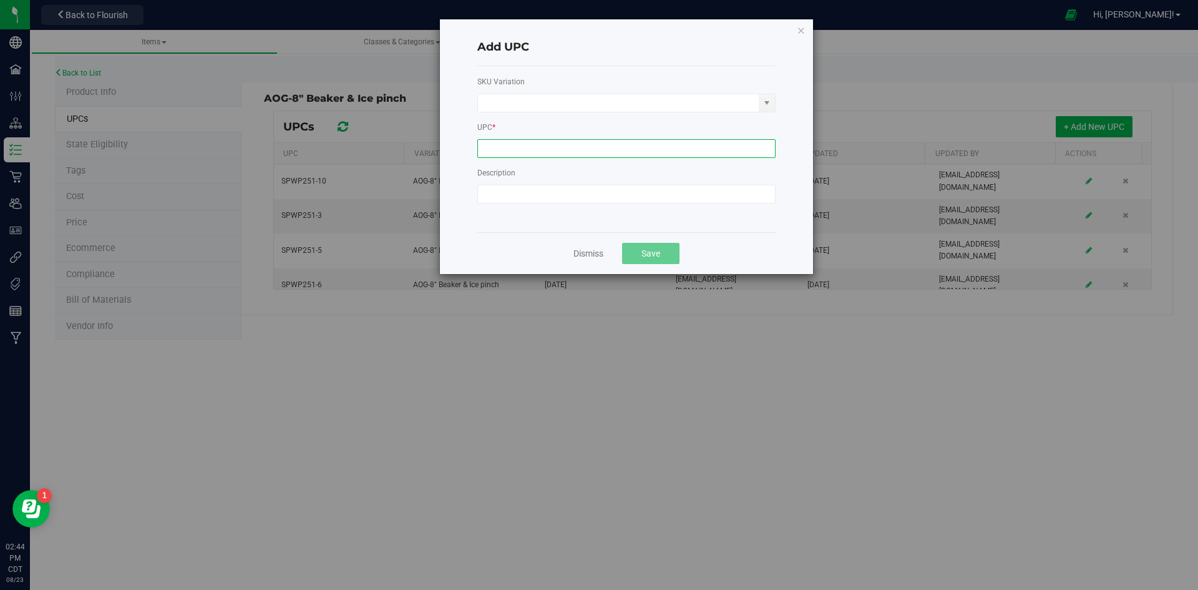
click at [539, 143] on input at bounding box center [626, 148] width 298 height 19
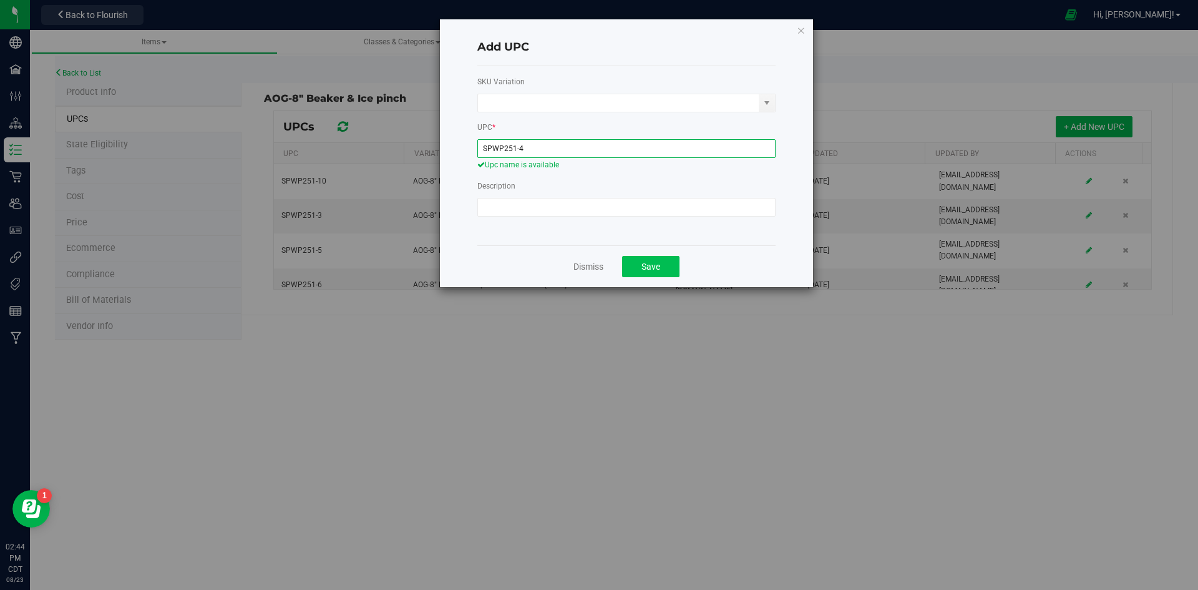
type input "SPWP251-4"
click at [654, 267] on span "Save" at bounding box center [651, 267] width 19 height 10
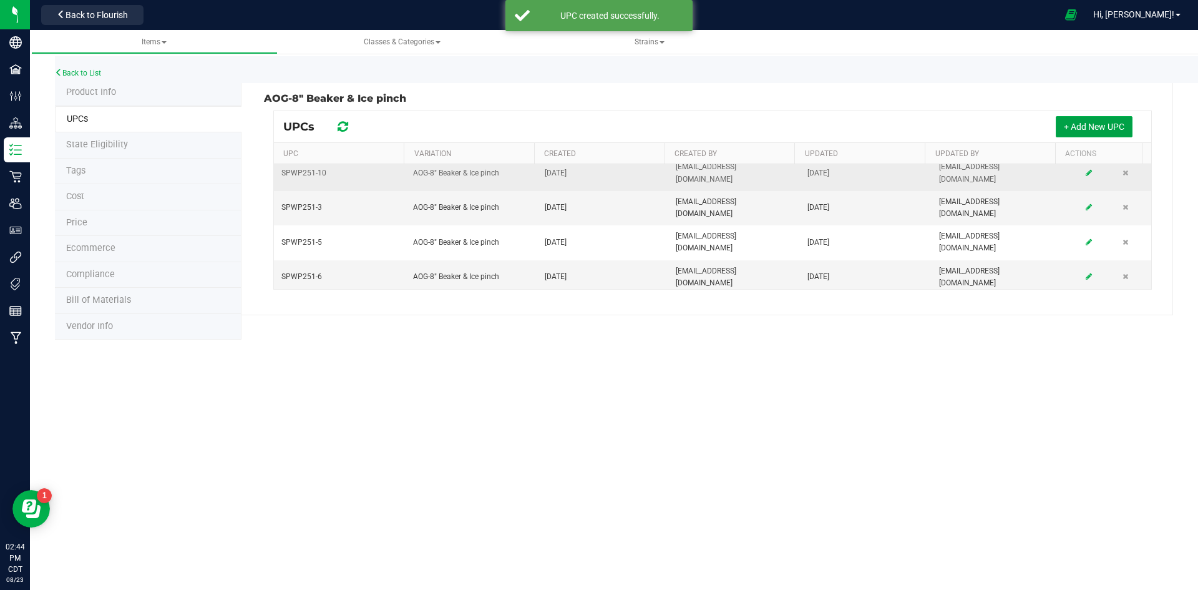
scroll to position [10, 0]
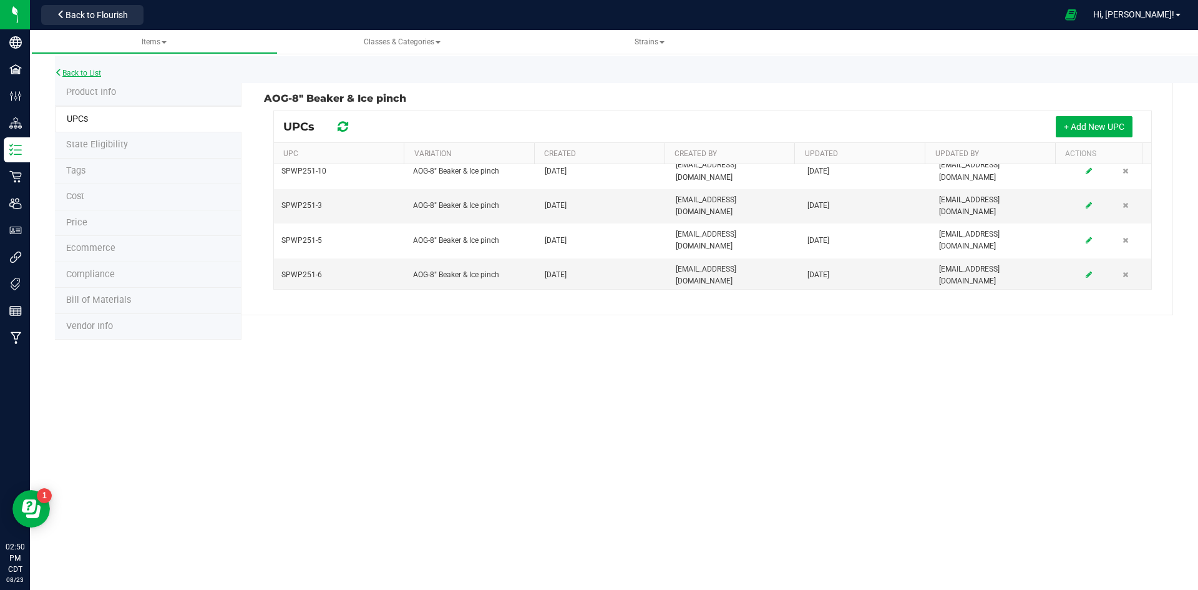
click at [101, 71] on link "Back to List" at bounding box center [78, 73] width 46 height 9
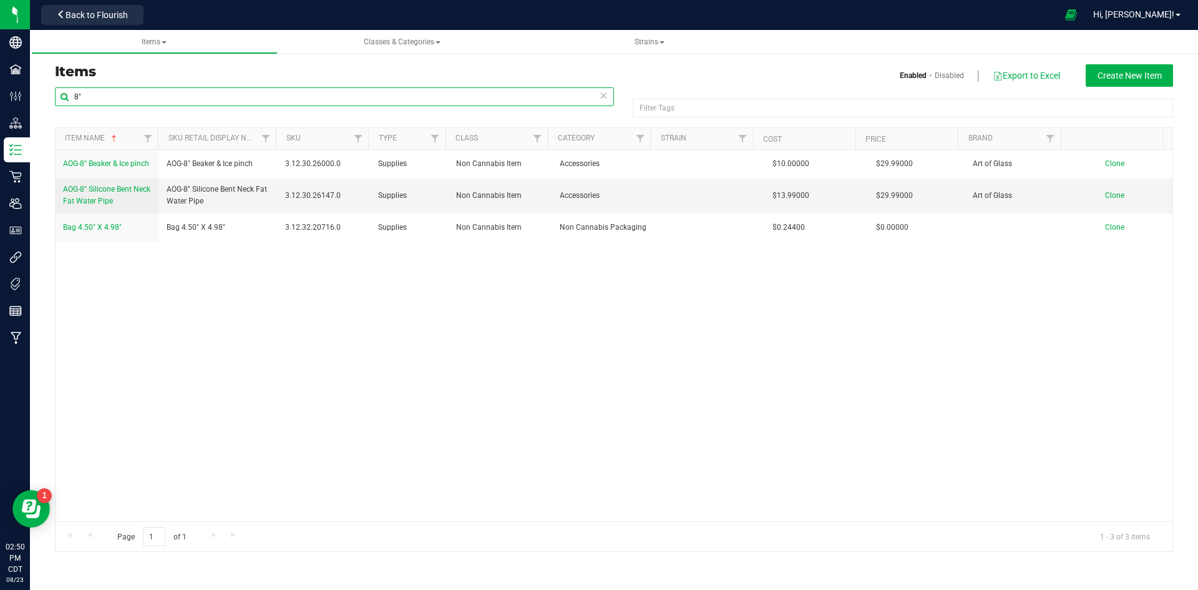
drag, startPoint x: 207, startPoint y: 105, endPoint x: 48, endPoint y: 100, distance: 159.2
click at [49, 105] on div "8" Filter Tags Filter Tags Item Name Sku Retail Display Name SKU Type Class Cat…" at bounding box center [614, 319] width 1137 height 465
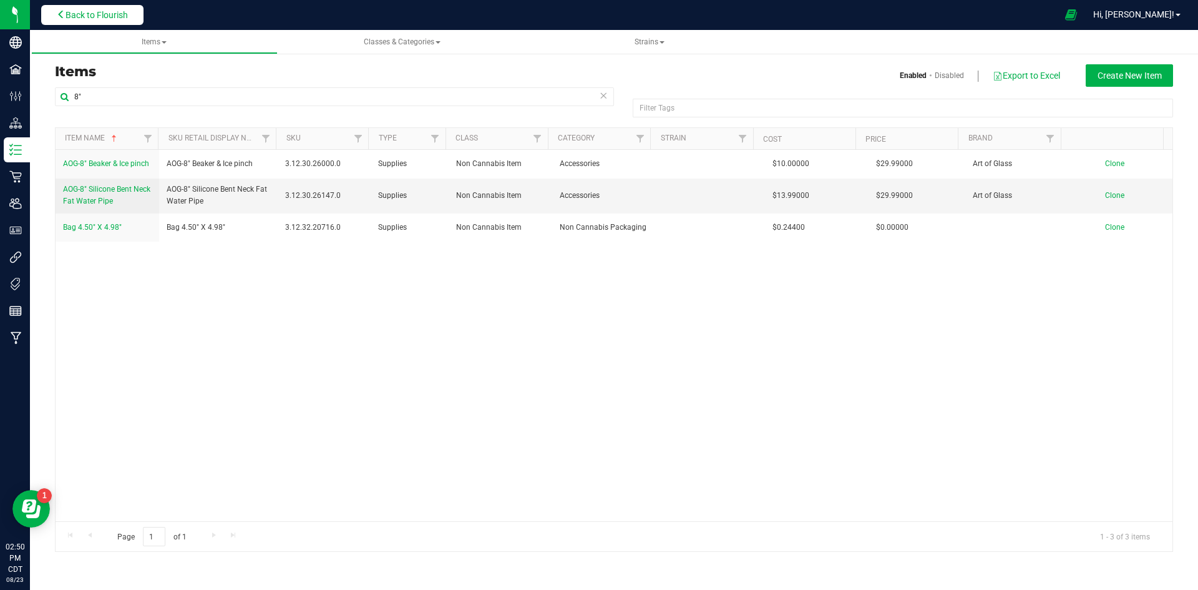
click at [68, 21] on button "Back to Flourish" at bounding box center [92, 15] width 102 height 20
click at [74, 14] on span "Back to Flourish" at bounding box center [97, 15] width 62 height 10
click at [91, 17] on span "Back to Flourish" at bounding box center [97, 15] width 62 height 10
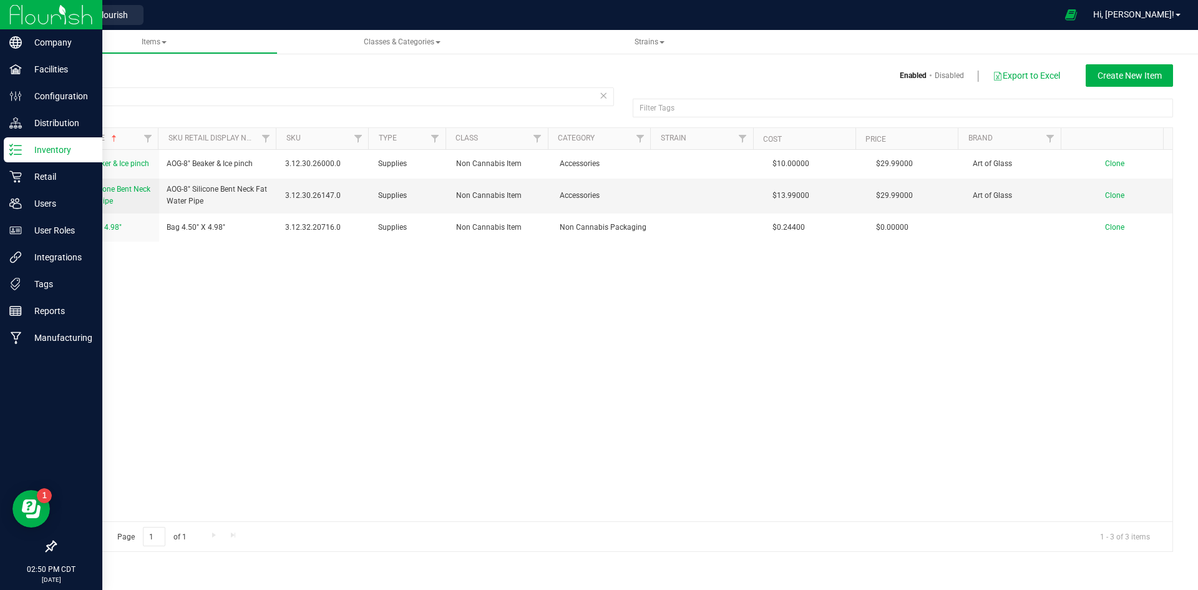
click at [14, 148] on icon at bounding box center [15, 150] width 12 height 12
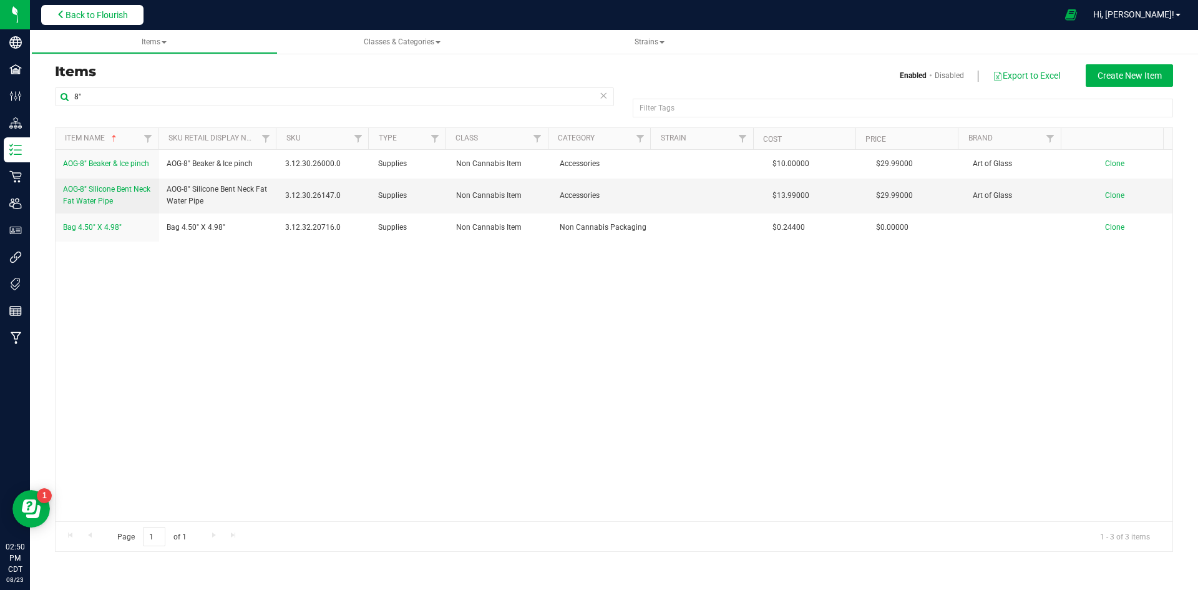
click at [117, 24] on button "Back to Flourish" at bounding box center [92, 15] width 102 height 20
click at [110, 17] on span "Back to Flourish" at bounding box center [97, 15] width 62 height 10
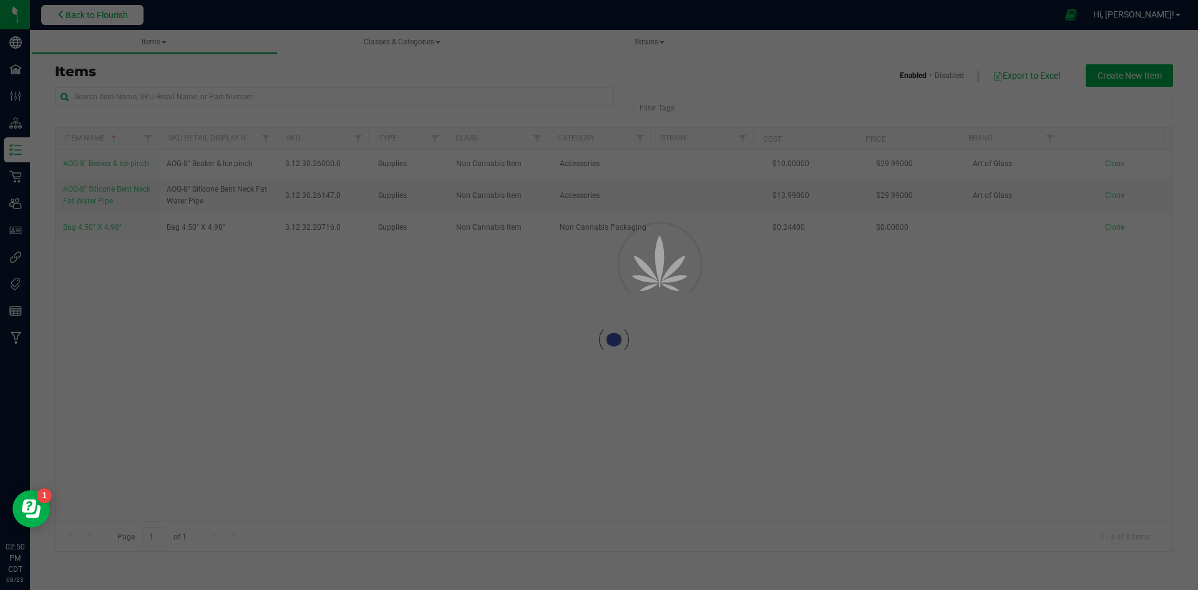
click at [110, 17] on div "Retail Cultivation Manufacturing Retail Back to Flourish Hi, [PERSON_NAME]! Ite…" at bounding box center [614, 295] width 1168 height 590
click at [110, 17] on span "Back to Flourish" at bounding box center [97, 15] width 62 height 10
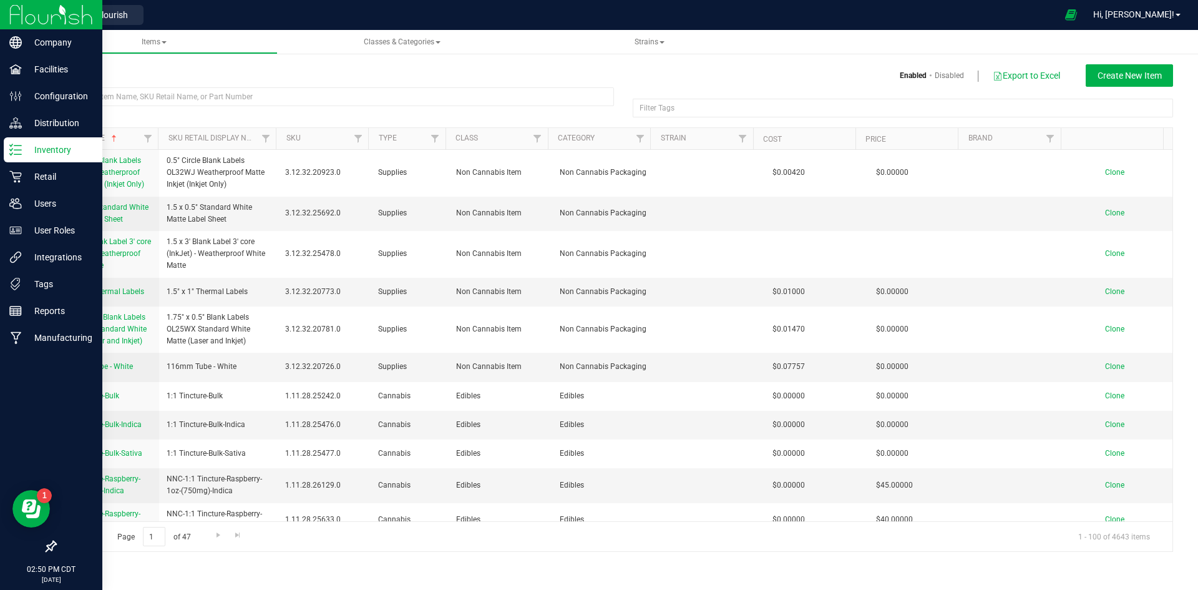
click at [16, 148] on icon at bounding box center [15, 150] width 12 height 12
drag, startPoint x: 16, startPoint y: 148, endPoint x: 21, endPoint y: 144, distance: 6.6
click at [19, 145] on icon at bounding box center [15, 150] width 12 height 12
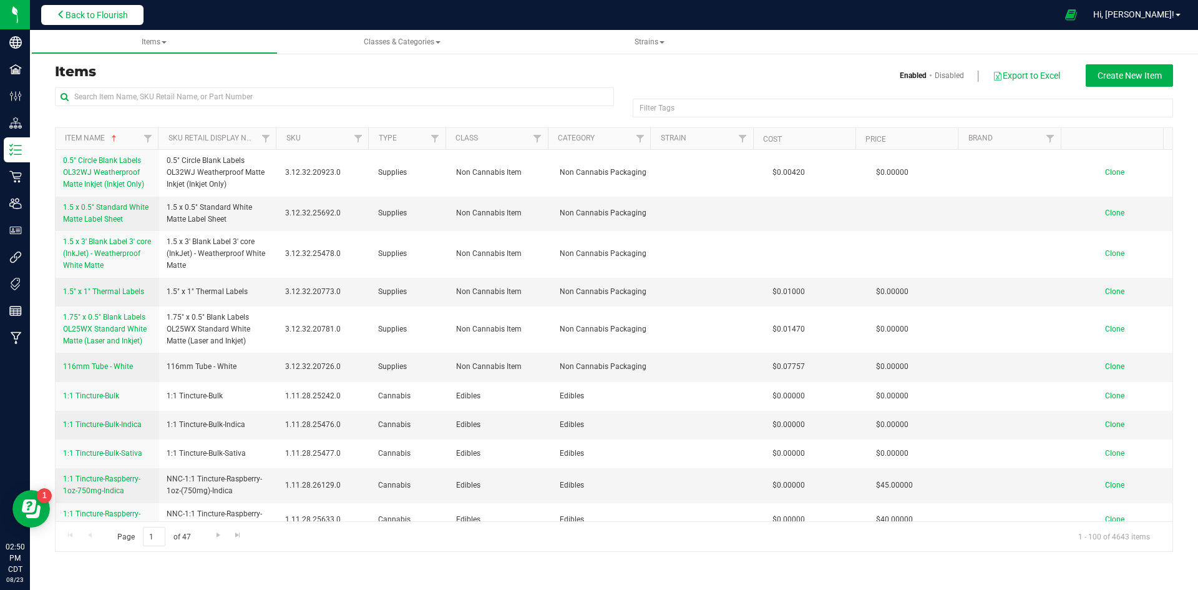
click at [126, 16] on span "Back to Flourish" at bounding box center [97, 15] width 62 height 10
click at [127, 15] on span "Back to Flourish" at bounding box center [97, 15] width 62 height 10
click at [152, 14] on nav "Retail Cultivation Manufacturing Retail Back to Flourish Hi, [PERSON_NAME]!" at bounding box center [614, 15] width 1168 height 30
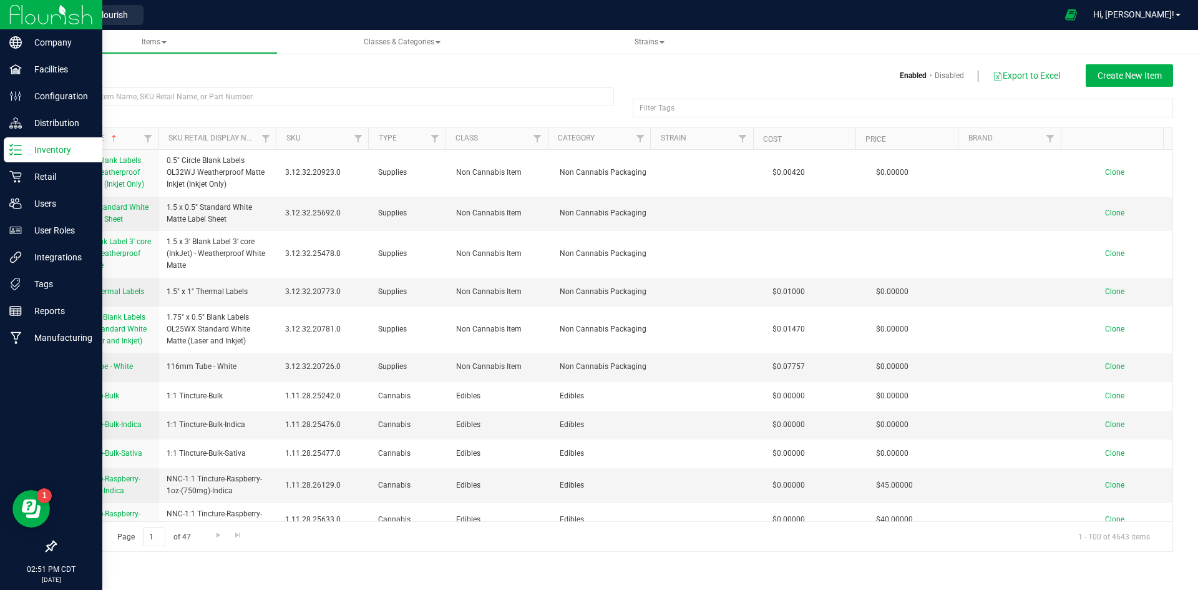
click at [31, 144] on p "Inventory" at bounding box center [59, 149] width 75 height 15
drag, startPoint x: 31, startPoint y: 144, endPoint x: 27, endPoint y: 71, distance: 73.1
click at [31, 136] on nav "Company Facilities Configuration Distribution Inventory Retail Users User Roles…" at bounding box center [51, 295] width 102 height 590
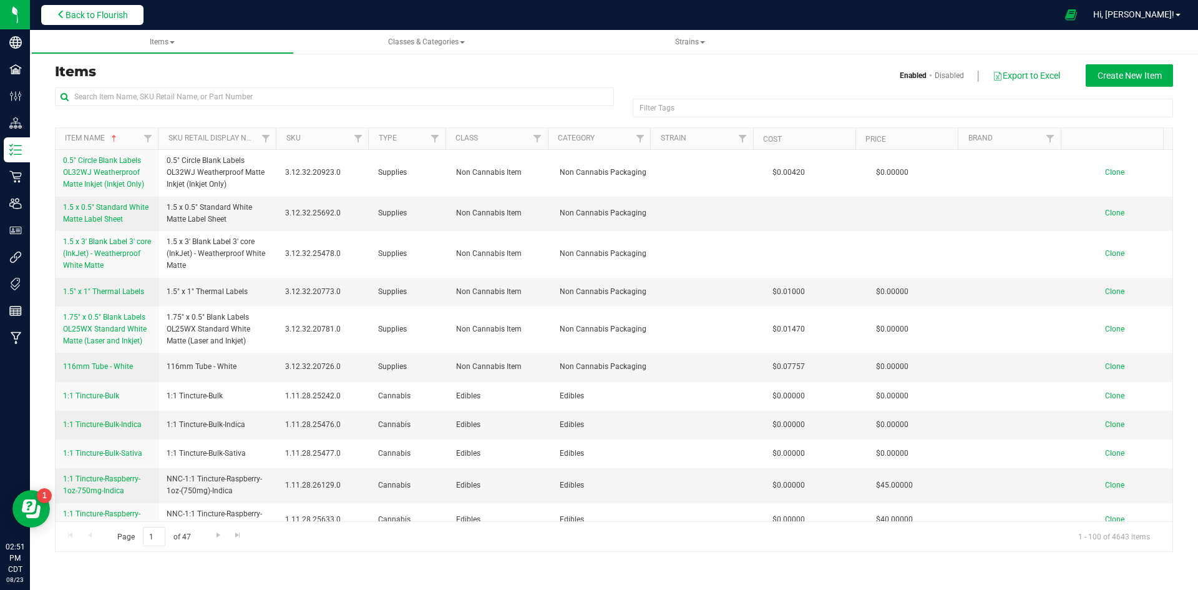
click at [115, 17] on span "Back to Flourish" at bounding box center [97, 15] width 62 height 10
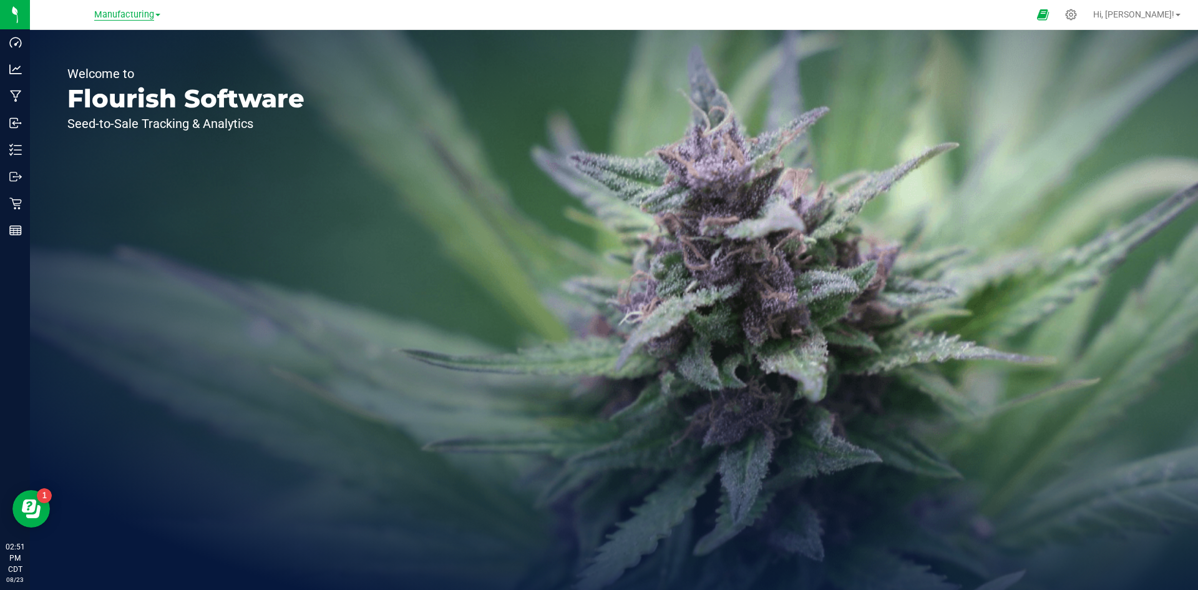
click at [130, 13] on span "Manufacturing" at bounding box center [124, 14] width 60 height 11
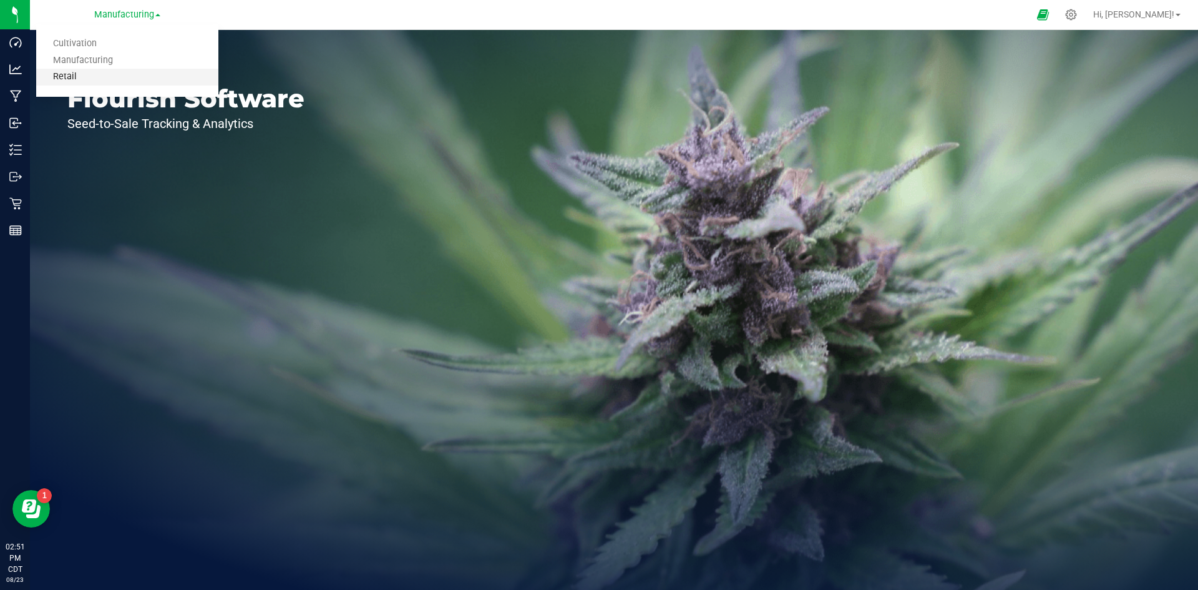
click at [104, 76] on link "Retail" at bounding box center [127, 77] width 182 height 17
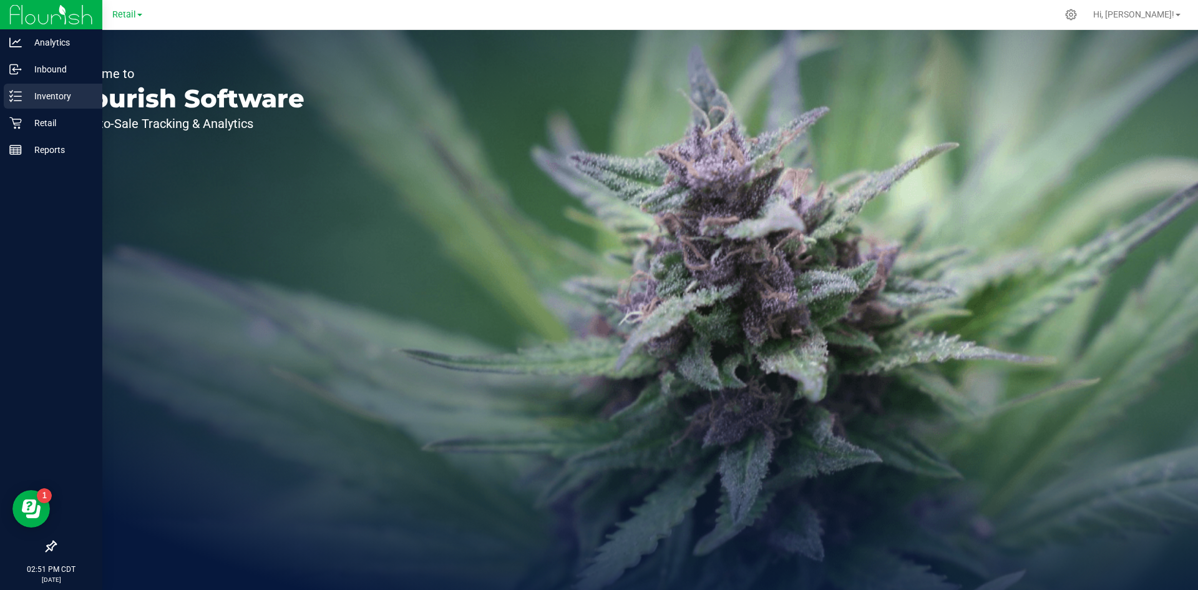
click at [6, 94] on div "Inventory" at bounding box center [53, 96] width 99 height 25
